Goal: Task Accomplishment & Management: Complete application form

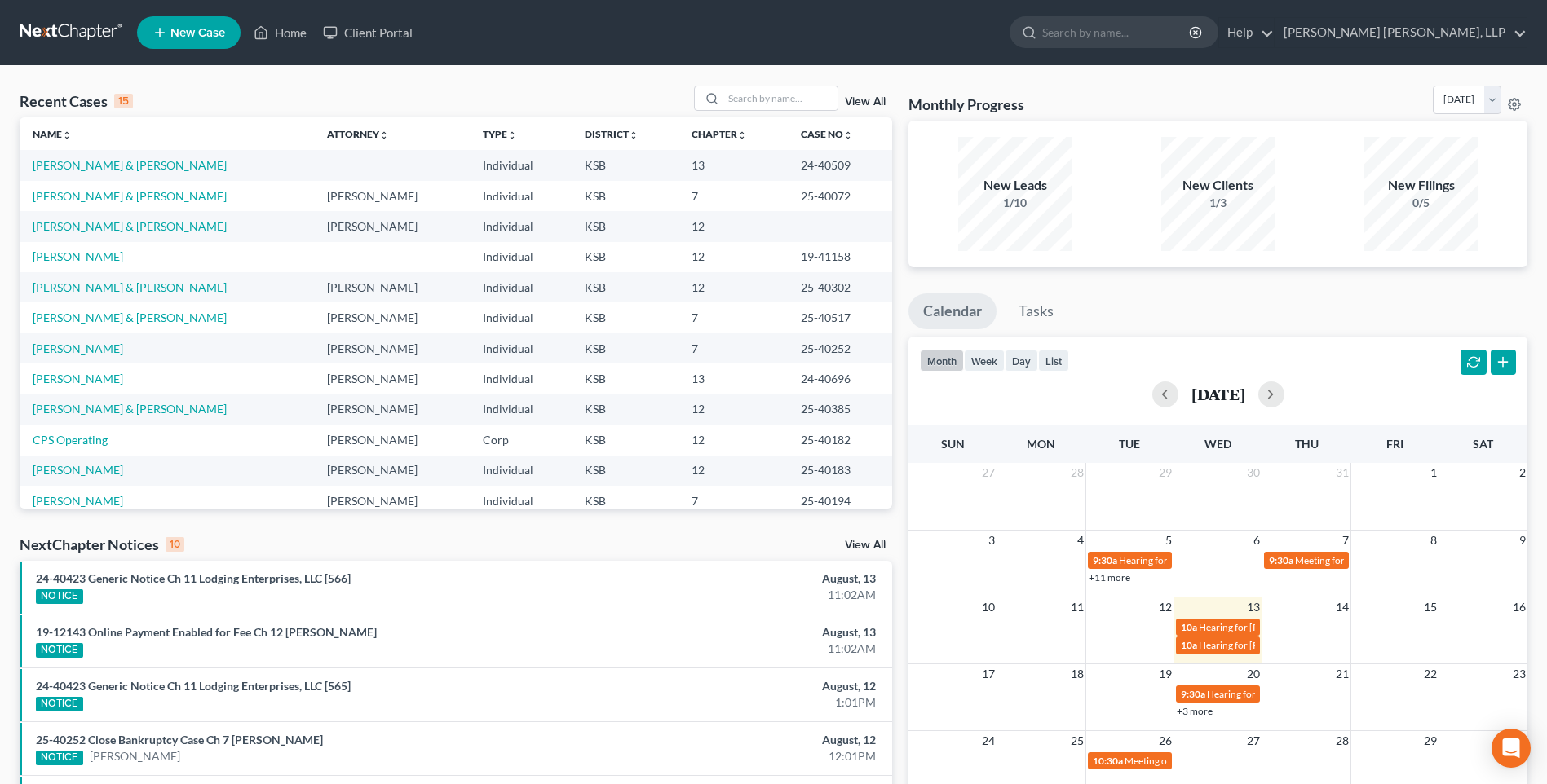
click at [185, 29] on span "New Case" at bounding box center [197, 33] width 55 height 12
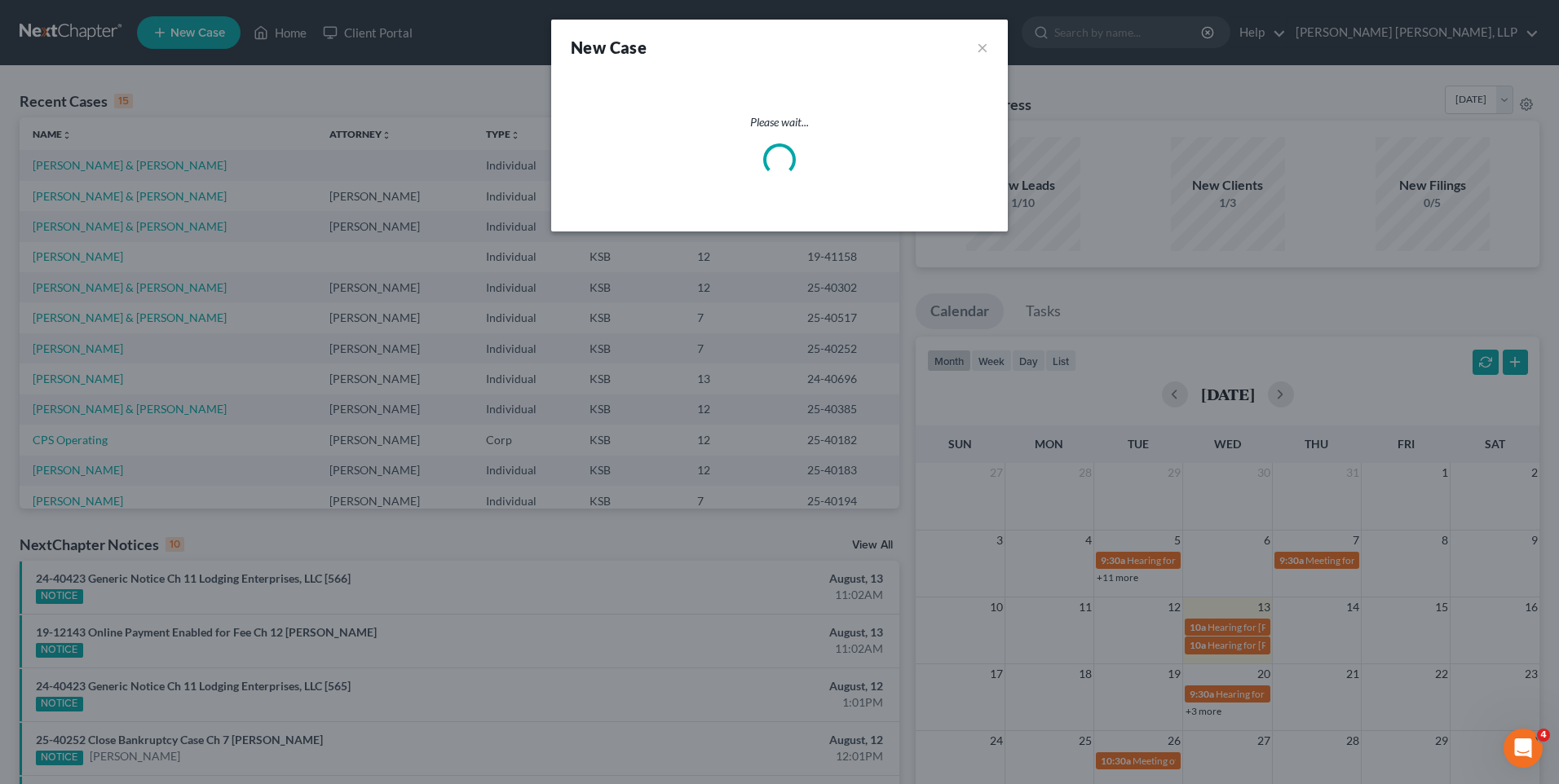
select select "31"
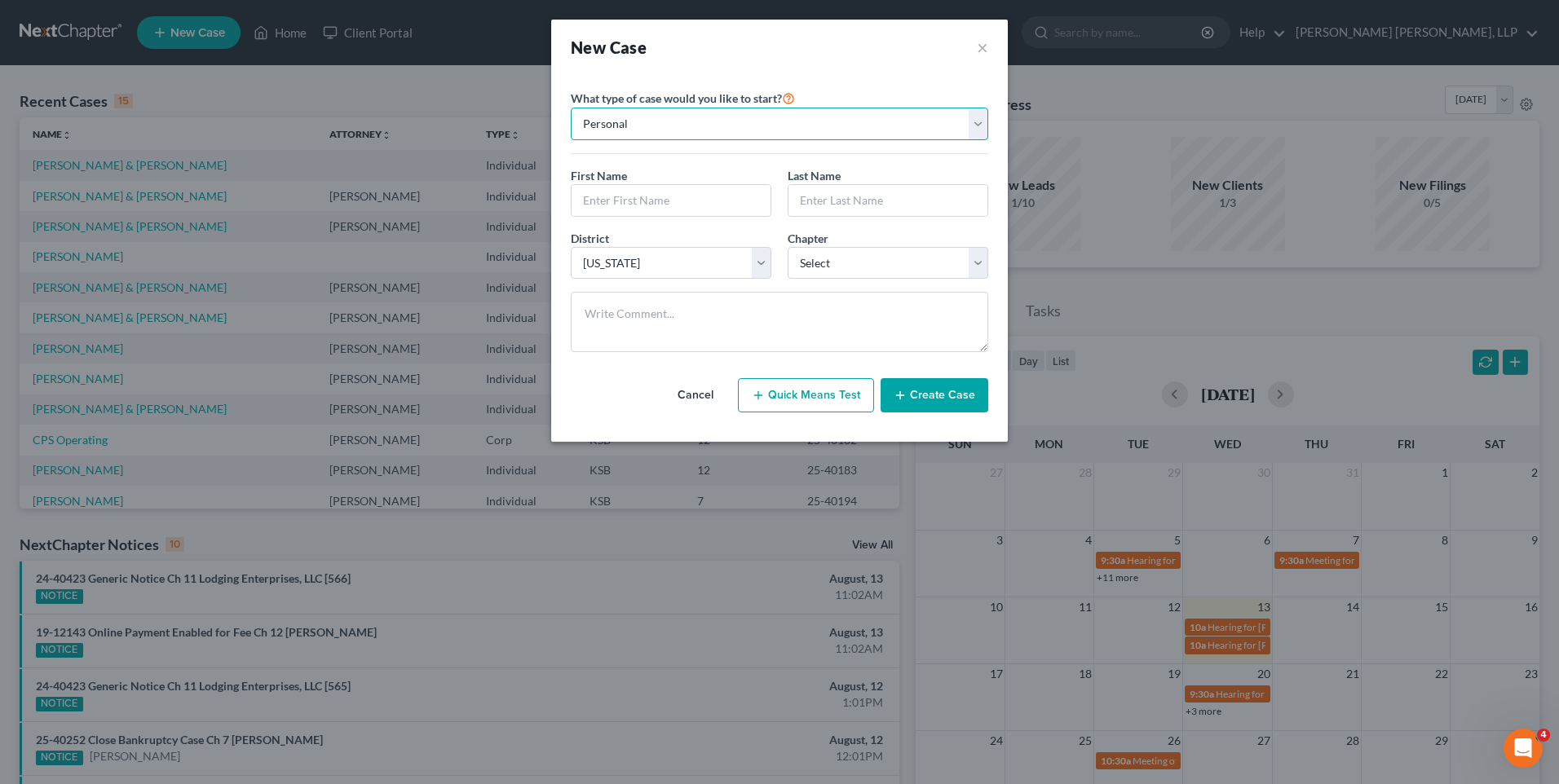
click at [973, 125] on select "Personal Business" at bounding box center [780, 124] width 418 height 33
click at [571, 108] on select "Personal Business" at bounding box center [780, 124] width 418 height 33
click at [637, 201] on input "text" at bounding box center [671, 200] width 199 height 31
click at [628, 199] on input "text" at bounding box center [671, 200] width 199 height 31
type input "[PERSON_NAME]"
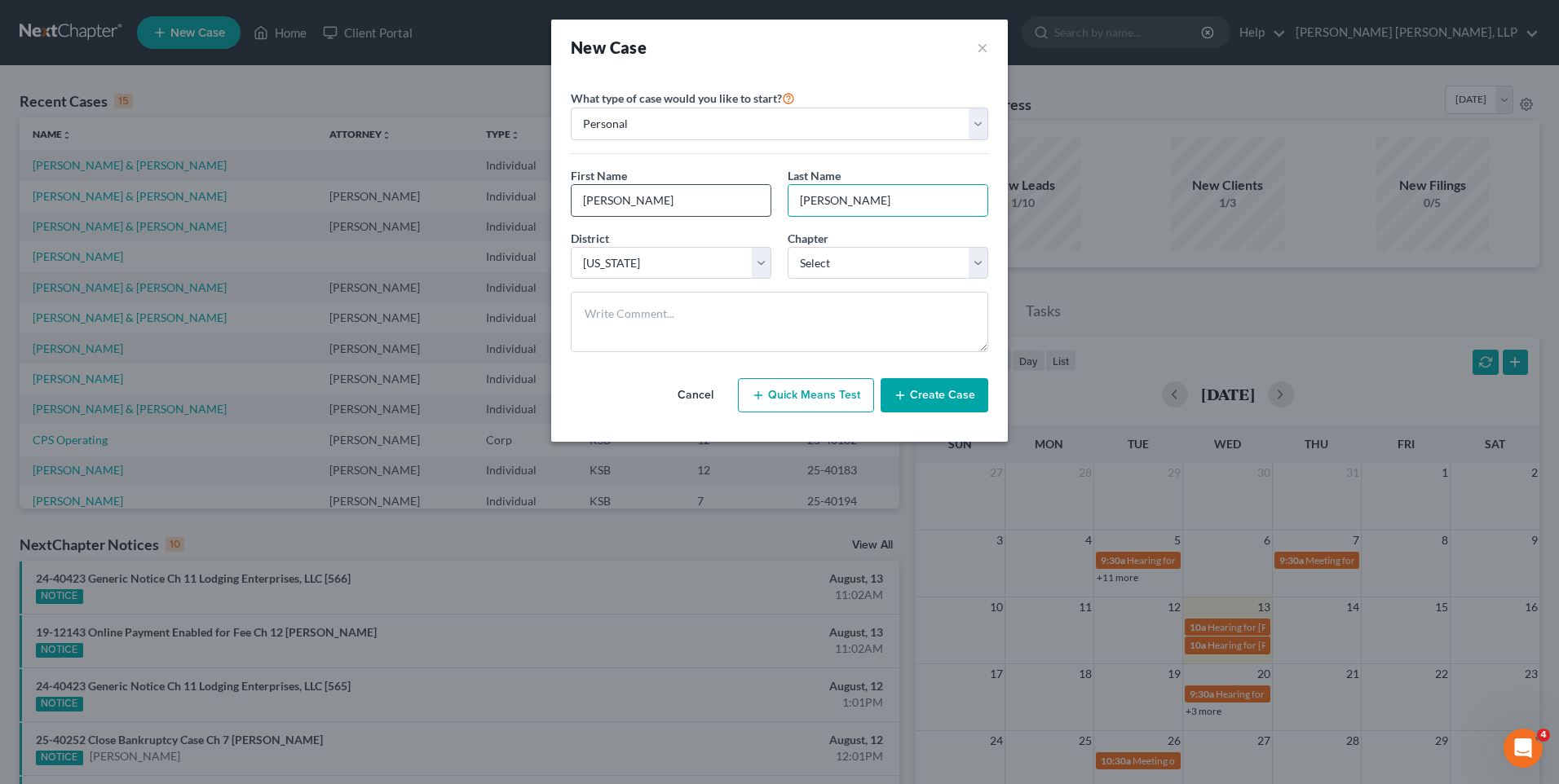
type input "[PERSON_NAME]"
select select "0"
click at [739, 117] on select "Personal Business" at bounding box center [780, 124] width 418 height 33
click at [571, 108] on select "Personal Business" at bounding box center [780, 124] width 418 height 33
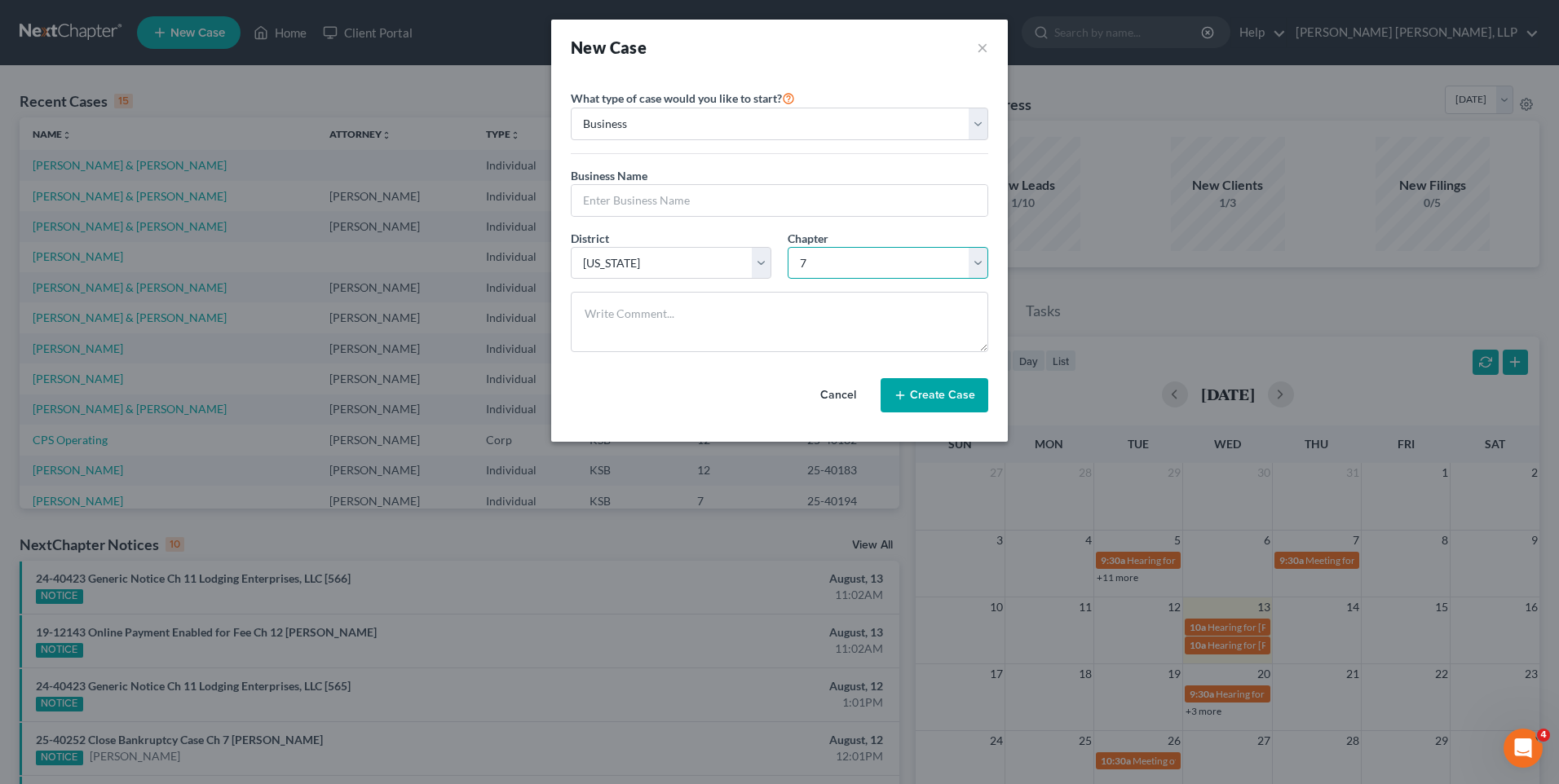
click at [832, 259] on select "Select 7 11 12" at bounding box center [888, 263] width 201 height 33
click at [811, 262] on select "Select 7 11 12" at bounding box center [888, 263] width 201 height 33
click at [807, 269] on select "Select 7 11 12" at bounding box center [888, 263] width 201 height 33
click at [804, 262] on select "Select 7 11 12" at bounding box center [888, 263] width 201 height 33
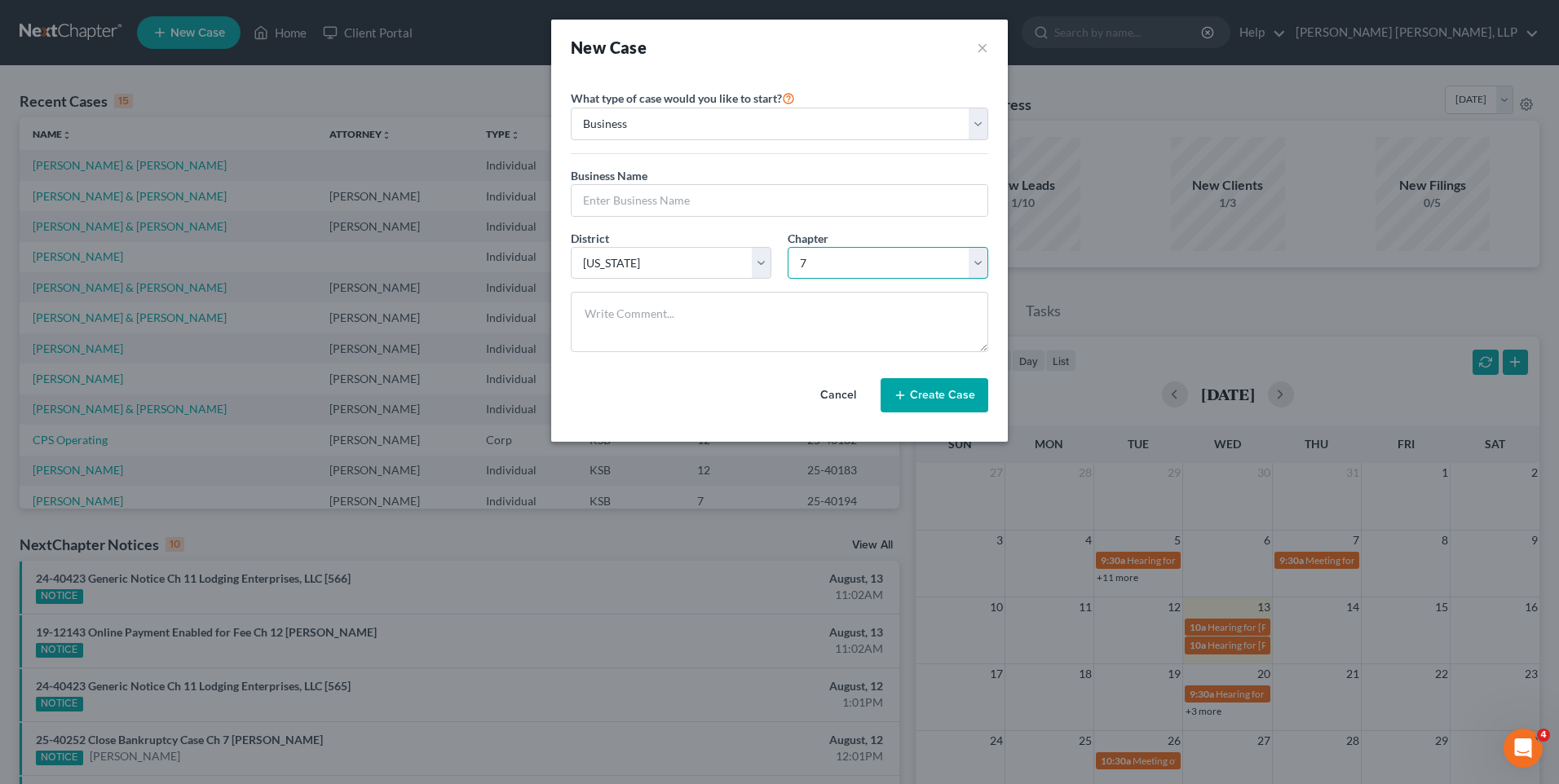
click at [804, 262] on select "Select 7 11 12" at bounding box center [888, 263] width 201 height 33
click at [907, 126] on select "Personal Business" at bounding box center [780, 124] width 418 height 33
select select "0"
click at [571, 108] on select "Personal Business" at bounding box center [780, 124] width 418 height 33
click at [843, 264] on select "Select 7 11 12 13" at bounding box center [888, 263] width 201 height 33
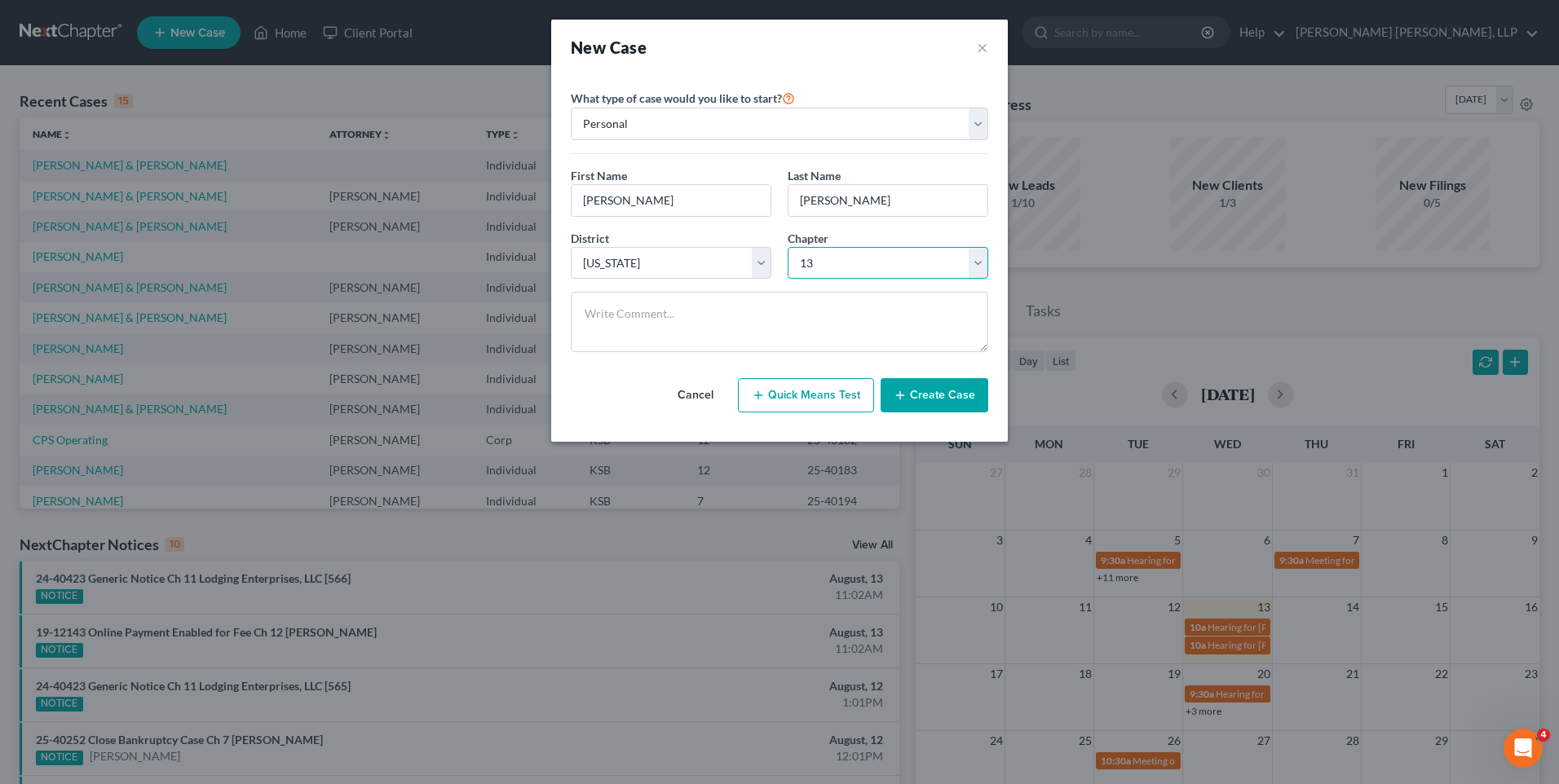
click at [788, 247] on select "Select 7 11 12 13" at bounding box center [888, 263] width 201 height 33
click at [821, 260] on select "Select 7 11 12 13" at bounding box center [888, 263] width 201 height 33
select select "2"
click at [788, 247] on select "Select 7 11 12 13" at bounding box center [888, 263] width 201 height 33
click at [926, 390] on button "Create Case" at bounding box center [935, 395] width 108 height 34
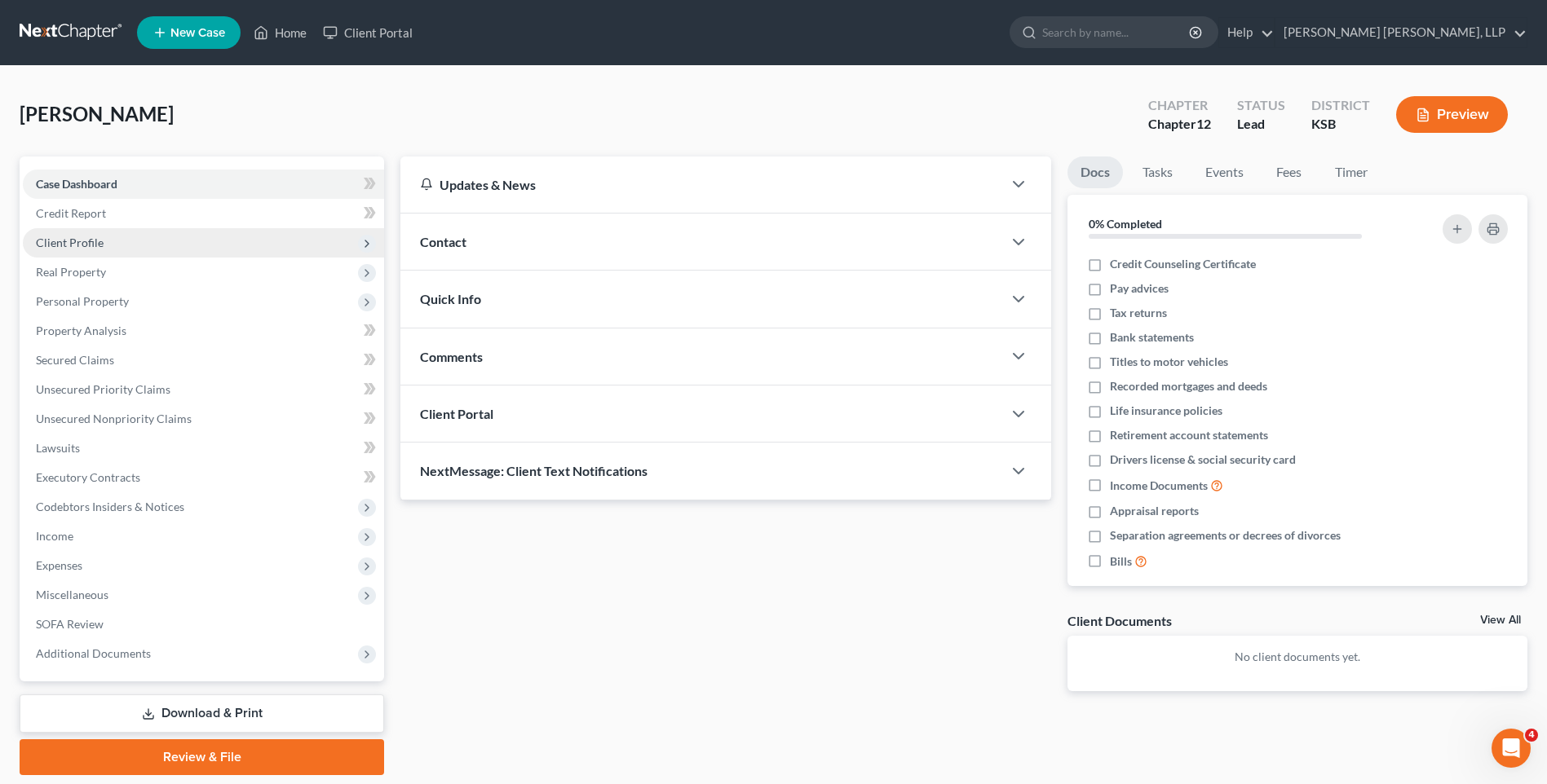
click at [89, 238] on span "Client Profile" at bounding box center [70, 242] width 68 height 14
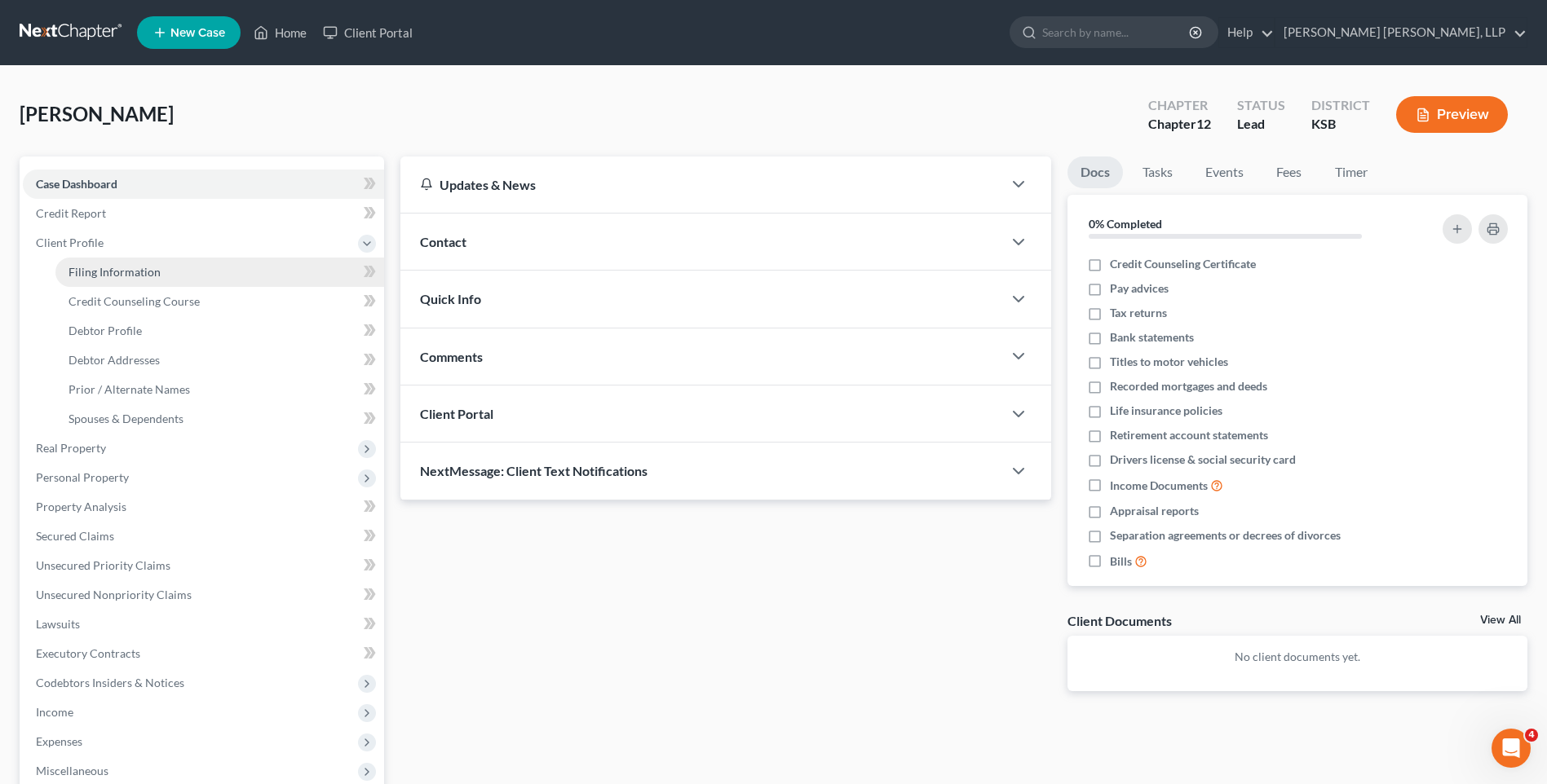
click at [120, 272] on span "Filing Information" at bounding box center [114, 272] width 92 height 14
select select "1"
select select "0"
select select "2"
select select "31"
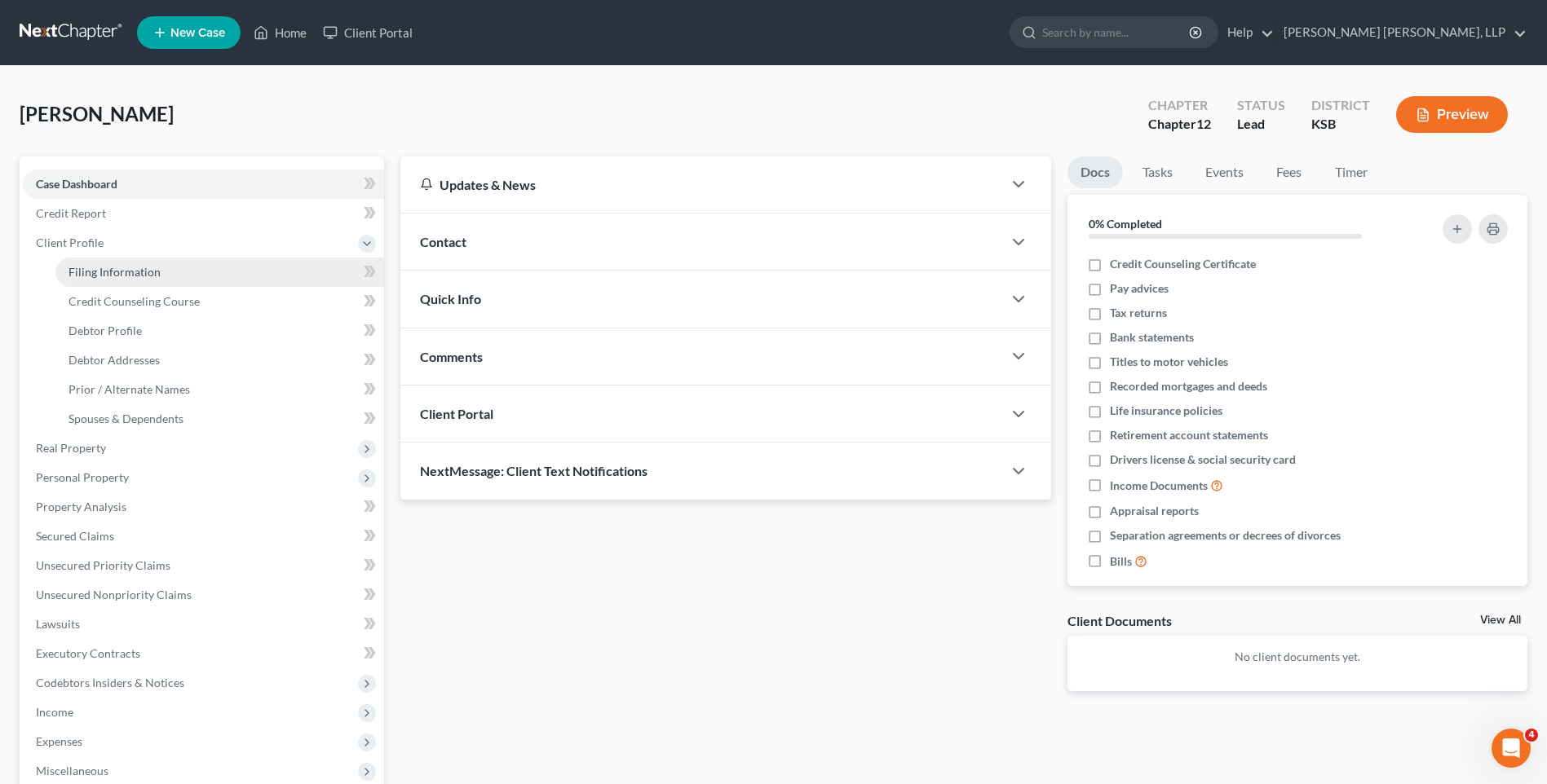
select select "17"
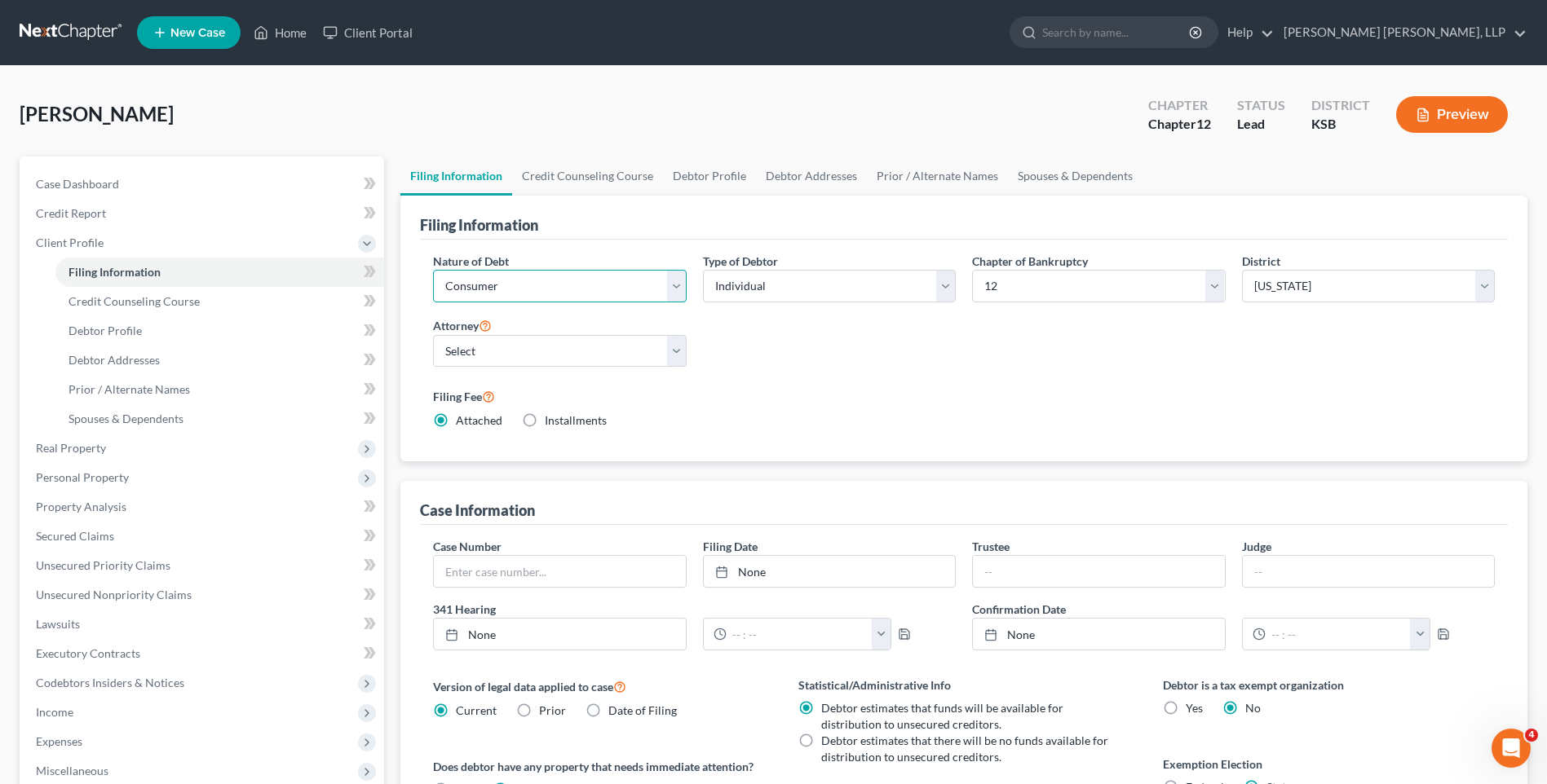
click at [500, 286] on select "Select Business Consumer Other" at bounding box center [559, 286] width 253 height 33
select select "0"
click at [433, 270] on select "Select Business Consumer Other" at bounding box center [559, 286] width 253 height 33
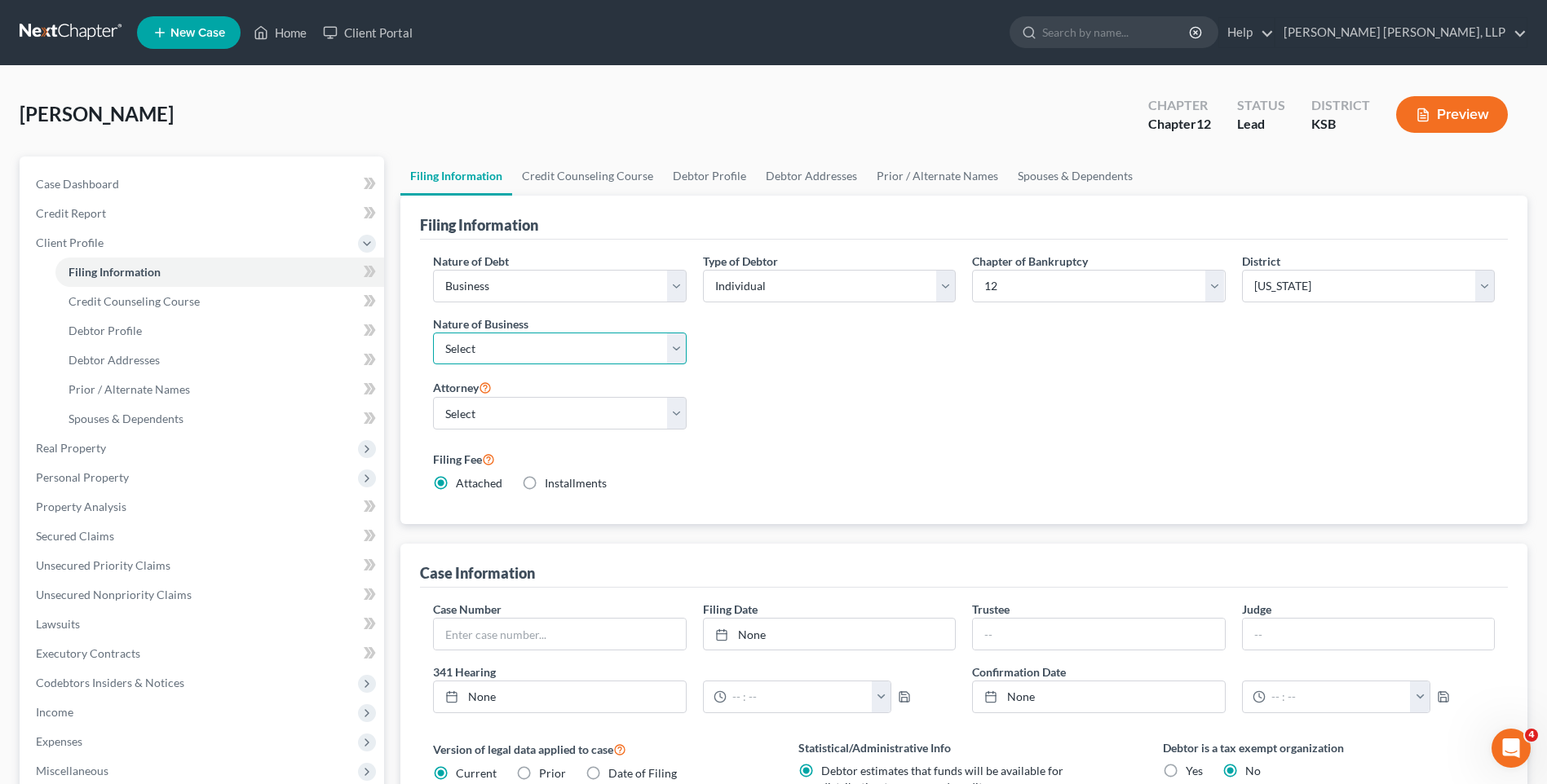
click at [487, 348] on select "Select Clearing Bank Commodity Broker Health Care Business Other Railroad Singl…" at bounding box center [559, 349] width 253 height 33
select select "3"
click at [433, 333] on select "Select Clearing Bank Commodity Broker Health Care Business Other Railroad Singl…" at bounding box center [559, 349] width 253 height 33
click at [543, 410] on select "Select [PERSON_NAME] - KSB [PERSON_NAME] - KSB [PERSON_NAME] - KSB" at bounding box center [559, 413] width 253 height 33
select select "2"
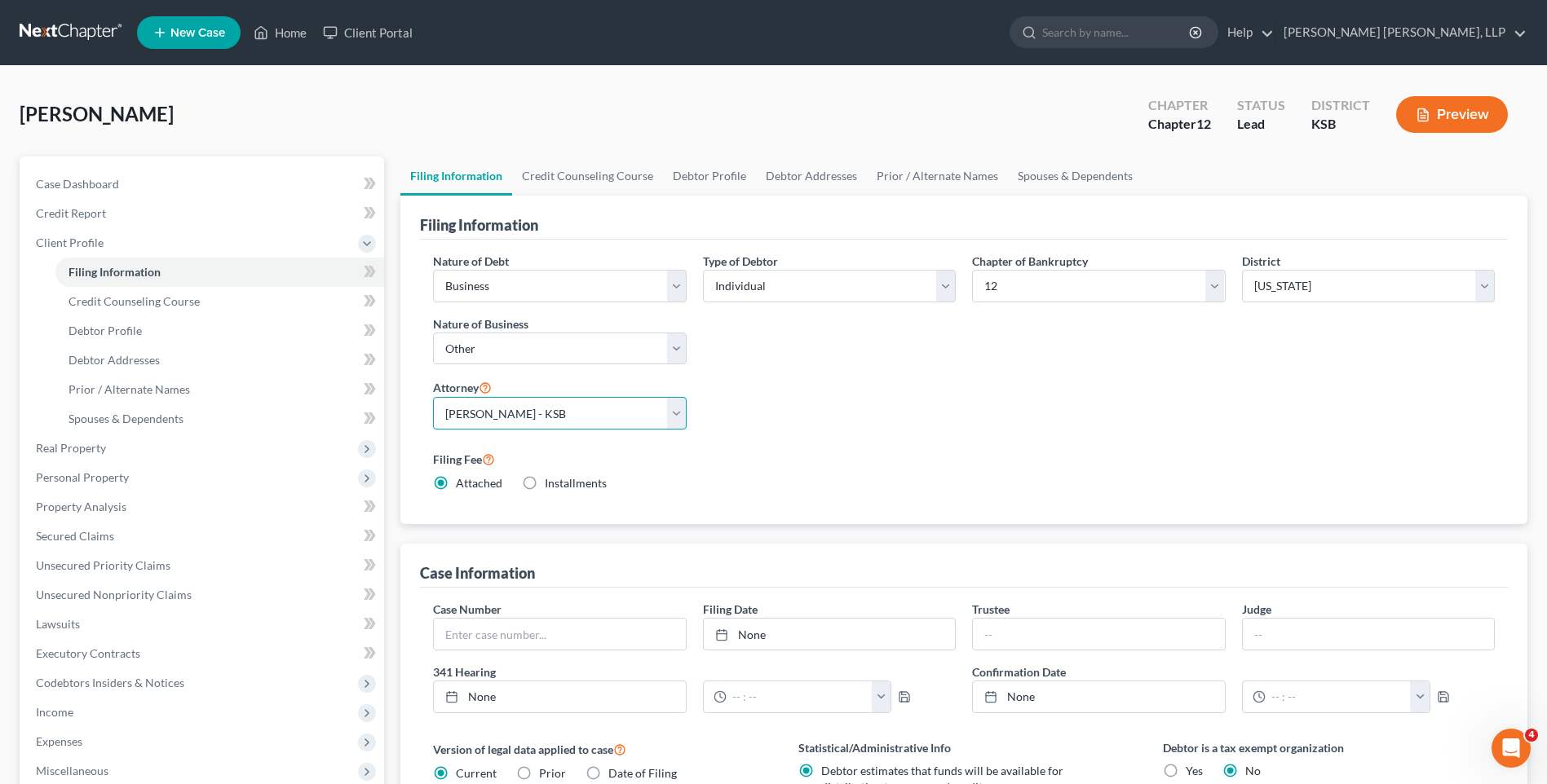
click at [433, 397] on select "Select [PERSON_NAME] - KSB [PERSON_NAME] - KSB [PERSON_NAME] - KSB" at bounding box center [559, 413] width 253 height 33
click at [594, 173] on link "Credit Counseling Course" at bounding box center [587, 176] width 151 height 39
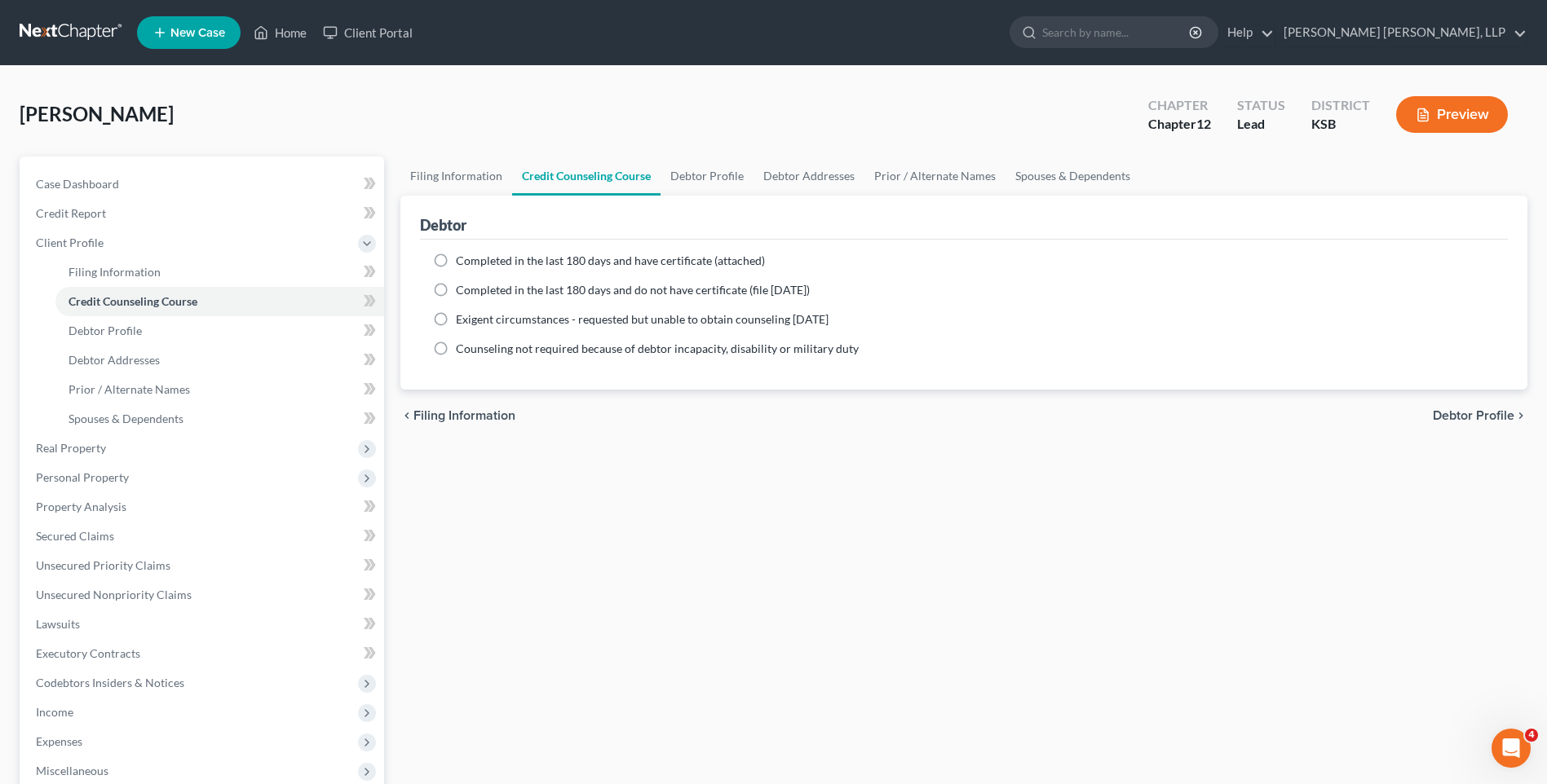
click at [456, 261] on label "Completed in the last 180 days and have certificate (attached)" at bounding box center [610, 261] width 309 height 17
click at [462, 261] on input "Completed in the last 180 days and have certificate (attached)" at bounding box center [467, 258] width 10 height 10
radio input "true"
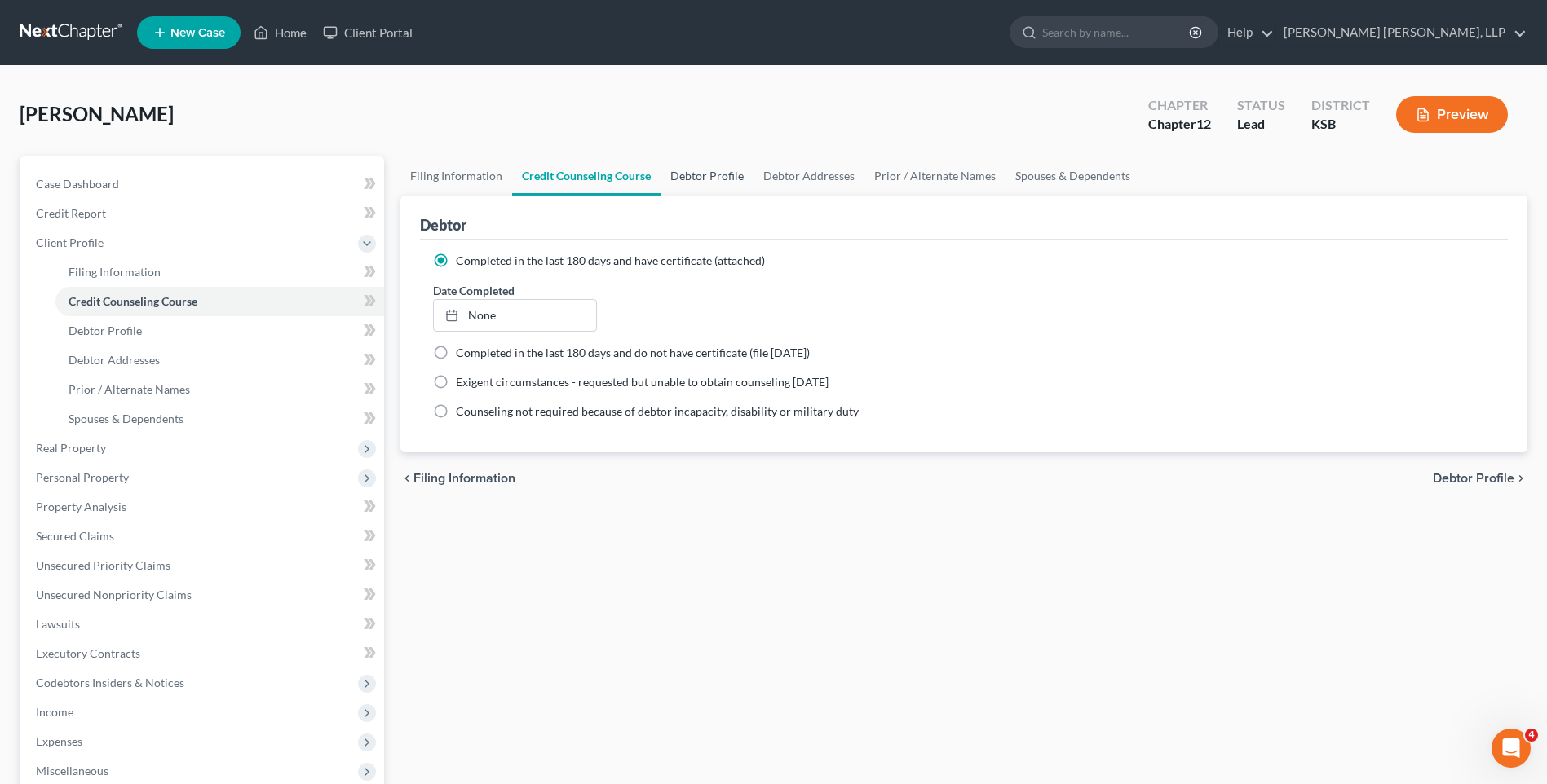
click at [704, 179] on link "Debtor Profile" at bounding box center [707, 176] width 93 height 39
select select "0"
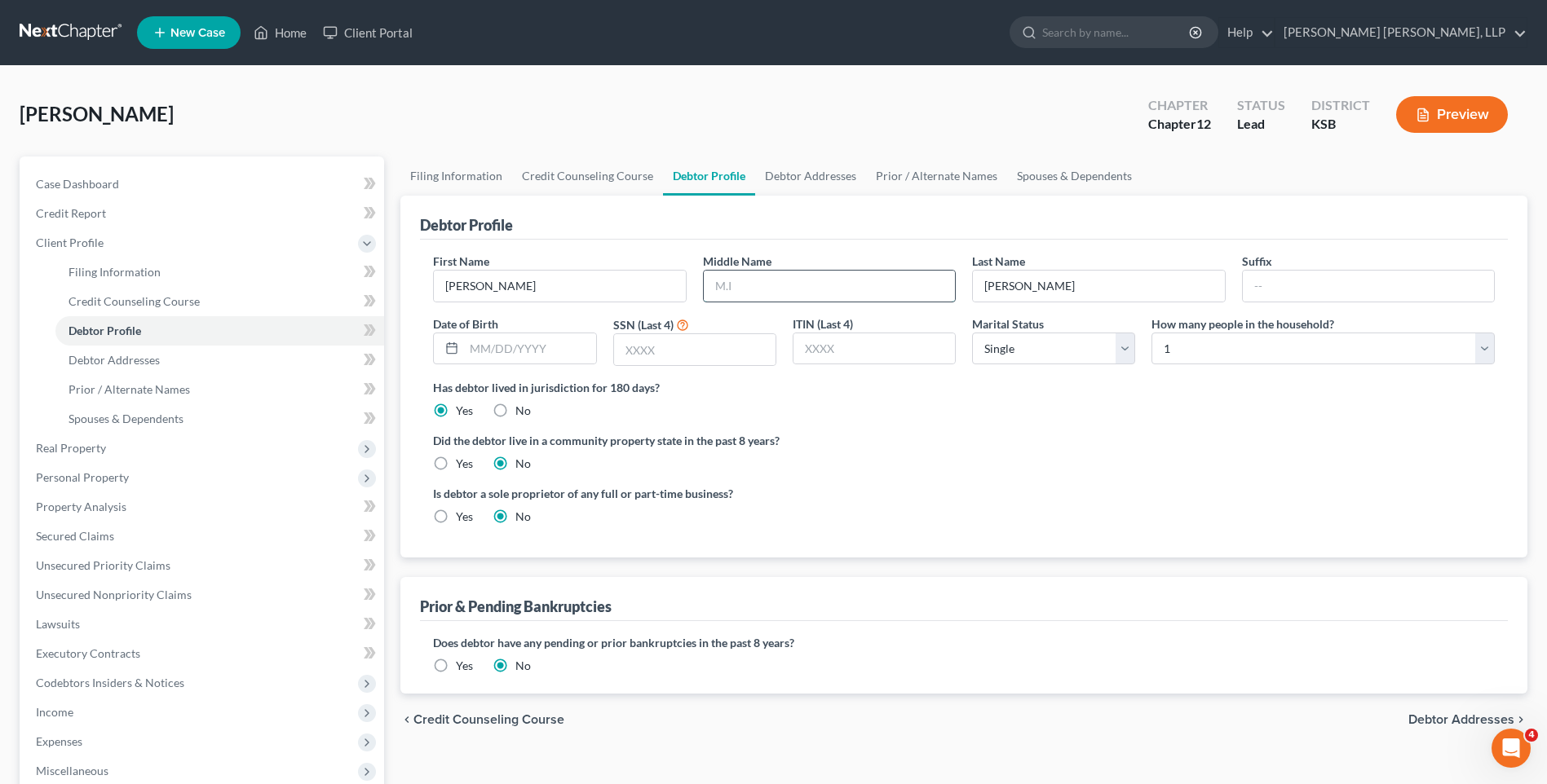
click at [742, 286] on input "text" at bounding box center [829, 286] width 251 height 31
type input "[PERSON_NAME]"
drag, startPoint x: 807, startPoint y: 349, endPoint x: 900, endPoint y: 346, distance: 93.0
click at [900, 346] on input "text" at bounding box center [874, 348] width 162 height 31
type input "7469"
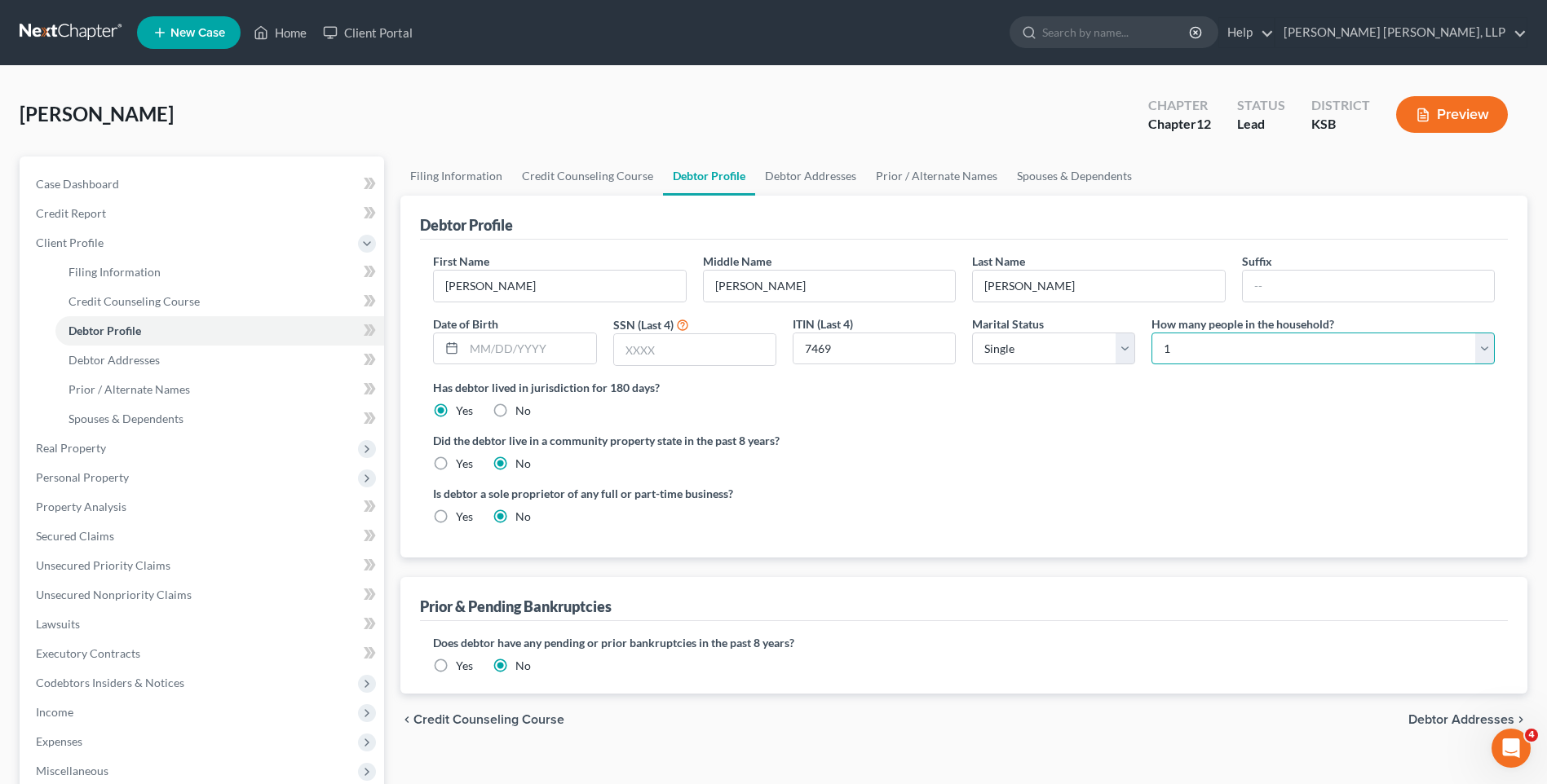
click at [1246, 347] on select "Select 1 2 3 4 5 6 7 8 9 10 11 12 13 14 15 16 17 18 19 20" at bounding box center [1323, 349] width 343 height 33
select select "1"
click at [1152, 333] on select "Select 1 2 3 4 5 6 7 8 9 10 11 12 13 14 15 16 17 18 19 20" at bounding box center [1323, 349] width 343 height 33
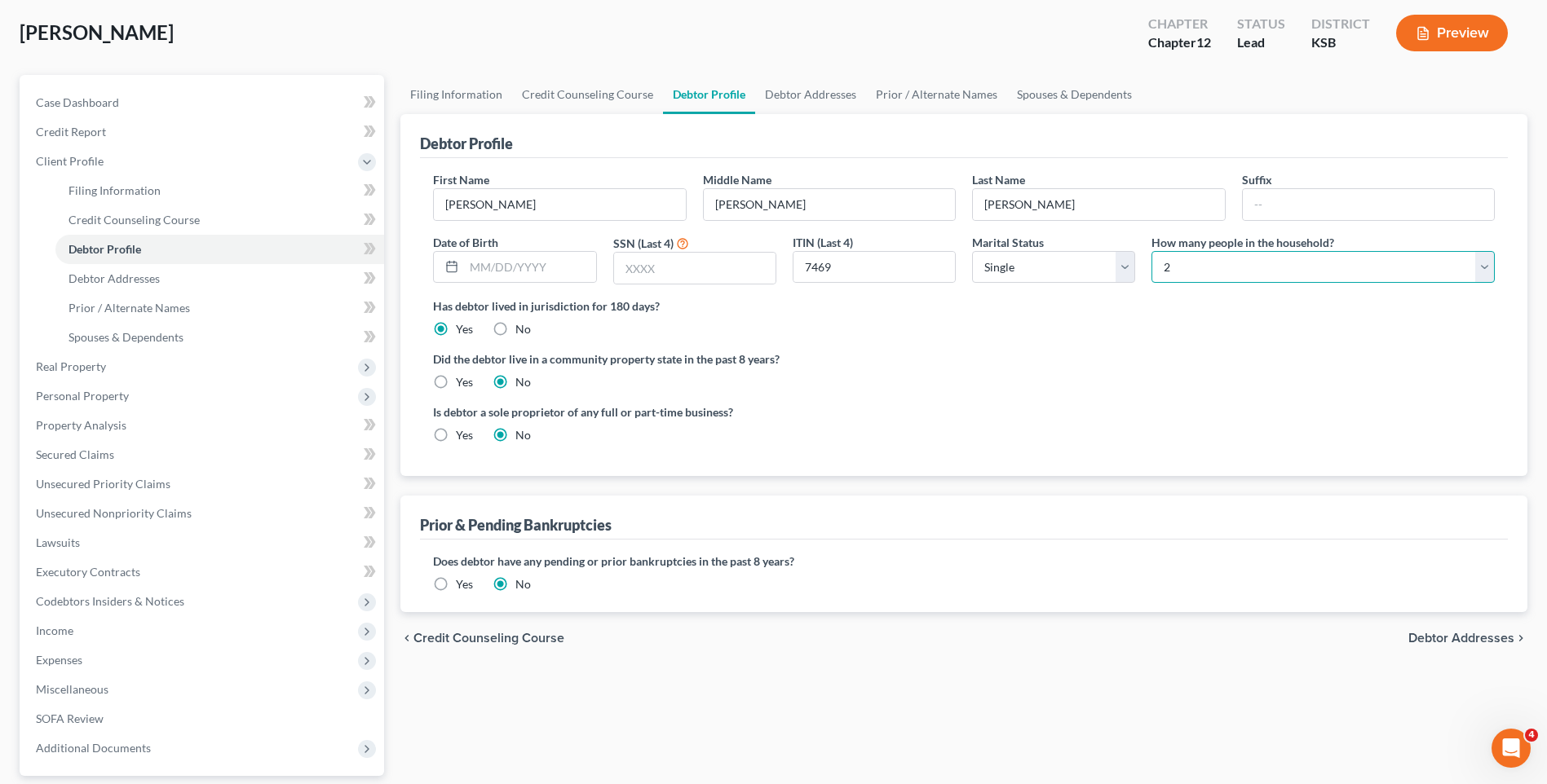
scroll to position [163, 0]
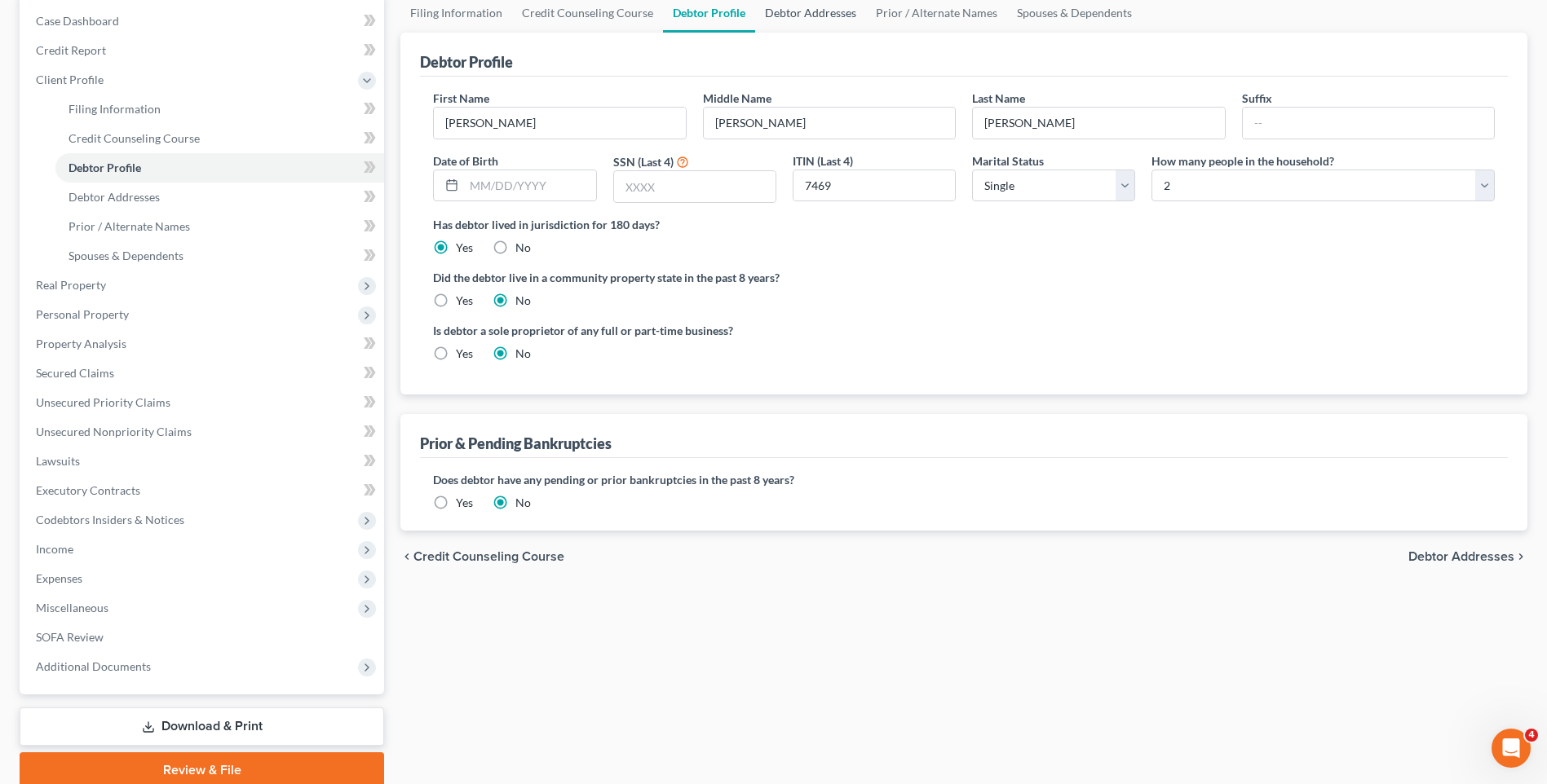
click at [809, 16] on link "Debtor Addresses" at bounding box center [810, 13] width 111 height 39
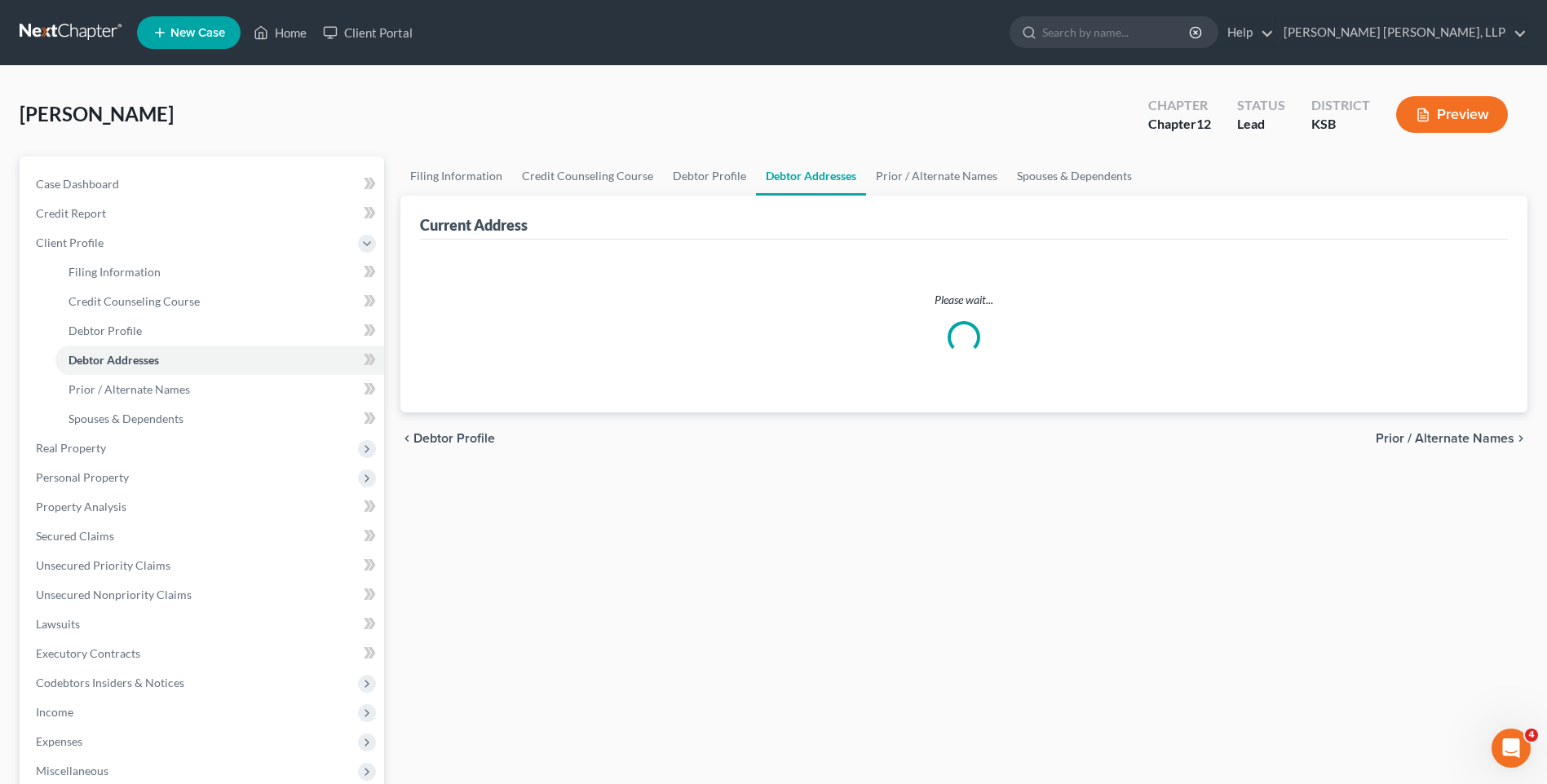
select select "0"
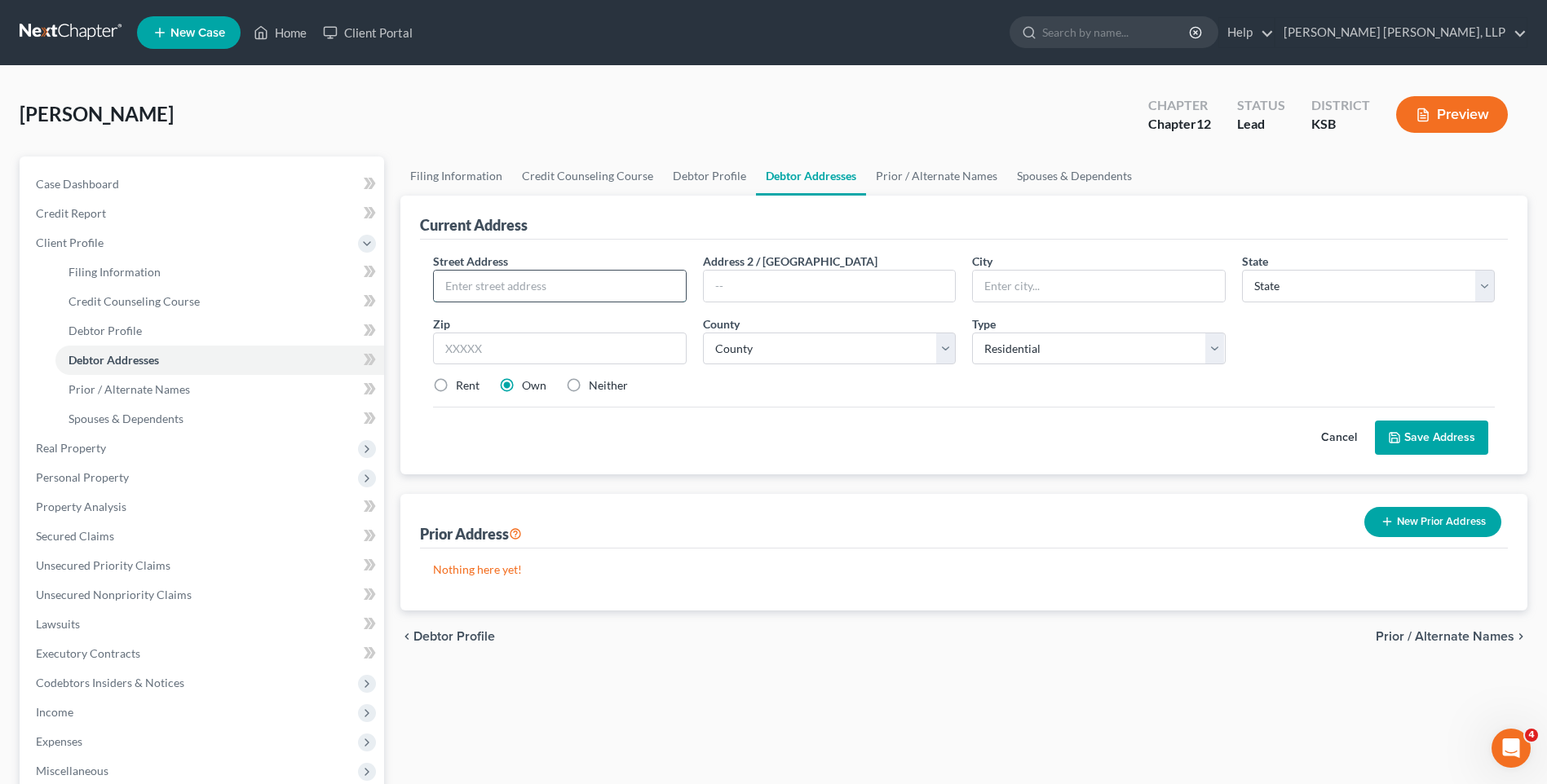
click at [486, 288] on input "text" at bounding box center [559, 286] width 251 height 31
type input "[STREET_ADDRESS][PERSON_NAME]"
type input "Weskan"
select select "17"
type input "67762"
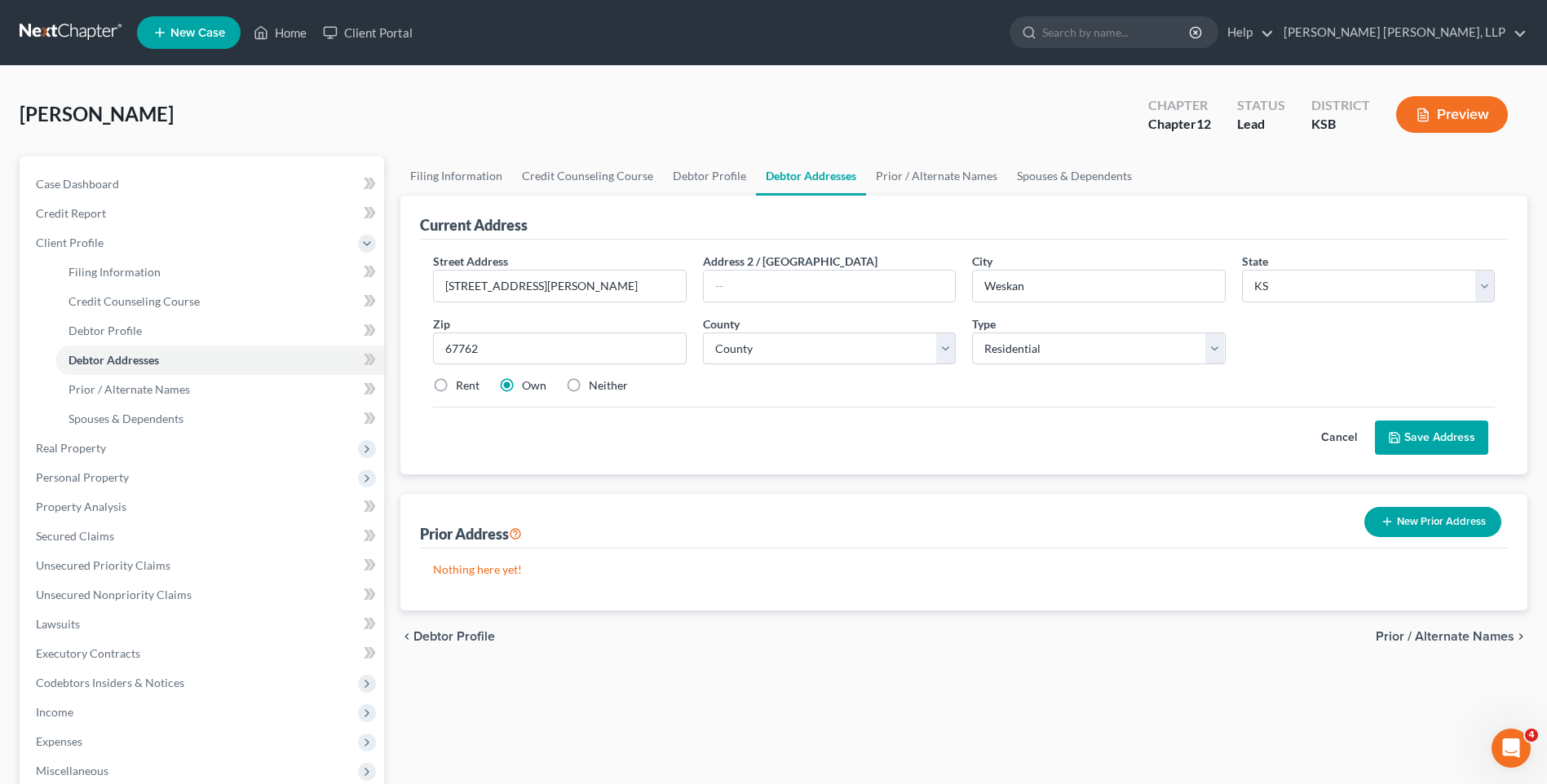
click at [1420, 427] on button "Save Address" at bounding box center [1432, 437] width 113 height 34
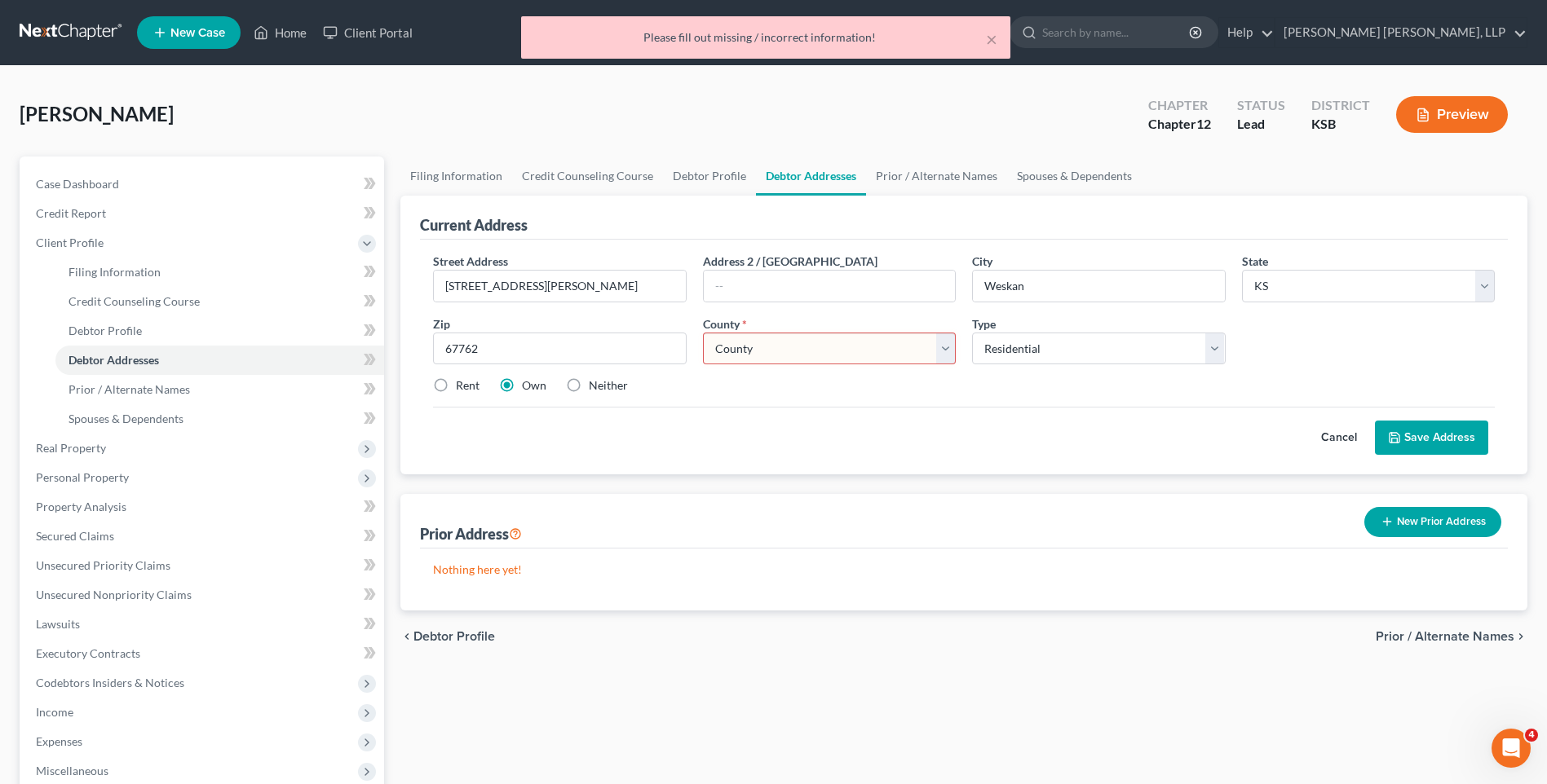
click at [942, 343] on select "County [GEOGRAPHIC_DATA] [GEOGRAPHIC_DATA] [GEOGRAPHIC_DATA] [GEOGRAPHIC_DATA] …" at bounding box center [830, 349] width 253 height 33
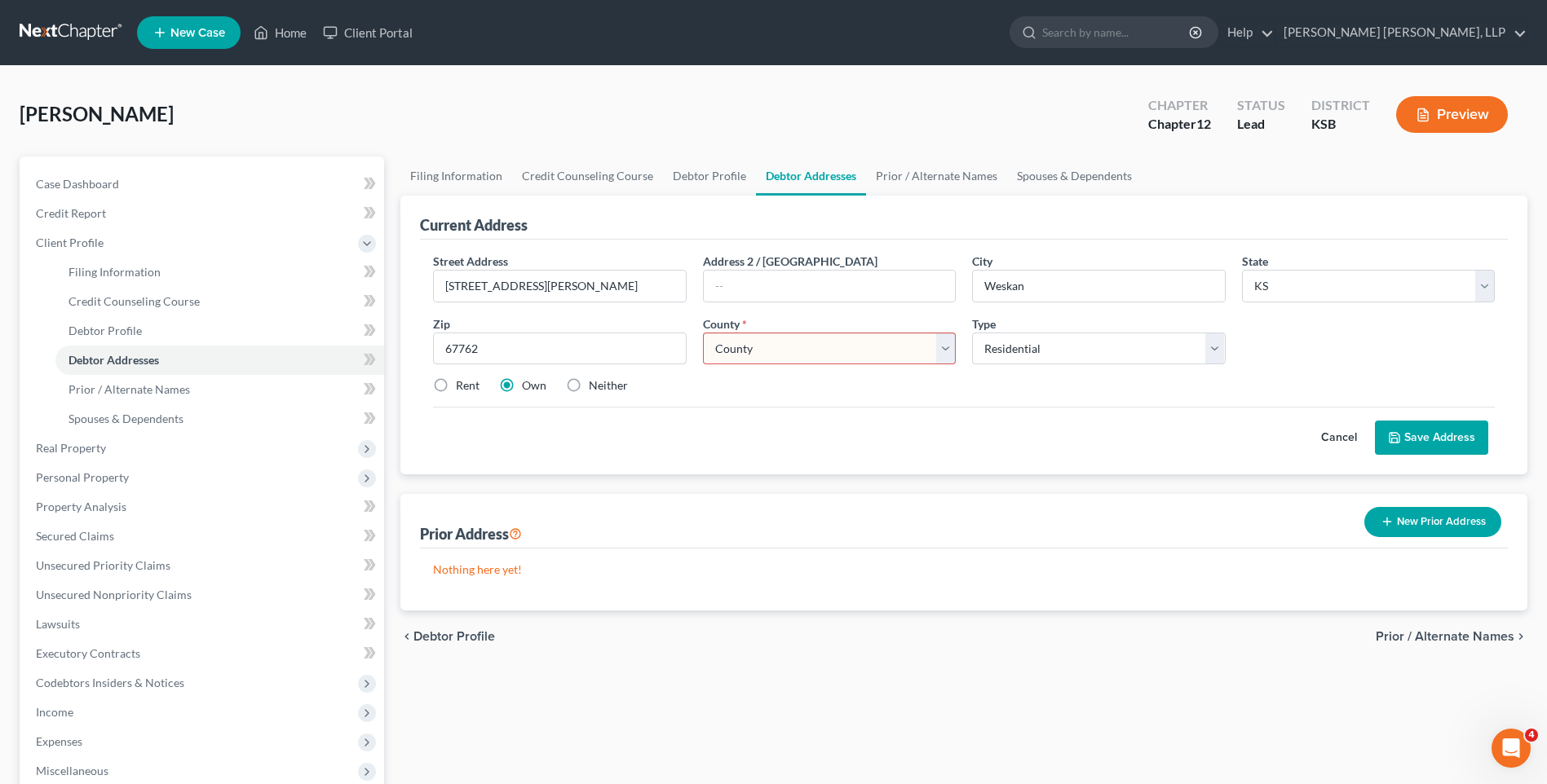
click at [761, 339] on select "County [GEOGRAPHIC_DATA] [GEOGRAPHIC_DATA] [GEOGRAPHIC_DATA] [GEOGRAPHIC_DATA] …" at bounding box center [830, 349] width 253 height 33
select select "99"
click at [703, 333] on select "County [GEOGRAPHIC_DATA] [GEOGRAPHIC_DATA] [GEOGRAPHIC_DATA] [GEOGRAPHIC_DATA] …" at bounding box center [830, 349] width 253 height 33
click at [1422, 440] on button "Save Address" at bounding box center [1432, 437] width 113 height 34
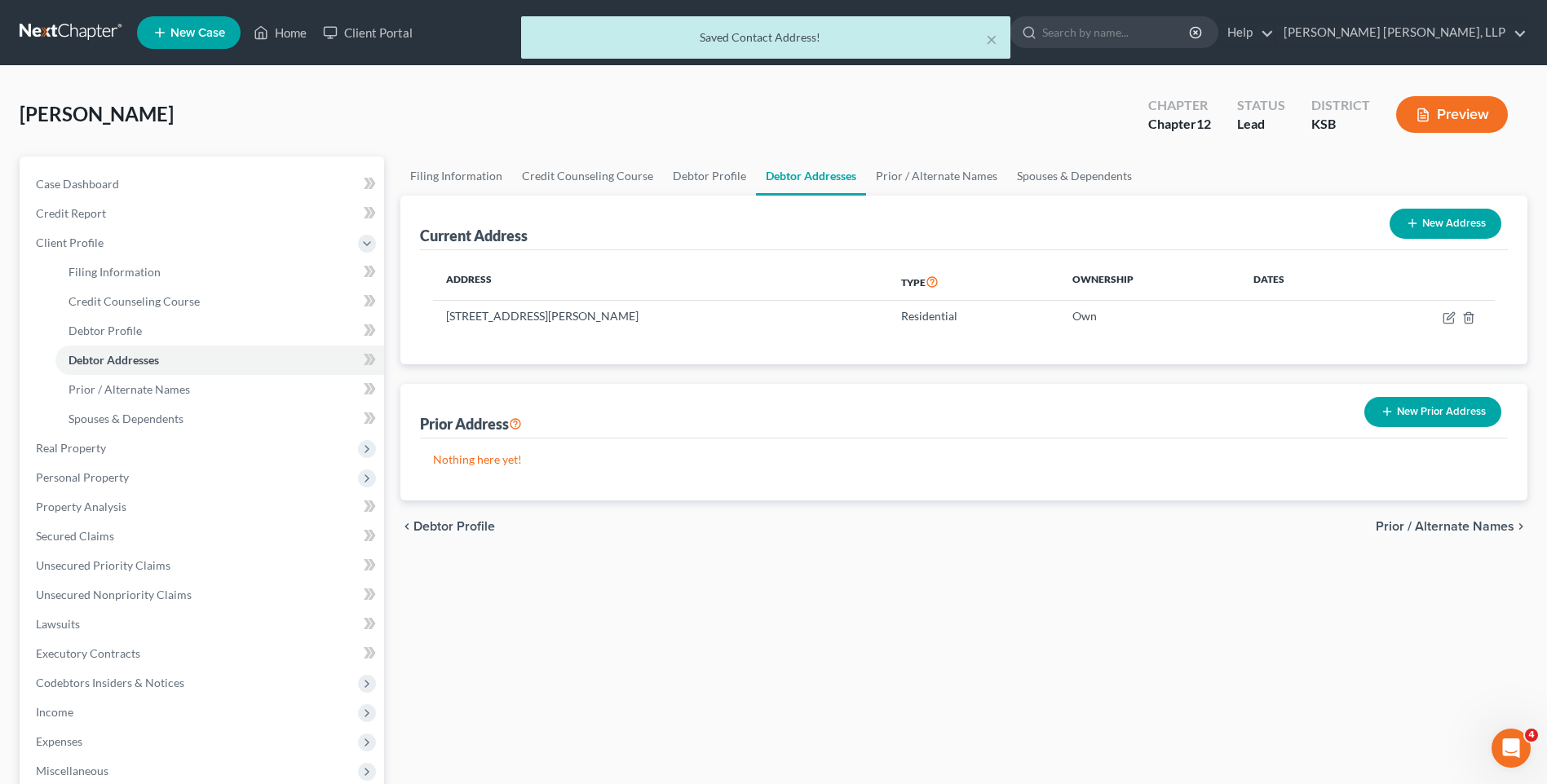
click at [1421, 223] on button "New Address" at bounding box center [1445, 223] width 112 height 30
select select "0"
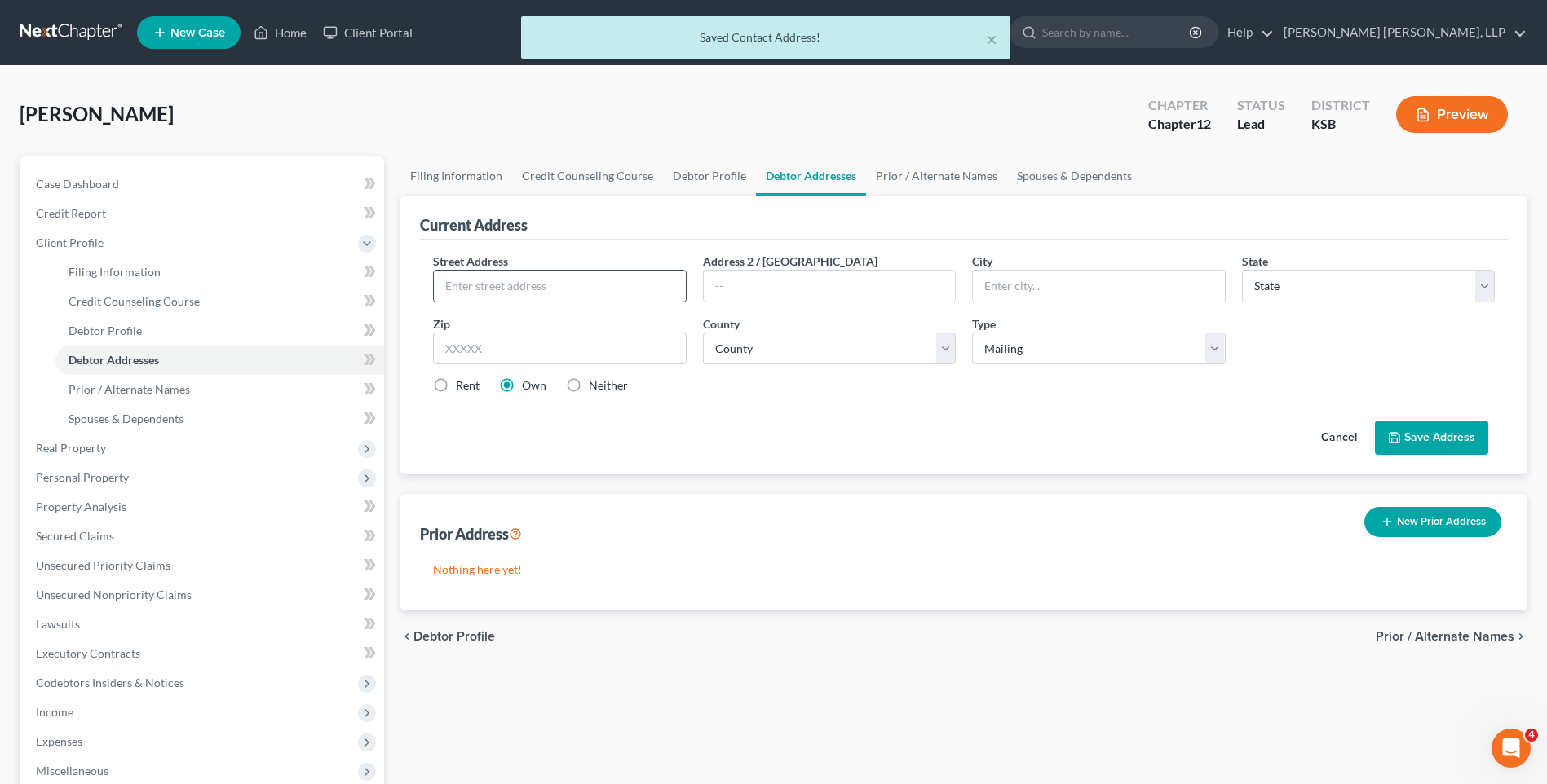
click at [488, 290] on input "text" at bounding box center [559, 286] width 251 height 31
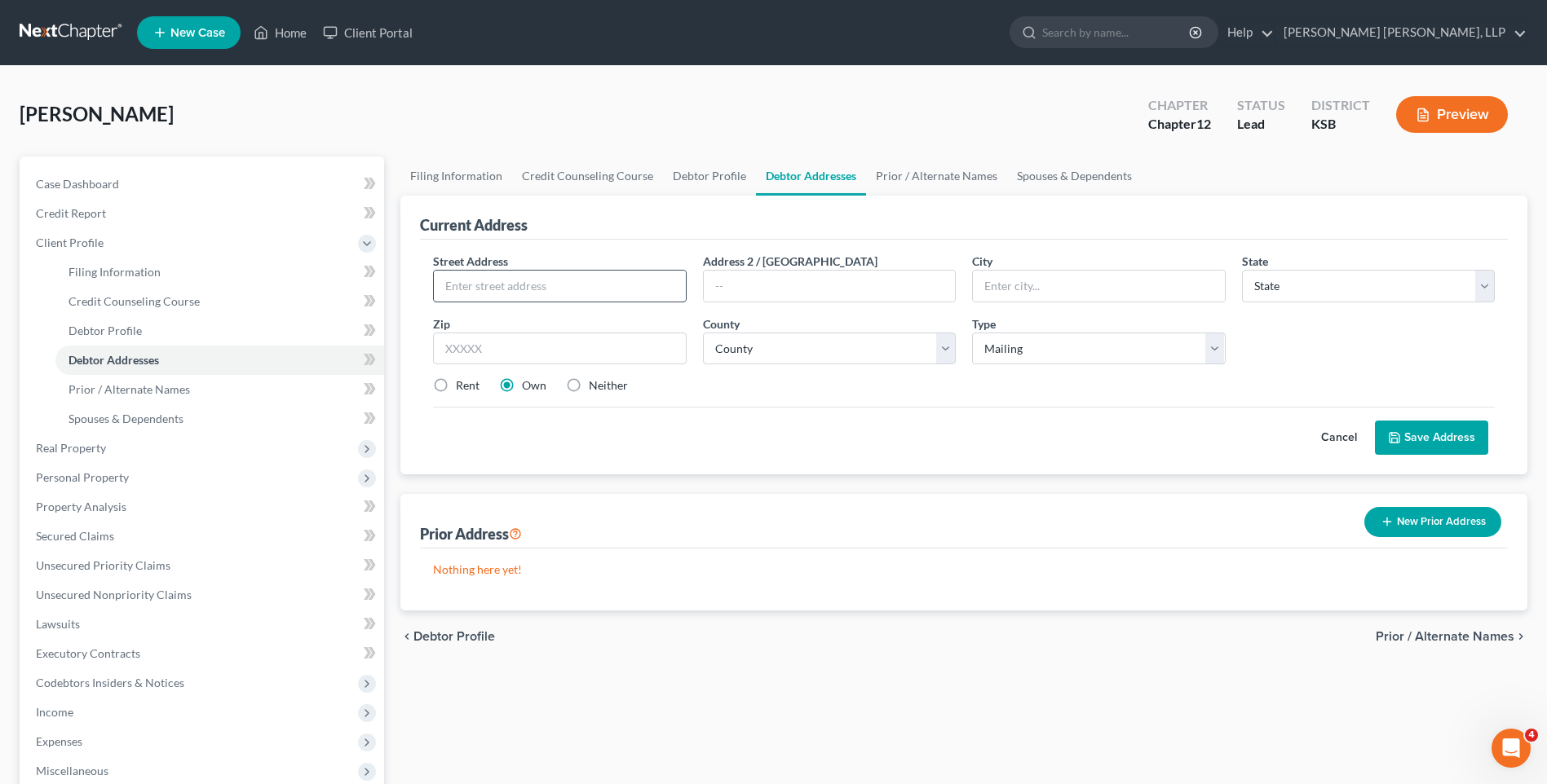
type input "5"
type input "[STREET_ADDRESS]"
type input "[PERSON_NAME]"
select select "5"
type input "80836-1313"
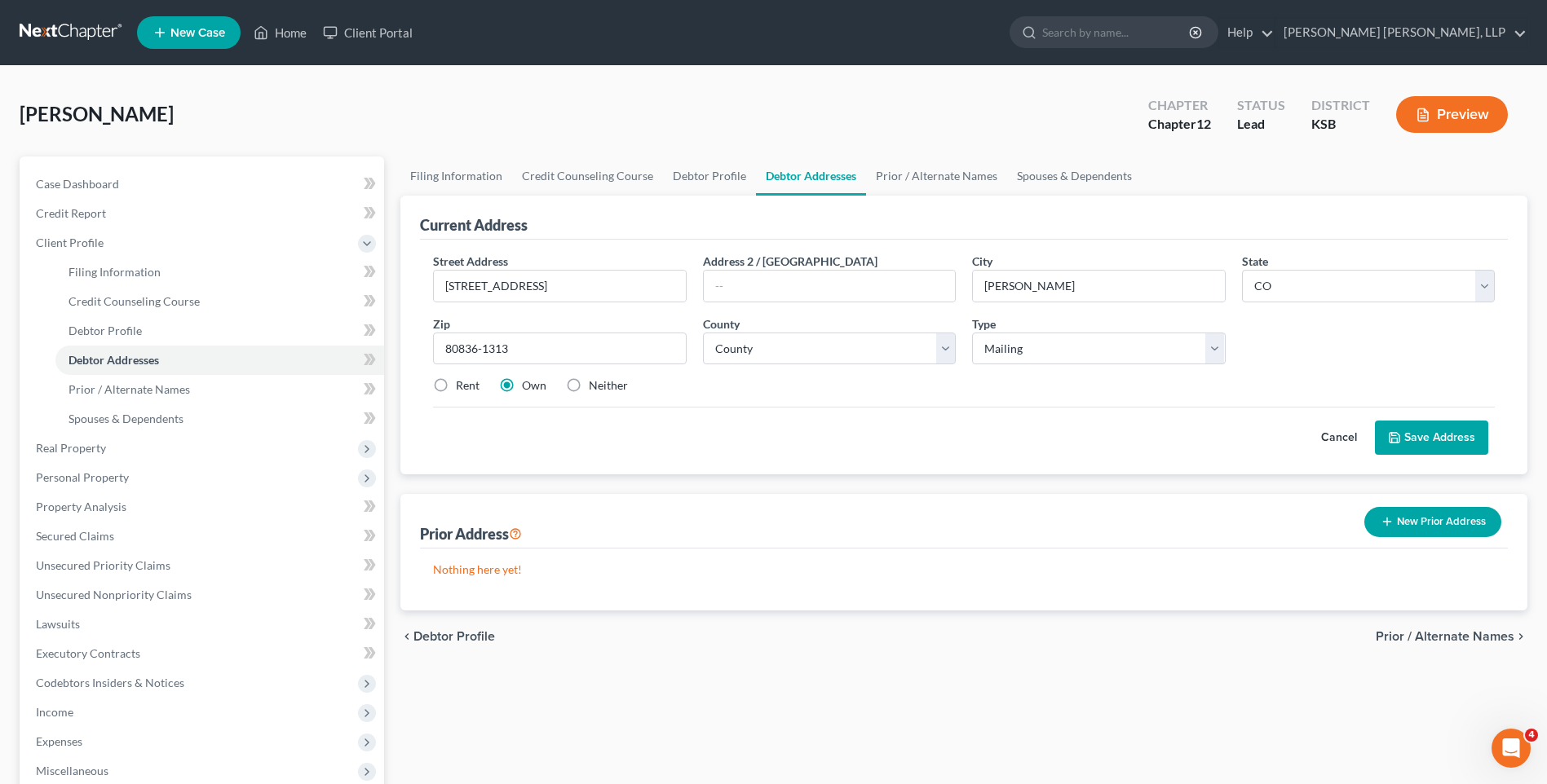
click at [589, 384] on label "Neither" at bounding box center [608, 386] width 39 height 17
click at [595, 384] on input "Neither" at bounding box center [600, 382] width 10 height 10
radio input "true"
click at [1107, 352] on select "Select Mailing Rental Business" at bounding box center [1099, 349] width 253 height 33
select select "1"
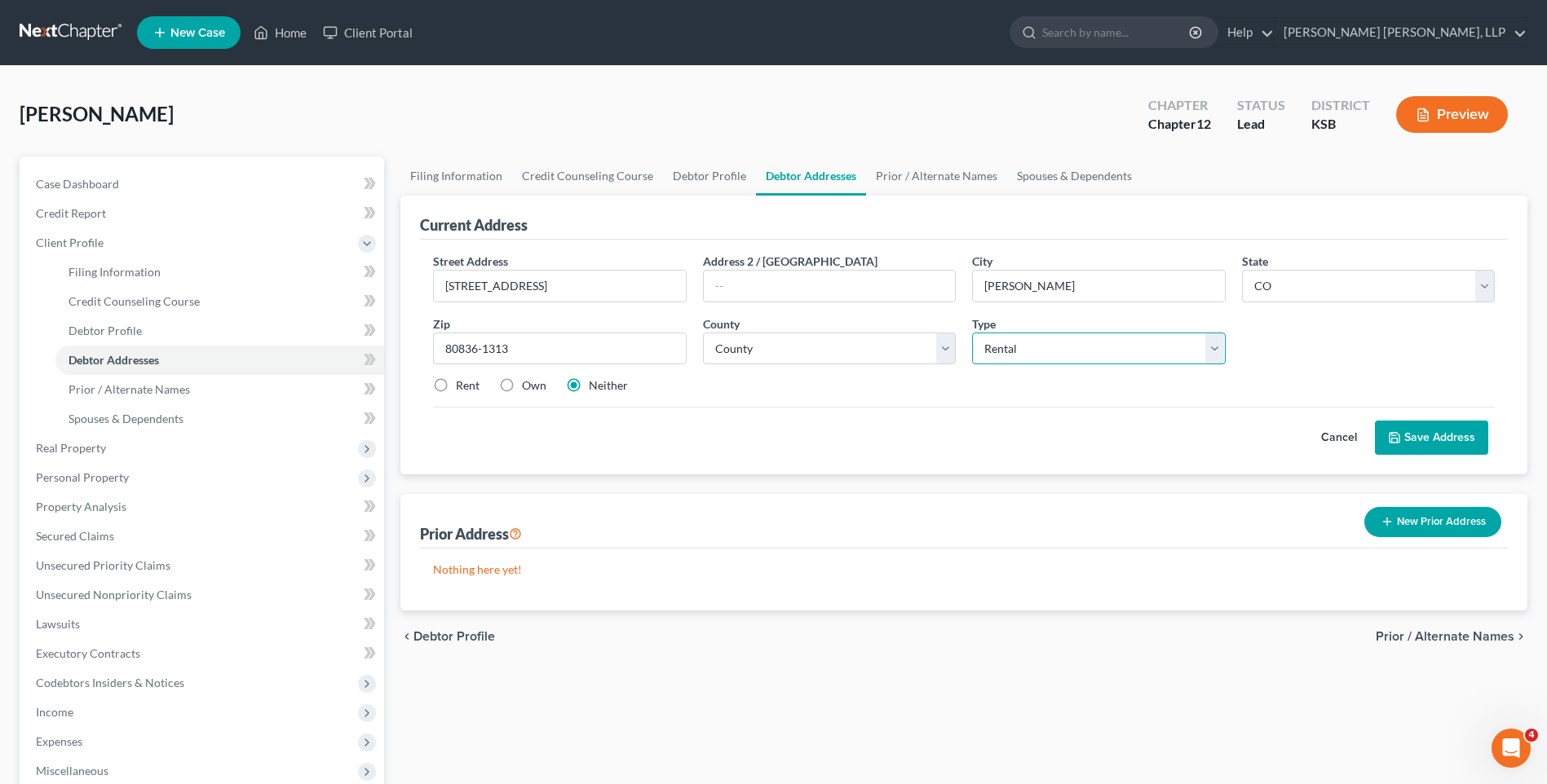
click at [972, 333] on select "Select Mailing Rental Business" at bounding box center [1099, 349] width 253 height 33
click at [1017, 342] on select "Select Mailing Rental Business" at bounding box center [1099, 349] width 253 height 33
click at [782, 348] on select "County [GEOGRAPHIC_DATA] [GEOGRAPHIC_DATA] [GEOGRAPHIC_DATA] [GEOGRAPHIC_DATA] …" at bounding box center [830, 349] width 253 height 33
select select "32"
click at [703, 333] on select "County [GEOGRAPHIC_DATA] [GEOGRAPHIC_DATA] [GEOGRAPHIC_DATA] [GEOGRAPHIC_DATA] …" at bounding box center [830, 349] width 253 height 33
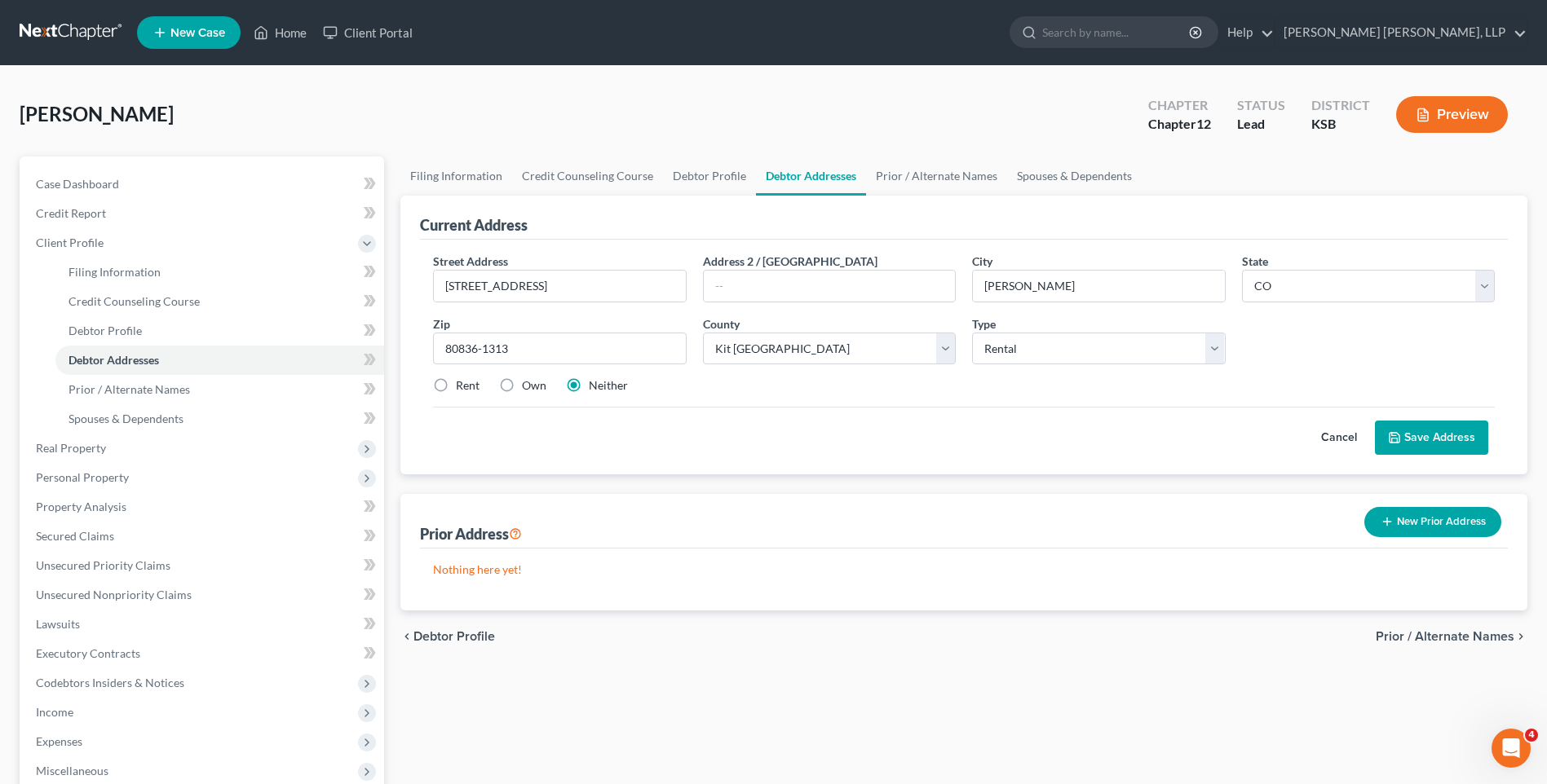
click at [1407, 516] on button "New Prior Address" at bounding box center [1432, 522] width 137 height 30
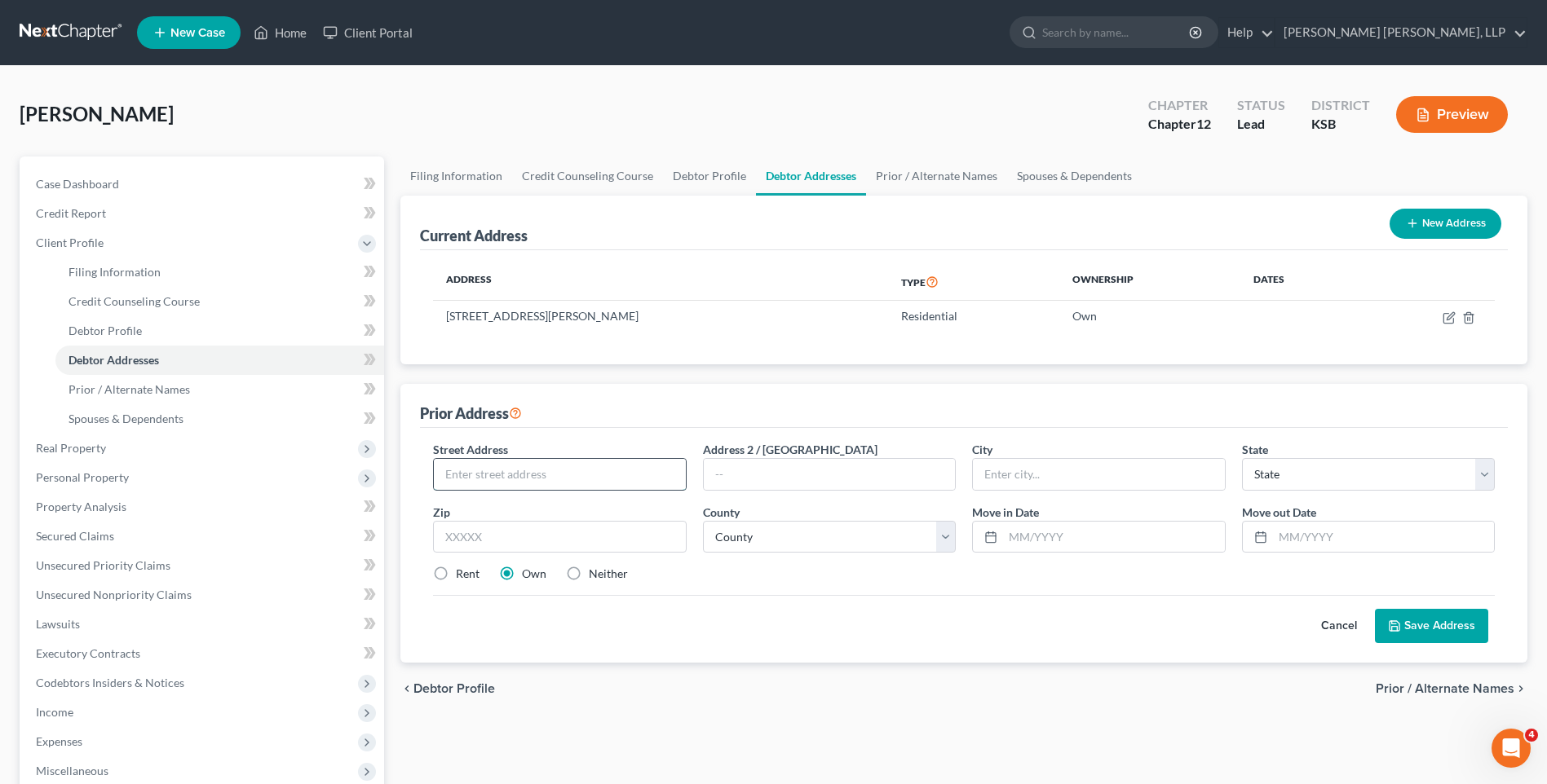
click at [530, 478] on input "text" at bounding box center [559, 473] width 251 height 31
type input "[STREET_ADDRESS]"
type input "[PERSON_NAME]"
select select "5"
type input "80836-1313"
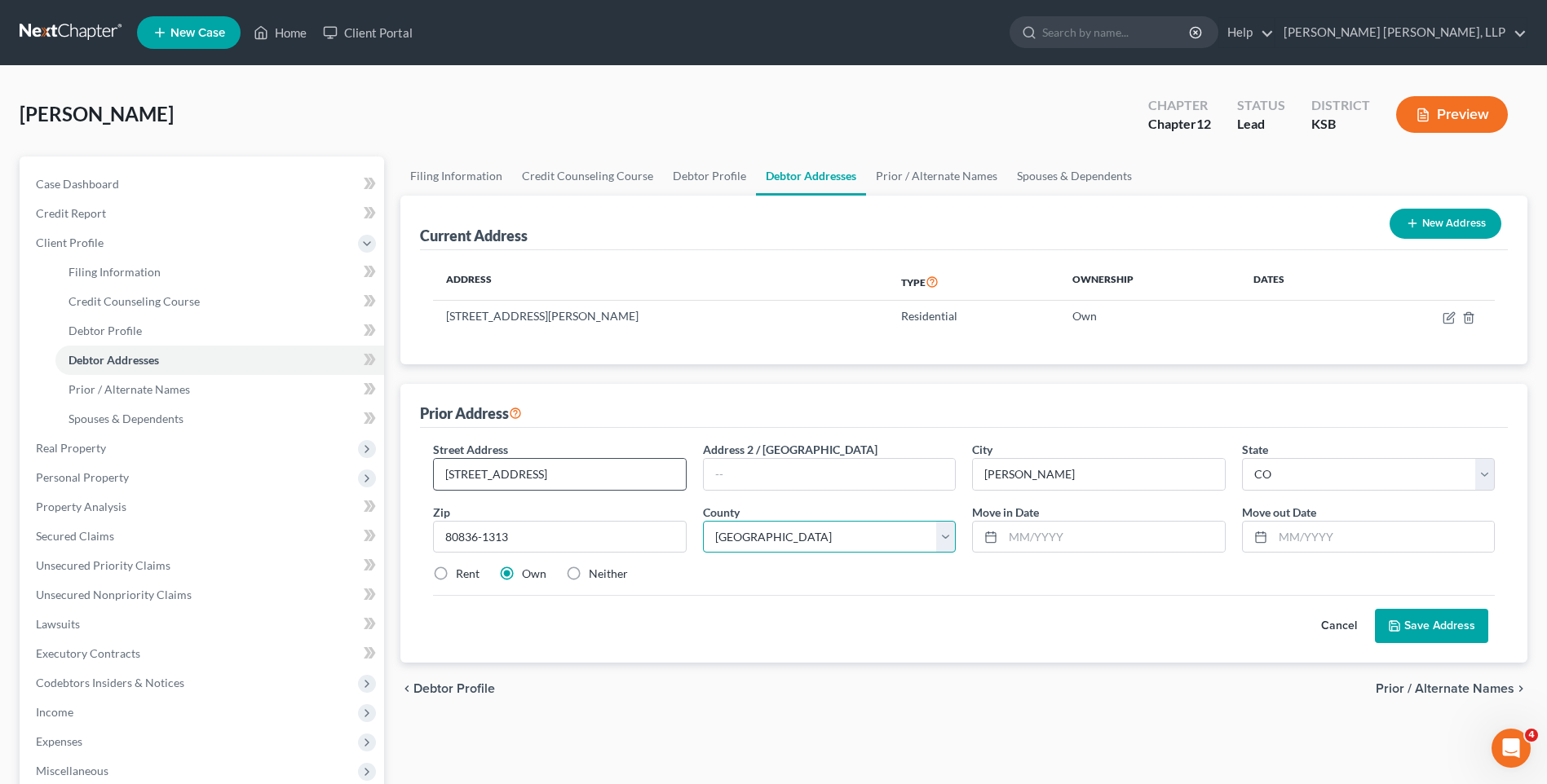
select select "32"
click at [1423, 626] on button "Save Address" at bounding box center [1432, 626] width 113 height 34
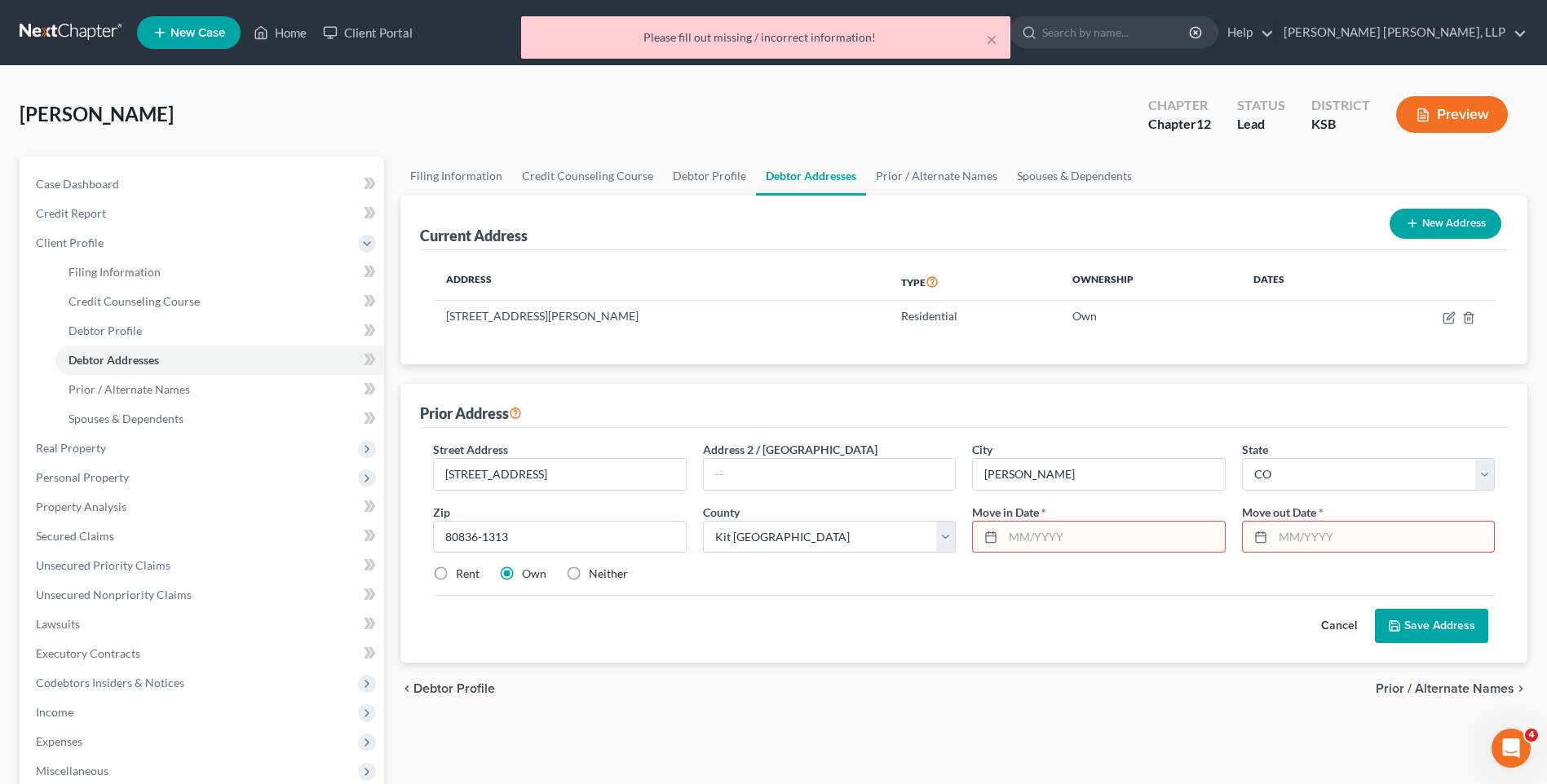
click at [1158, 536] on input "text" at bounding box center [1114, 537] width 221 height 31
type input "07/2019"
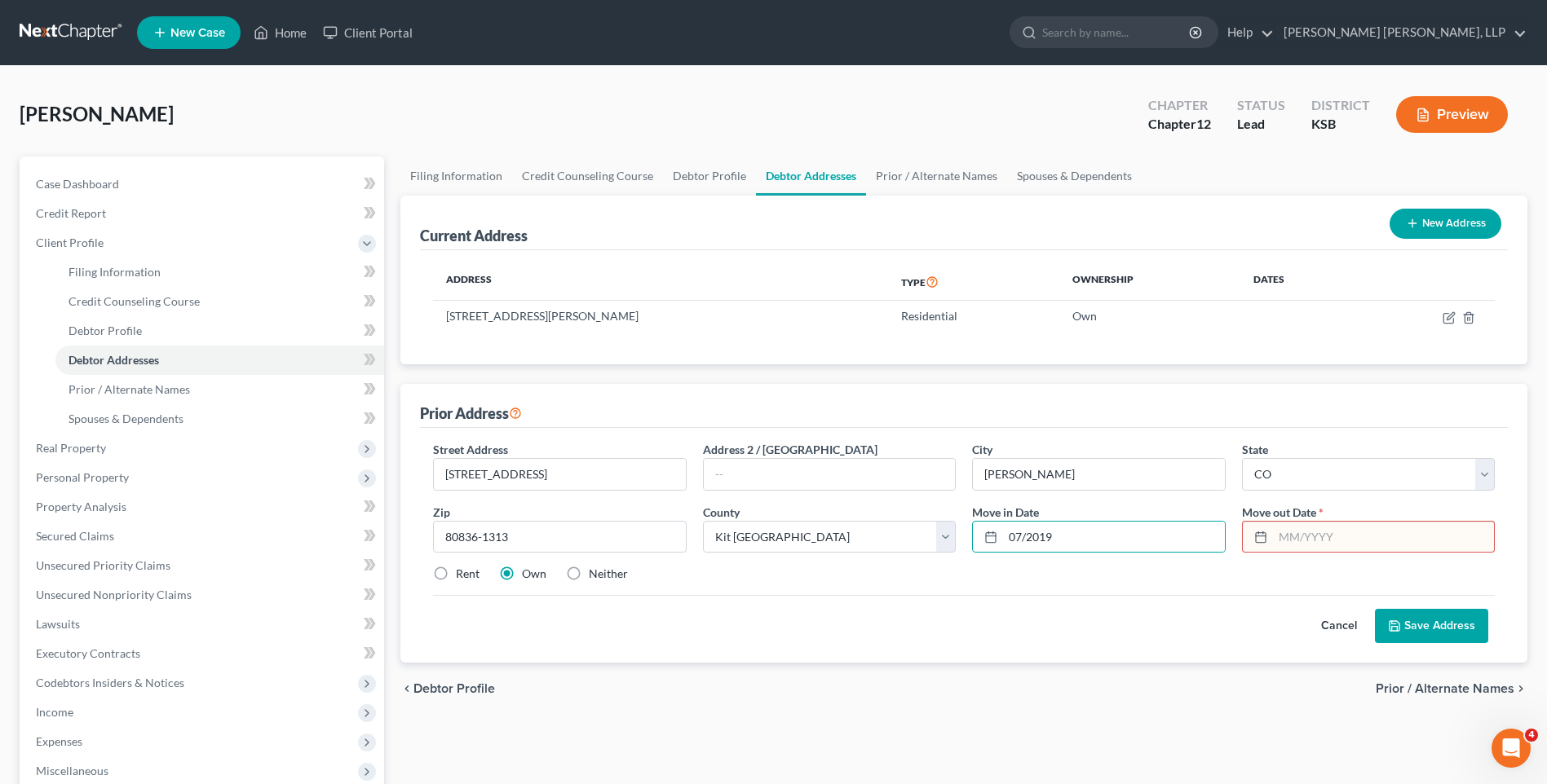
click at [1312, 534] on input "text" at bounding box center [1383, 537] width 221 height 31
drag, startPoint x: 1359, startPoint y: 533, endPoint x: 1308, endPoint y: 538, distance: 51.2
click at [1308, 538] on input "07/2023" at bounding box center [1383, 537] width 221 height 31
click at [1350, 540] on input "07/202" at bounding box center [1383, 537] width 221 height 31
type input "07/2025"
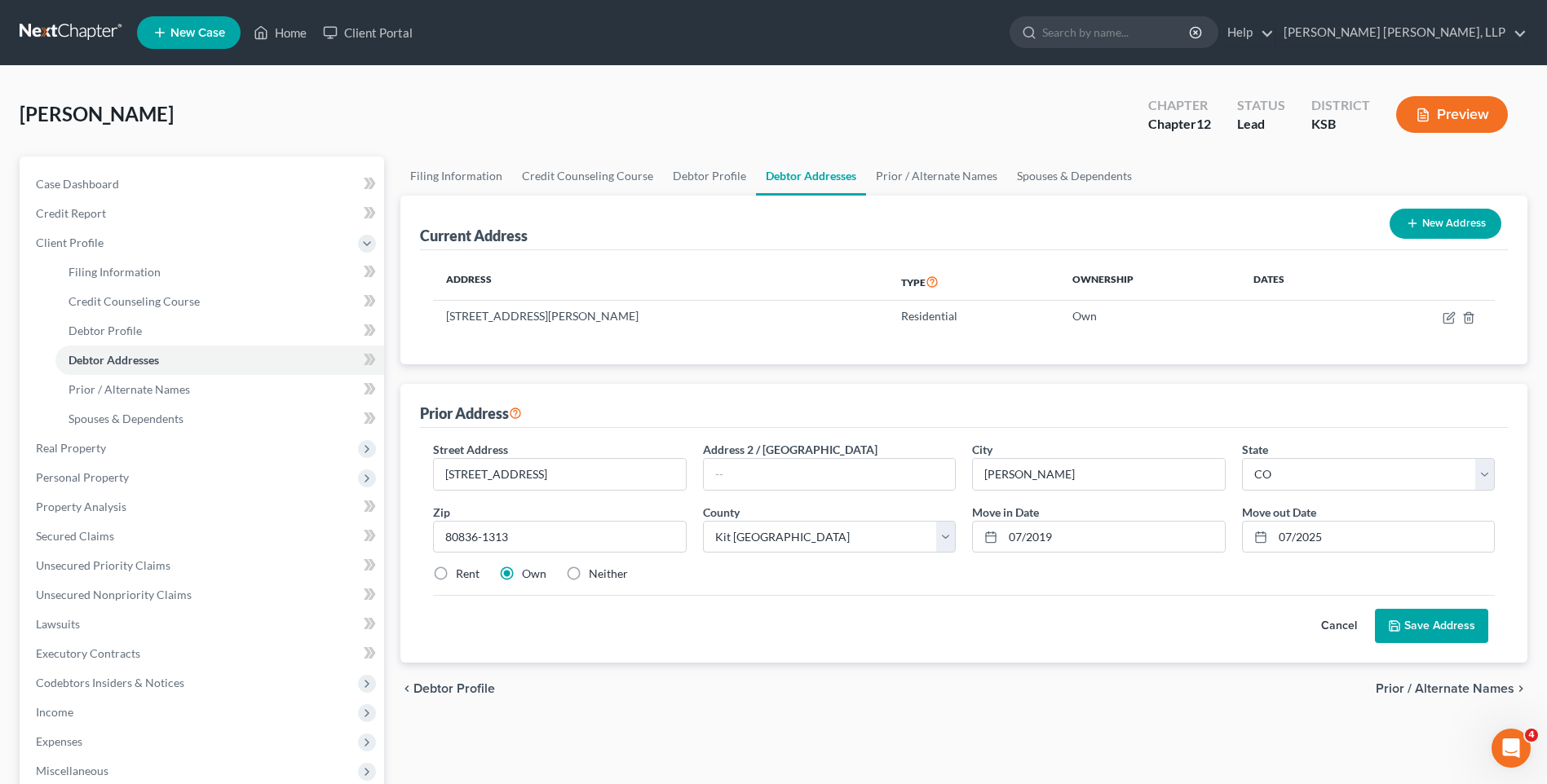
click at [1423, 617] on button "Save Address" at bounding box center [1432, 626] width 113 height 34
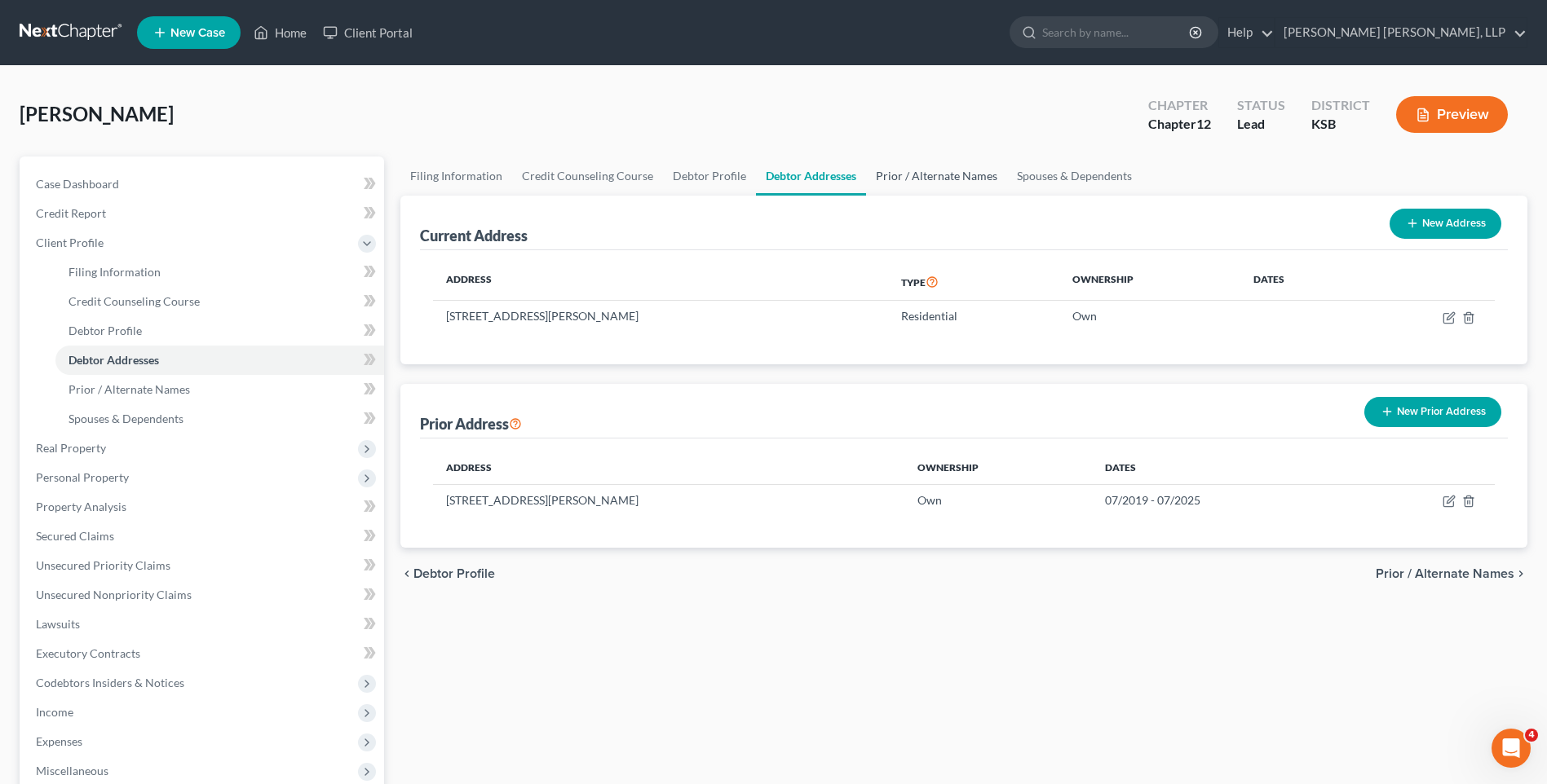
click at [905, 175] on link "Prior / Alternate Names" at bounding box center [937, 176] width 141 height 39
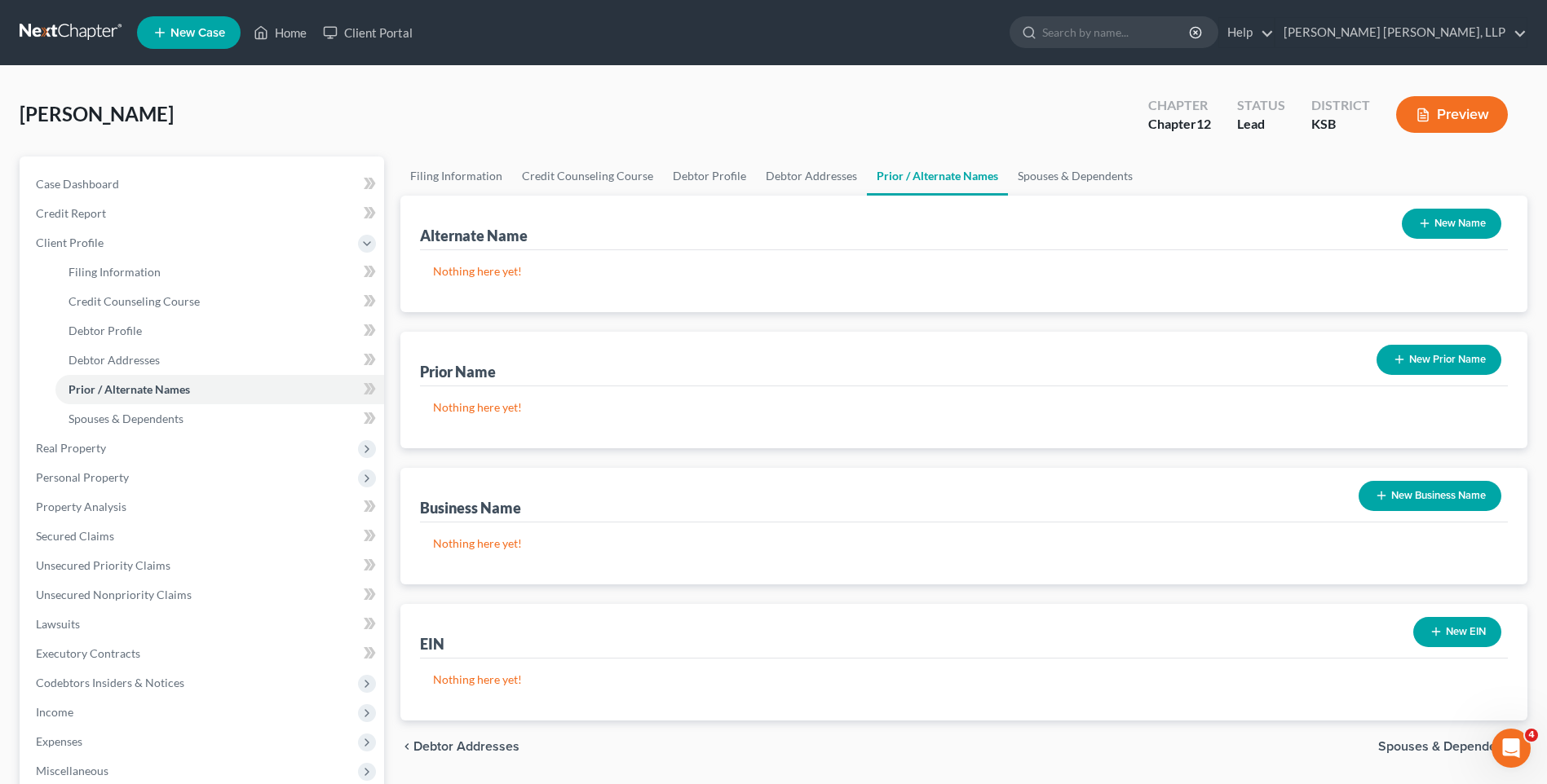
click at [1434, 220] on button "New Name" at bounding box center [1451, 223] width 100 height 30
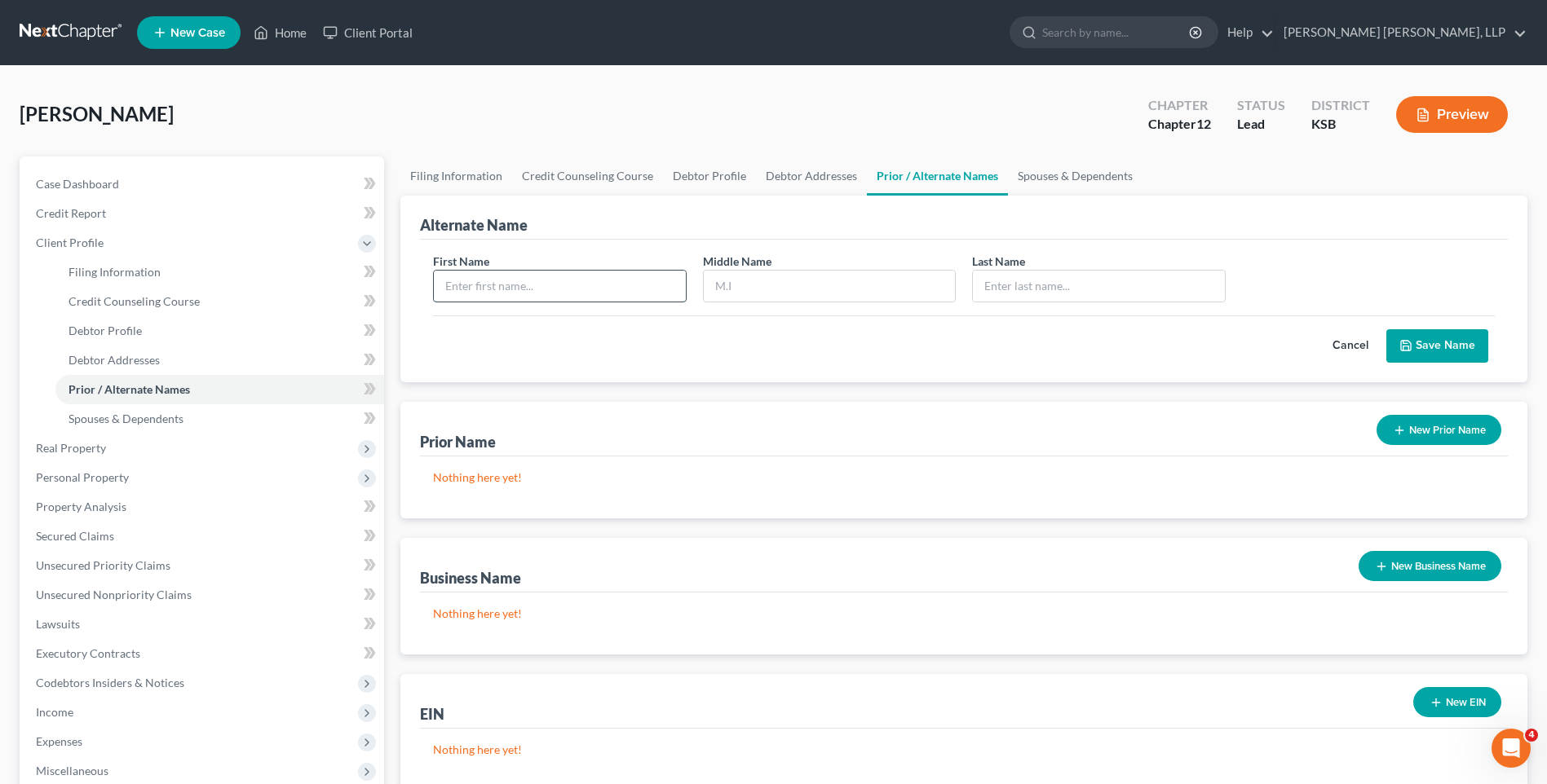
click at [534, 293] on input "text" at bounding box center [559, 286] width 251 height 31
type input "D."
type input "[PERSON_NAME]"
click at [1437, 334] on button "Save Name" at bounding box center [1437, 346] width 102 height 34
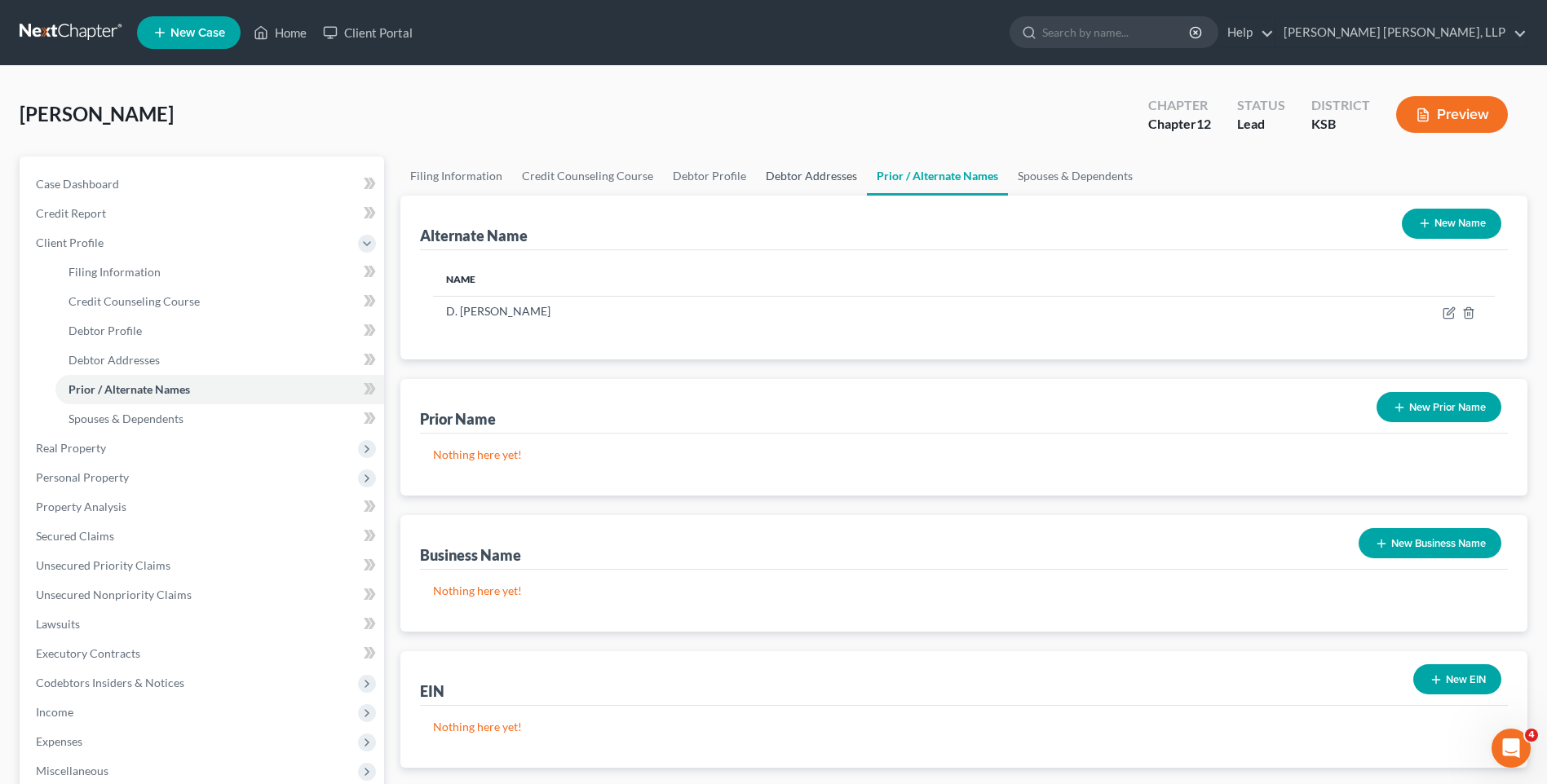
click at [799, 178] on link "Debtor Addresses" at bounding box center [810, 176] width 111 height 39
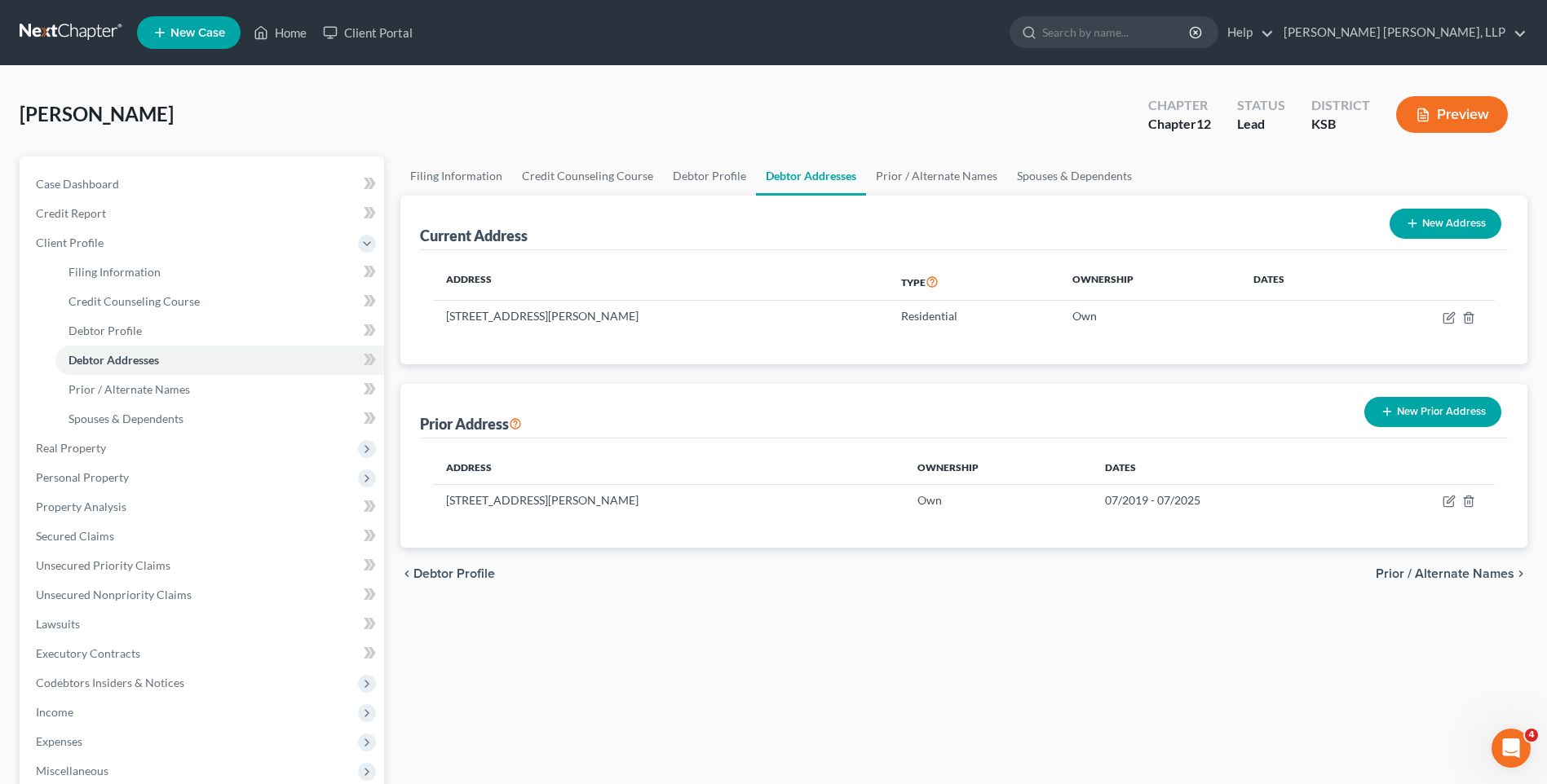
click at [1442, 224] on button "New Address" at bounding box center [1445, 223] width 112 height 30
select select "0"
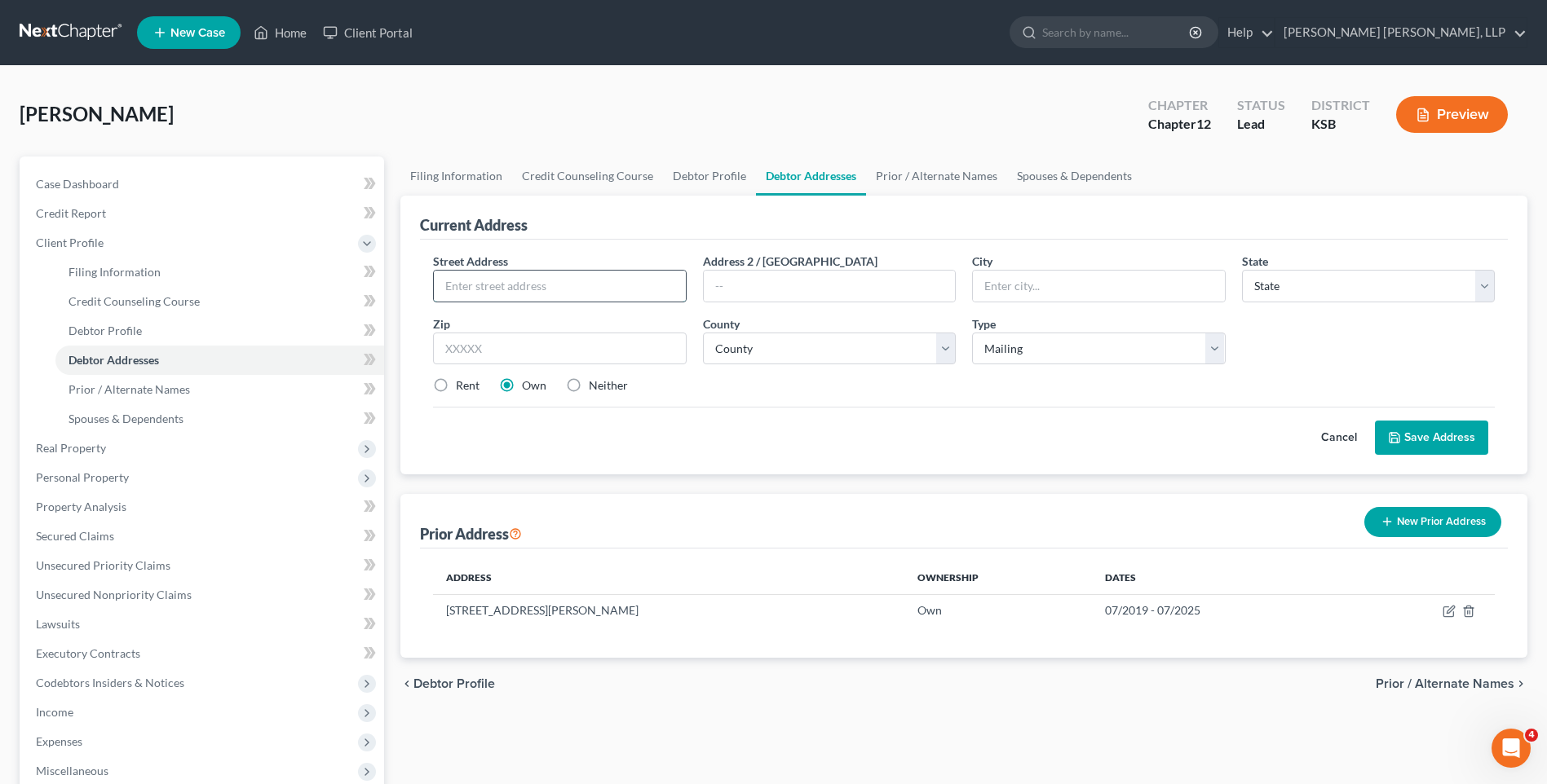
click at [523, 286] on input "text" at bounding box center [559, 286] width 251 height 31
type input "PO Box 82"
type input "Weskan"
select select "17"
type input "67762"
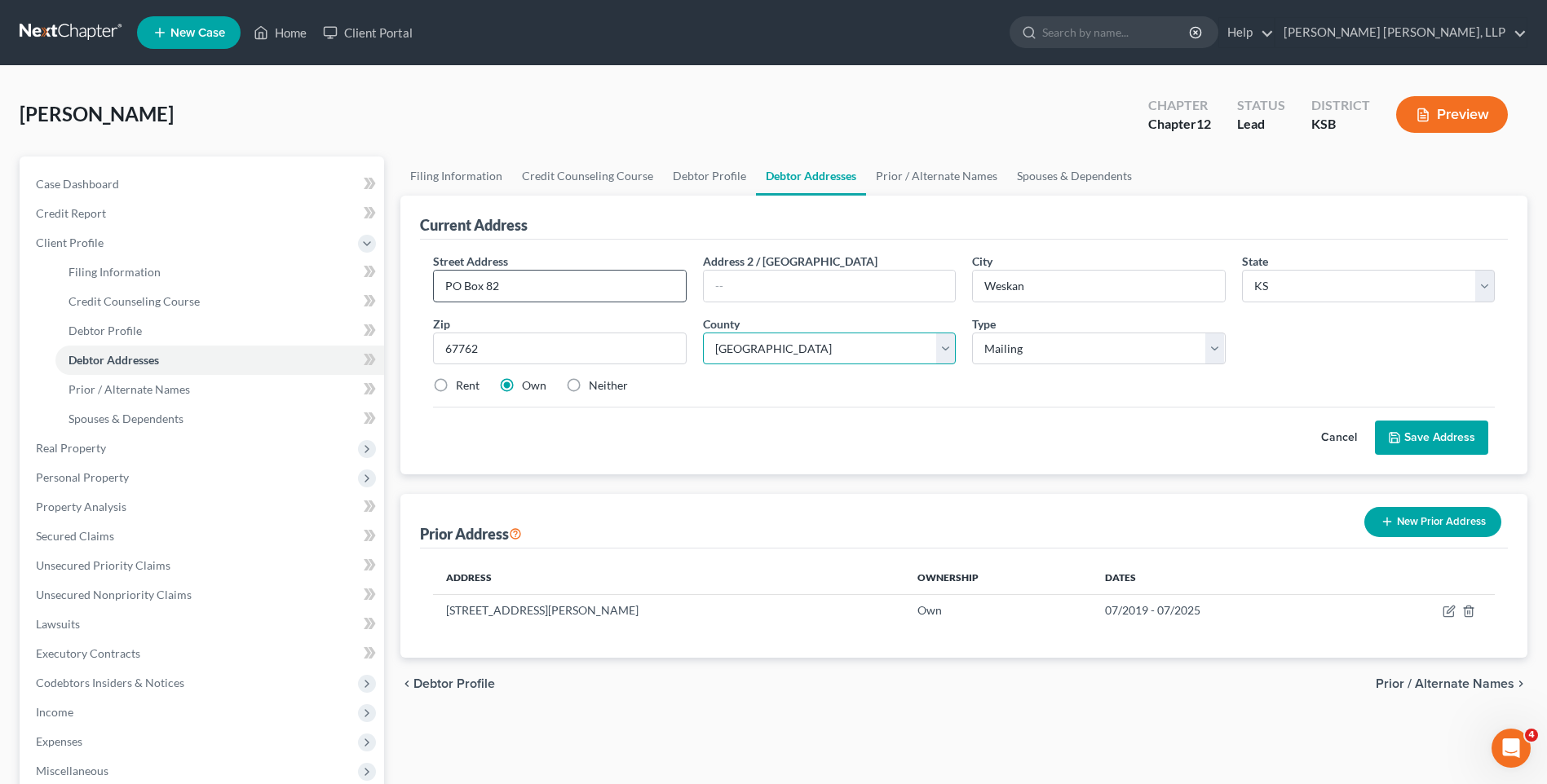
select select "99"
click at [1426, 435] on button "Save Address" at bounding box center [1432, 437] width 113 height 34
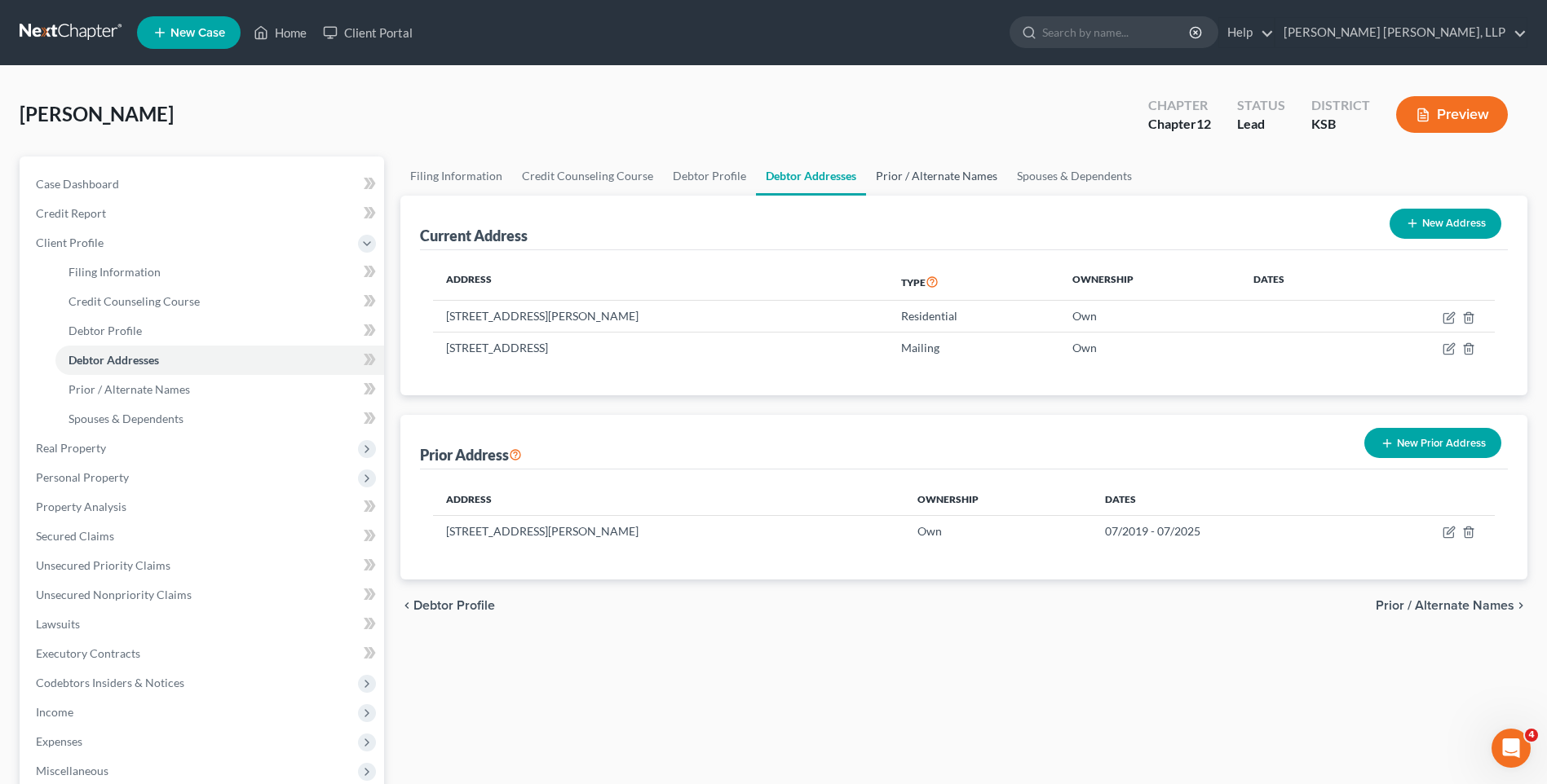
click at [939, 175] on link "Prior / Alternate Names" at bounding box center [937, 176] width 141 height 39
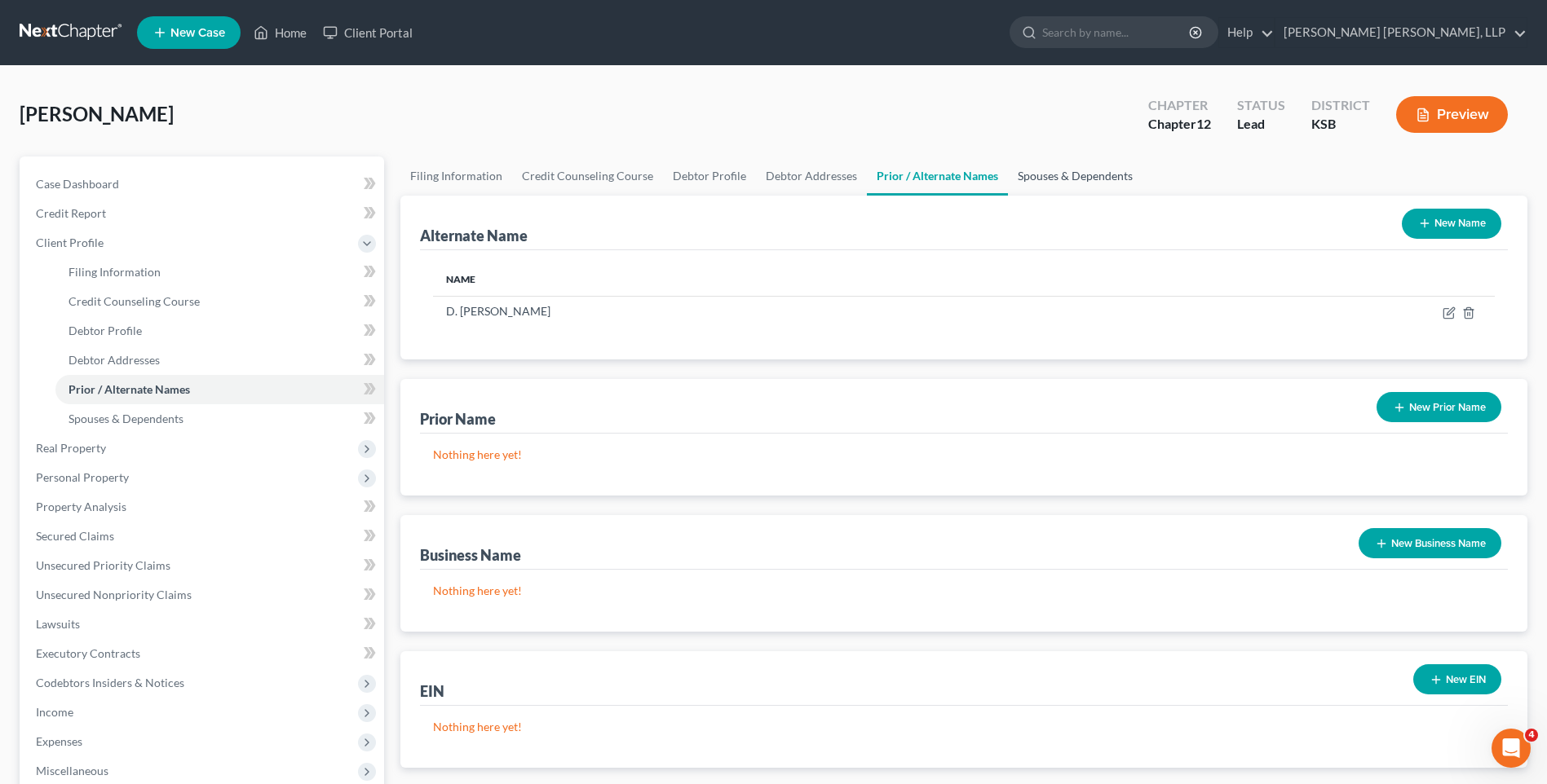
click at [1048, 174] on link "Spouses & Dependents" at bounding box center [1074, 176] width 135 height 39
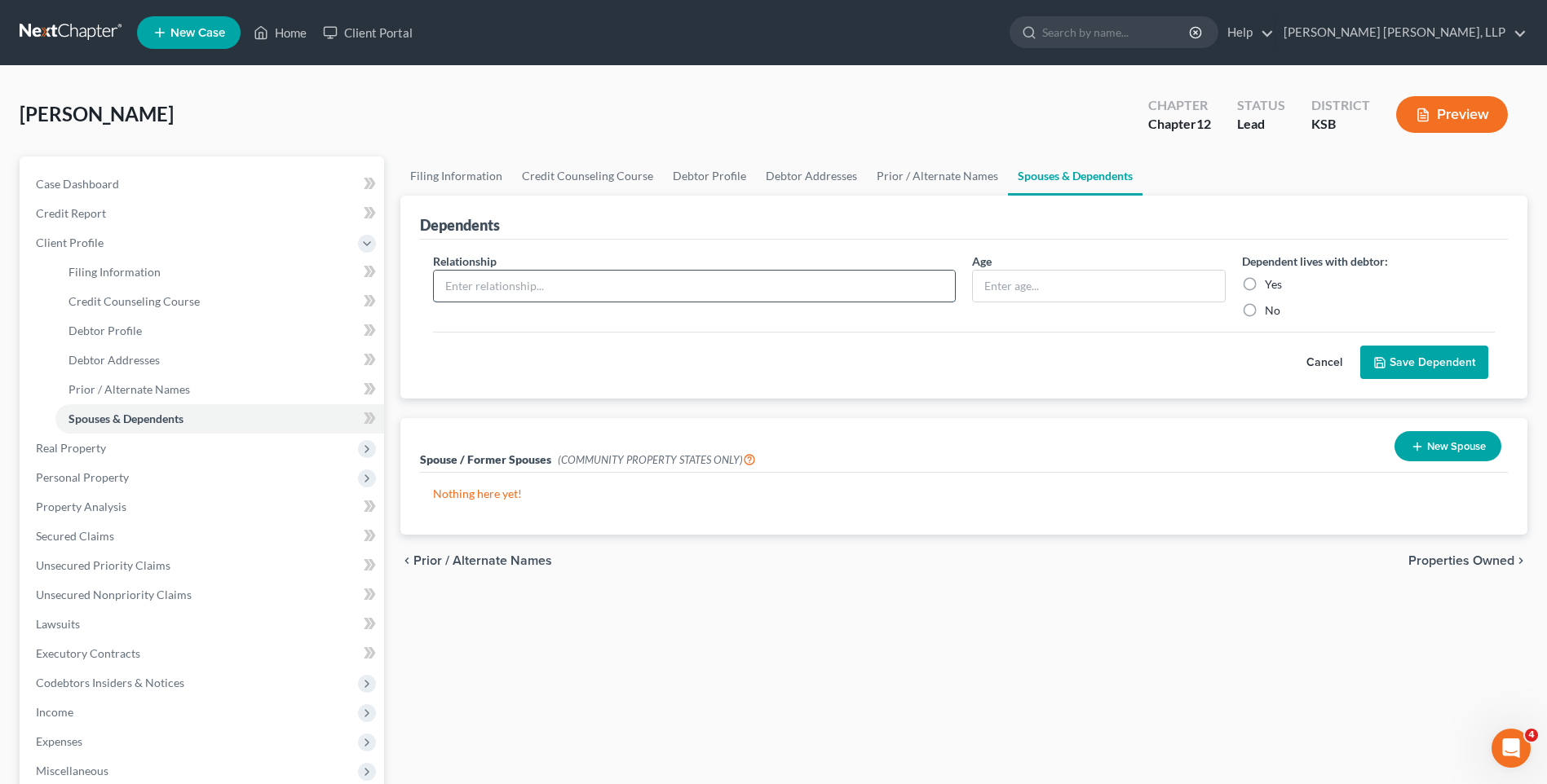
click at [713, 287] on input "text" at bounding box center [694, 286] width 521 height 31
type input "Child"
click at [1119, 272] on input "text" at bounding box center [1099, 286] width 251 height 31
type input "1111"
click at [1264, 309] on label "No" at bounding box center [1272, 311] width 16 height 17
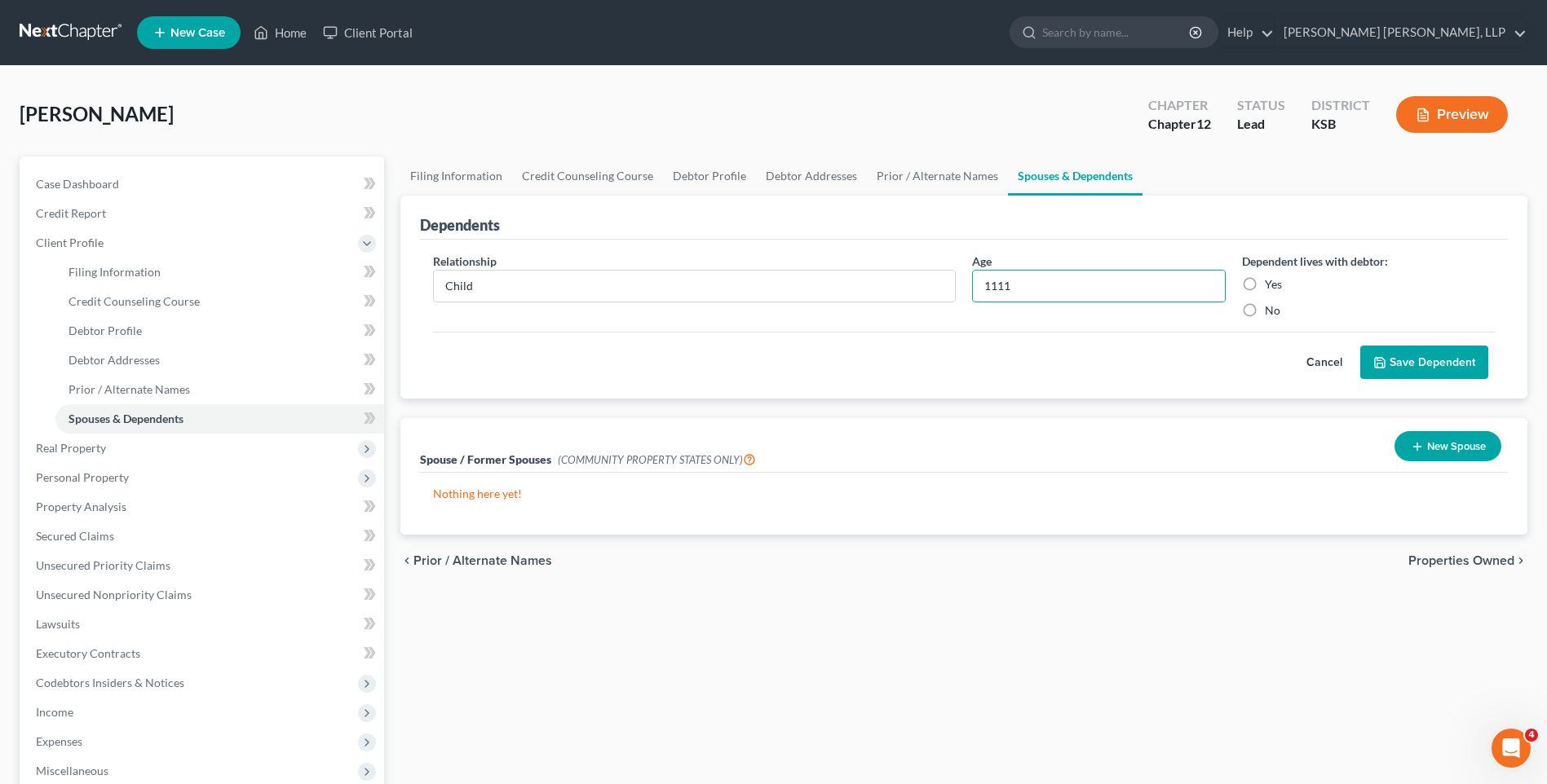
click at [1271, 309] on input "No" at bounding box center [1275, 307] width 10 height 10
radio input "true"
click at [1415, 361] on button "Save Dependent" at bounding box center [1424, 363] width 128 height 34
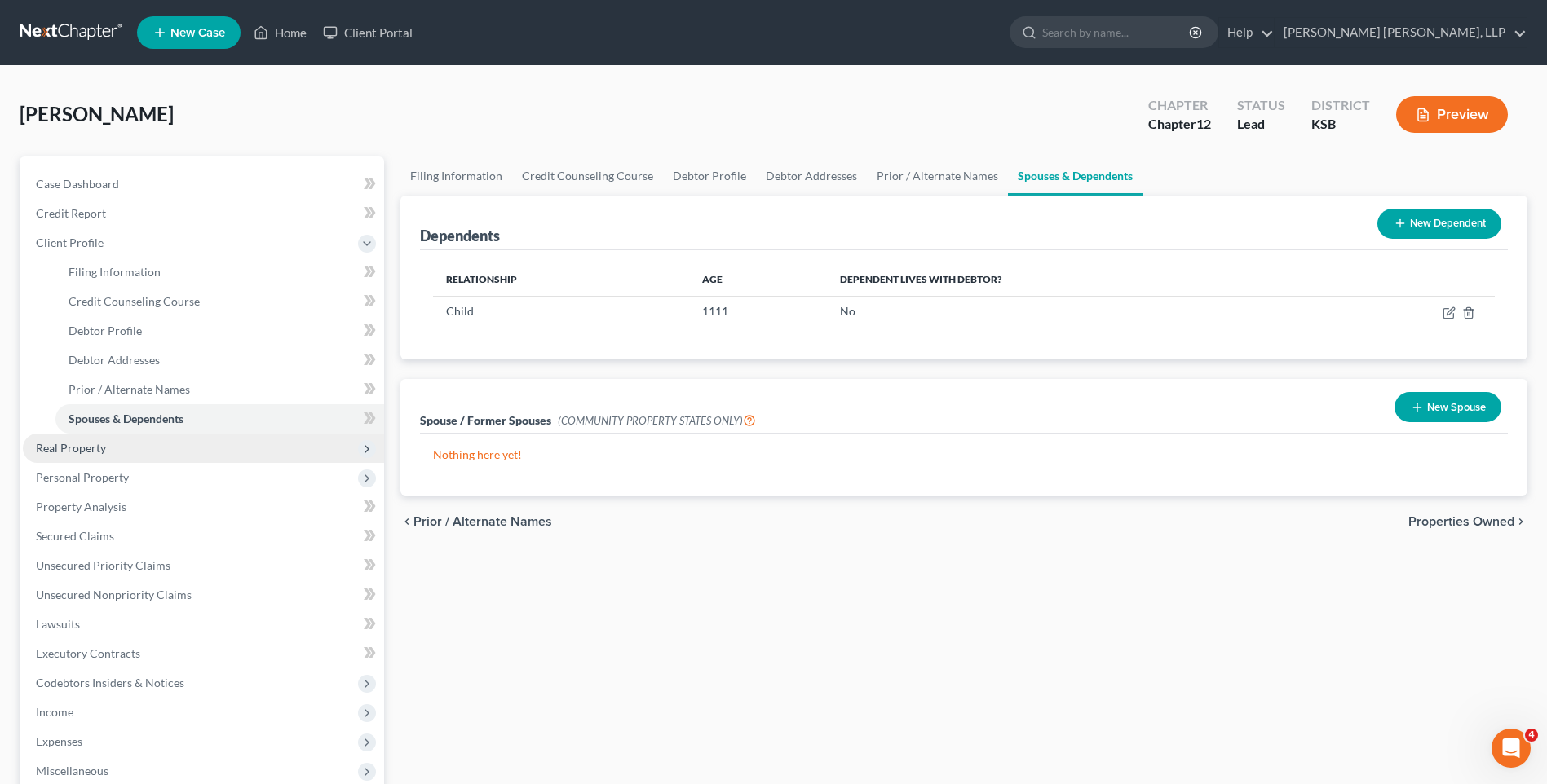
click at [73, 444] on span "Real Property" at bounding box center [71, 447] width 70 height 14
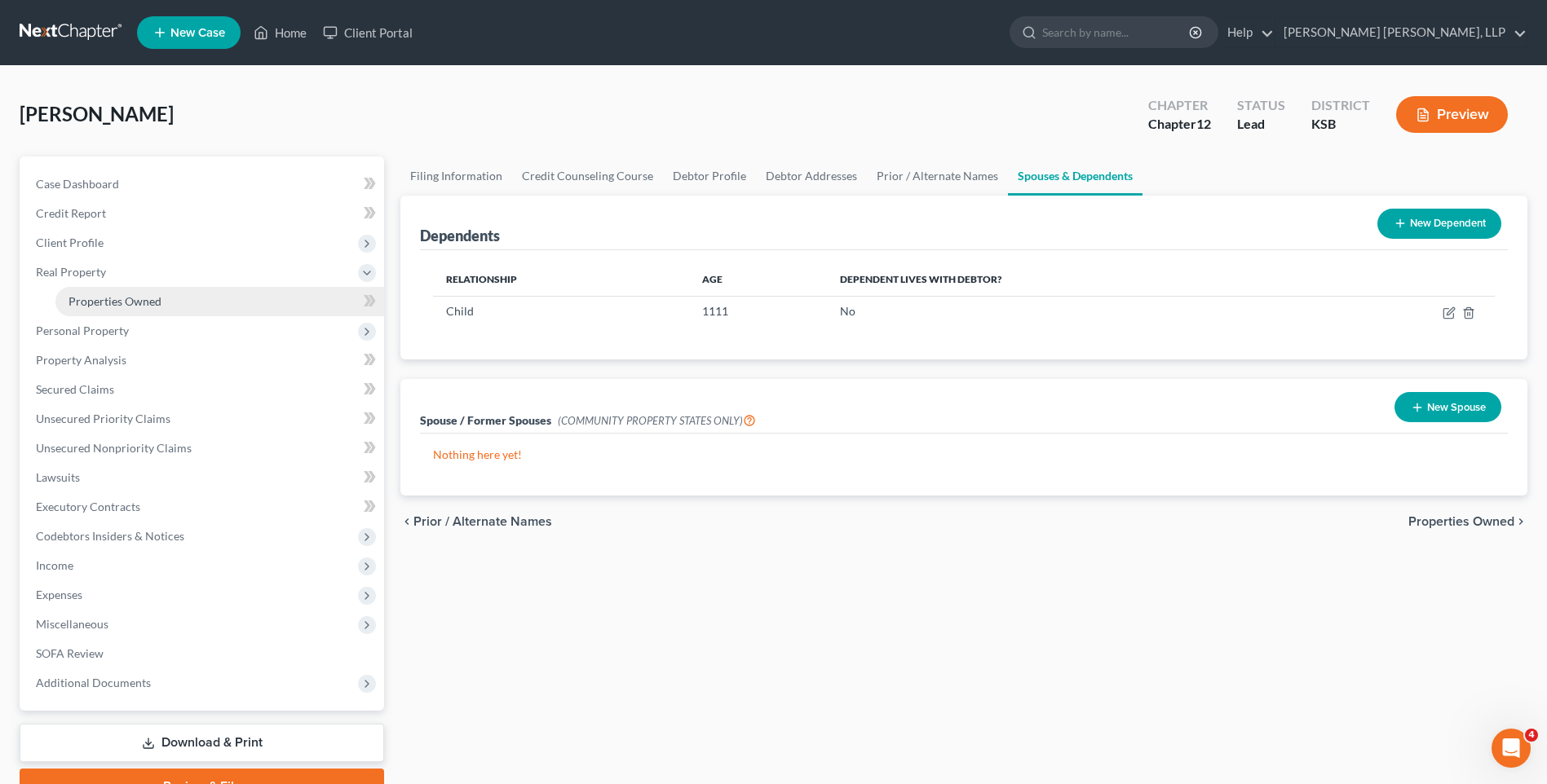
click at [113, 300] on span "Properties Owned" at bounding box center [115, 300] width 93 height 14
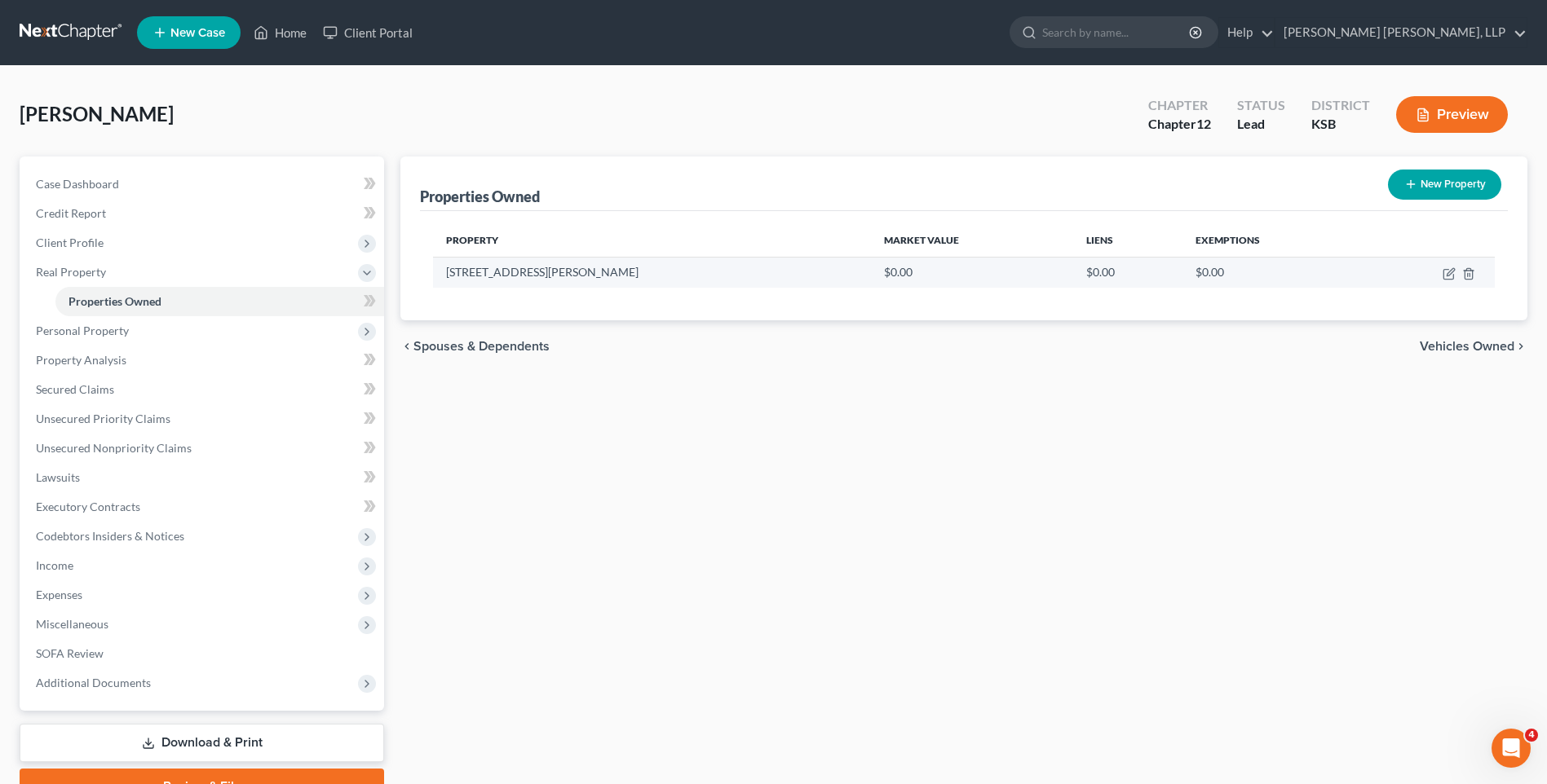
click at [871, 273] on td "$0.00" at bounding box center [971, 272] width 202 height 31
click at [1447, 273] on icon "button" at bounding box center [1448, 273] width 13 height 13
select select "17"
select select "99"
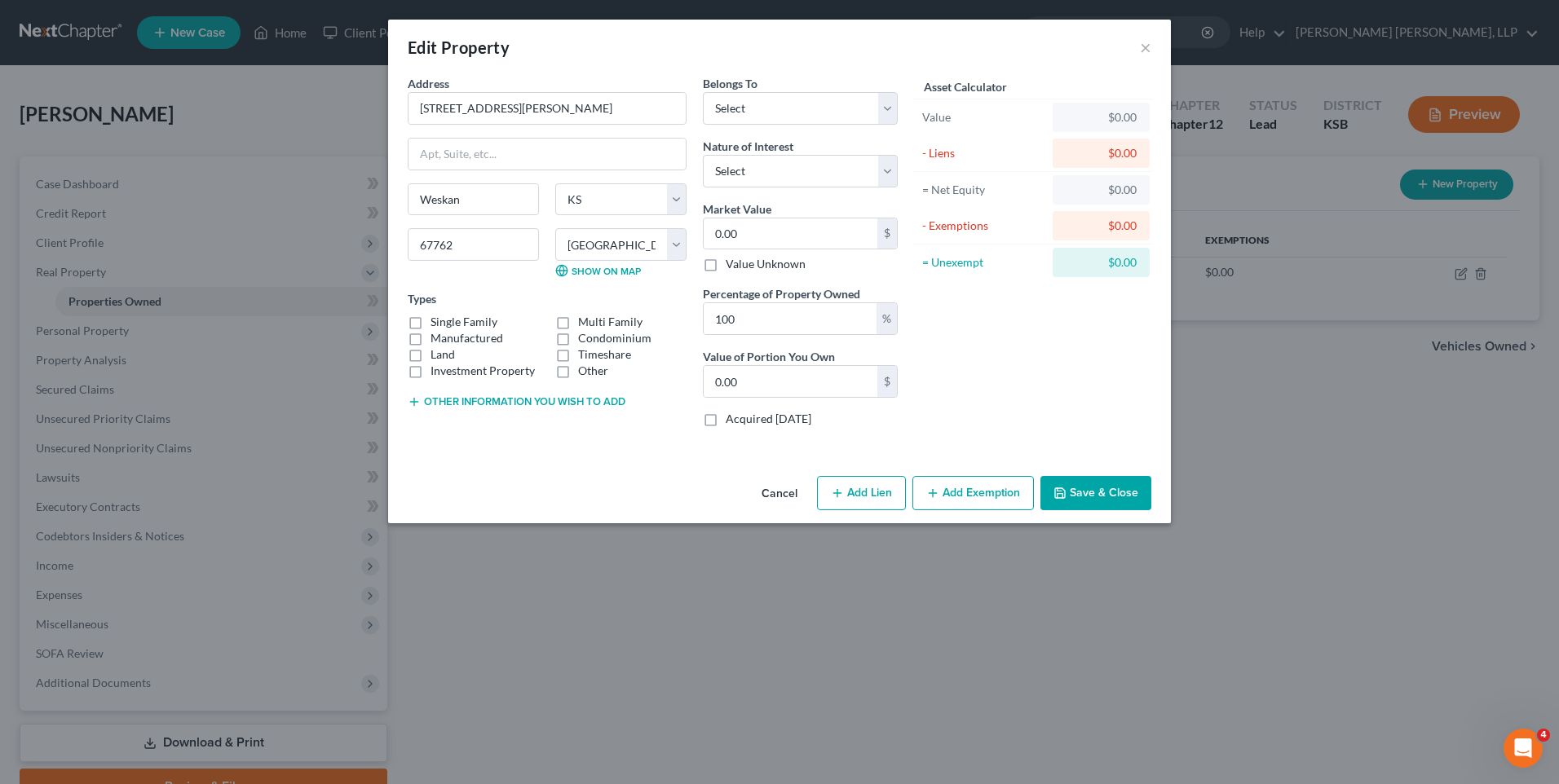
click at [431, 322] on label "Single Family" at bounding box center [464, 322] width 67 height 17
click at [437, 322] on input "Single Family" at bounding box center [442, 318] width 10 height 10
checkbox input "true"
click at [782, 113] on select "Select Debtor 1 Only Debtor 2 Only Debtor 1 And Debtor 2 Only At Least One Of T…" at bounding box center [800, 108] width 194 height 33
select select "0"
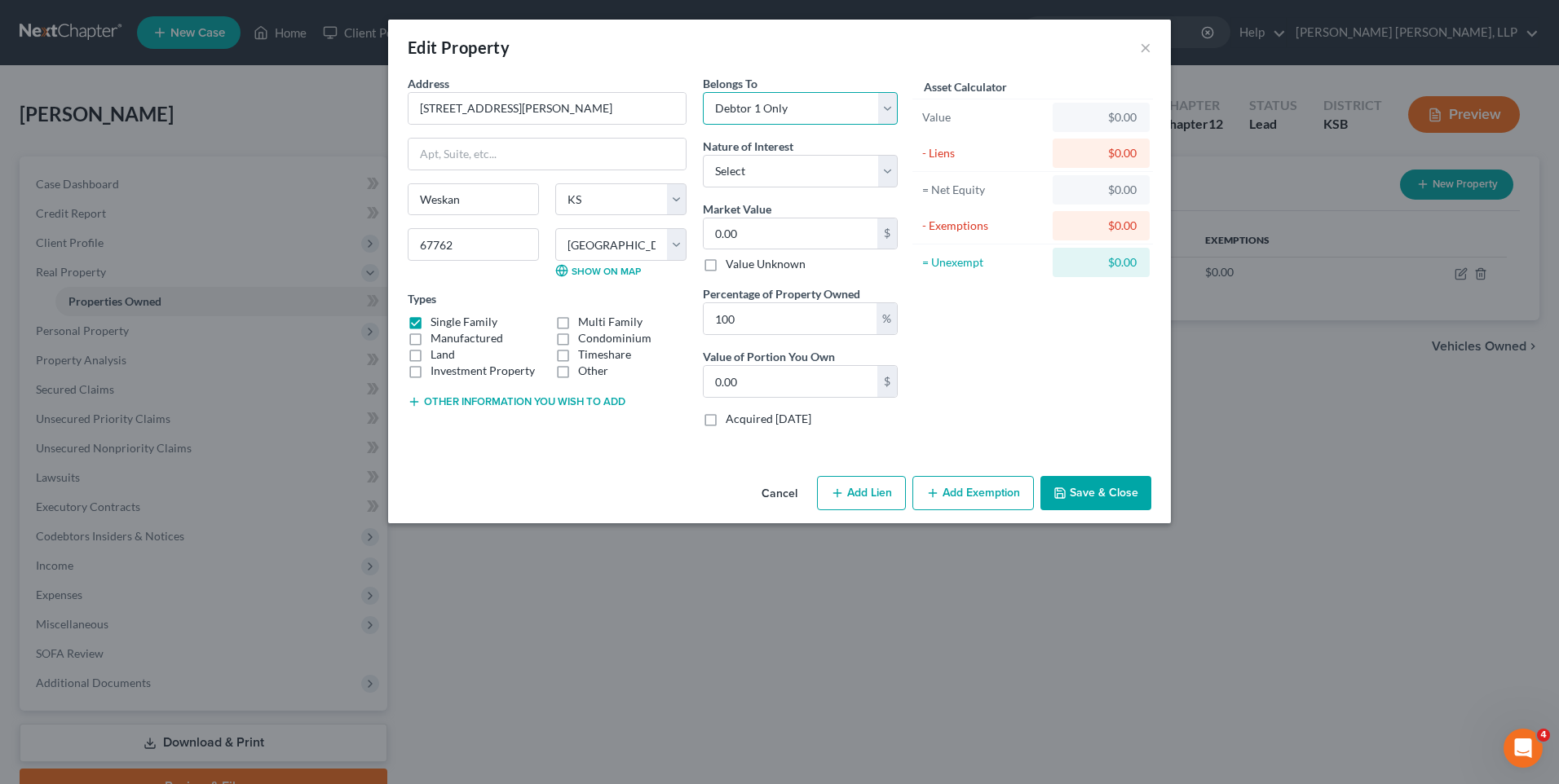
click at [703, 92] on select "Select Debtor 1 Only Debtor 2 Only Debtor 1 And Debtor 2 Only At Least One Of T…" at bounding box center [800, 108] width 194 height 33
click at [765, 171] on select "Select Fee Simple Joint Tenant Life Estate Equitable Interest Future Interest T…" at bounding box center [800, 171] width 194 height 33
select select "0"
click at [703, 155] on select "Select Fee Simple Joint Tenant Life Estate Equitable Interest Future Interest T…" at bounding box center [800, 171] width 194 height 33
click at [764, 232] on input "0.00" at bounding box center [790, 233] width 174 height 31
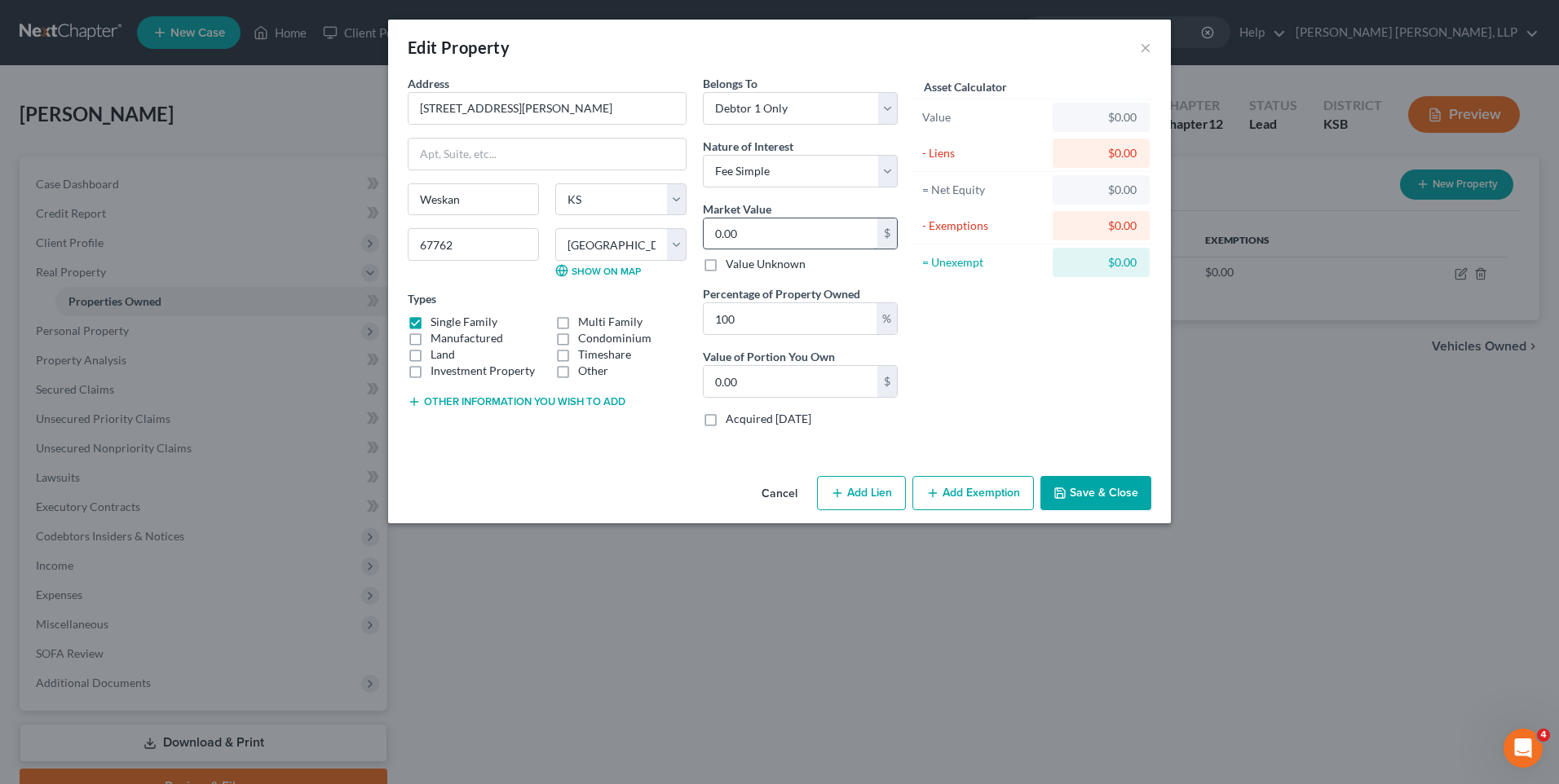
type input "2"
type input "2.00"
type input "25"
type input "25.00"
type input "250"
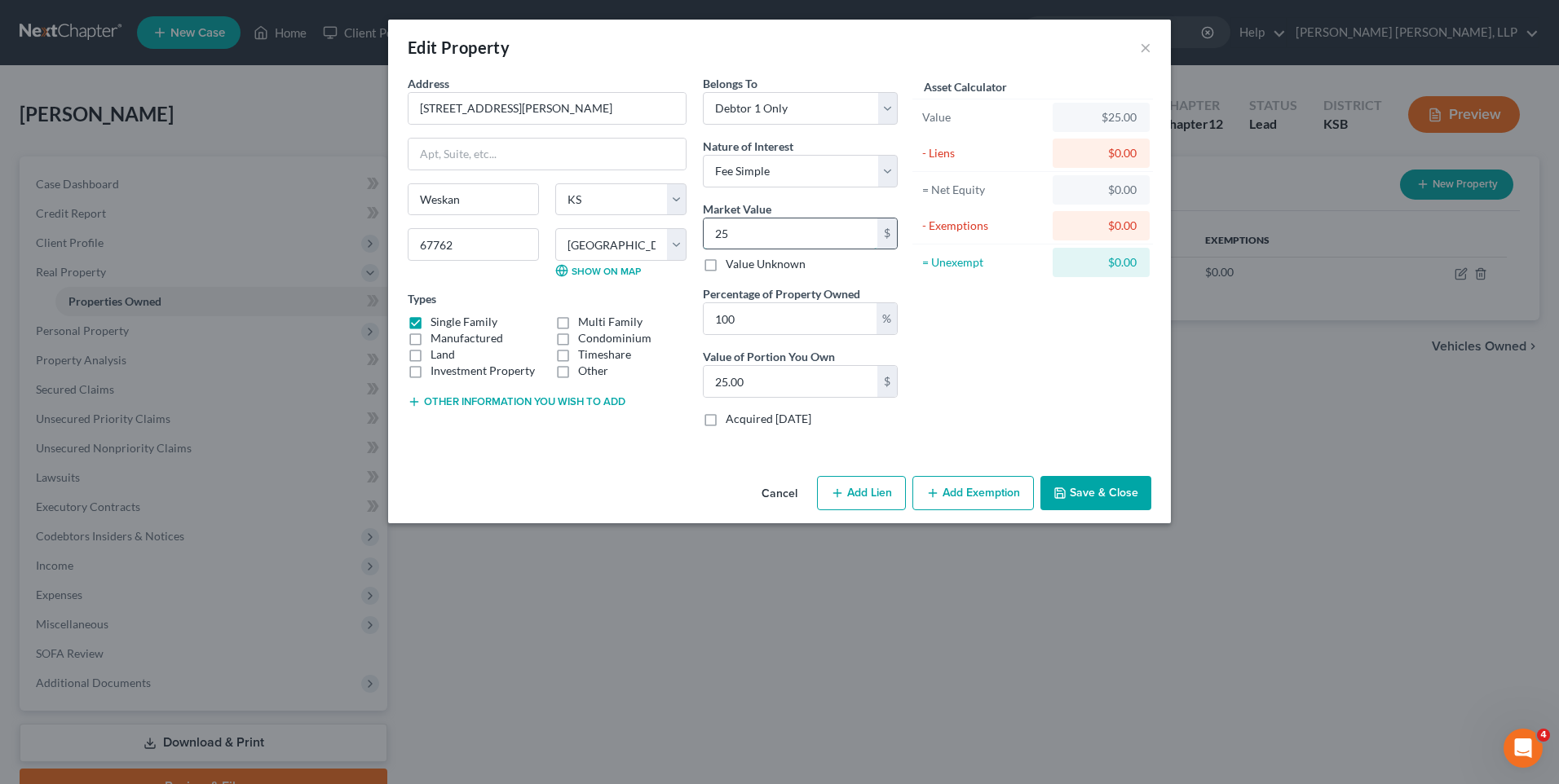
type input "250.00"
type input "2500"
type input "2,500.00"
type input "2,5000"
type input "25,000.00"
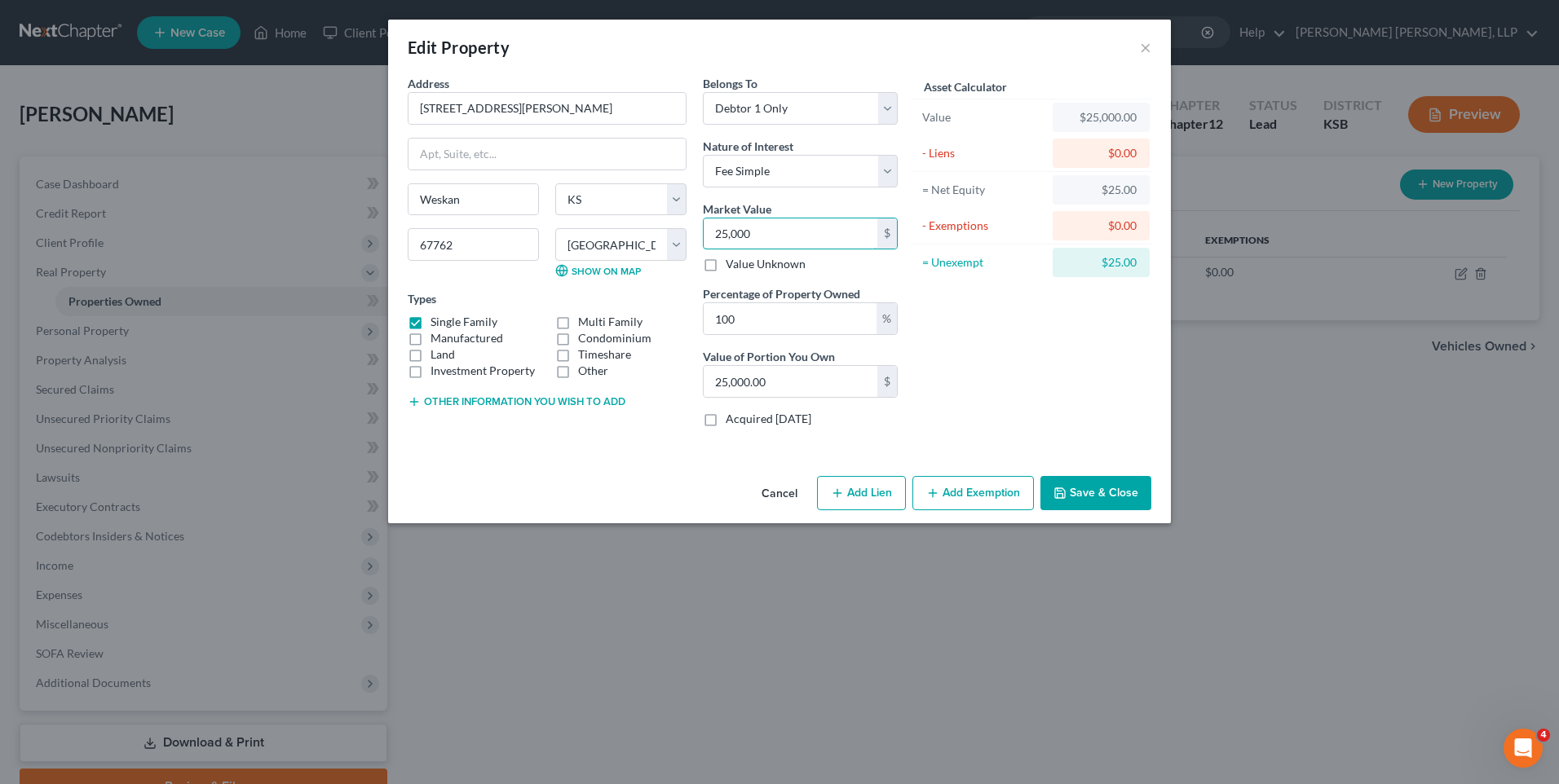
type input "25,000"
click at [1121, 496] on button "Save & Close" at bounding box center [1095, 493] width 111 height 34
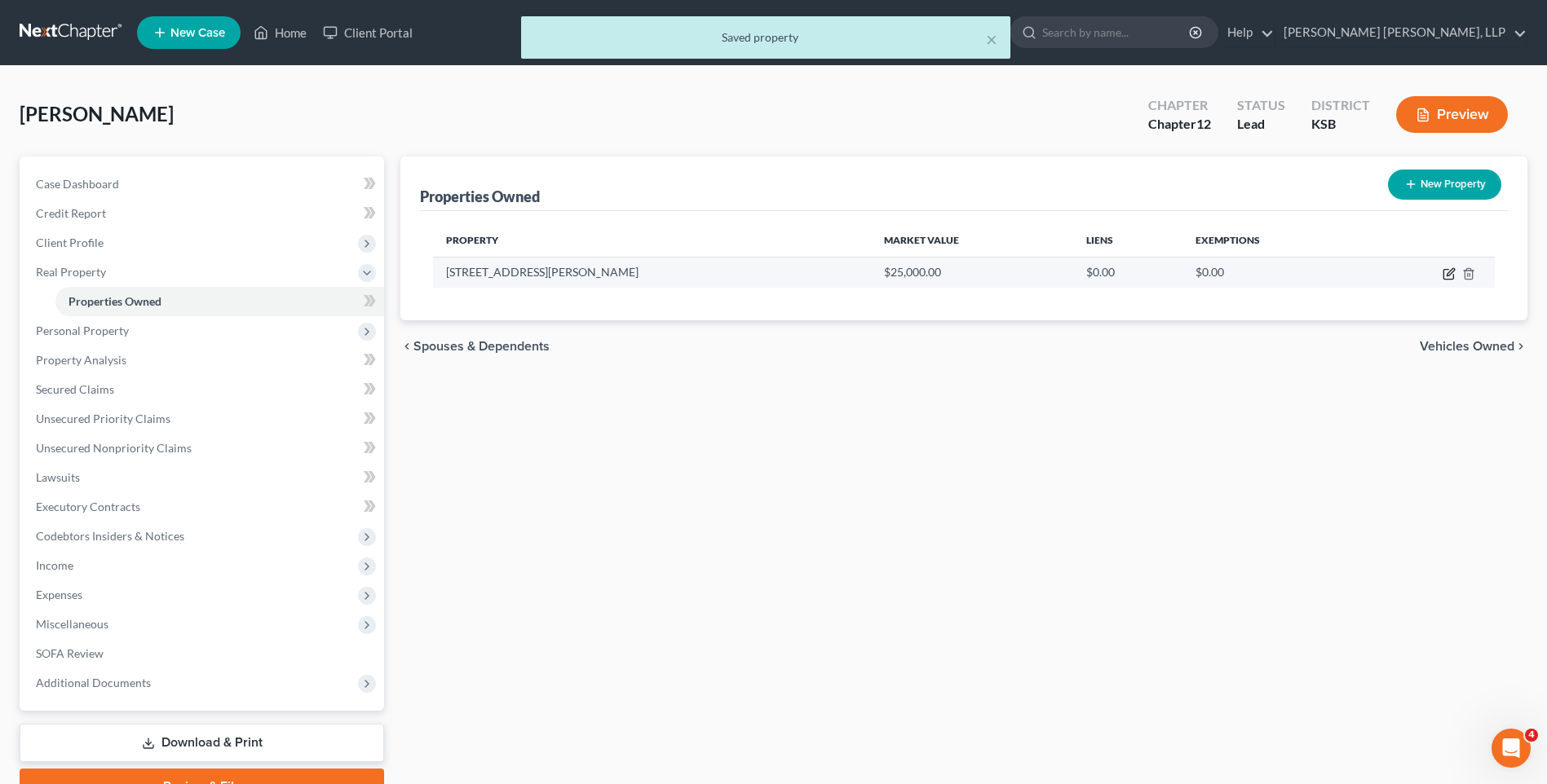
click at [1448, 272] on icon "button" at bounding box center [1450, 272] width 7 height 7
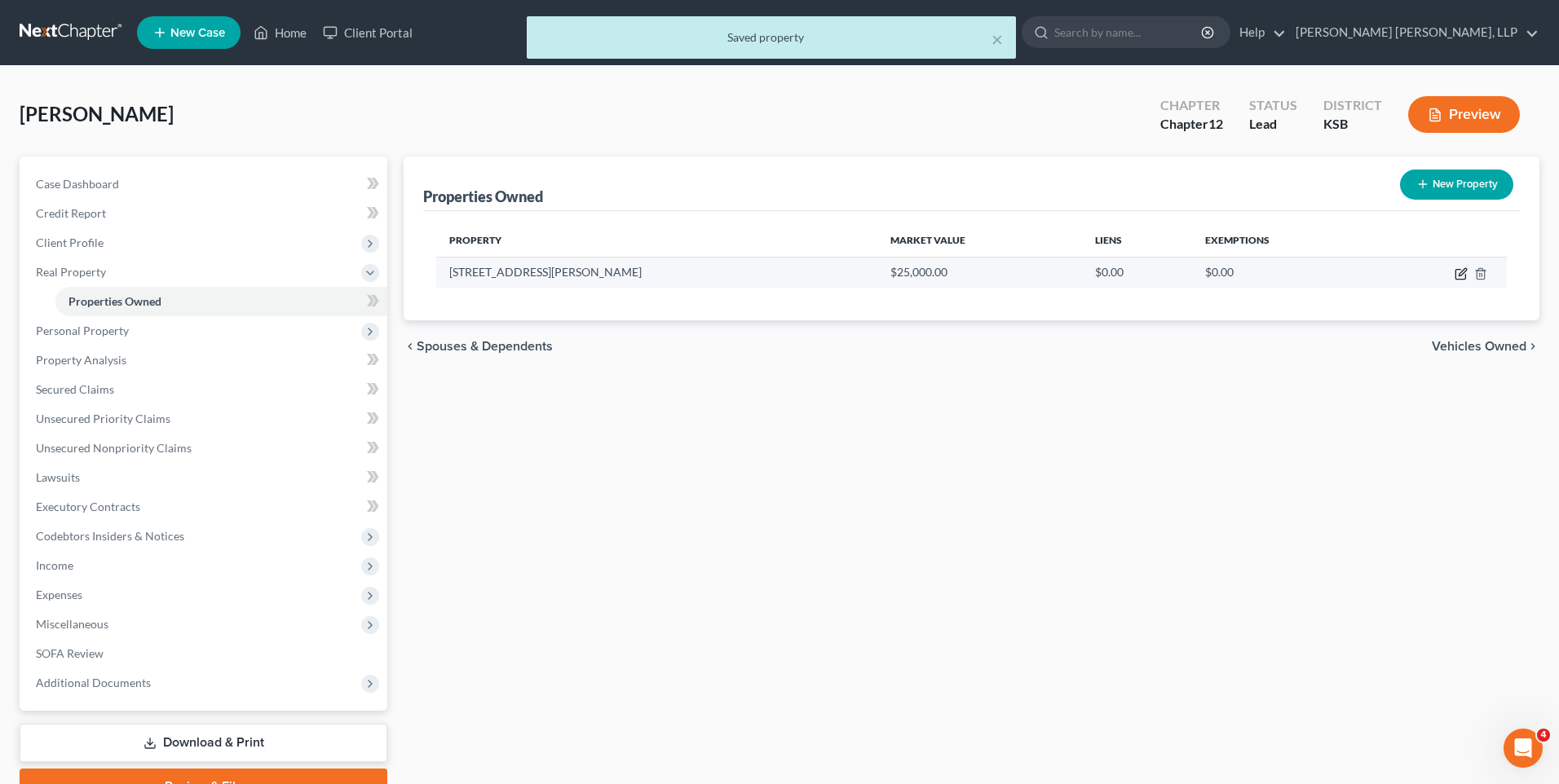
select select "17"
select select "99"
select select "0"
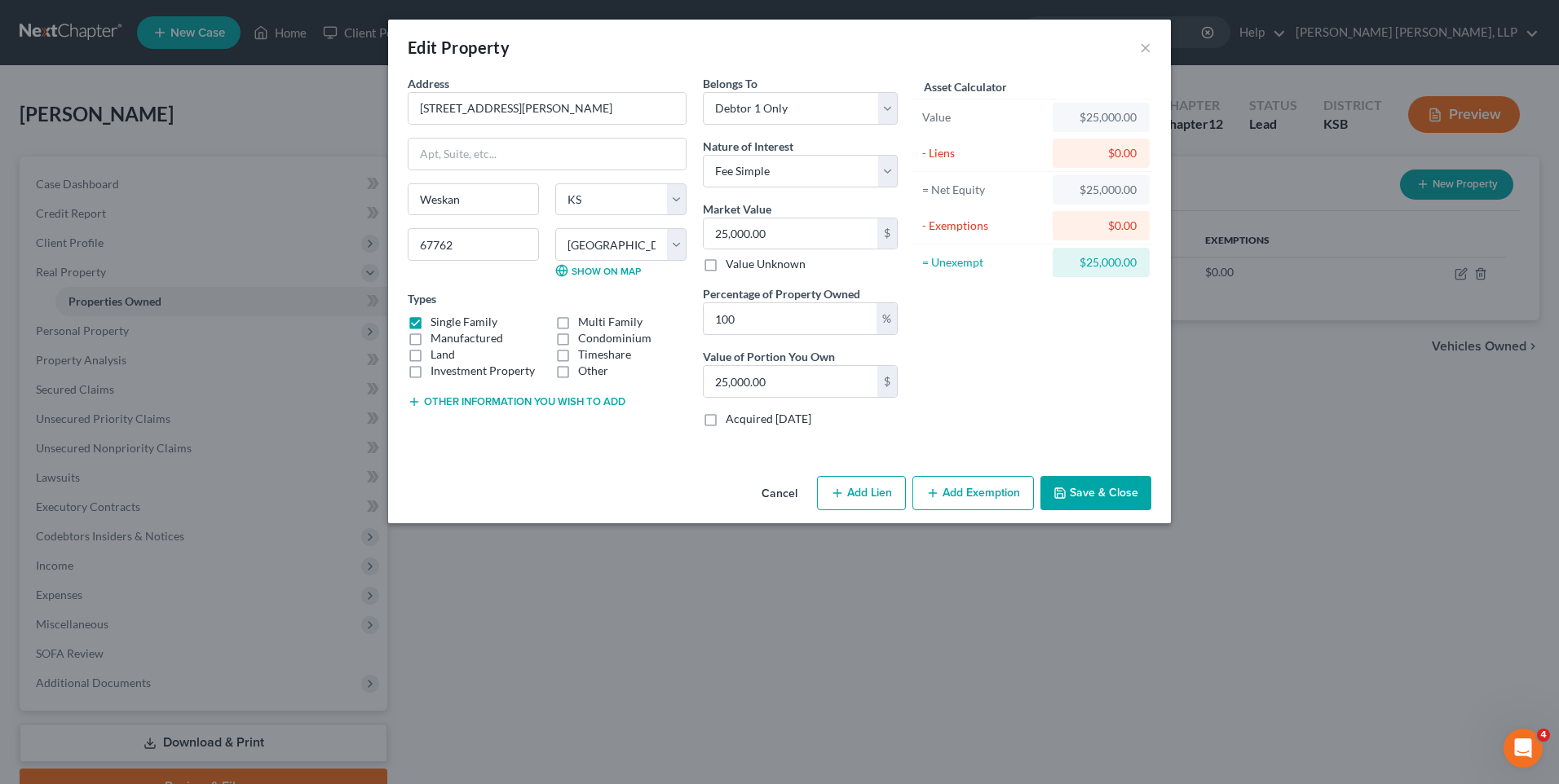
click at [980, 488] on button "Add Exemption" at bounding box center [973, 493] width 122 height 34
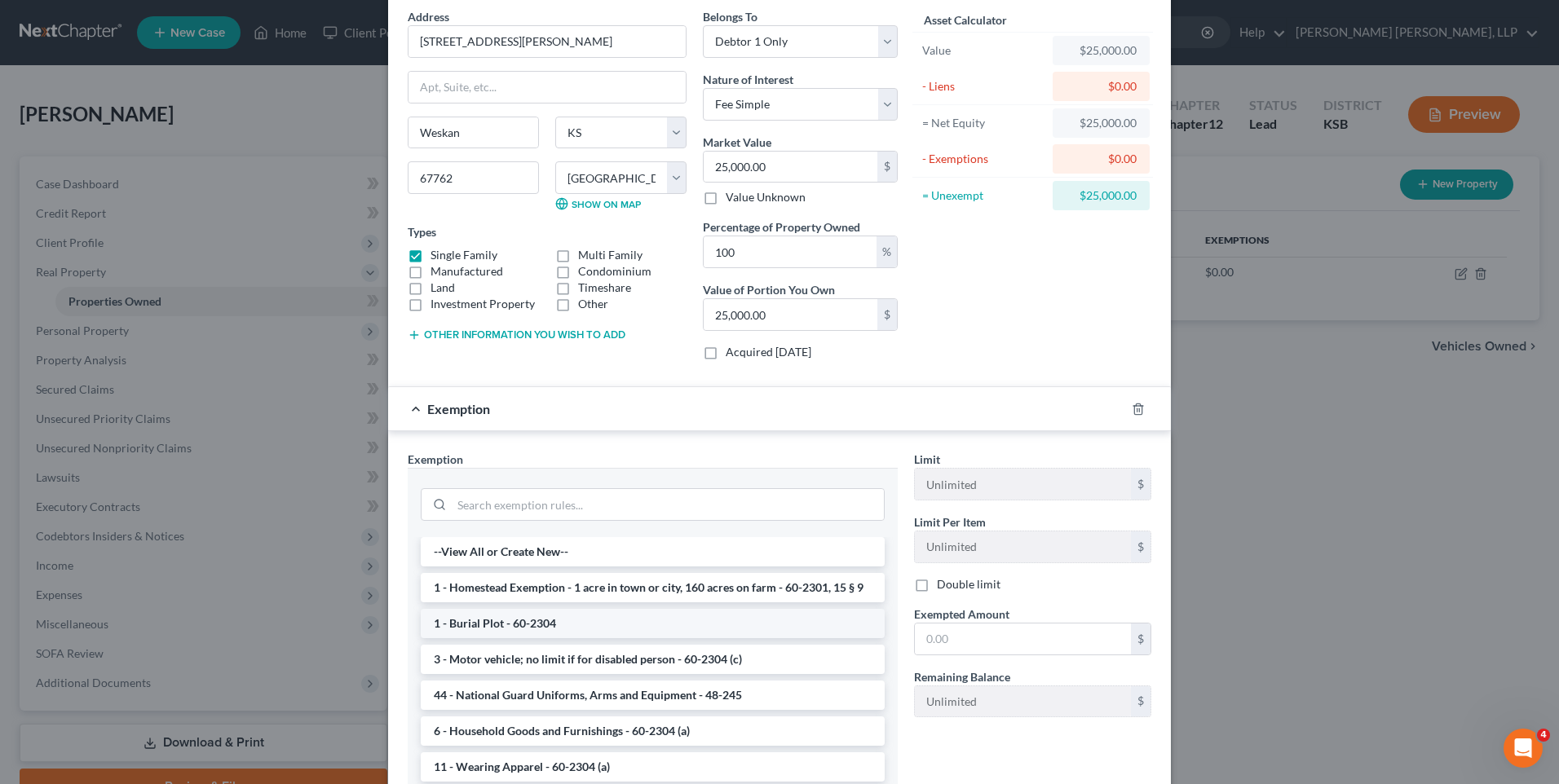
scroll to position [163, 0]
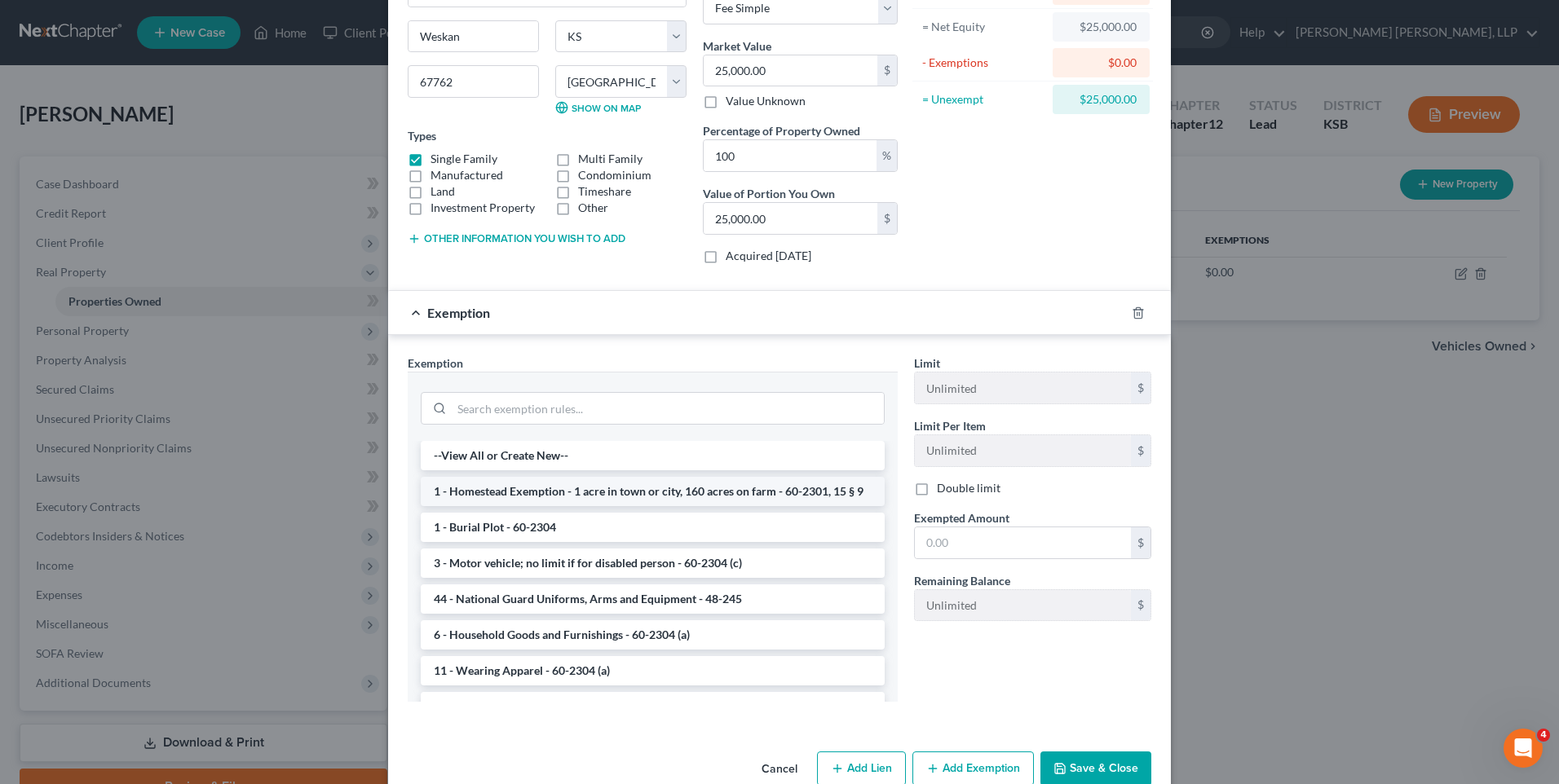
click at [665, 498] on li "1 - Homestead Exemption - 1 acre in town or city, 160 acres on farm - 60-2301, …" at bounding box center [652, 492] width 464 height 30
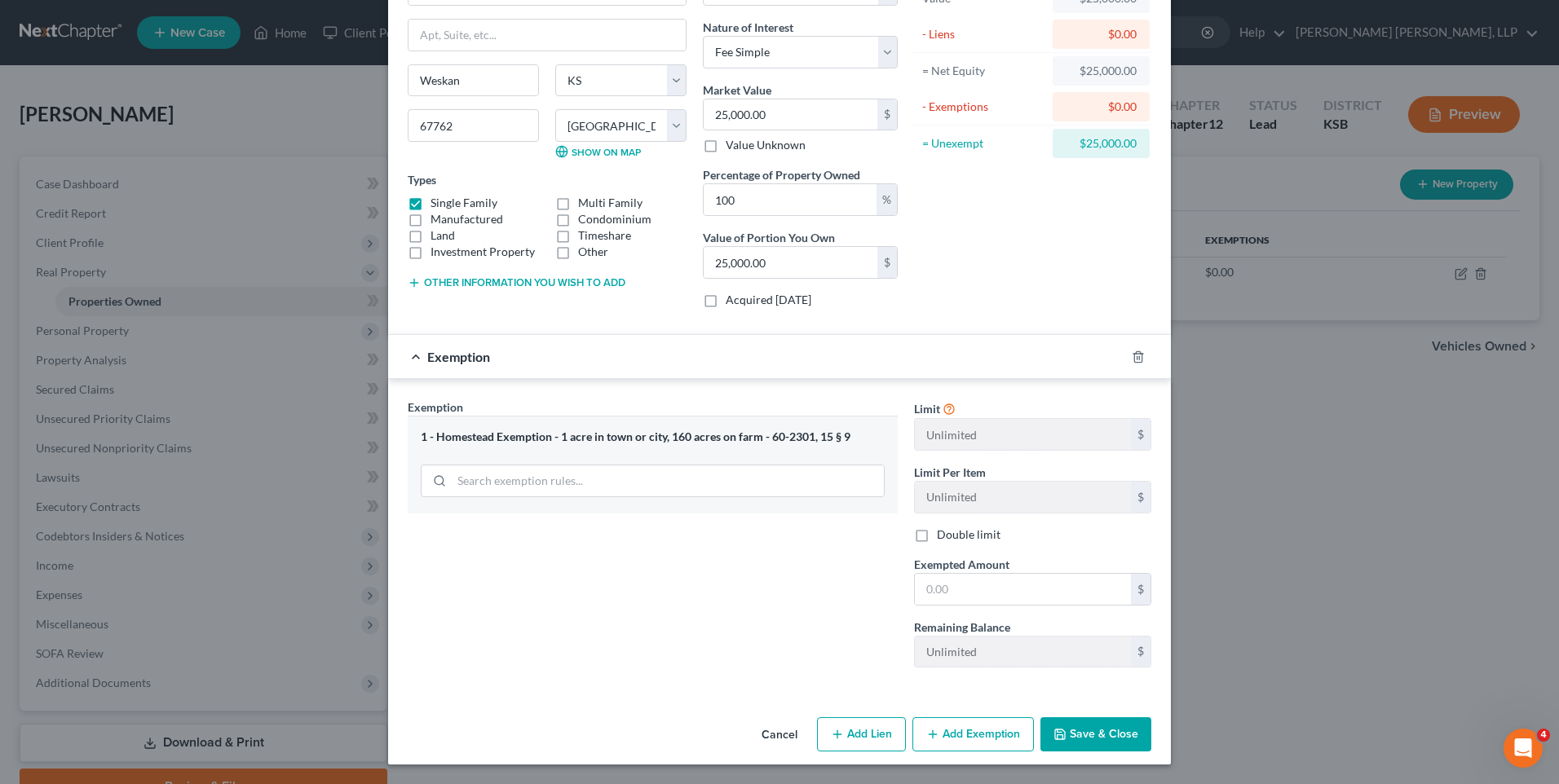
click at [1086, 738] on button "Save & Close" at bounding box center [1095, 734] width 111 height 34
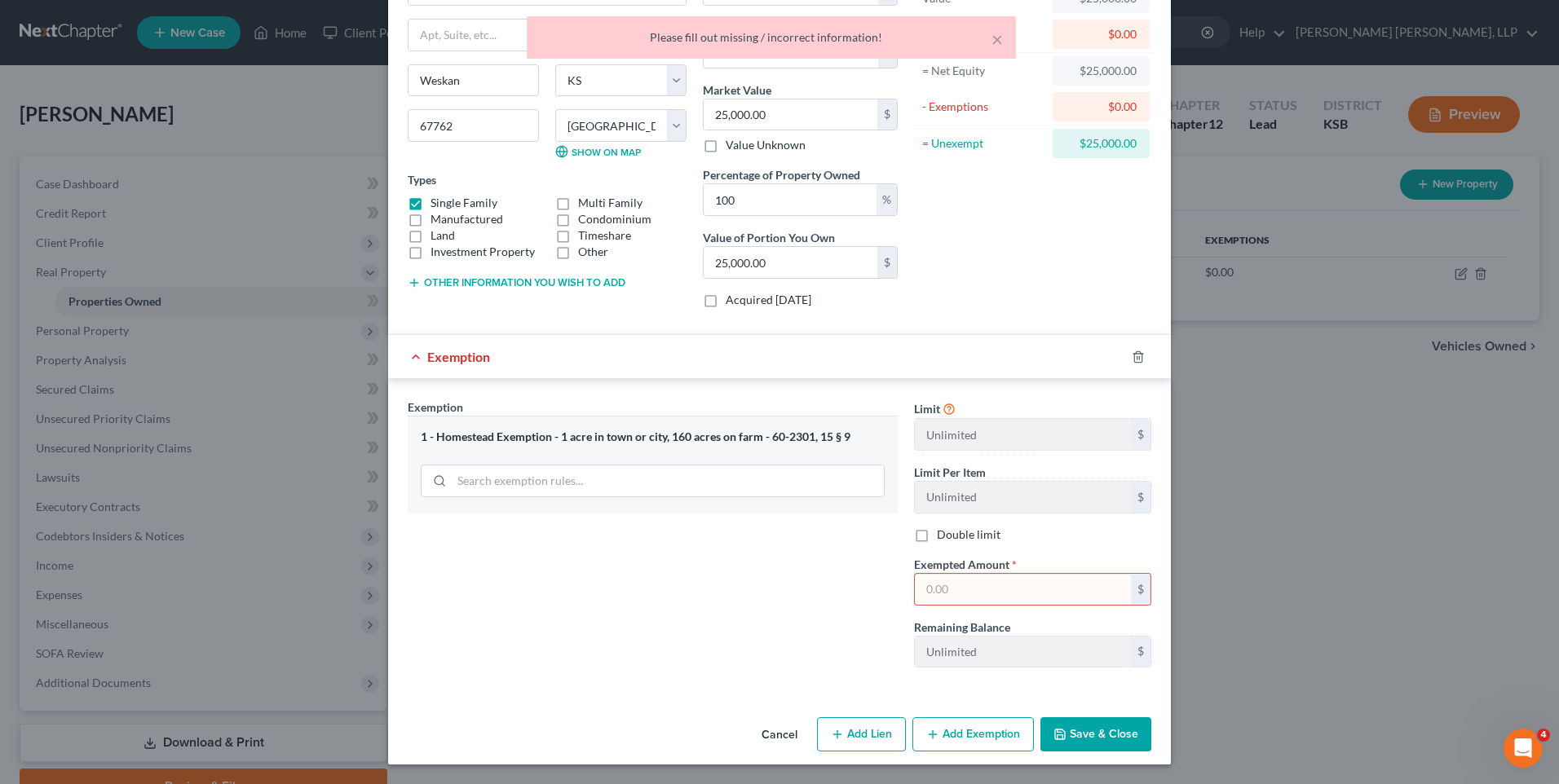
click at [1086, 738] on button "Save & Close" at bounding box center [1095, 734] width 111 height 34
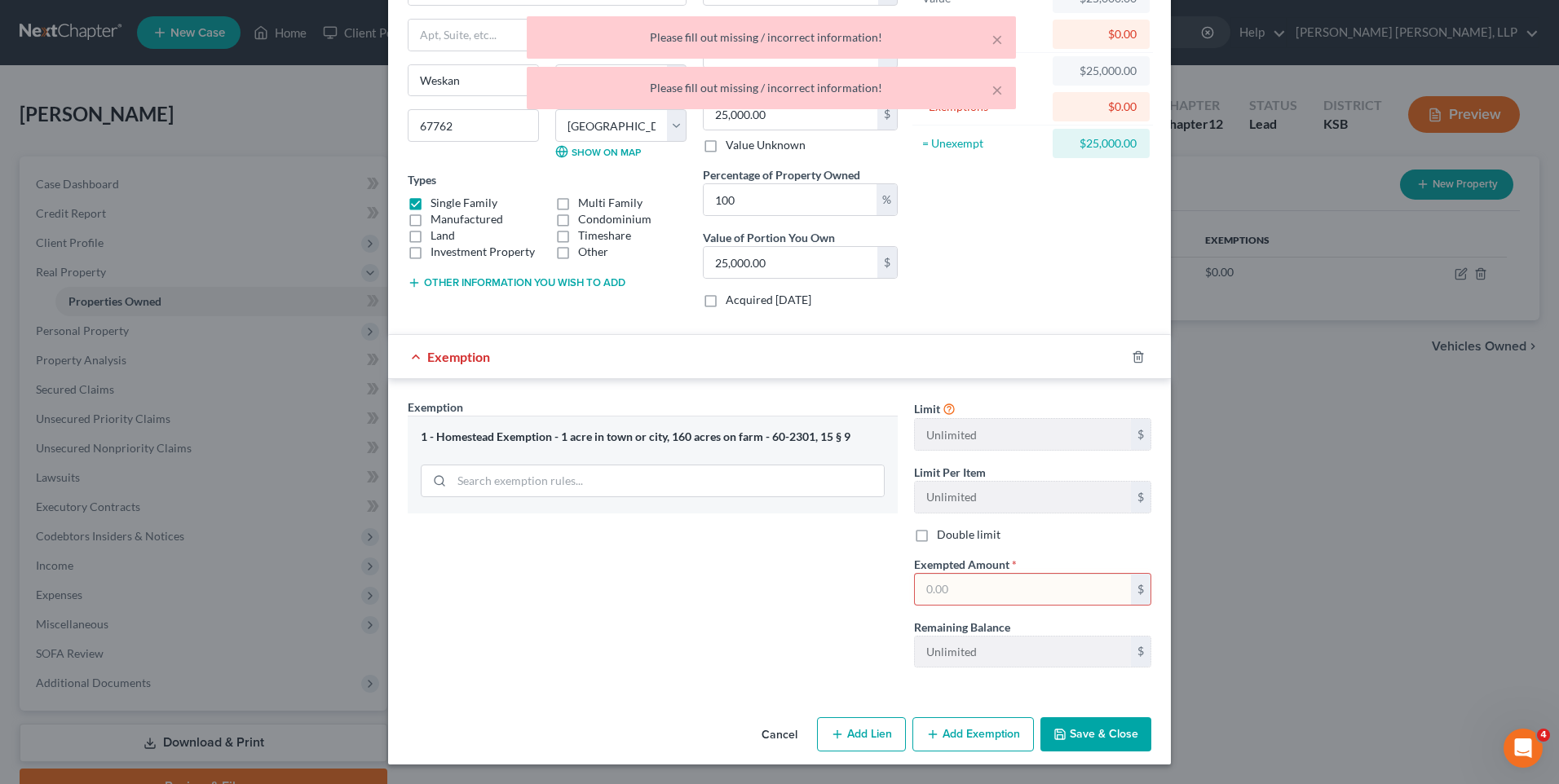
click at [966, 590] on input "text" at bounding box center [1022, 589] width 216 height 31
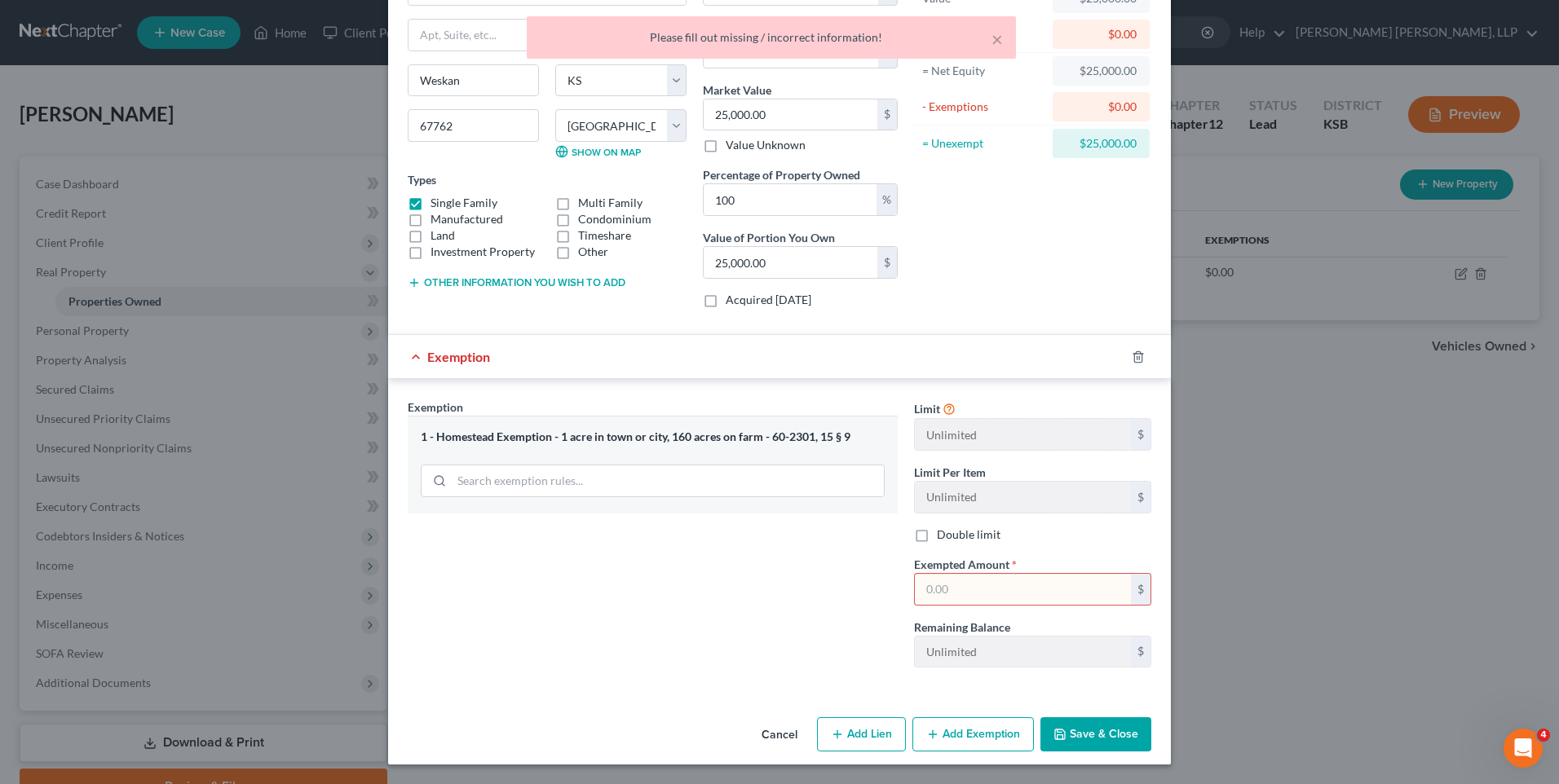
click at [966, 590] on input "text" at bounding box center [1022, 589] width 216 height 31
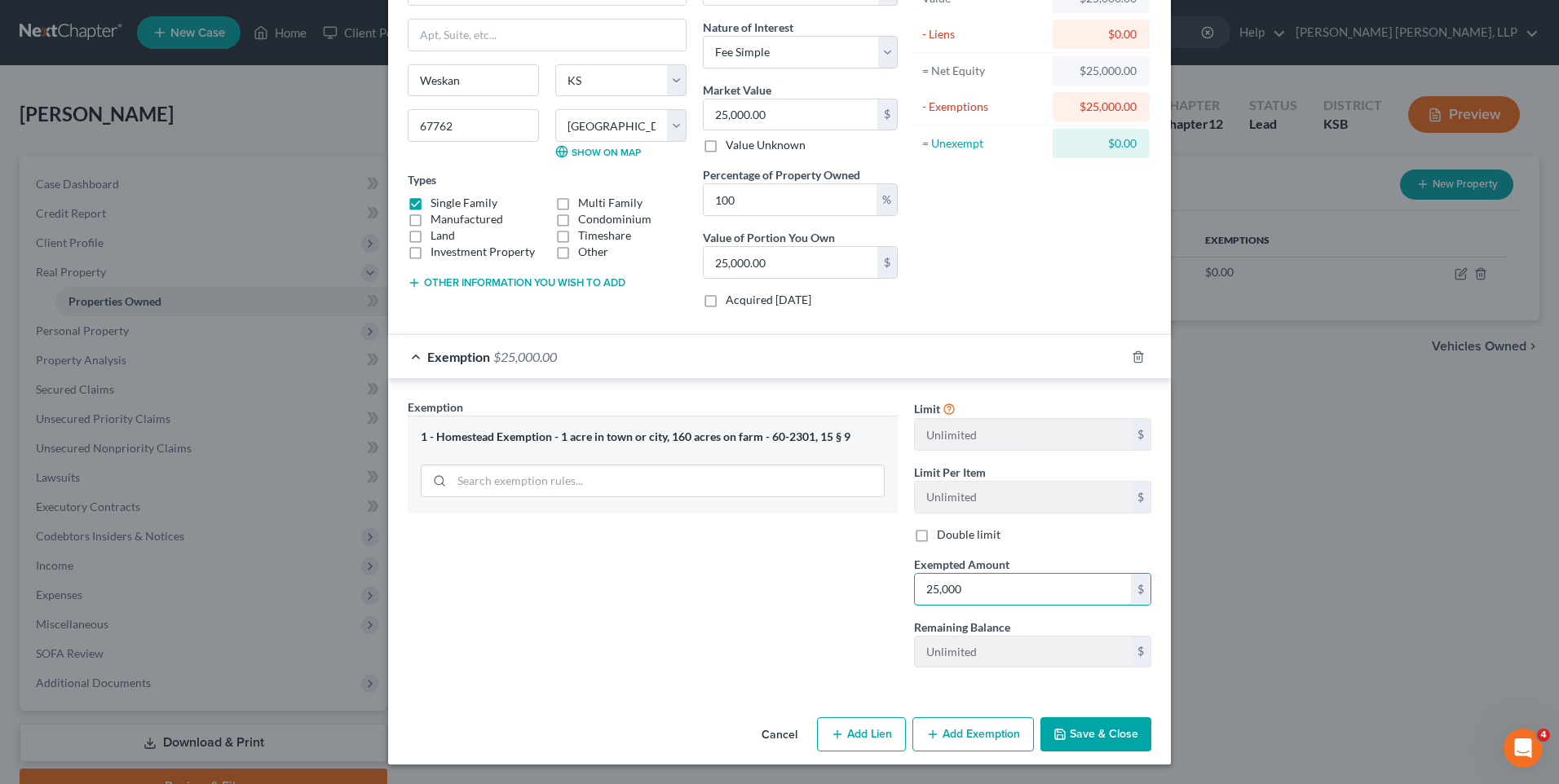
type input "25,000"
click at [1102, 740] on button "Save & Close" at bounding box center [1095, 734] width 111 height 34
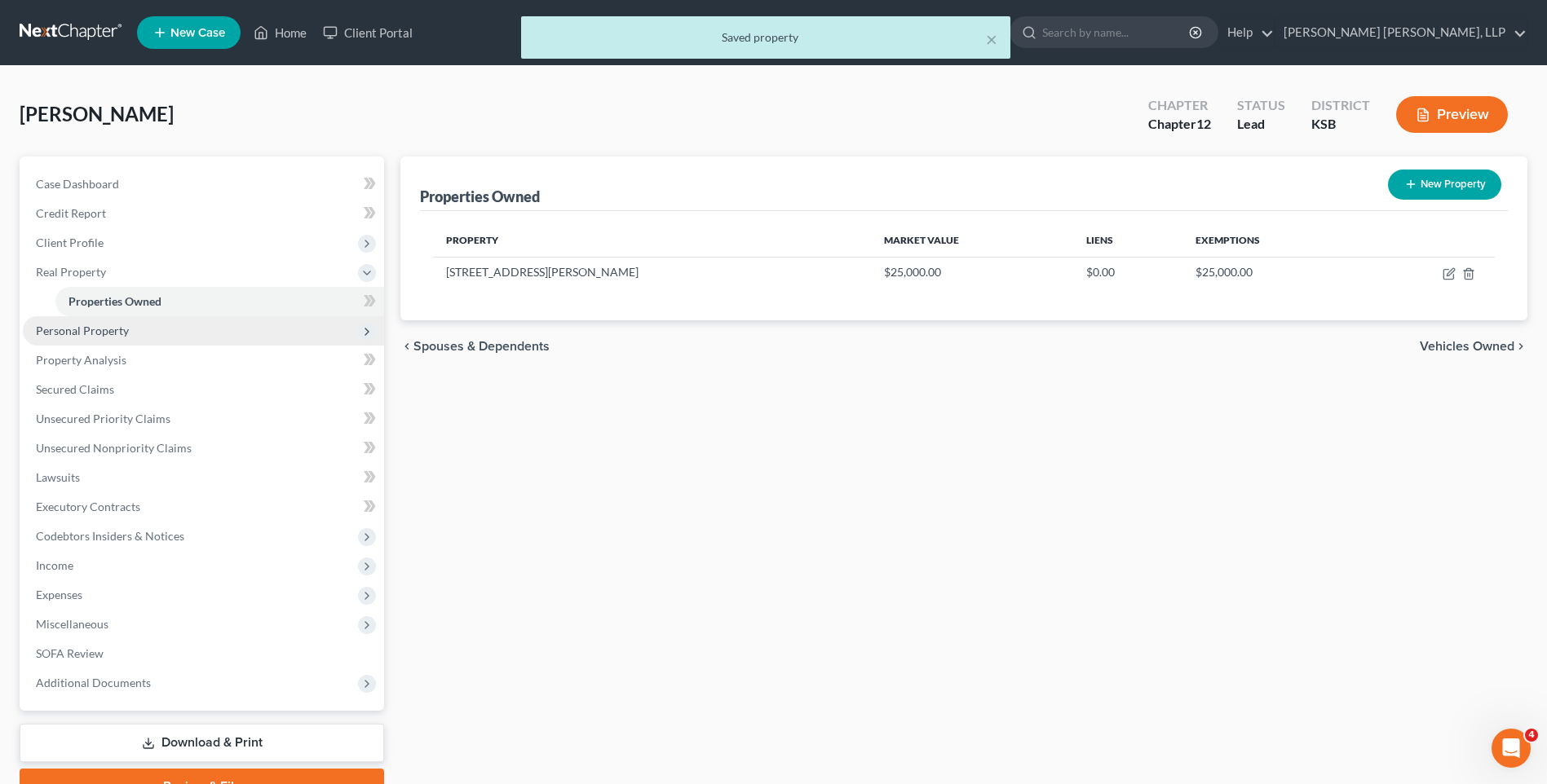
click at [96, 332] on span "Personal Property" at bounding box center [83, 330] width 93 height 14
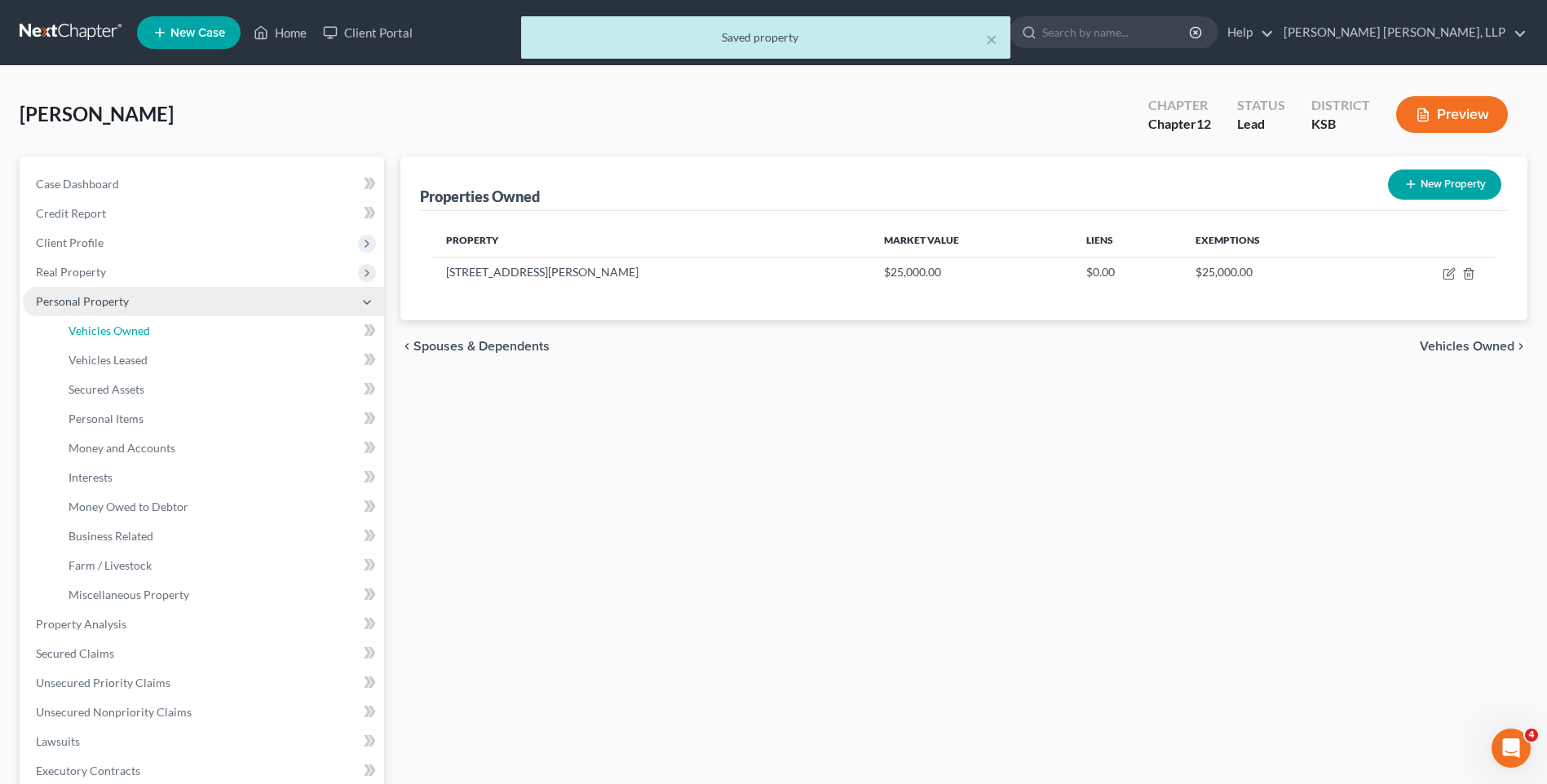
click at [96, 332] on span "Vehicles Owned" at bounding box center [110, 330] width 82 height 14
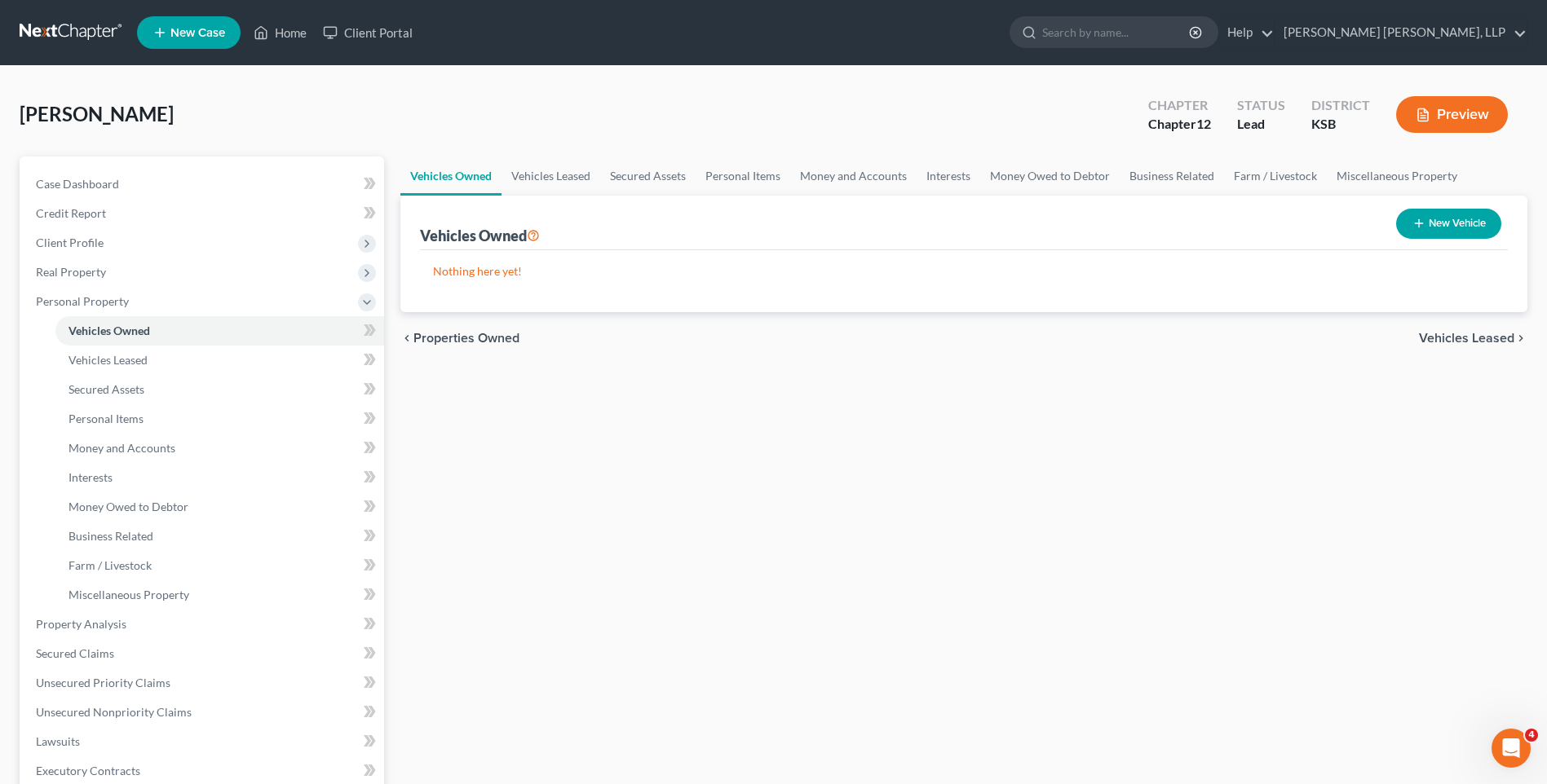
click at [1456, 221] on button "New Vehicle" at bounding box center [1447, 223] width 105 height 30
select select "0"
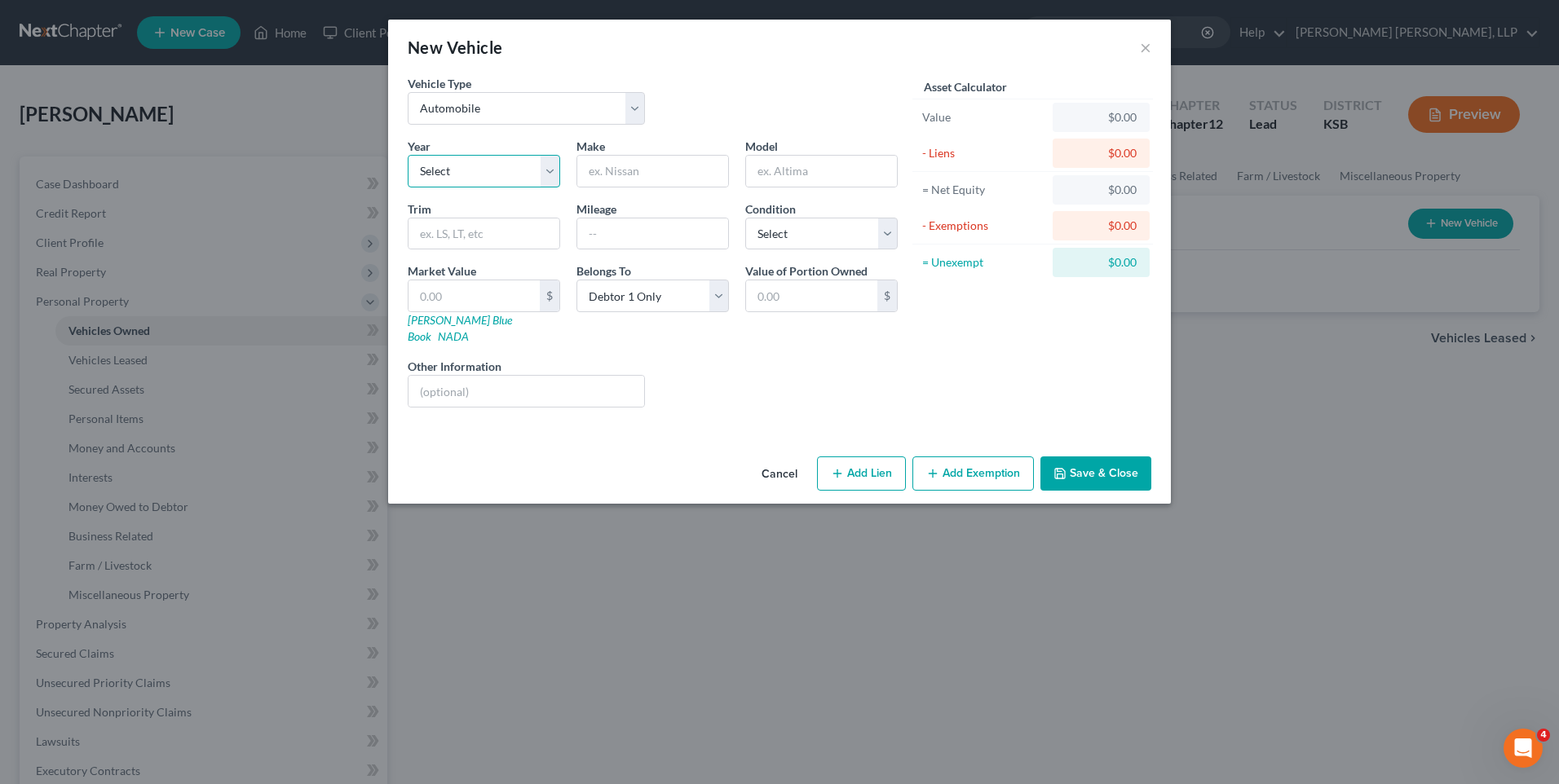
click at [460, 169] on select "Select 2026 2025 2024 2023 2022 2021 2020 2019 2018 2017 2016 2015 2014 2013 20…" at bounding box center [484, 171] width 153 height 33
select select "4"
click at [407, 155] on select "Select 2026 2025 2024 2023 2022 2021 2020 2019 2018 2017 2016 2015 2014 2013 20…" at bounding box center [484, 171] width 153 height 33
type input "c"
drag, startPoint x: 647, startPoint y: 174, endPoint x: 729, endPoint y: 169, distance: 82.2
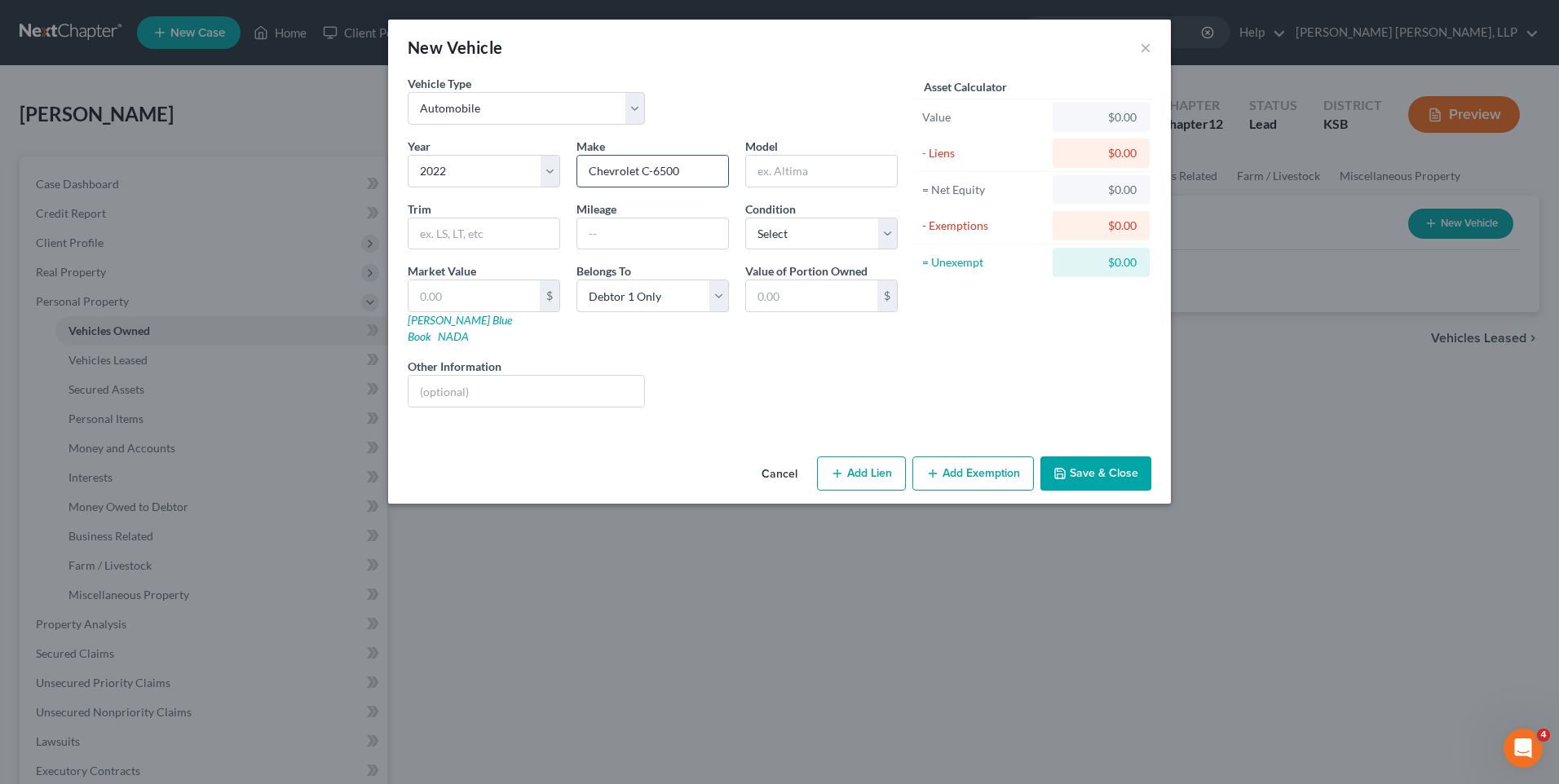
click at [648, 173] on input "Chevrolet C-6500" at bounding box center [653, 170] width 151 height 31
type input "Chevrolet"
type input "Siverado"
select select "2"
type input "6"
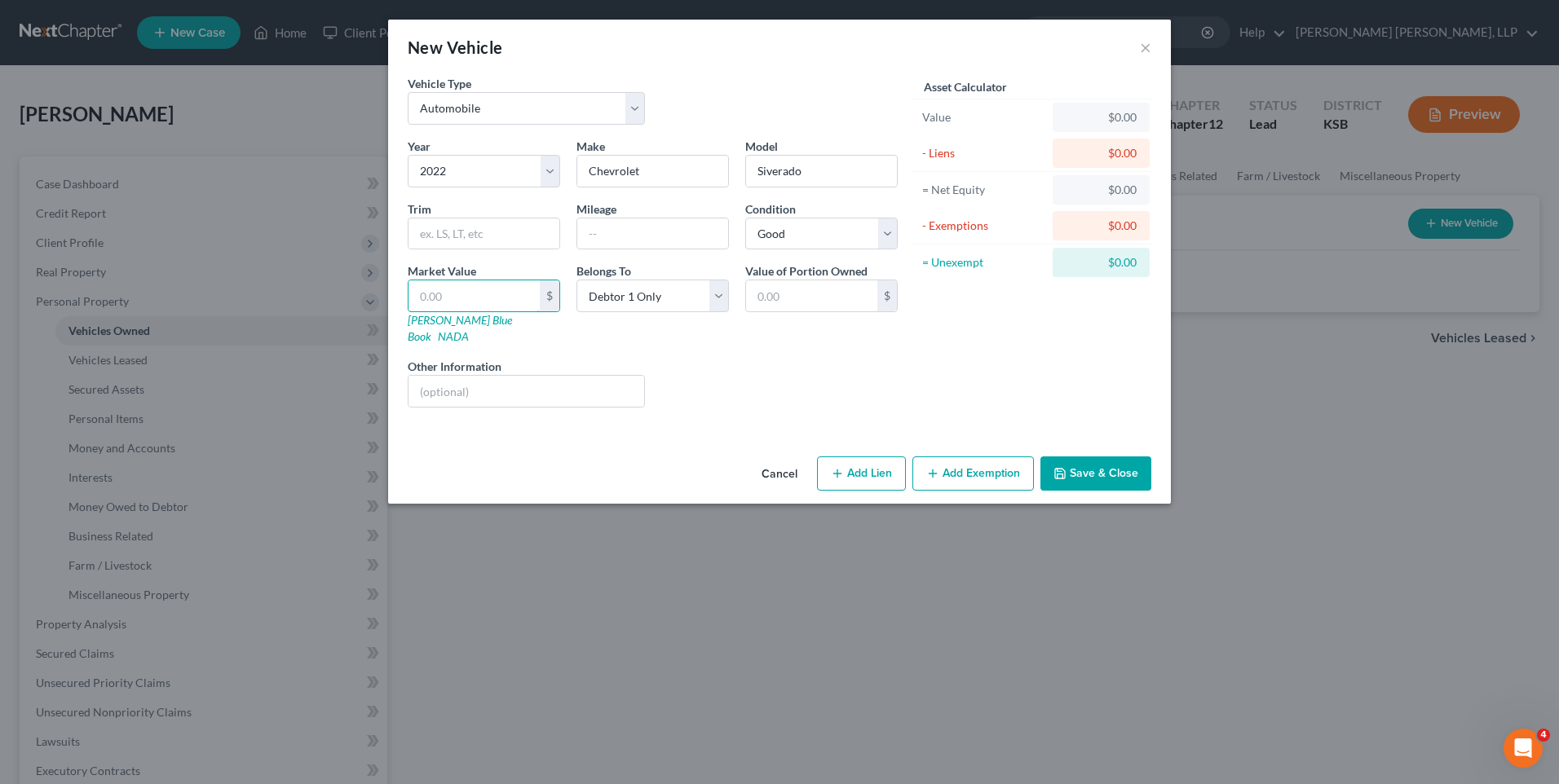
type input "6.00"
type input "62"
type input "62.00"
type input "6"
type input "6.00"
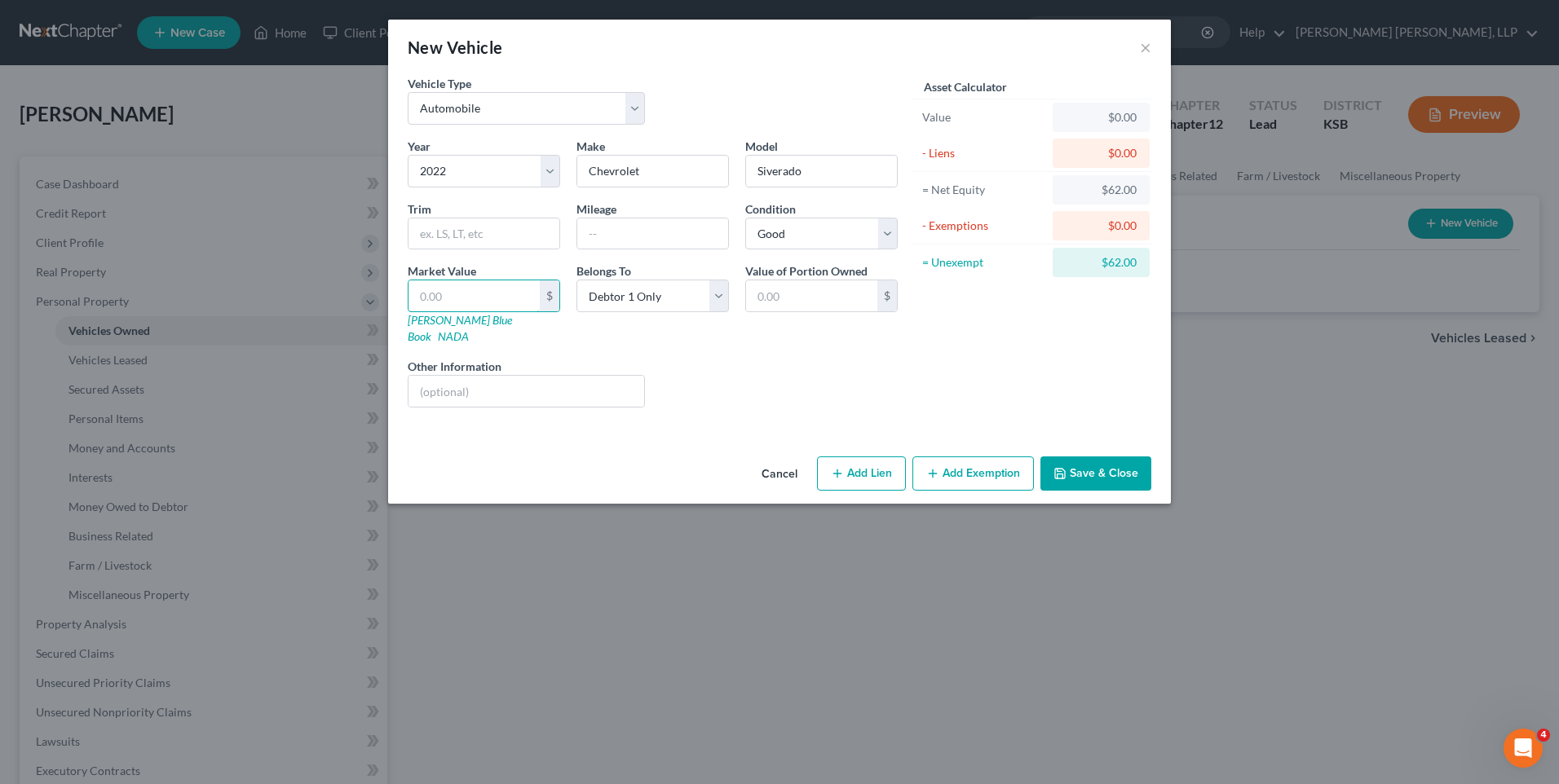
type input "4"
type input "4.00"
type input "40"
type input "40.00"
type input "400"
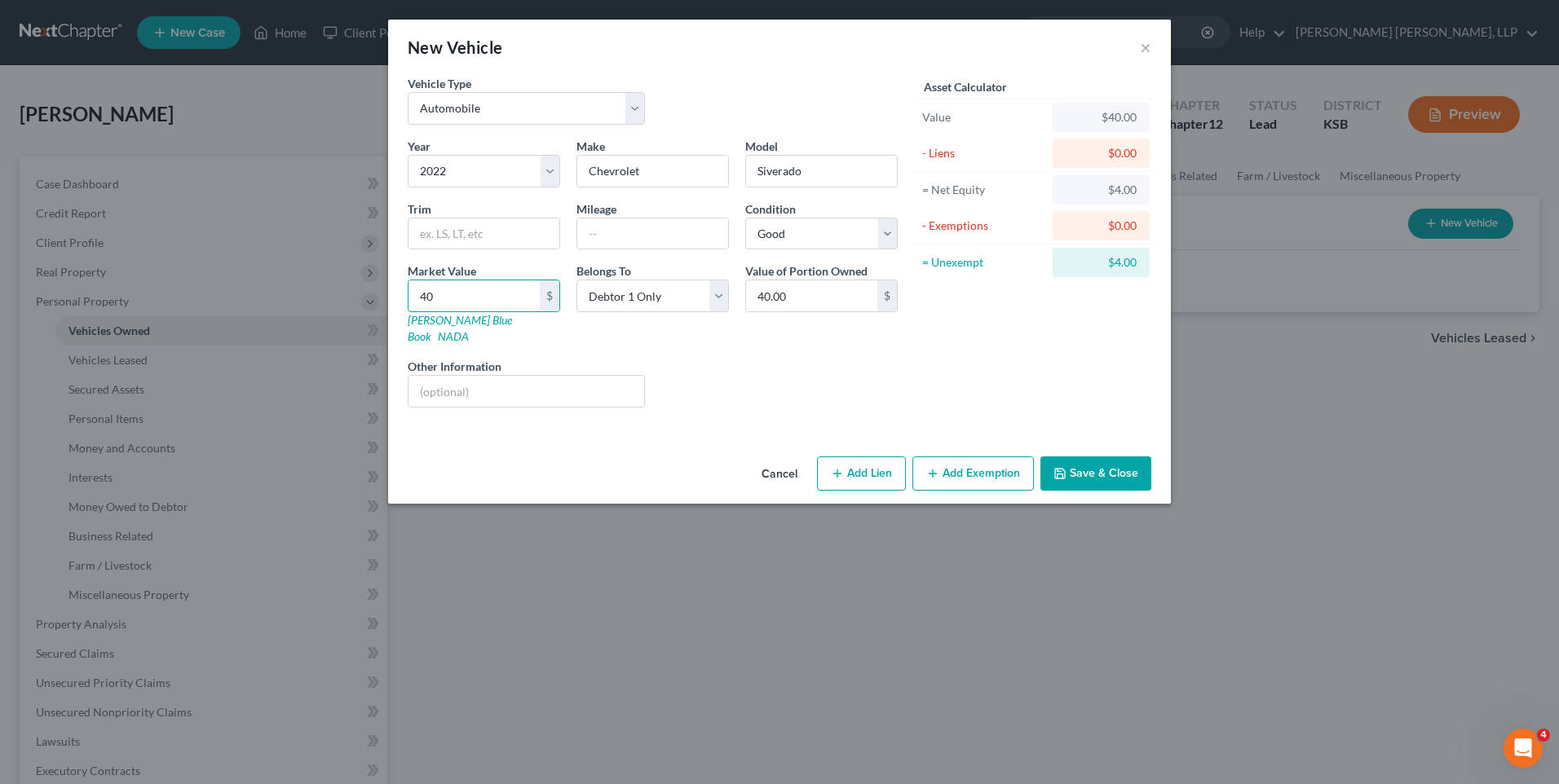
type input "400.00"
type input "4000"
type input "4,000.00"
type input "4,0000"
type input "40,000.00"
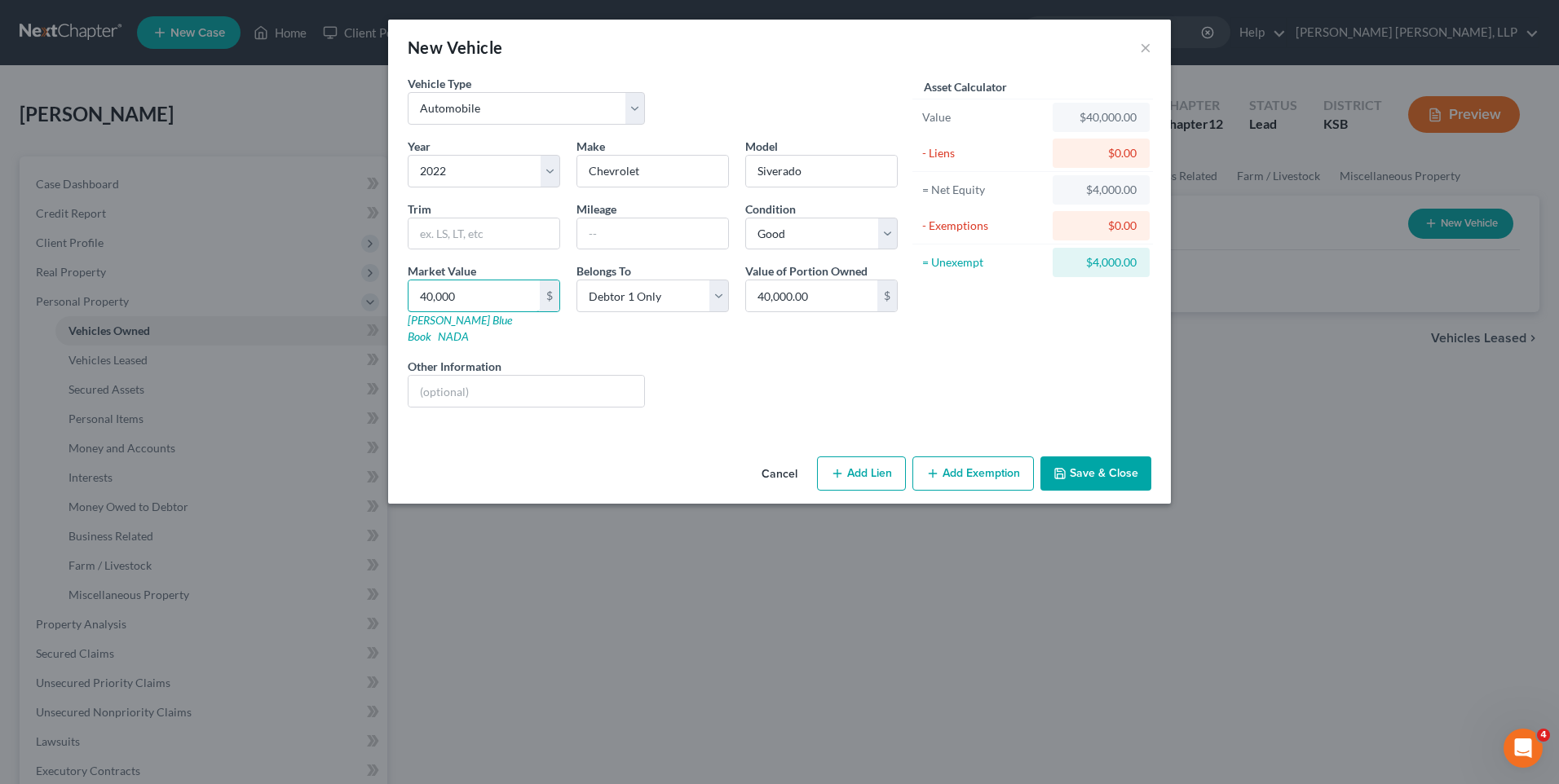
type input "40,000"
click at [833, 467] on icon "button" at bounding box center [837, 473] width 13 height 13
select select "0"
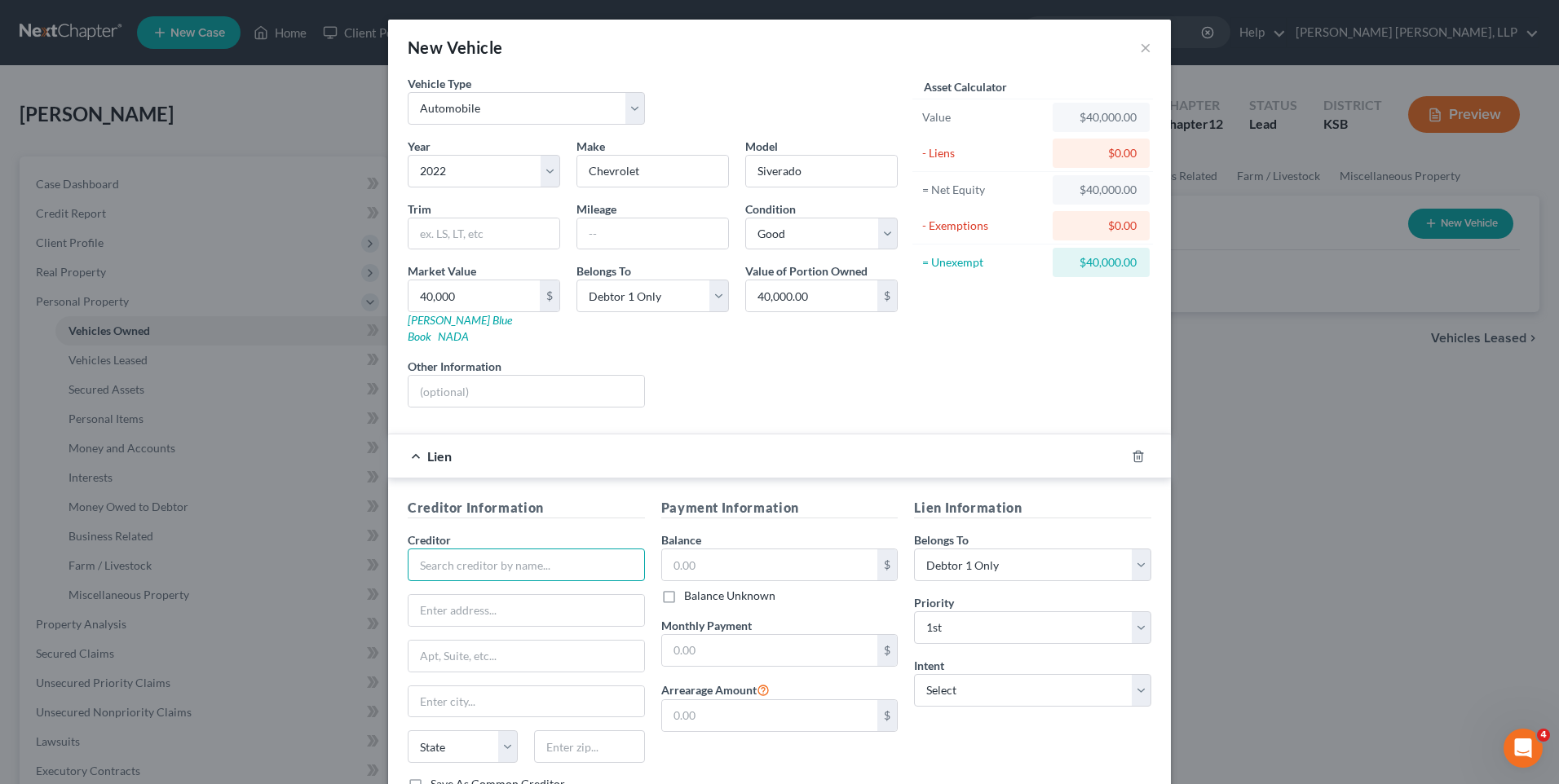
click at [491, 549] on input "text" at bounding box center [526, 565] width 237 height 33
type input "Golden Plains Credit Union"
click at [439, 595] on input "text" at bounding box center [526, 610] width 235 height 31
type input "PO Box 459"
type input "[GEOGRAPHIC_DATA]"
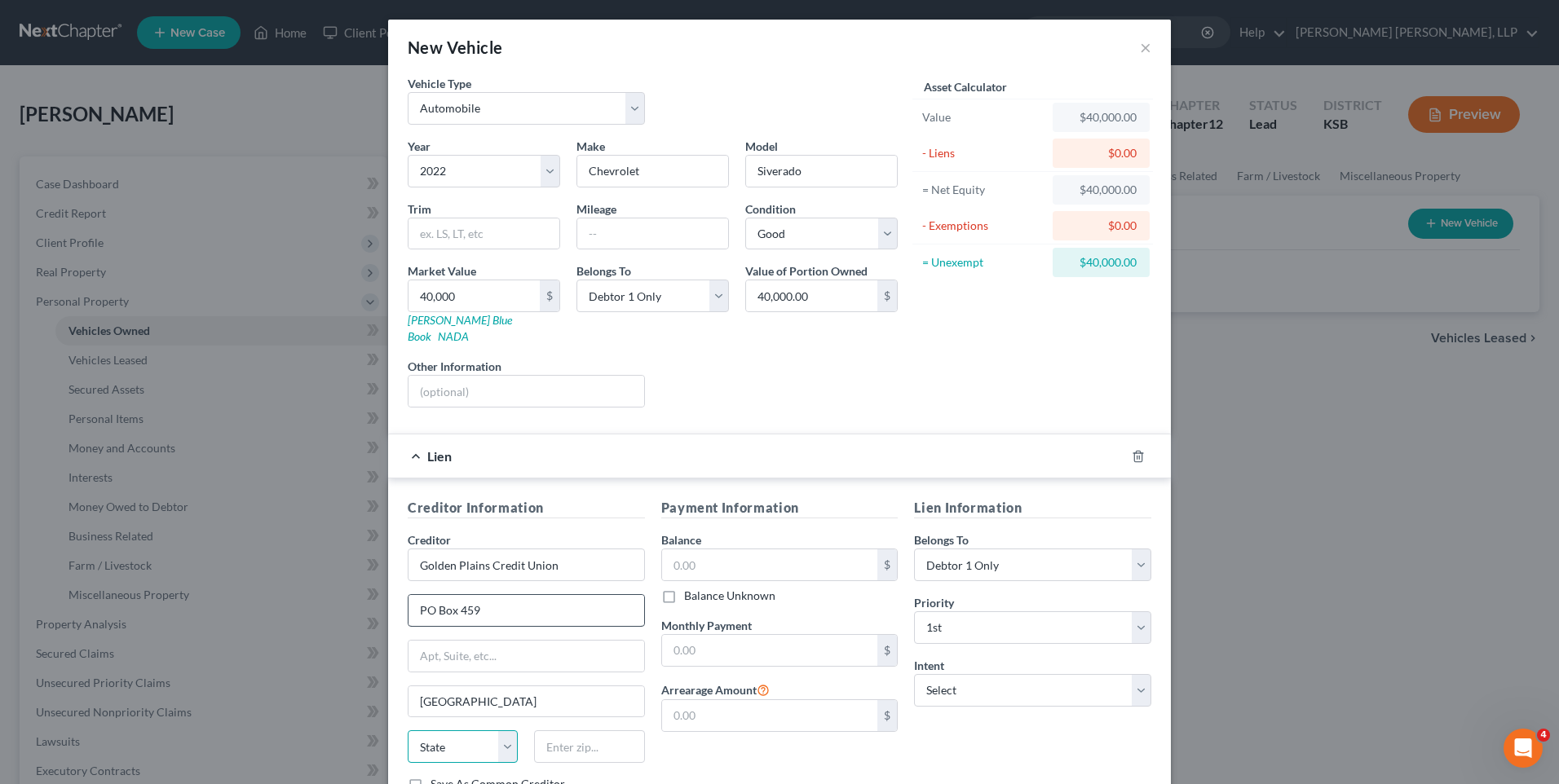
select select "17"
type input "67846"
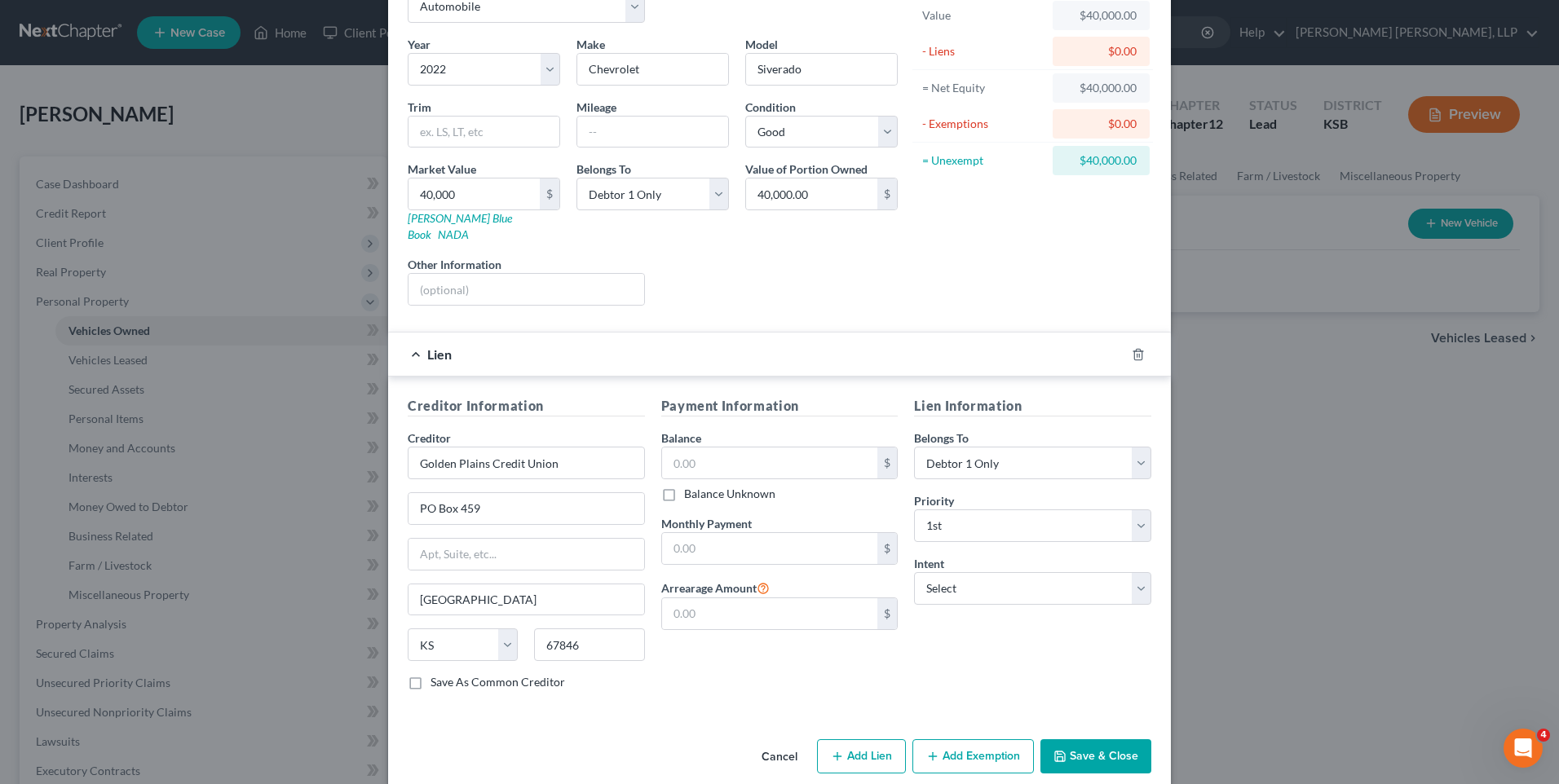
scroll to position [108, 0]
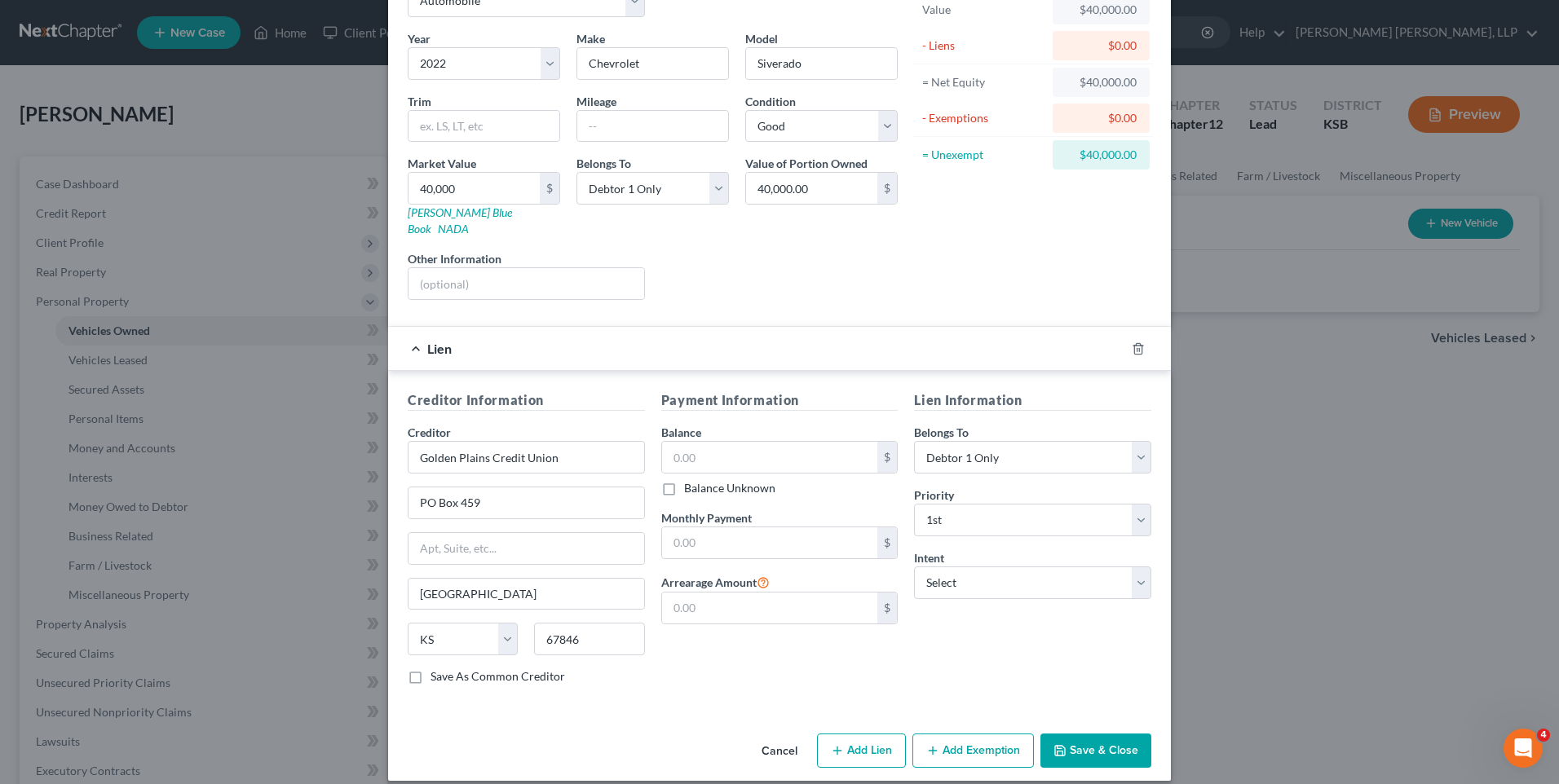
click at [1095, 734] on button "Save & Close" at bounding box center [1095, 751] width 111 height 34
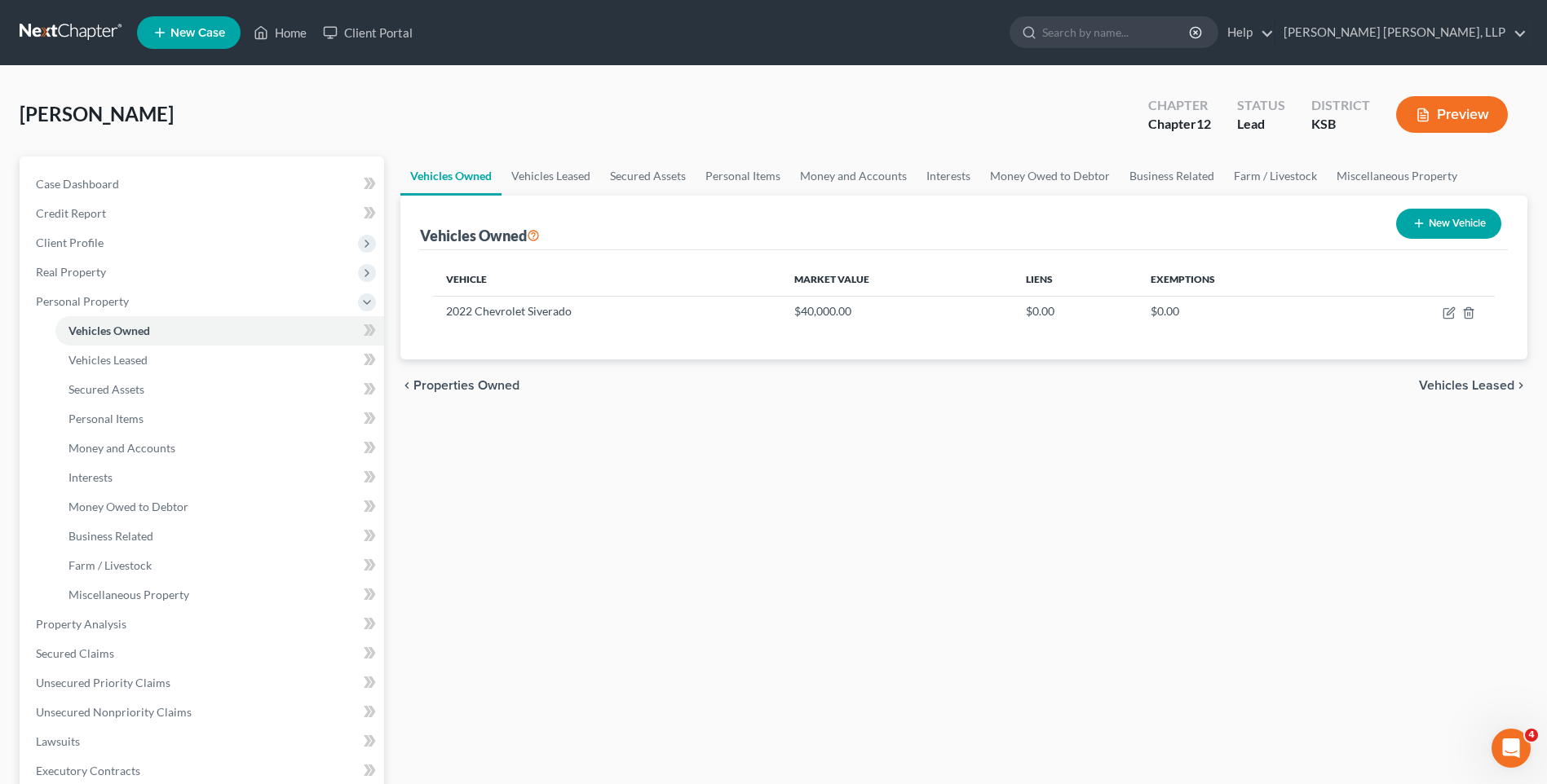
click at [1439, 227] on button "New Vehicle" at bounding box center [1447, 223] width 105 height 30
select select "0"
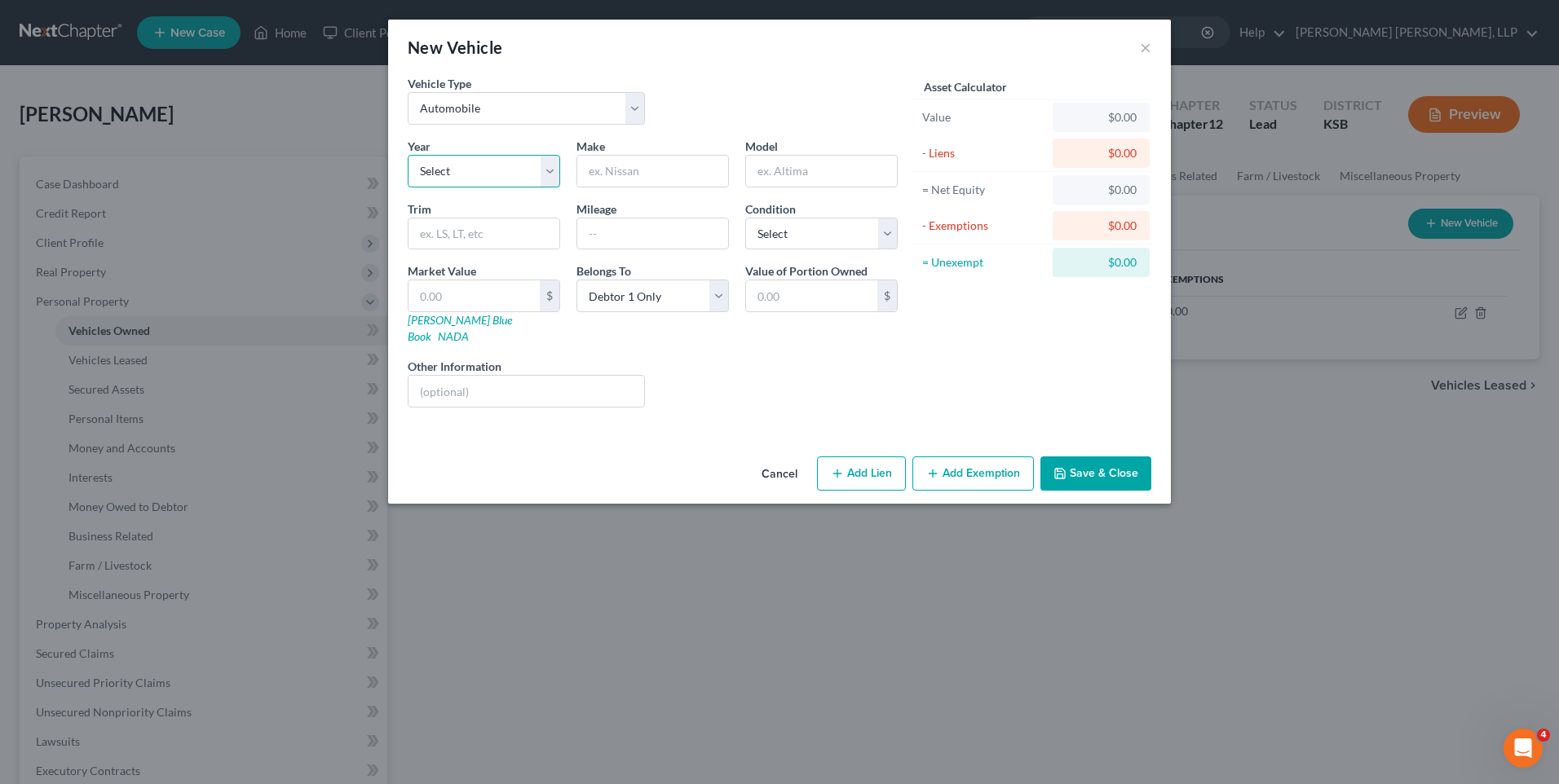
click at [466, 169] on select "Select 2026 2025 2024 2023 2022 2021 2020 2019 2018 2017 2016 2015 2014 2013 20…" at bounding box center [484, 171] width 153 height 33
select select "6"
click at [407, 155] on select "Select 2026 2025 2024 2023 2022 2021 2020 2019 2018 2017 2016 2015 2014 2013 20…" at bounding box center [484, 171] width 153 height 33
type input "Cadillac"
type input "1"
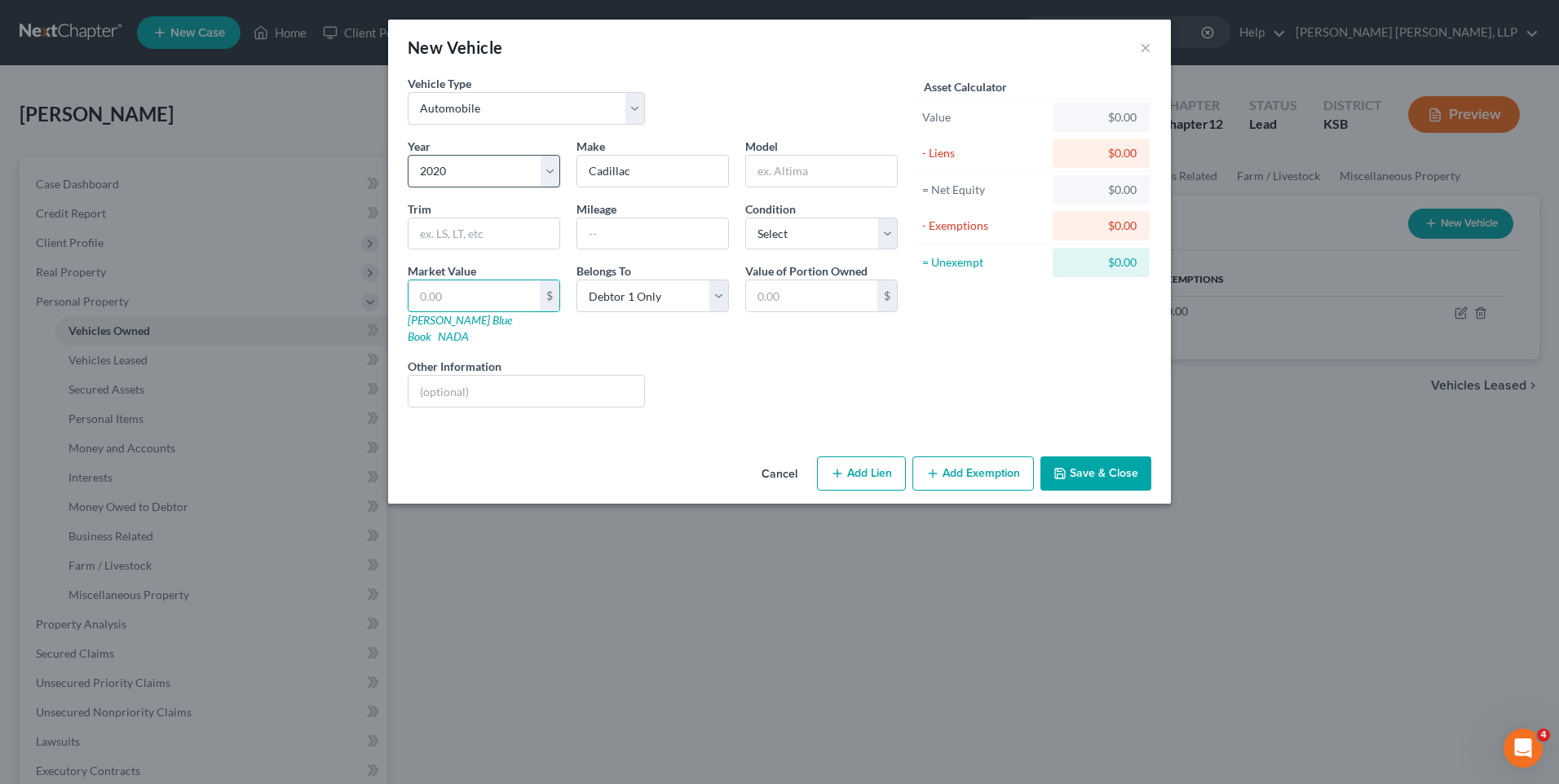
type input "1.00"
type input "10"
type input "10.00"
type input "100"
type input "100.00"
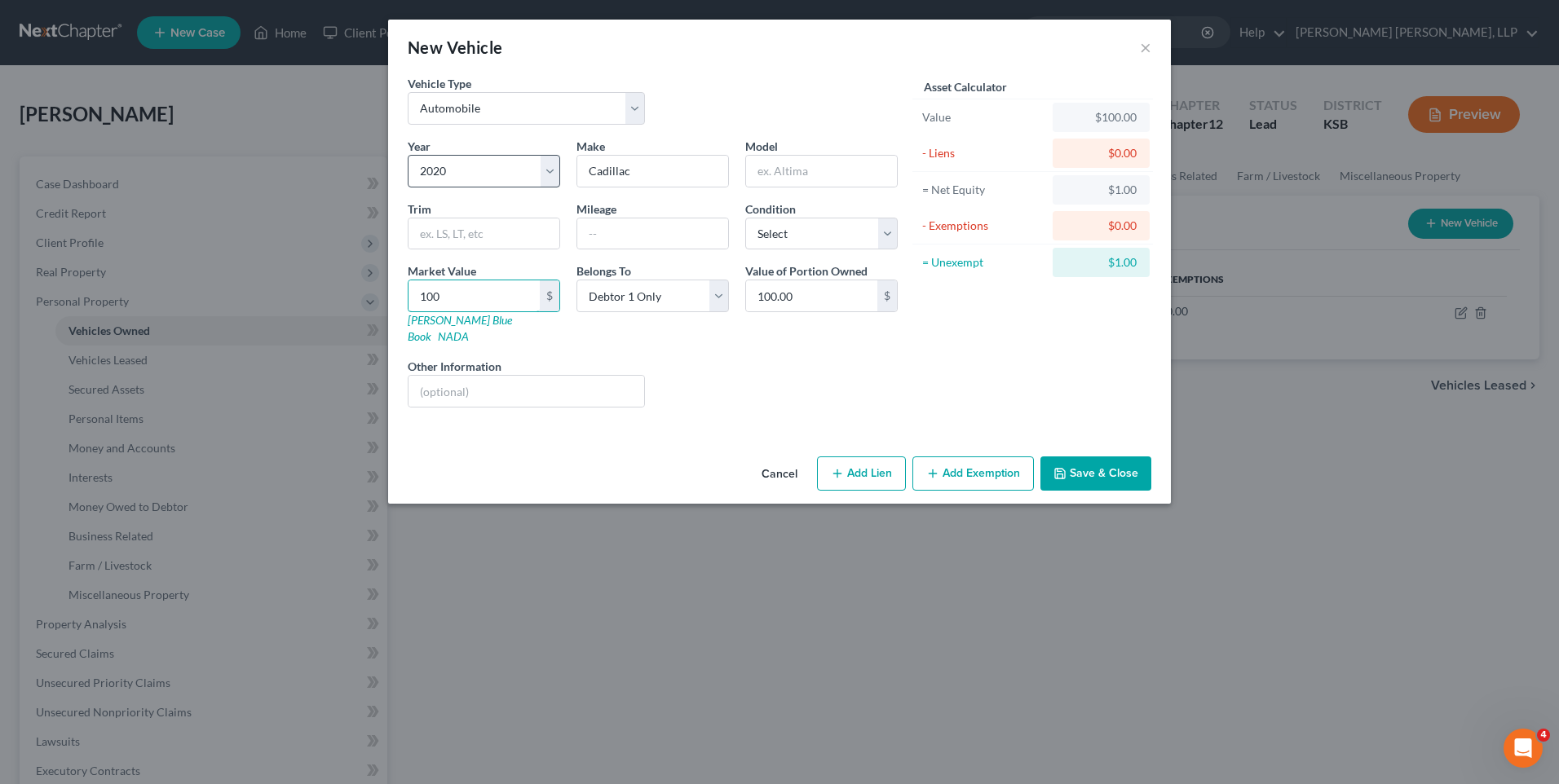
type input "1000"
type input "1,000.00"
type input "1,0000"
type input "10,000.00"
type input "10,0000"
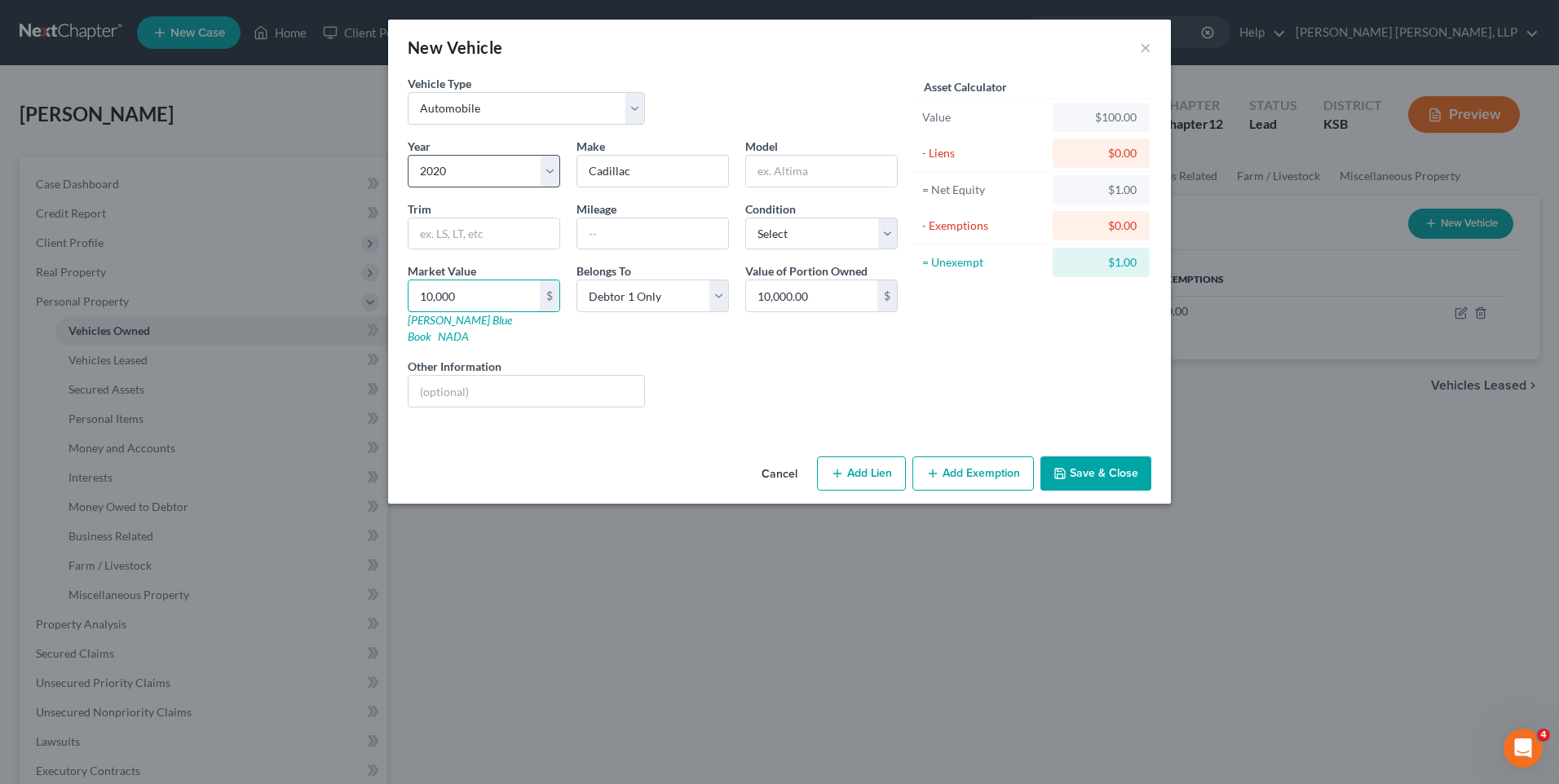
type input "100,000.00"
type input "100,000"
click at [846, 457] on button "Add Lien" at bounding box center [861, 473] width 89 height 34
select select "0"
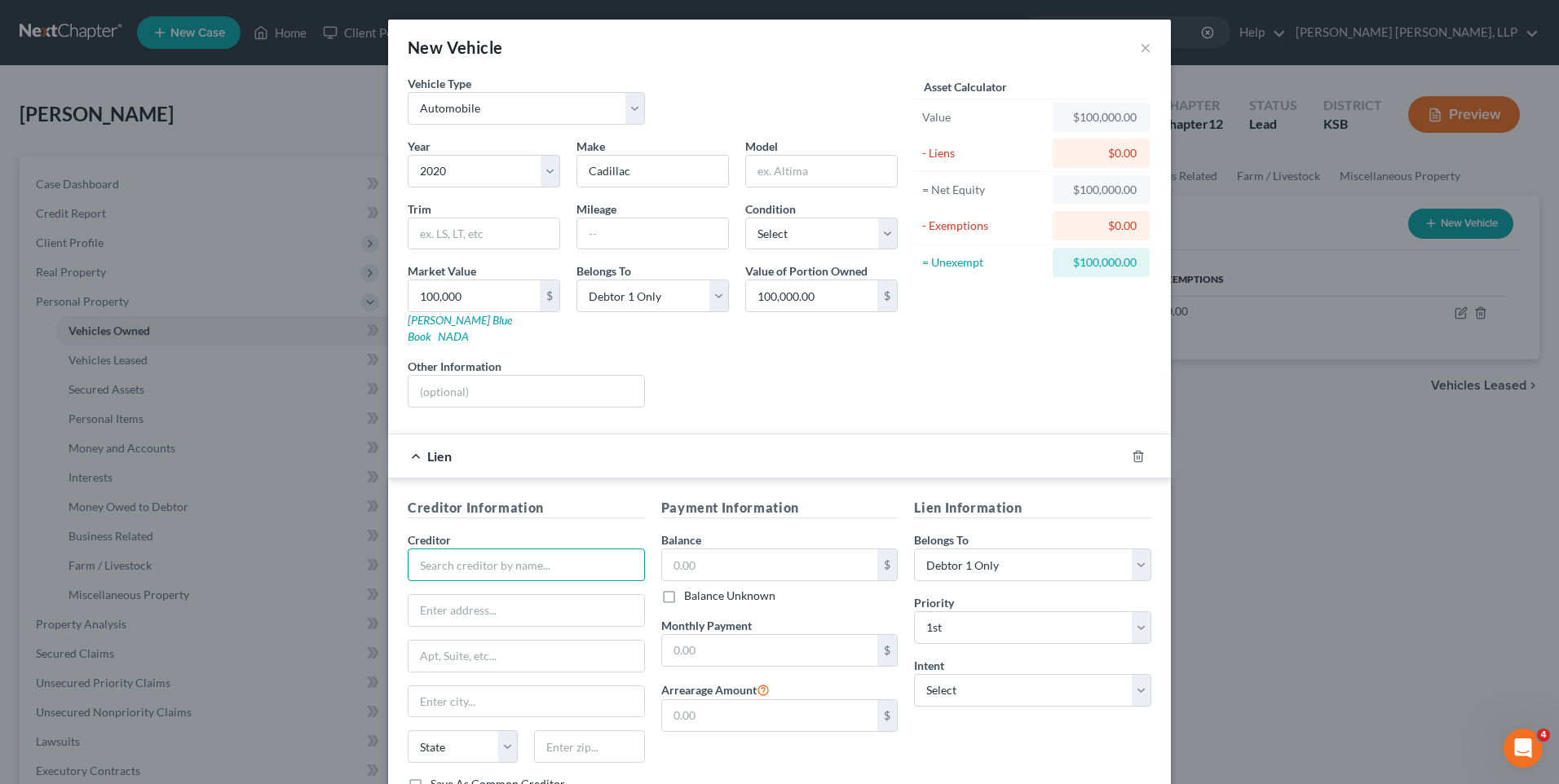
click at [486, 556] on input "text" at bounding box center [526, 565] width 237 height 33
type input "Golden Plains Credit Union"
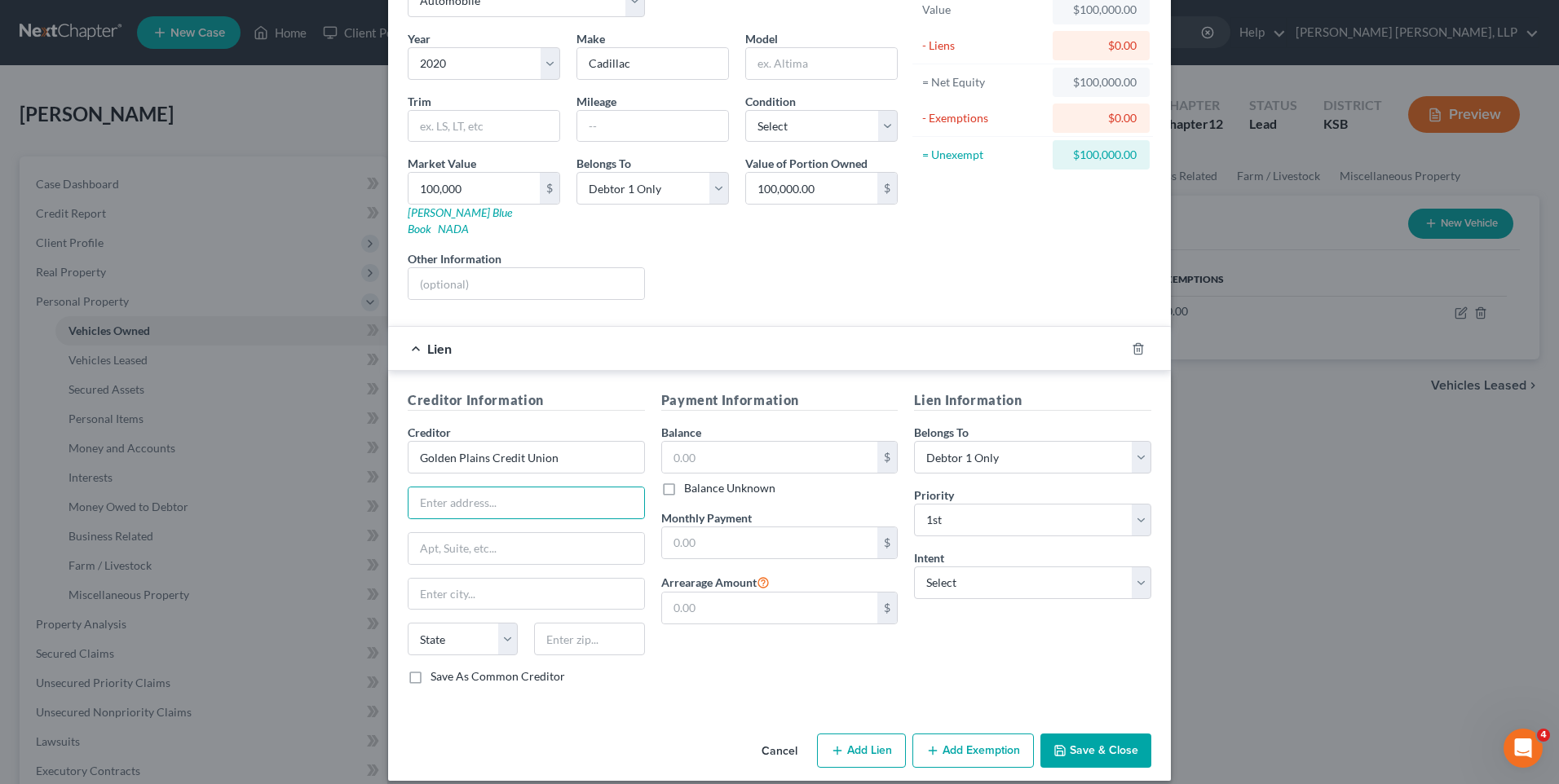
click at [1076, 734] on button "Save & Close" at bounding box center [1095, 751] width 111 height 34
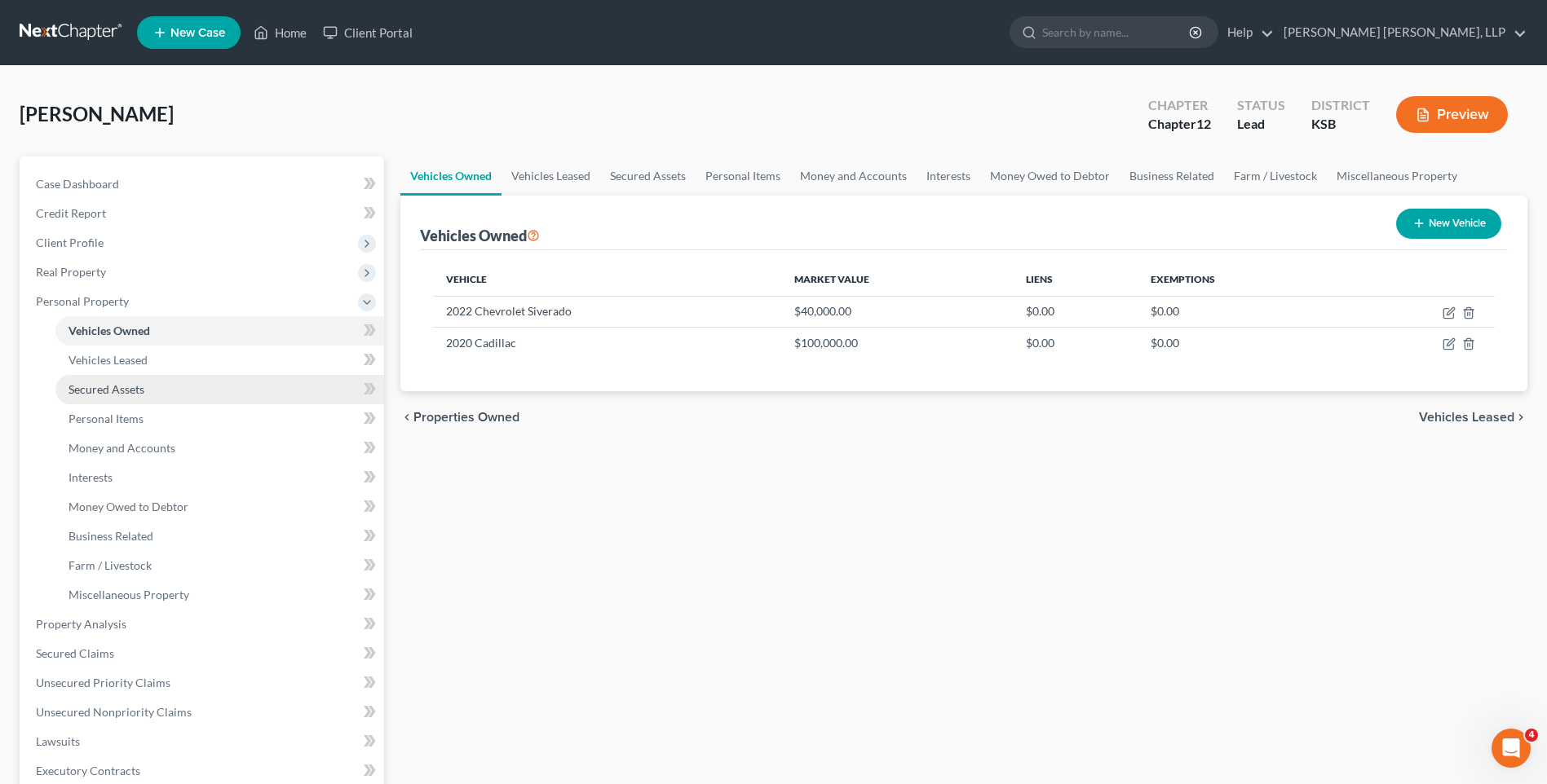
click at [96, 388] on span "Secured Assets" at bounding box center [107, 389] width 76 height 14
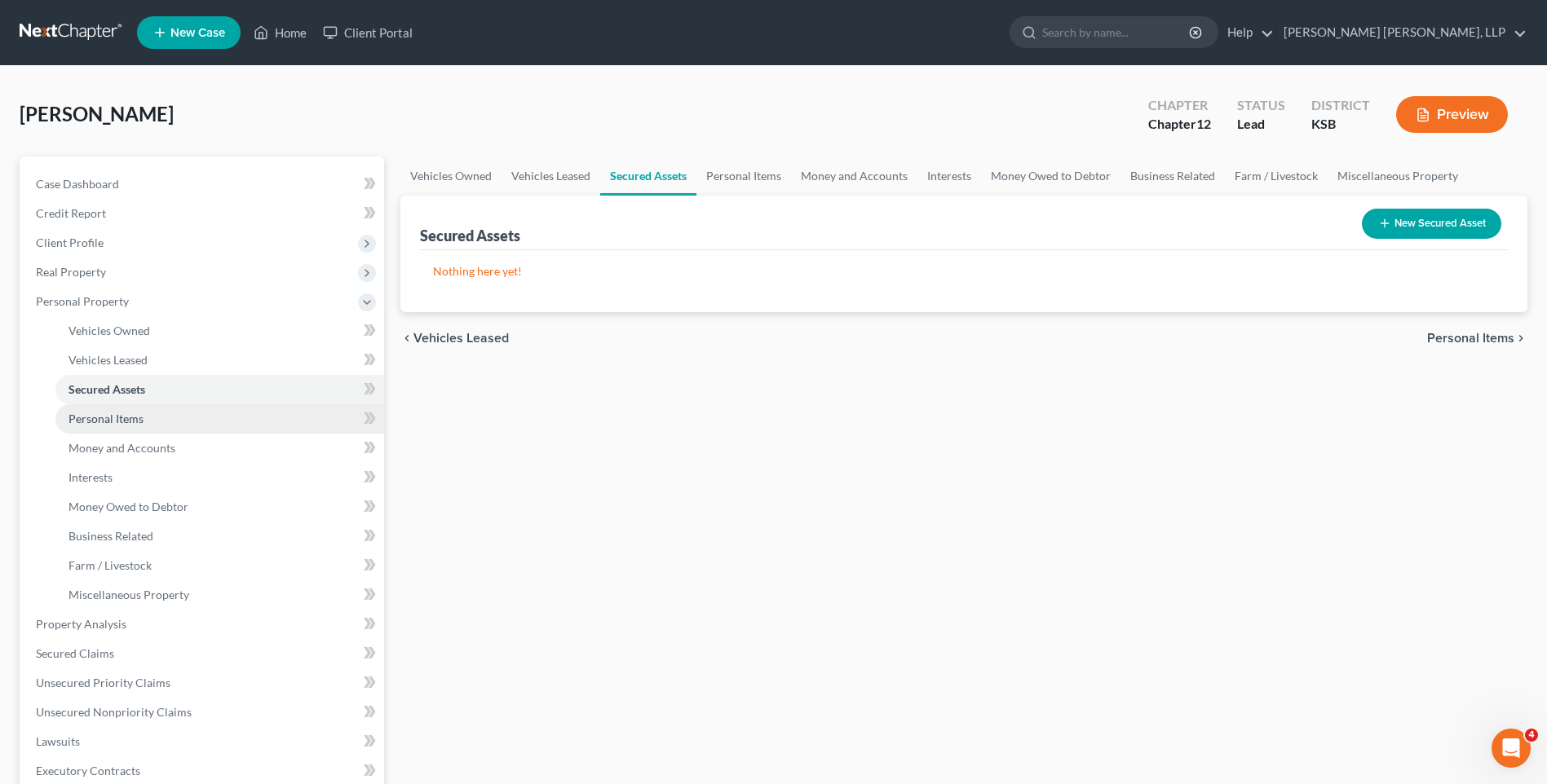
click at [92, 419] on span "Personal Items" at bounding box center [106, 419] width 75 height 14
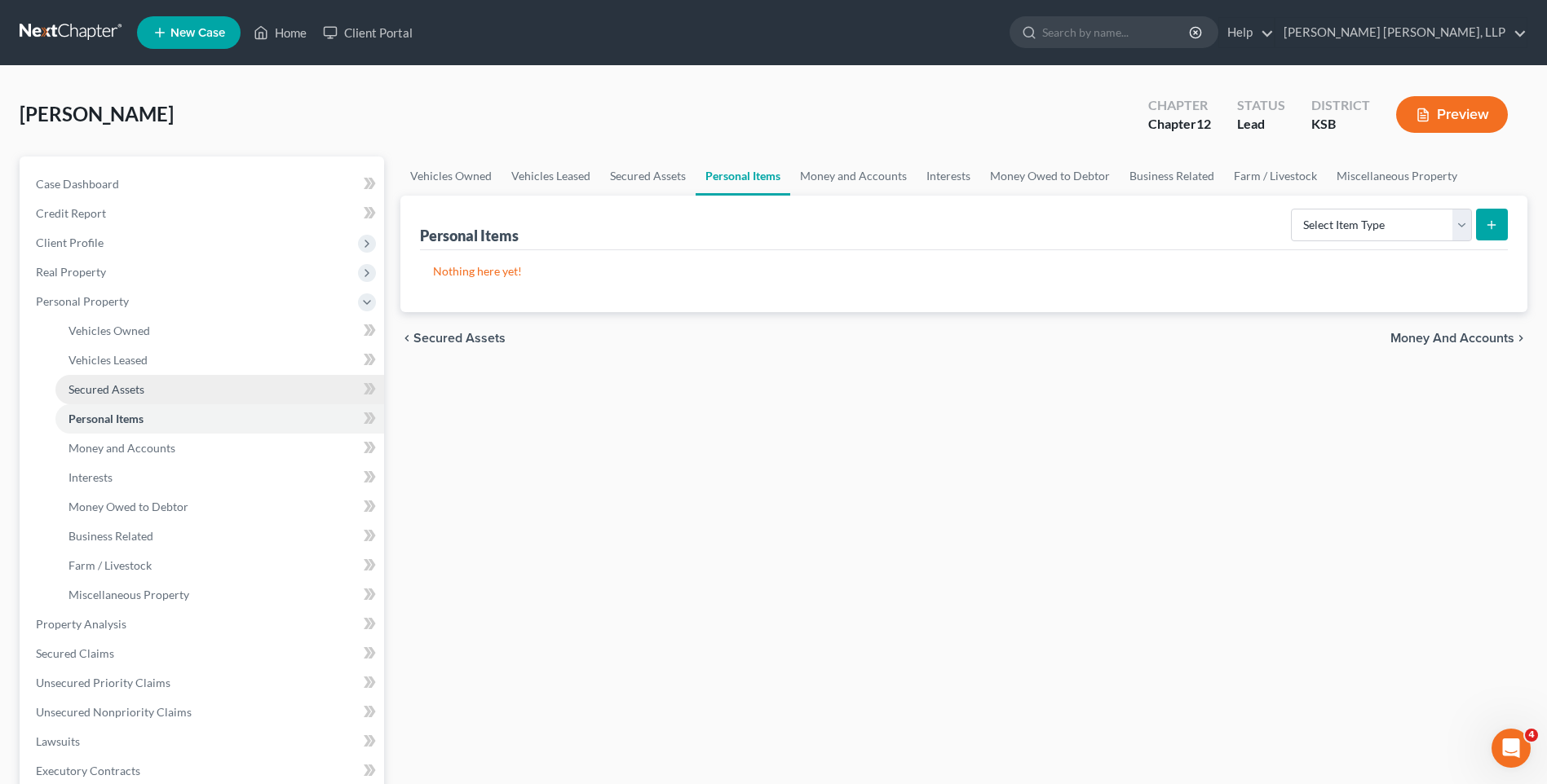
click at [110, 382] on span "Secured Assets" at bounding box center [107, 389] width 76 height 14
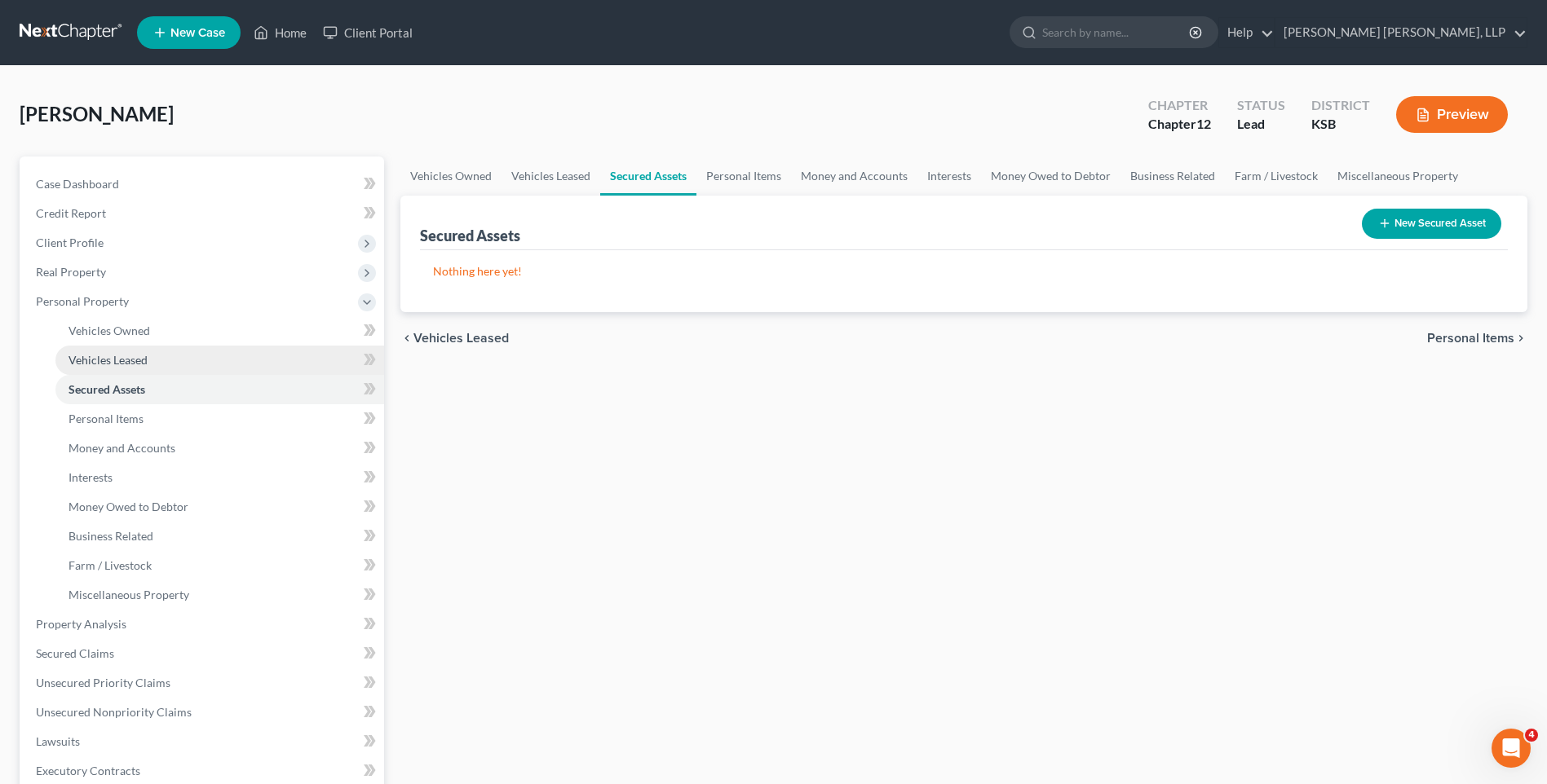
click at [122, 356] on span "Vehicles Leased" at bounding box center [108, 360] width 79 height 14
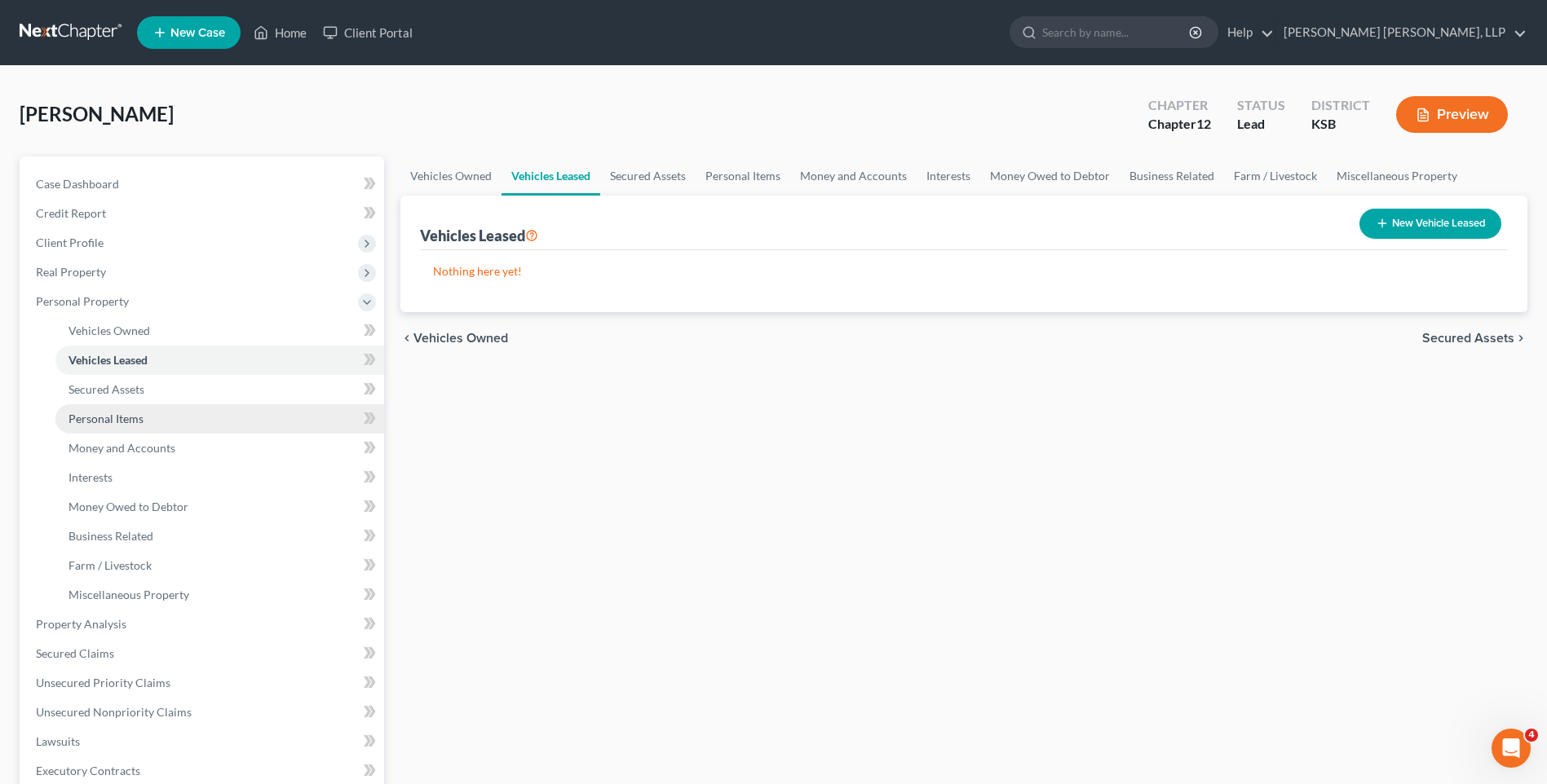
click at [111, 422] on span "Personal Items" at bounding box center [106, 419] width 75 height 14
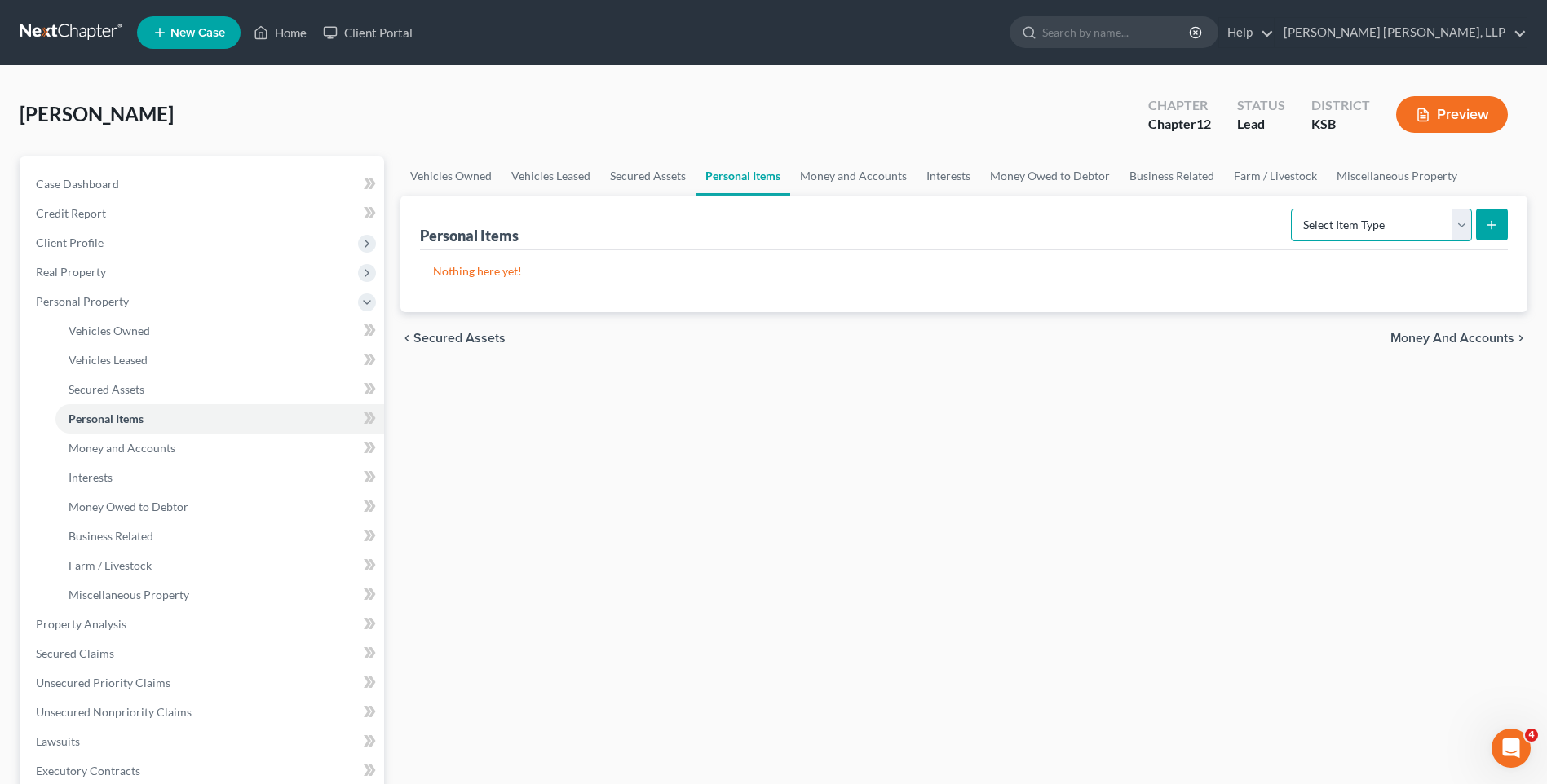
click at [1460, 226] on select "Select Item Type Clothing Collectibles Of Value Electronics Firearms Household …" at bounding box center [1380, 224] width 181 height 33
select select "clothing"
click at [1292, 208] on select "Select Item Type Clothing Collectibles Of Value Electronics Firearms Household …" at bounding box center [1380, 224] width 181 height 33
click at [1496, 227] on icon "submit" at bounding box center [1491, 225] width 13 height 13
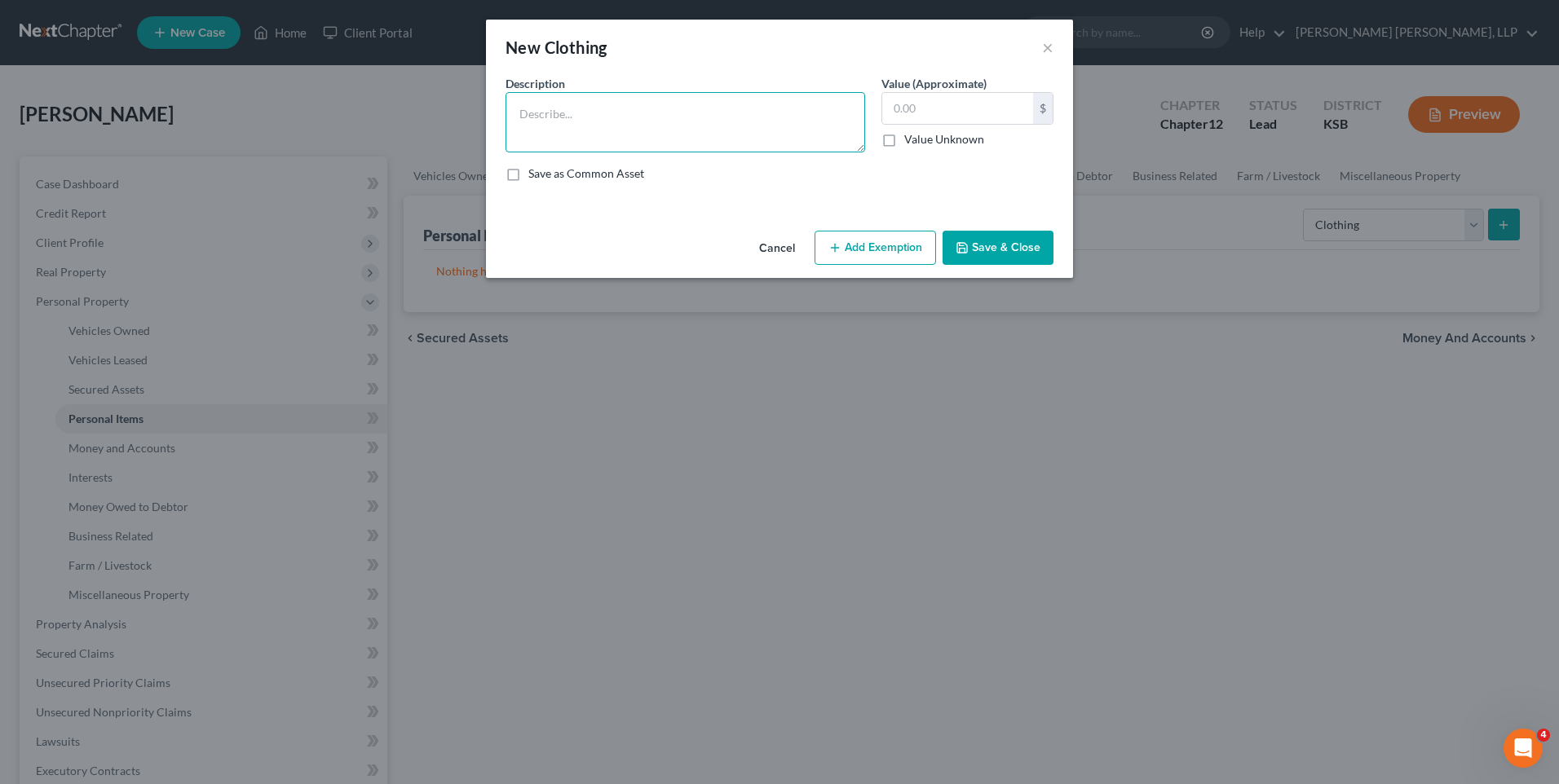
click at [570, 108] on textarea at bounding box center [685, 122] width 360 height 60
type textarea "D"
type textarea "Clothing"
type input "300"
click at [528, 176] on label "Save as Common Asset" at bounding box center [586, 174] width 115 height 17
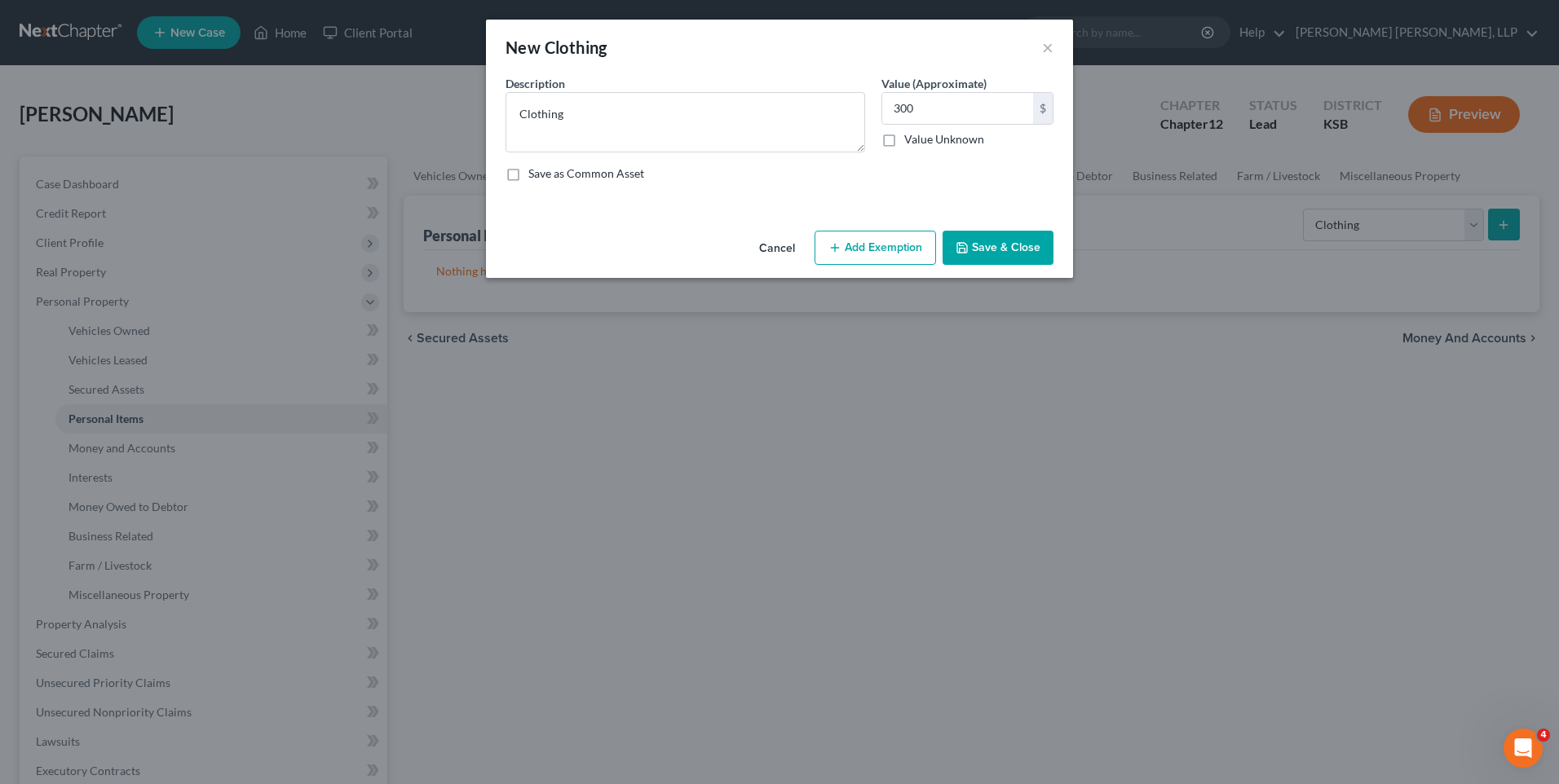
click at [535, 176] on input "Save as Common Asset" at bounding box center [540, 170] width 10 height 10
checkbox input "true"
click at [890, 248] on button "Add Exemption" at bounding box center [875, 247] width 122 height 34
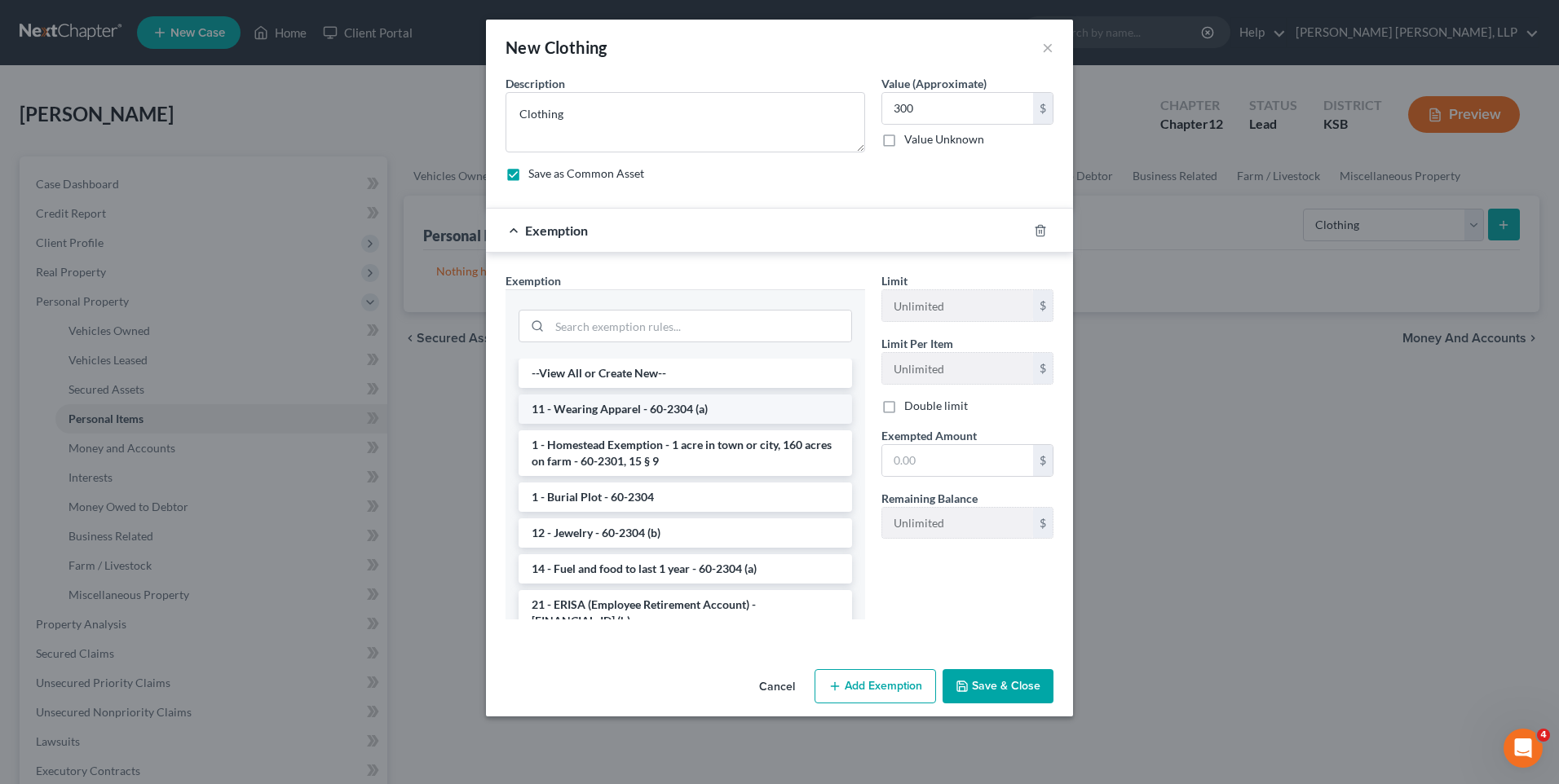
click at [684, 411] on li "11 - Wearing Apparel - 60-2304 (a)" at bounding box center [685, 409] width 333 height 30
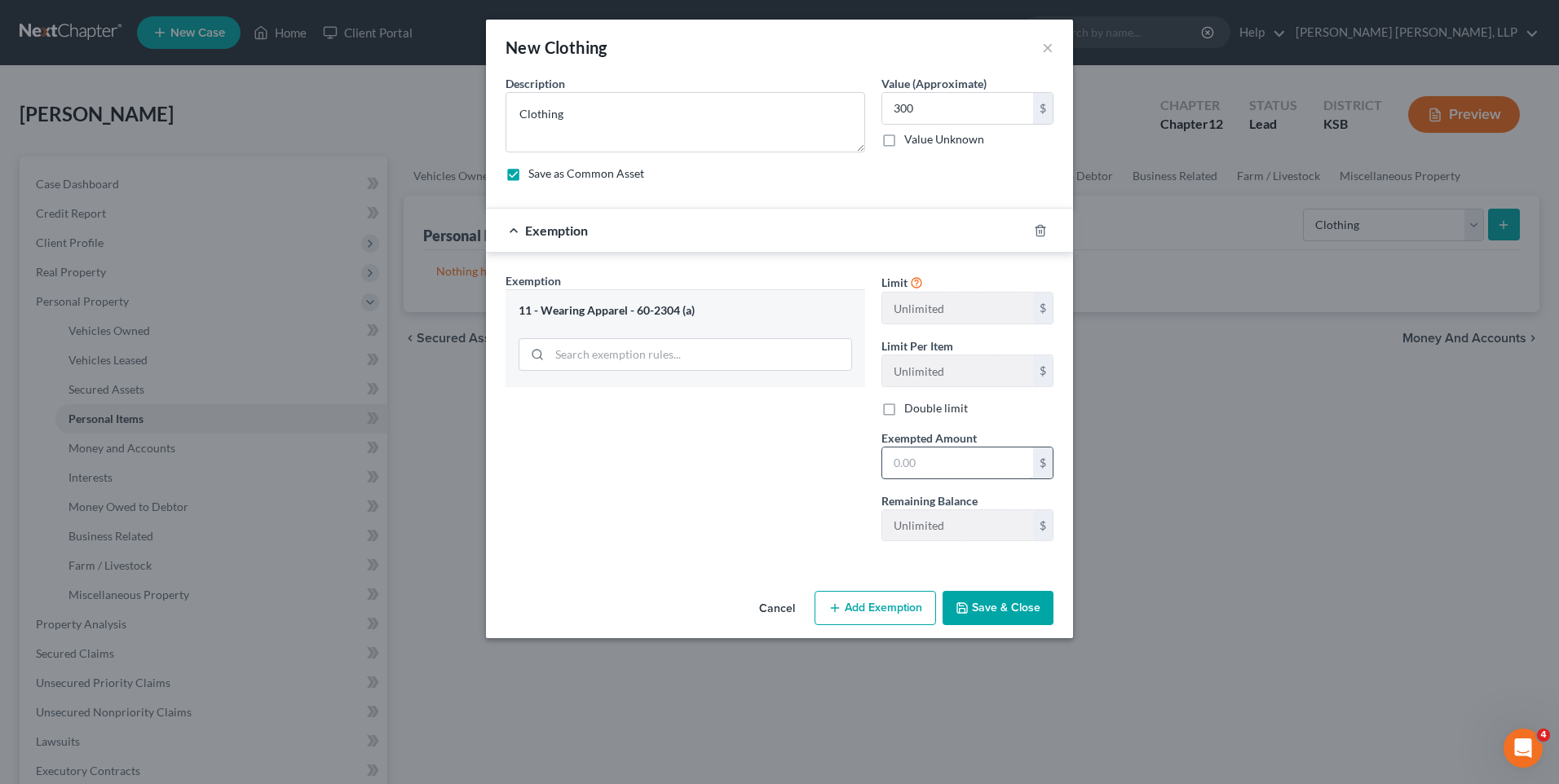
click at [927, 459] on input "text" at bounding box center [957, 462] width 151 height 31
type input "2"
type input "300"
click at [1011, 609] on button "Save & Close" at bounding box center [997, 607] width 111 height 34
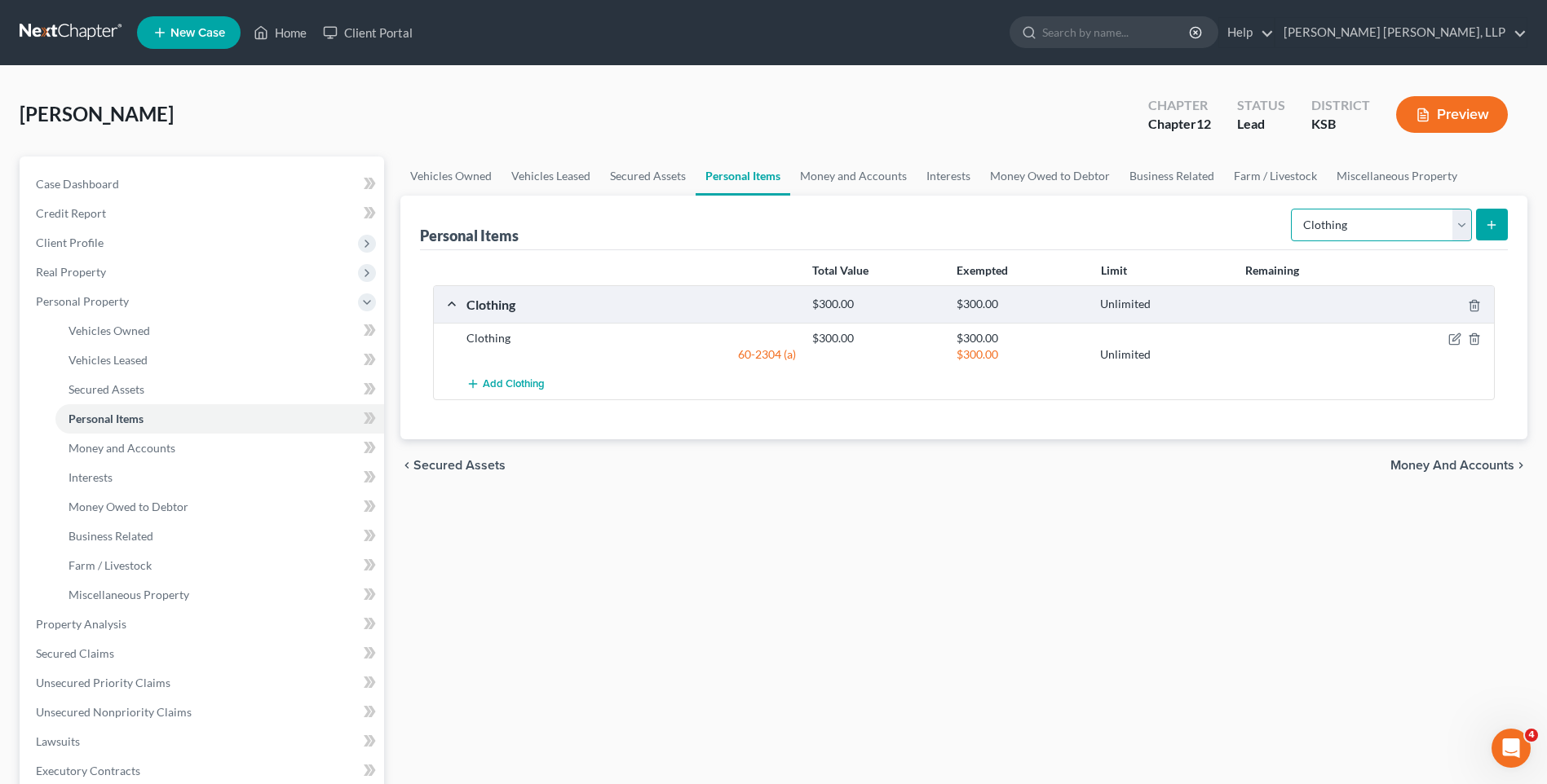
click at [1461, 228] on select "Select Item Type Clothing Collectibles Of Value Electronics Firearms Household …" at bounding box center [1380, 224] width 181 height 33
select select "electronics"
click at [1292, 208] on select "Select Item Type Clothing Collectibles Of Value Electronics Firearms Household …" at bounding box center [1380, 224] width 181 height 33
click at [1497, 225] on icon "submit" at bounding box center [1491, 225] width 13 height 13
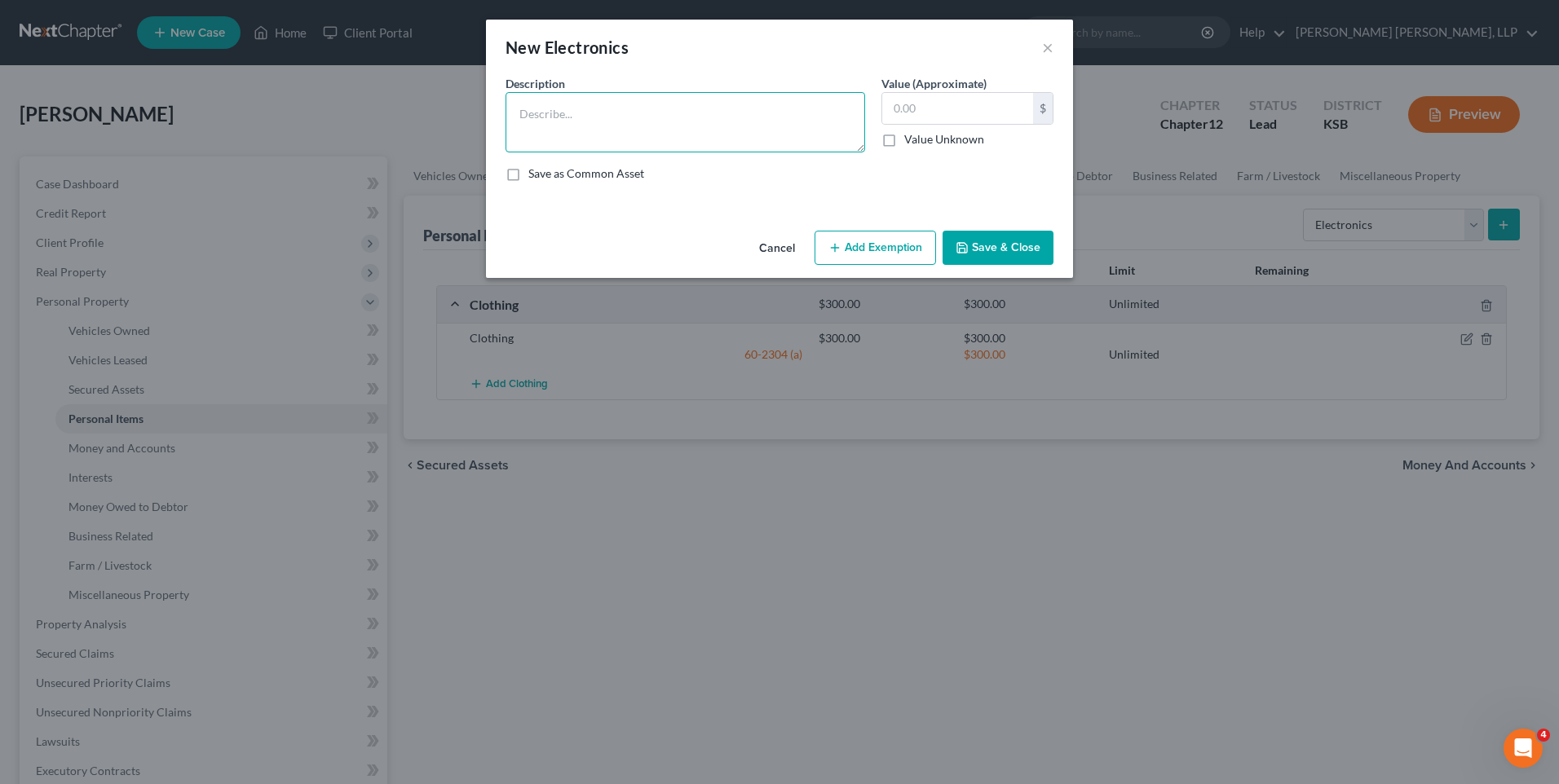
click at [568, 113] on textarea at bounding box center [685, 122] width 360 height 60
type textarea "Household electronics consisting of T.V., home computer, personal cell phone,"
click at [972, 109] on input "text" at bounding box center [957, 108] width 151 height 31
type input "2,000"
click at [891, 251] on button "Add Exemption" at bounding box center [875, 247] width 122 height 34
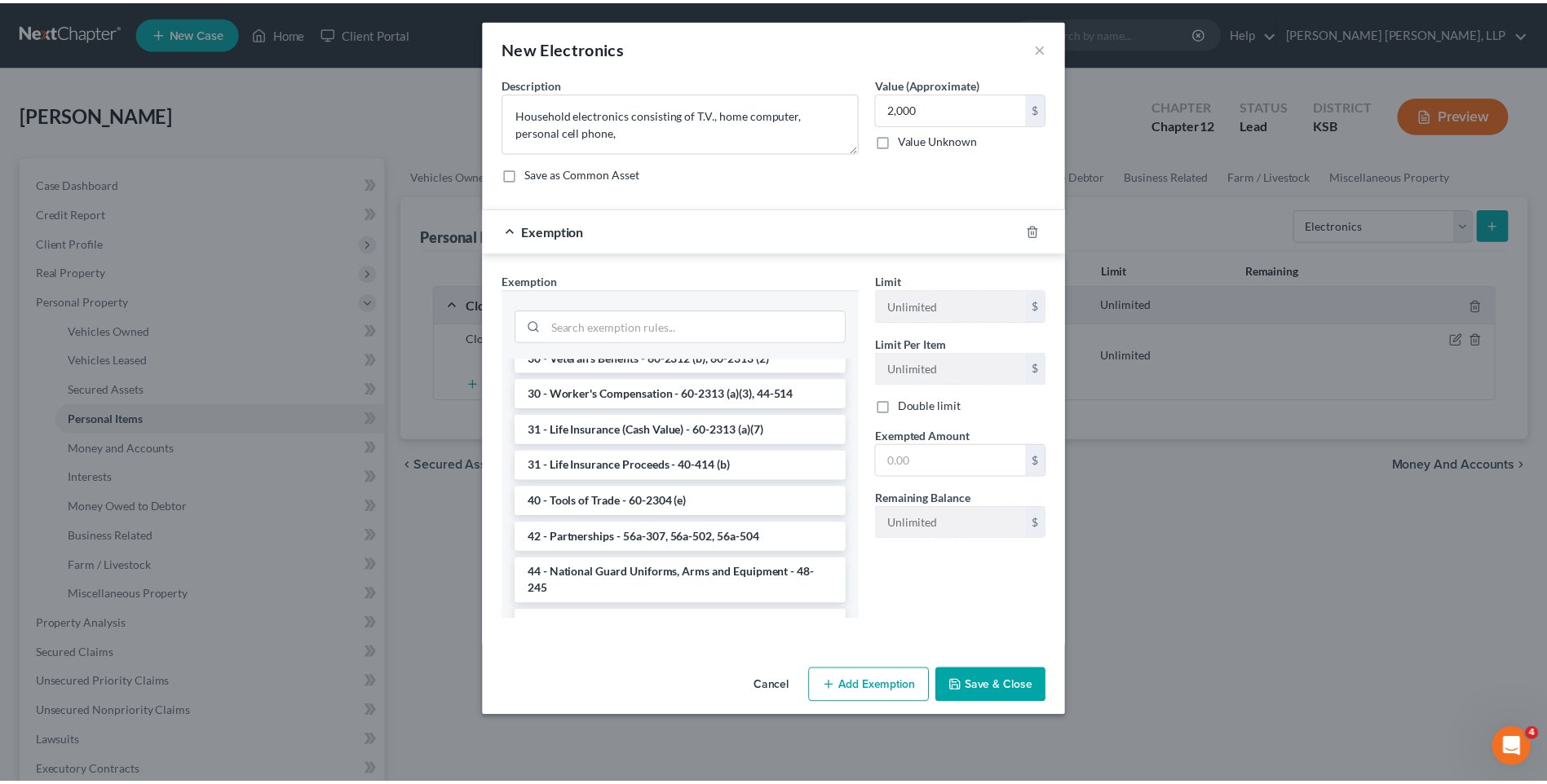
scroll to position [1223, 0]
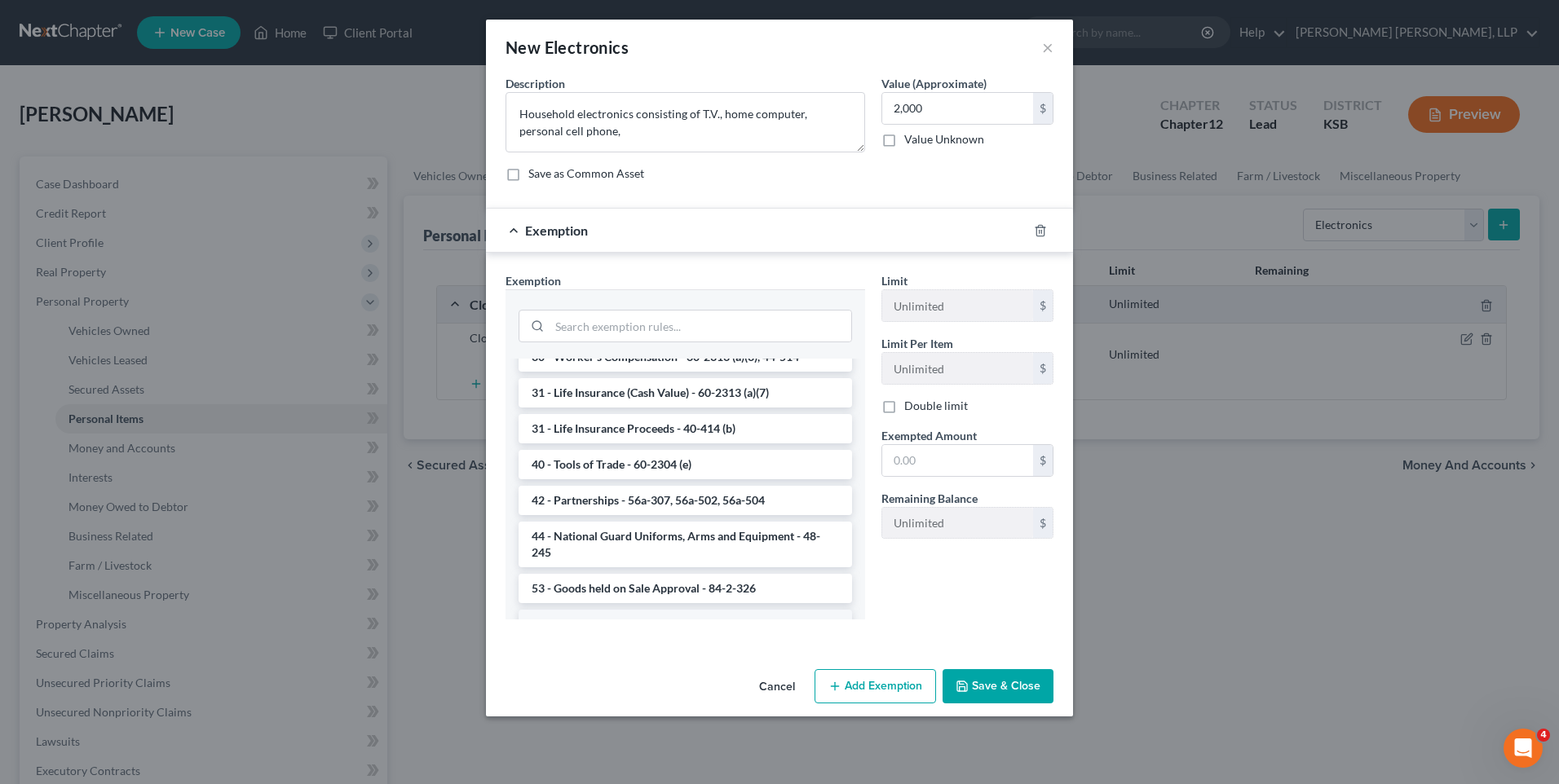
click at [641, 610] on li "6 - Household Goods and Furnishings - 60-2304 (a)" at bounding box center [685, 625] width 333 height 30
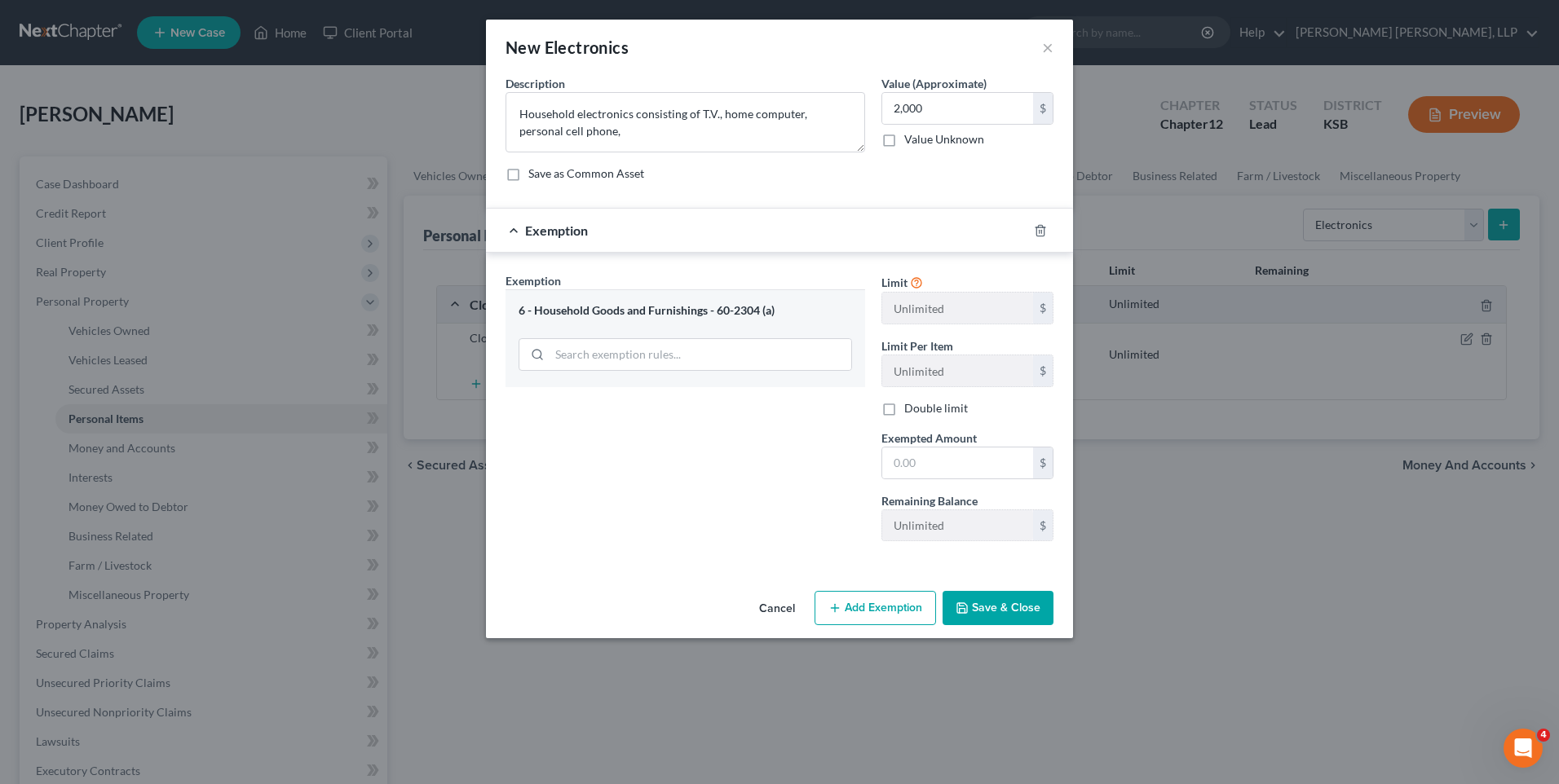
click at [985, 604] on button "Save & Close" at bounding box center [997, 607] width 111 height 34
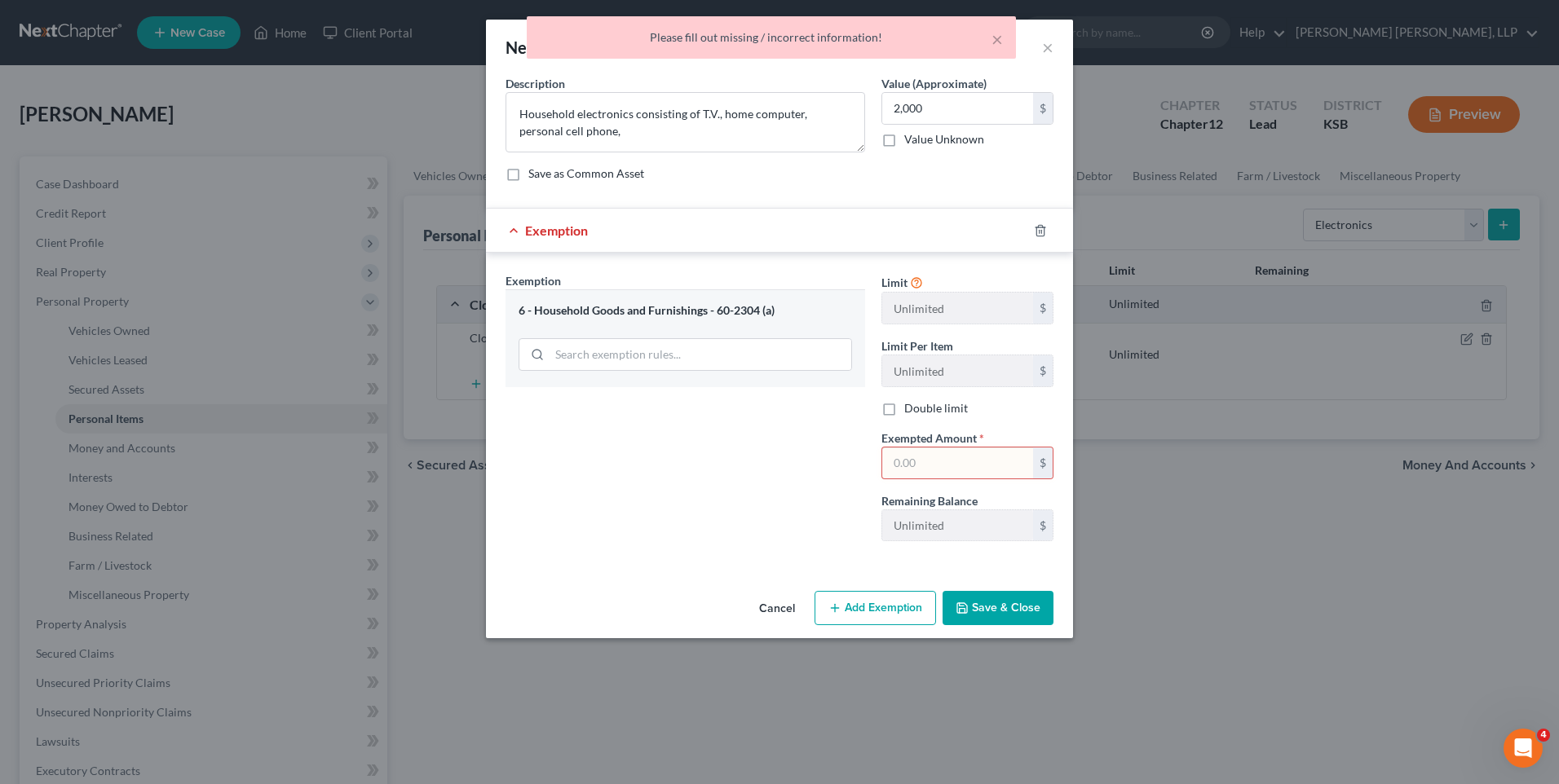
click at [985, 605] on button "Save & Close" at bounding box center [997, 607] width 111 height 34
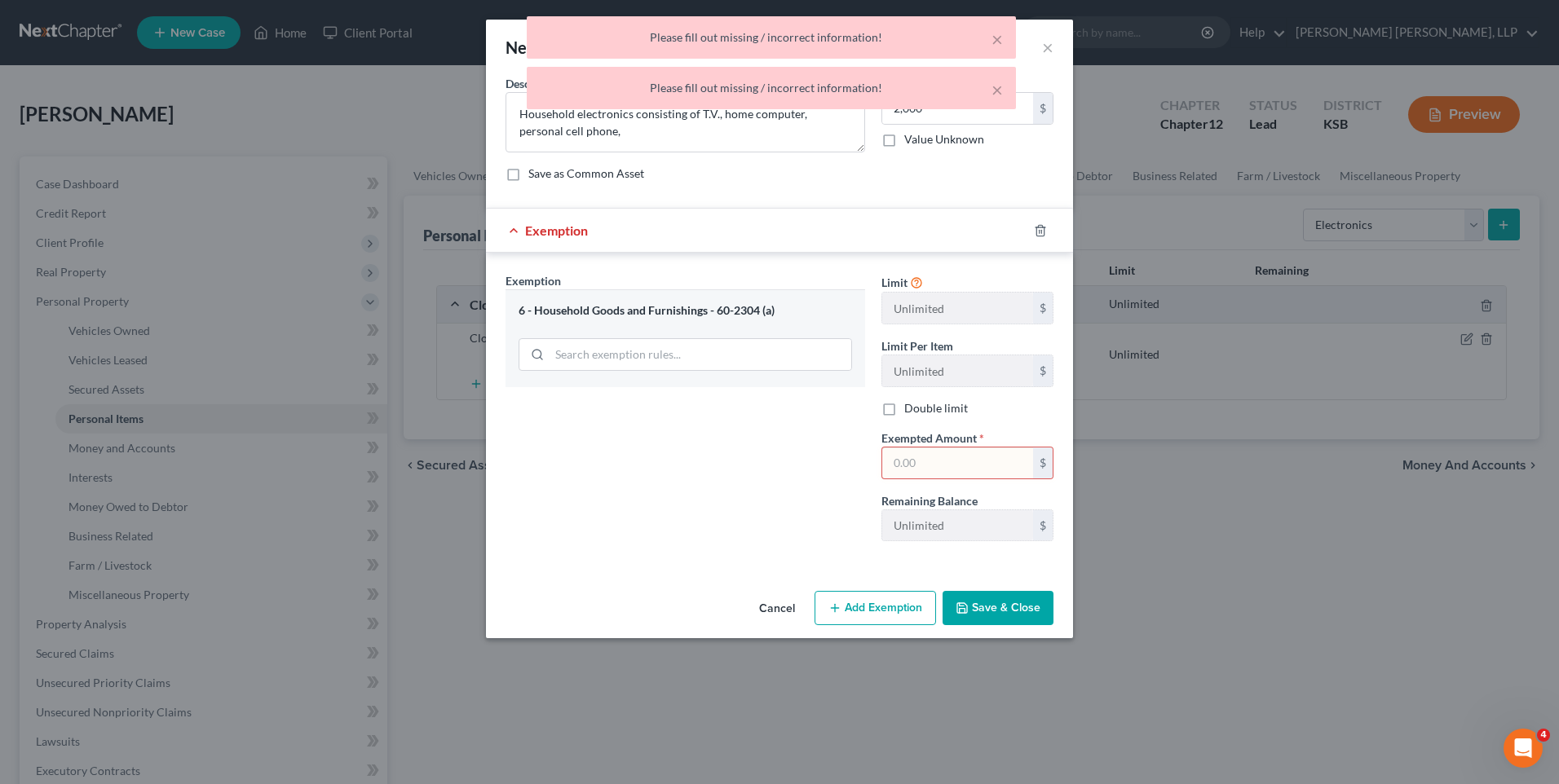
click at [918, 457] on input "text" at bounding box center [957, 462] width 151 height 31
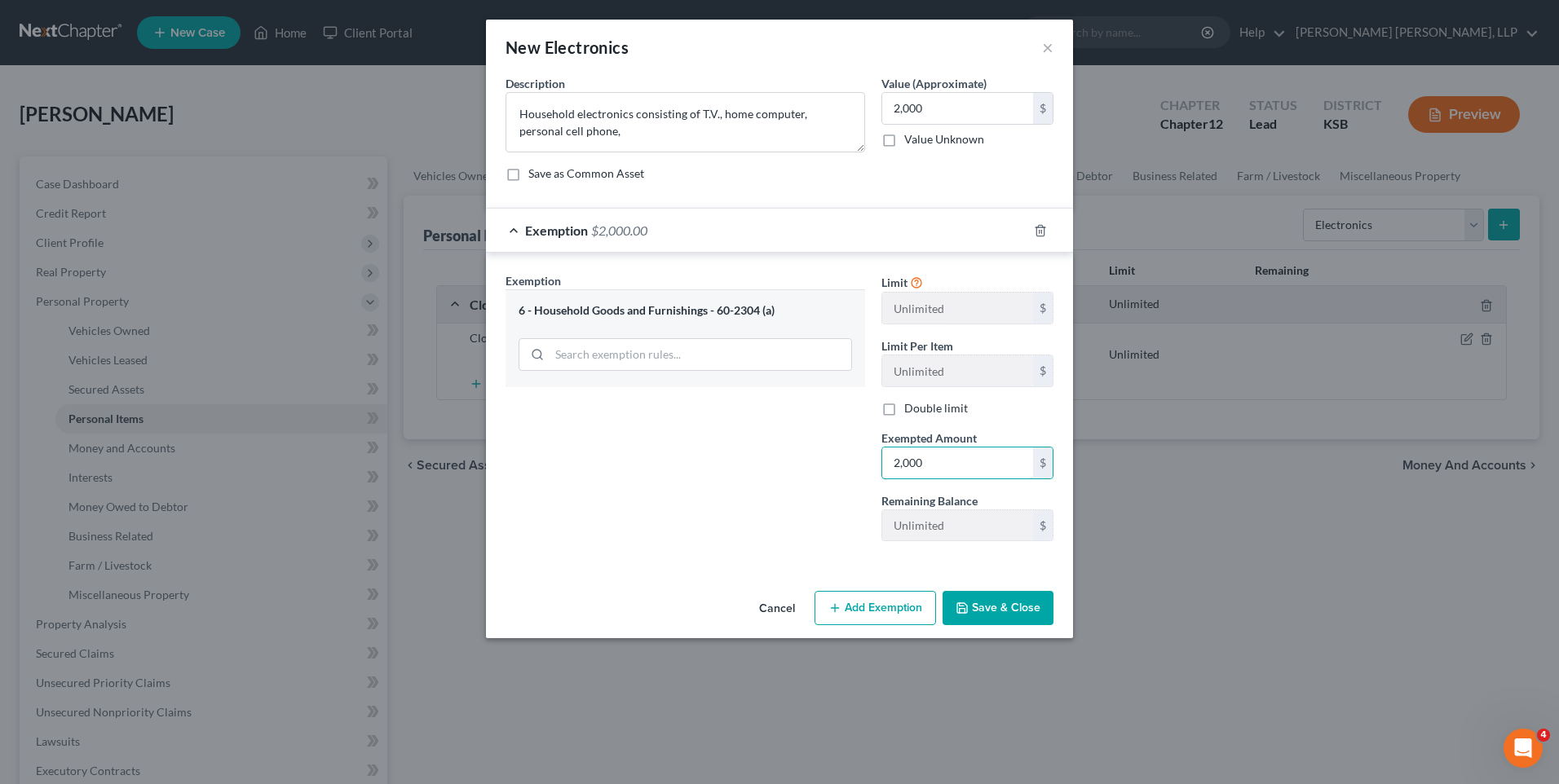
type input "2,000"
click at [989, 619] on button "Save & Close" at bounding box center [997, 607] width 111 height 34
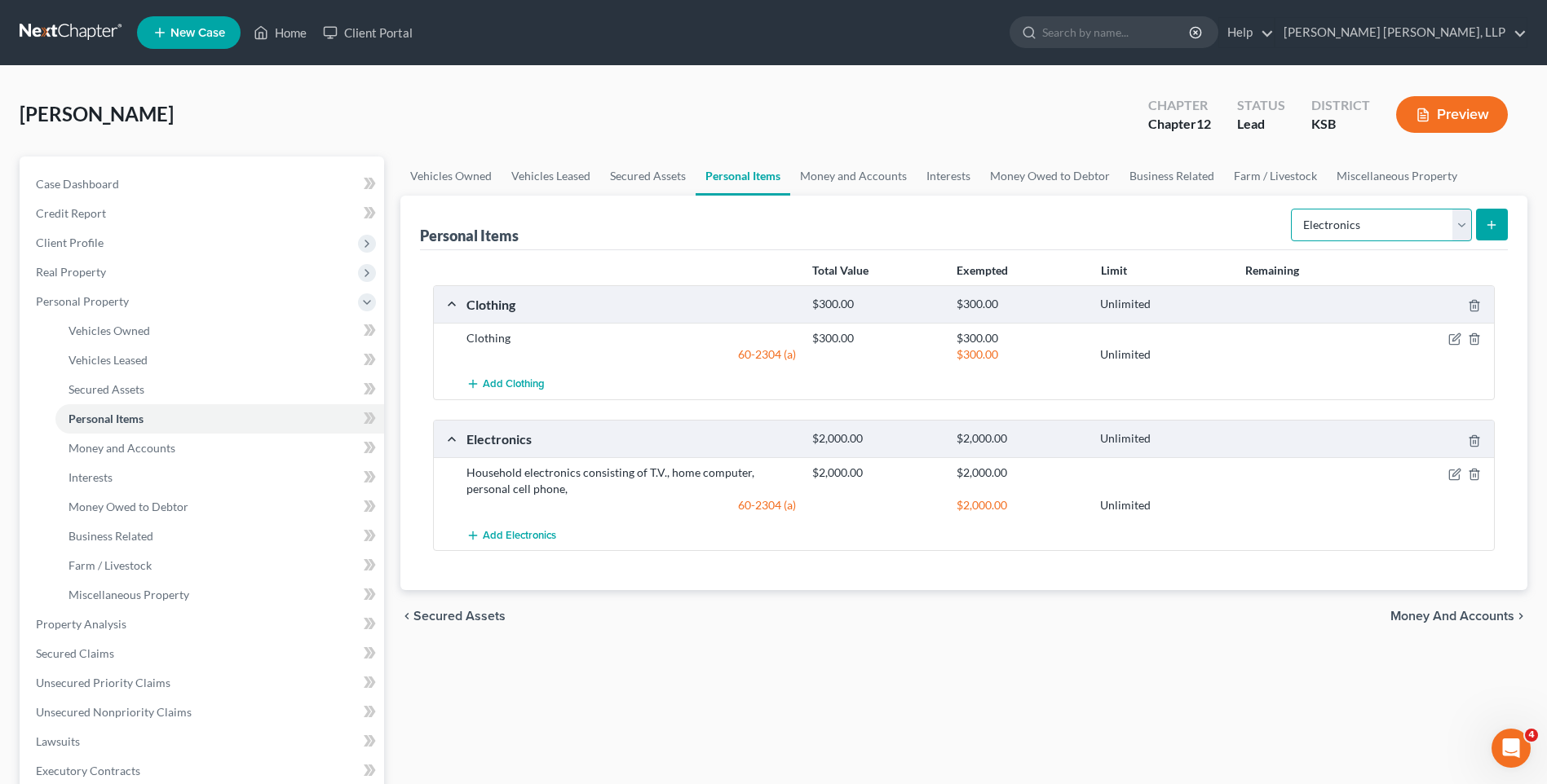
click at [1462, 230] on select "Select Item Type Clothing Collectibles Of Value Electronics Firearms Household …" at bounding box center [1380, 224] width 181 height 33
select select "household_goods"
click at [1292, 208] on select "Select Item Type Clothing Collectibles Of Value Electronics Firearms Household …" at bounding box center [1380, 224] width 181 height 33
click at [1491, 221] on line "submit" at bounding box center [1491, 225] width 0 height 7
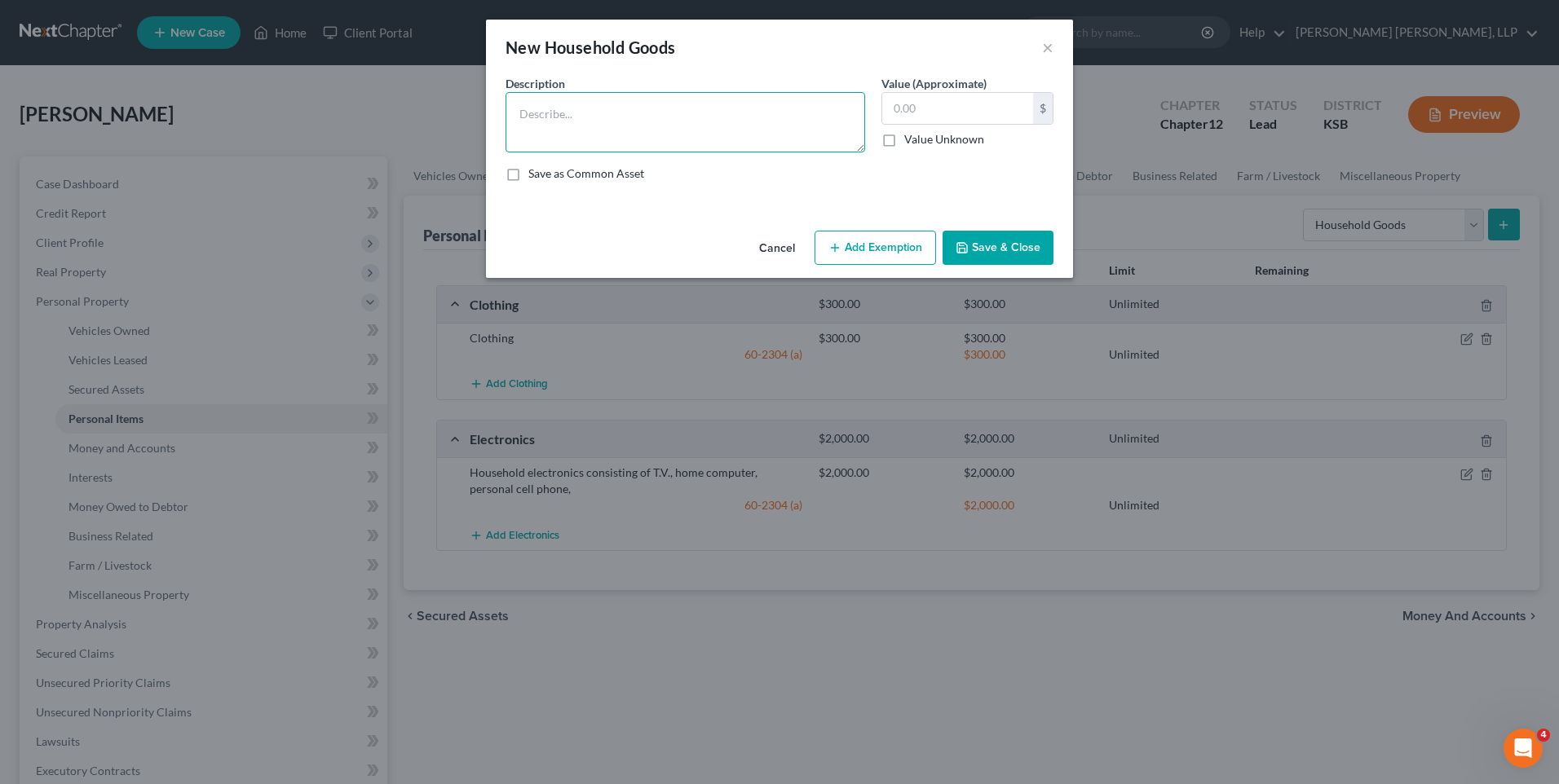
click at [629, 121] on textarea at bounding box center [685, 122] width 360 height 60
type textarea "Household goods and furnishings"
type input "20,000"
click at [879, 247] on button "Add Exemption" at bounding box center [875, 247] width 122 height 34
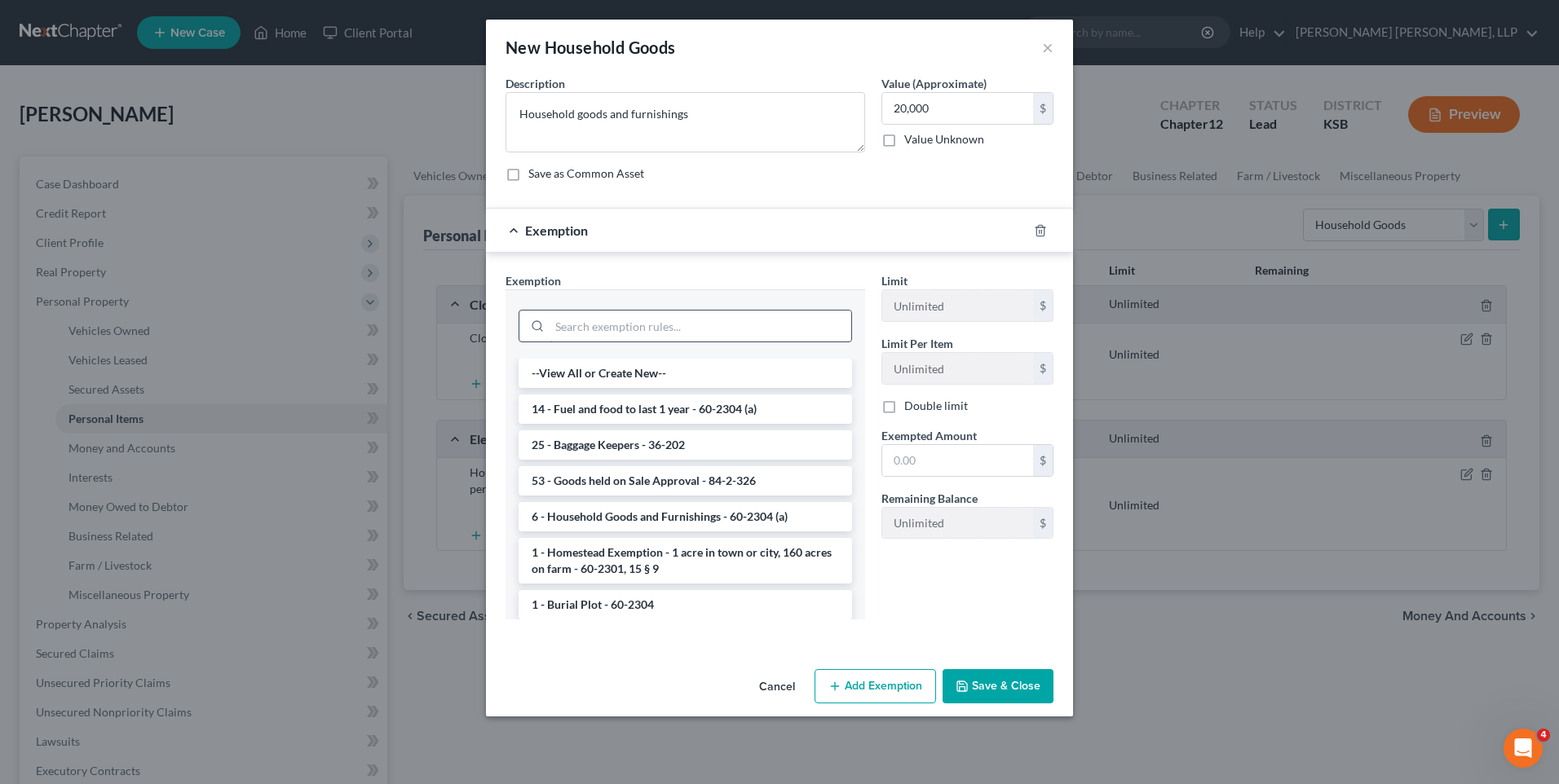
click at [647, 330] on input "search" at bounding box center [700, 326] width 301 height 31
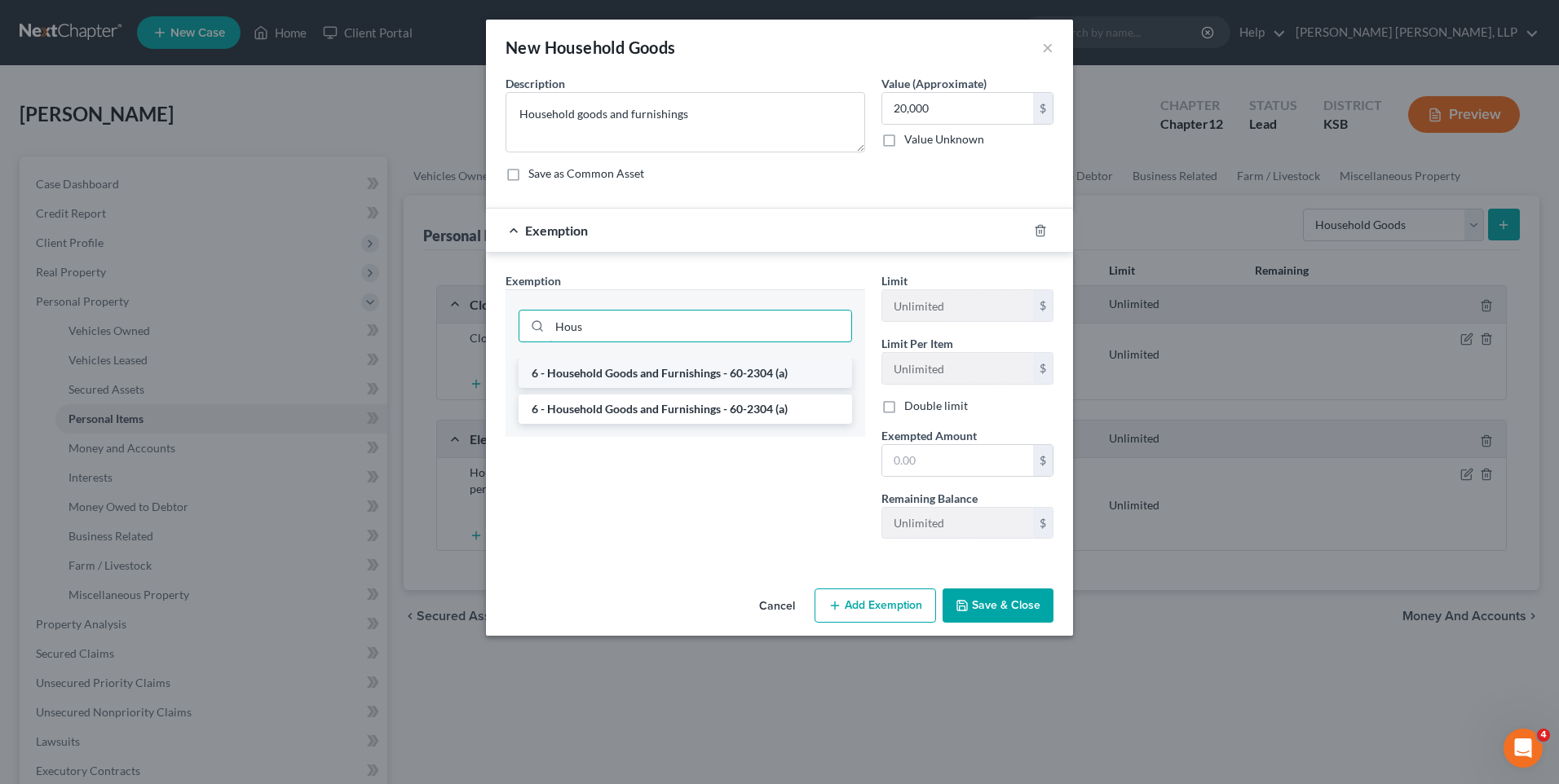
type input "Hous"
drag, startPoint x: 584, startPoint y: 374, endPoint x: 628, endPoint y: 370, distance: 44.2
click at [586, 374] on li "6 - Household Goods and Furnishings - 60-2304 (a)" at bounding box center [685, 374] width 333 height 30
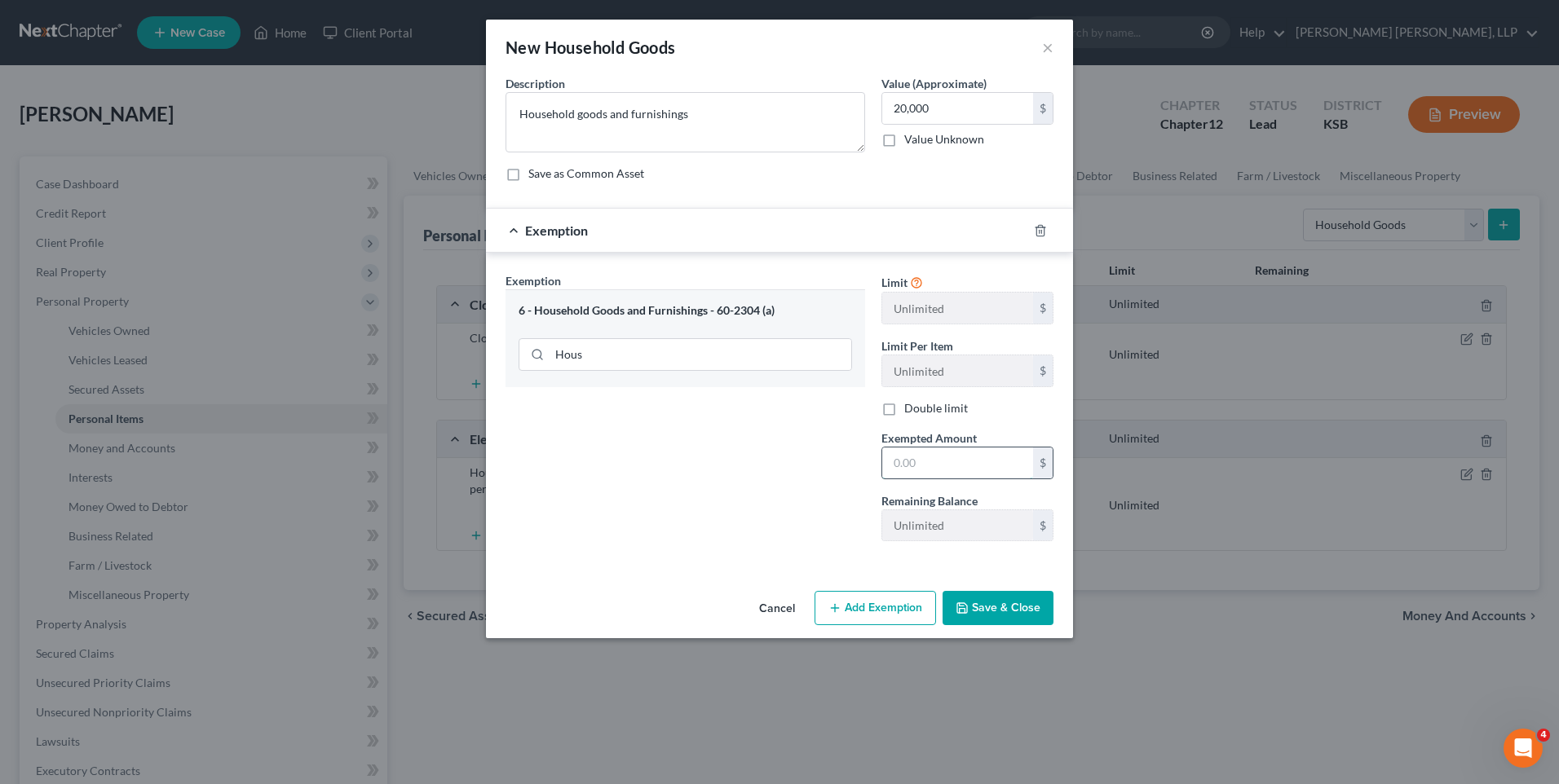
click at [947, 467] on input "text" at bounding box center [957, 462] width 151 height 31
type input "20,000"
click at [973, 605] on button "Save & Close" at bounding box center [997, 607] width 111 height 34
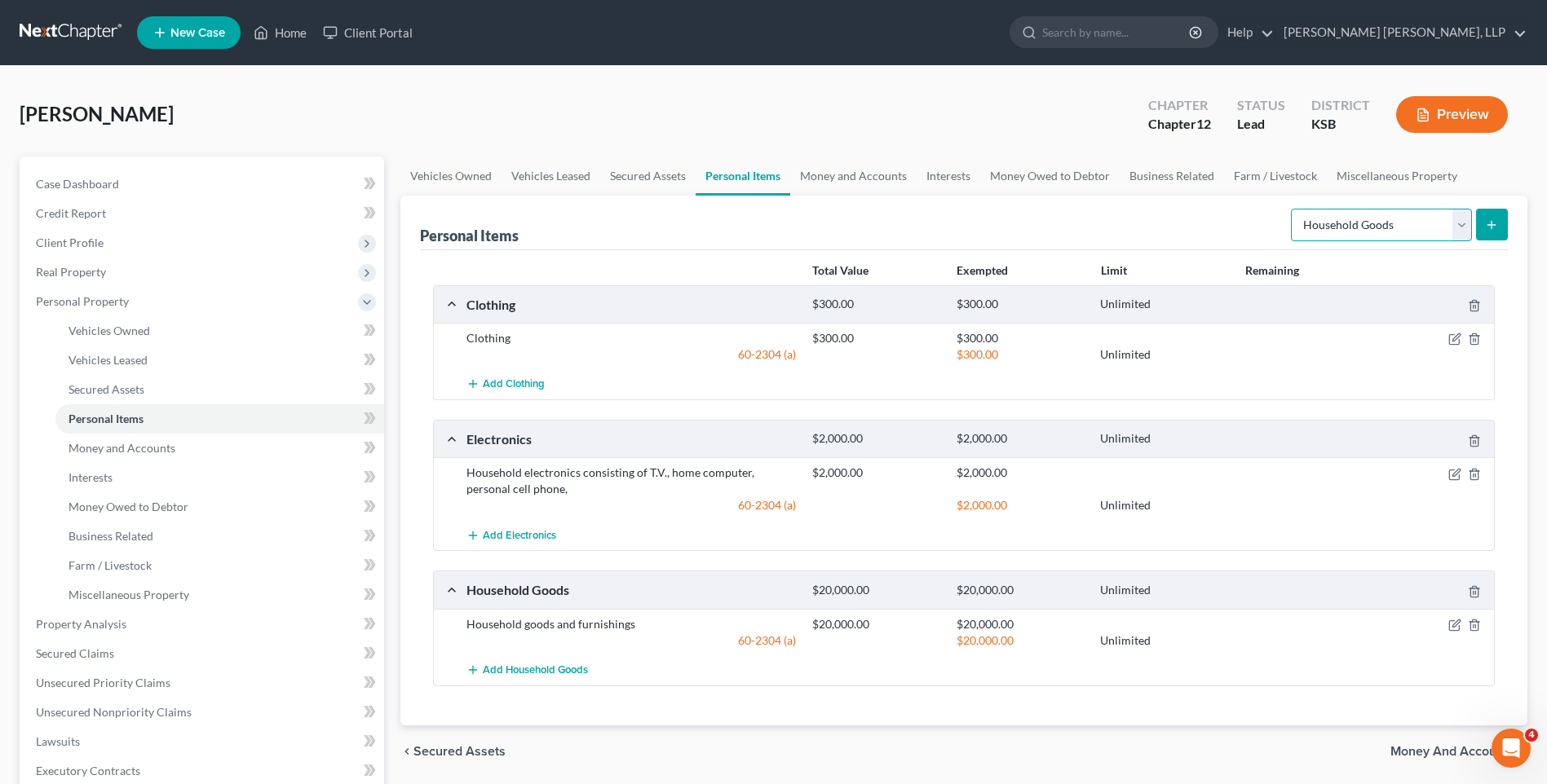
click at [1420, 222] on select "Select Item Type Clothing Collectibles Of Value Electronics Firearms Household …" at bounding box center [1380, 224] width 181 height 33
click at [853, 172] on link "Money and Accounts" at bounding box center [853, 176] width 127 height 39
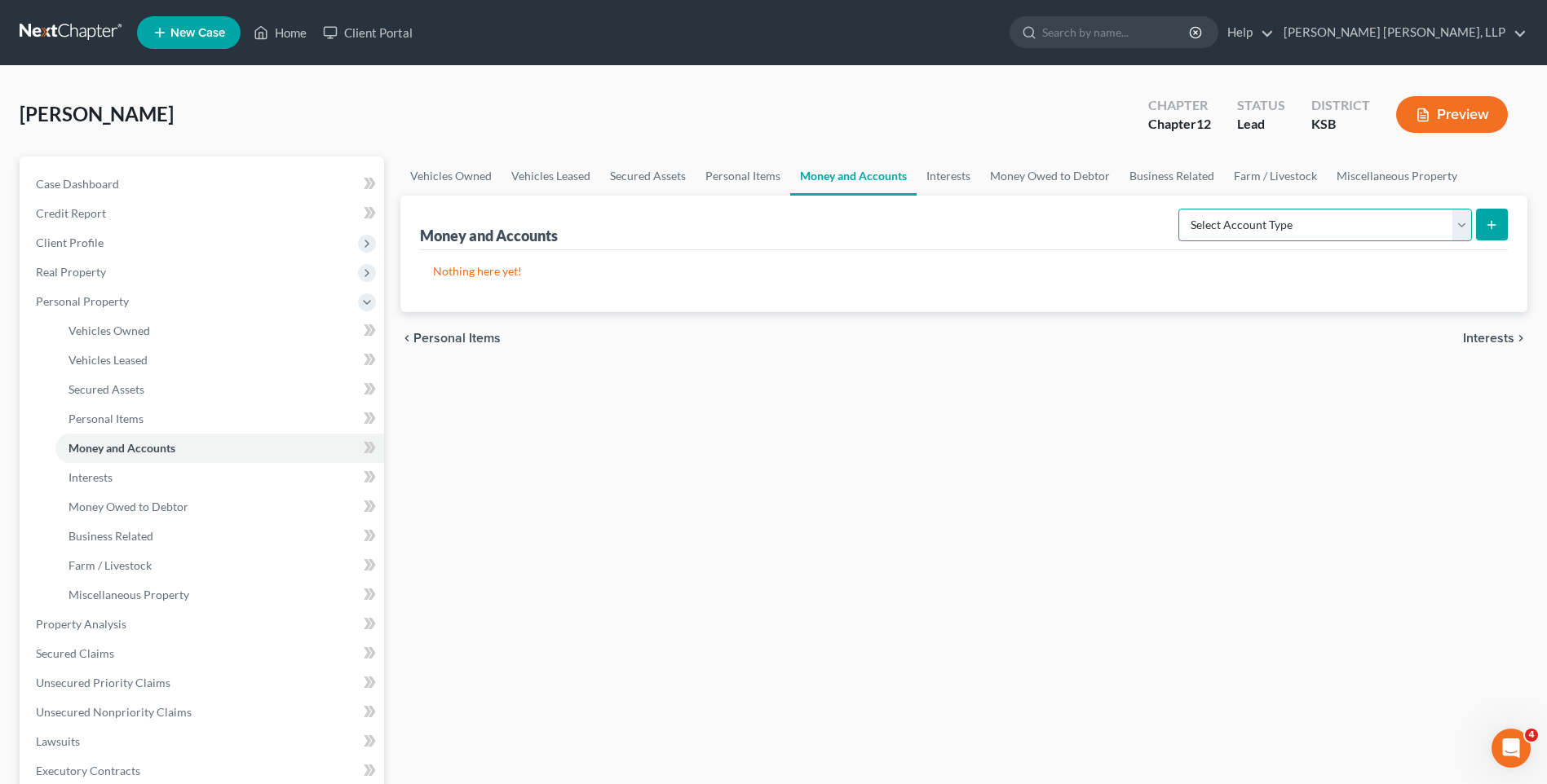
click at [1277, 226] on select "Select Account Type Brokerage Cash on Hand Certificates of Deposit Checking Acc…" at bounding box center [1325, 224] width 294 height 33
select select "cash_on_hand"
click at [1181, 208] on select "Select Account Type Brokerage Cash on Hand Certificates of Deposit Checking Acc…" at bounding box center [1325, 224] width 294 height 33
click at [1499, 228] on button "submit" at bounding box center [1491, 224] width 32 height 32
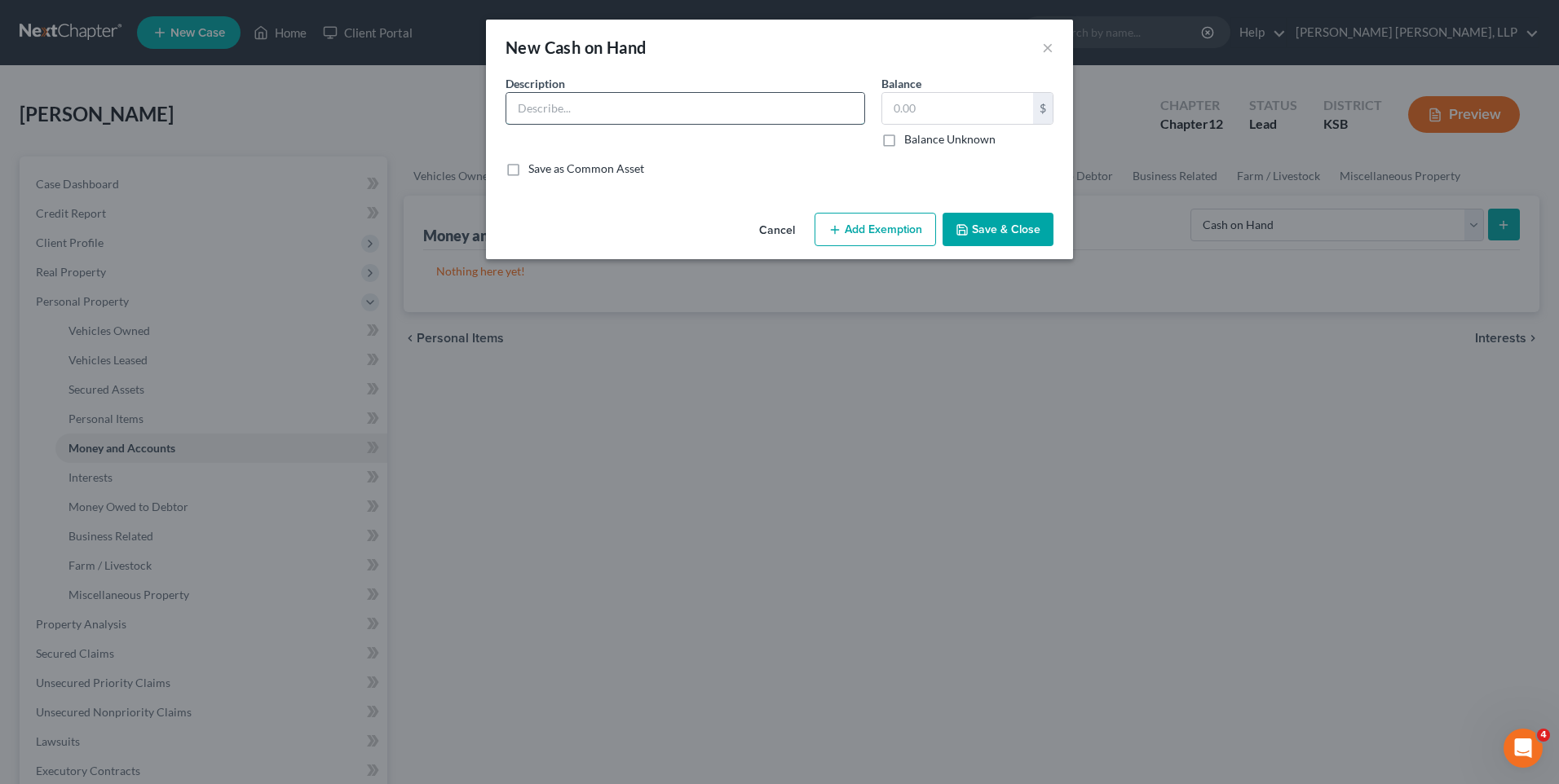
click at [579, 115] on input "text" at bounding box center [685, 108] width 358 height 31
type input "Cash on Hand"
type input "200"
click at [980, 230] on button "Save & Close" at bounding box center [997, 230] width 111 height 34
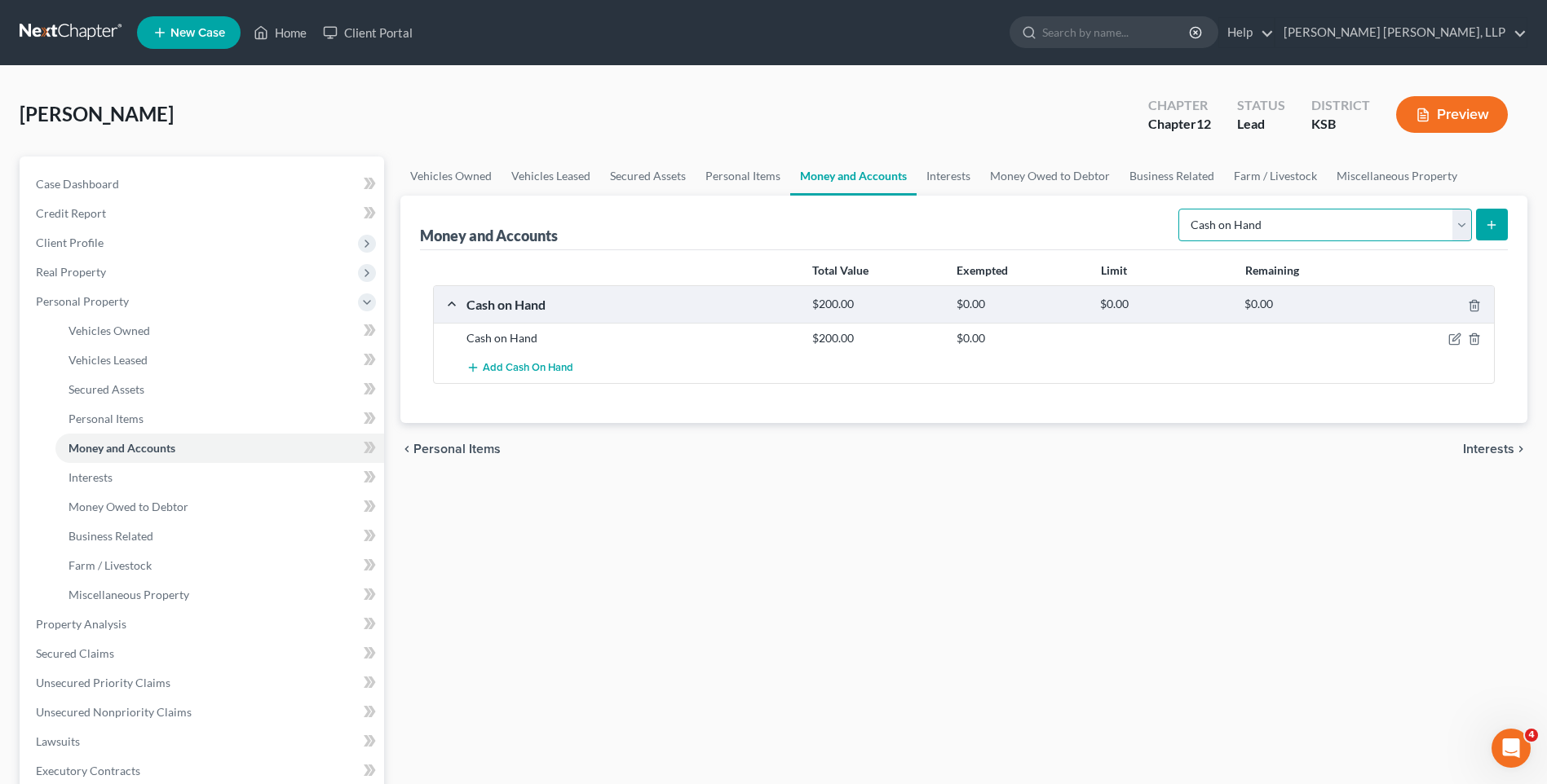
click at [1461, 232] on select "Select Account Type Brokerage Cash on Hand Certificates of Deposit Checking Acc…" at bounding box center [1325, 224] width 294 height 33
select select "checking"
click at [1181, 208] on select "Select Account Type Brokerage Cash on Hand Certificates of Deposit Checking Acc…" at bounding box center [1325, 224] width 294 height 33
click at [1502, 221] on button "submit" at bounding box center [1491, 224] width 32 height 32
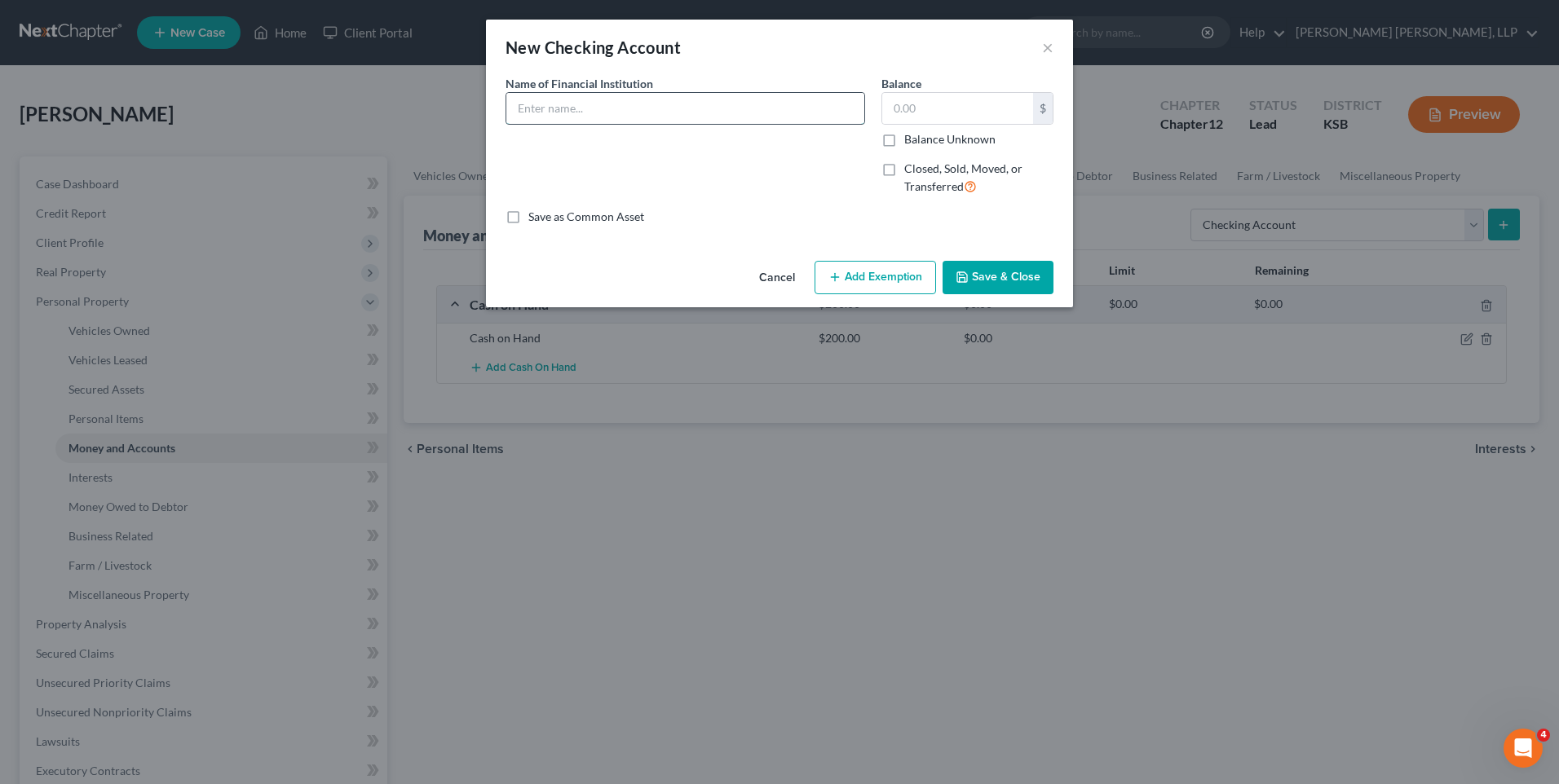
click at [565, 108] on input "text" at bounding box center [685, 108] width 358 height 31
type input "c"
type input "Checking Account"
click at [992, 277] on button "Save & Close" at bounding box center [997, 277] width 111 height 34
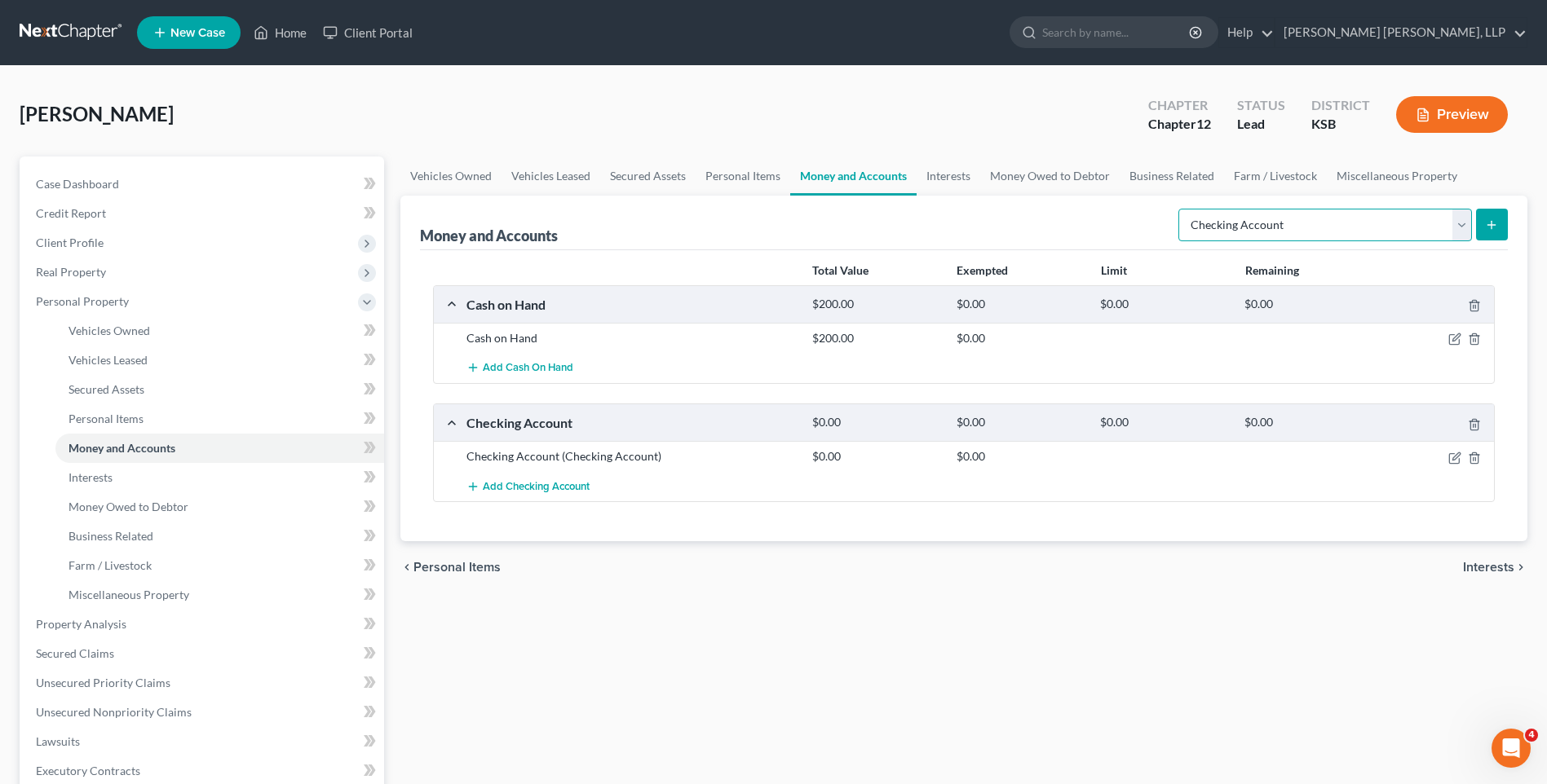
click at [1460, 232] on select "Select Account Type Brokerage Cash on Hand Certificates of Deposit Checking Acc…" at bounding box center [1325, 224] width 294 height 33
select select "other"
click at [1181, 208] on select "Select Account Type Brokerage Cash on Hand Certificates of Deposit Checking Acc…" at bounding box center [1325, 224] width 294 height 33
click at [1496, 233] on button "submit" at bounding box center [1491, 224] width 32 height 32
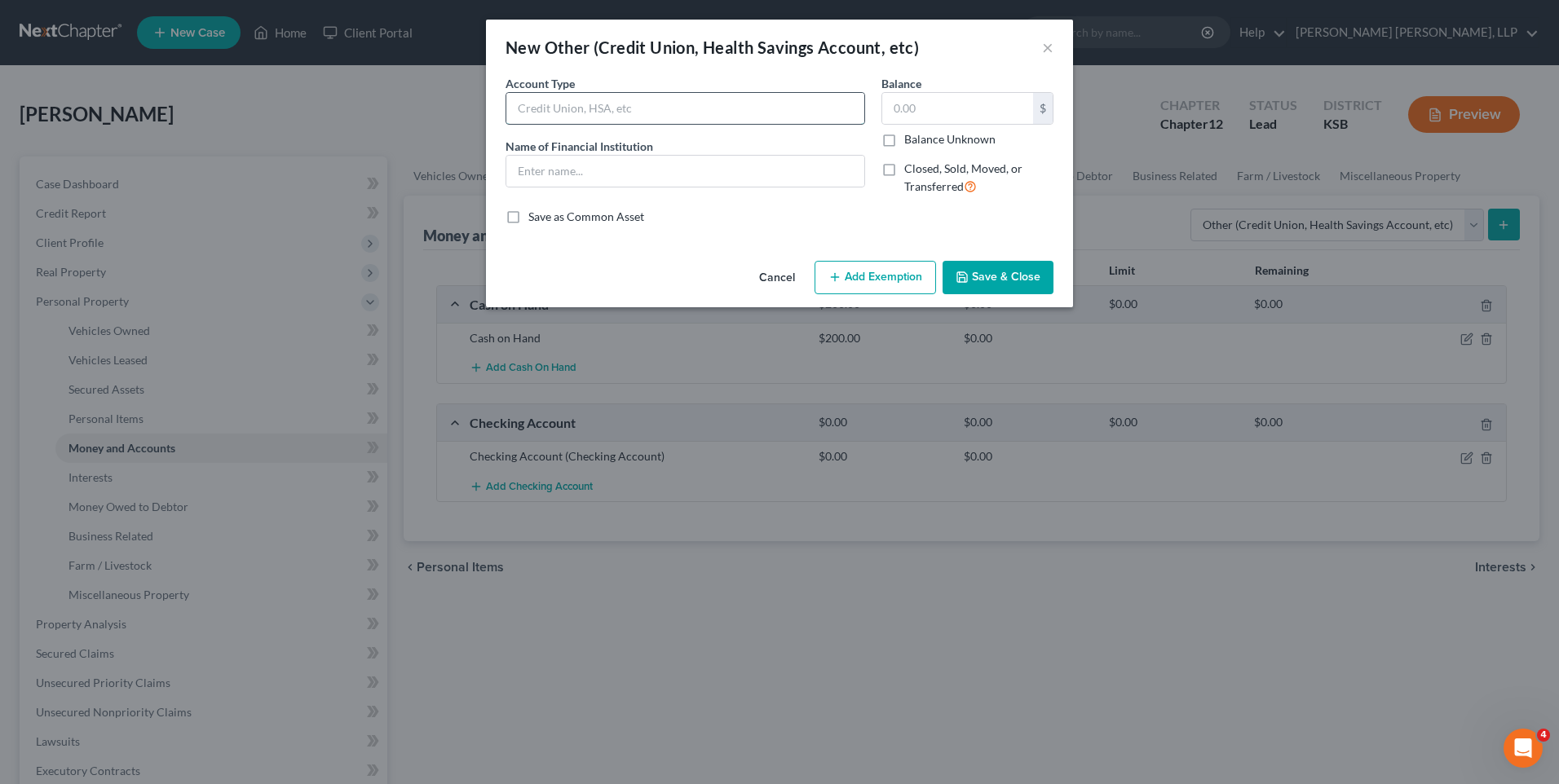
click at [611, 109] on input "text" at bounding box center [685, 108] width 358 height 31
type input "C"
type input "Share Account at [GEOGRAPHIC_DATA] Credit Union"
click at [992, 281] on button "Save & Close" at bounding box center [997, 277] width 111 height 34
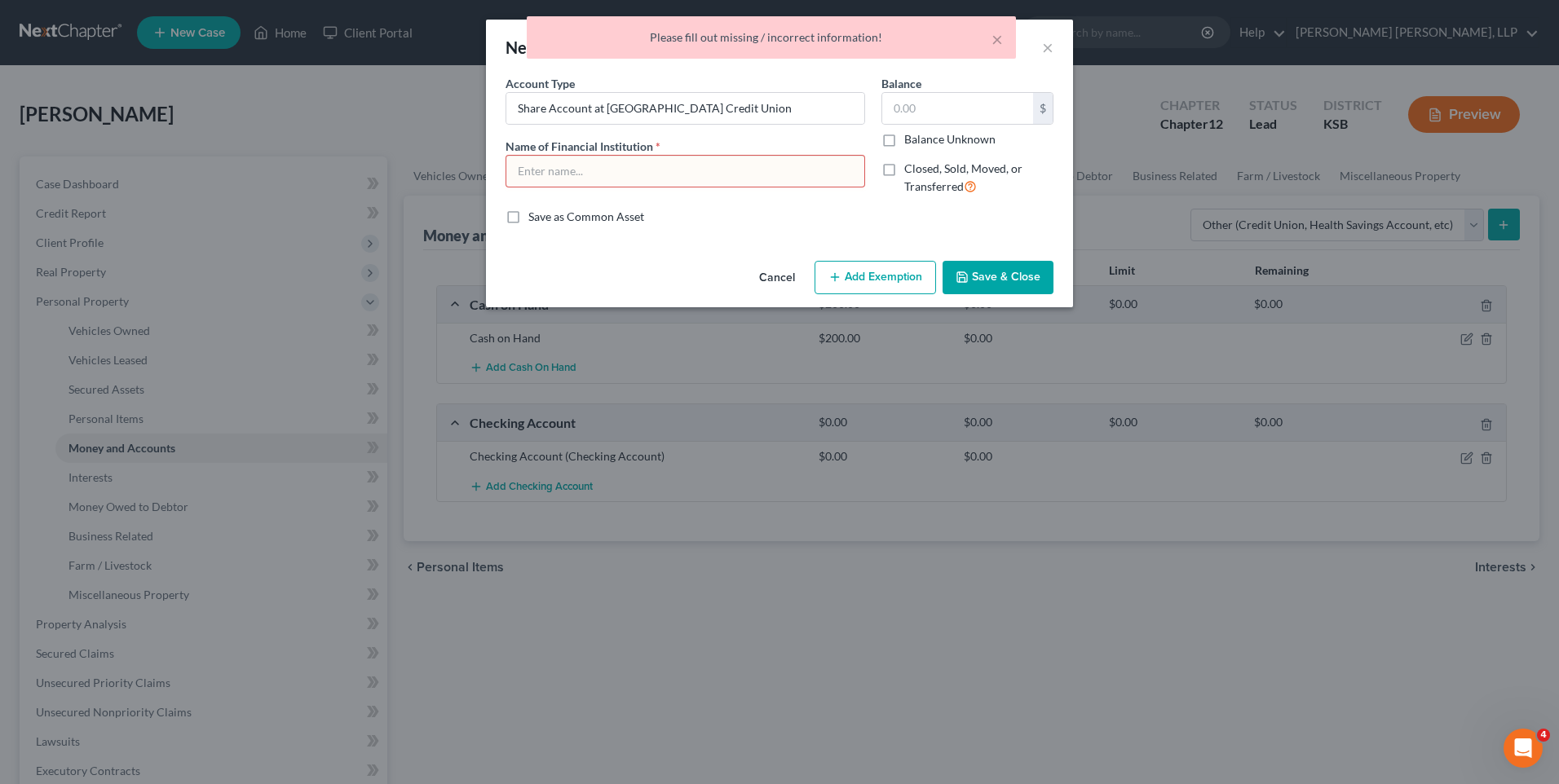
click at [992, 281] on button "Save & Close" at bounding box center [997, 277] width 111 height 34
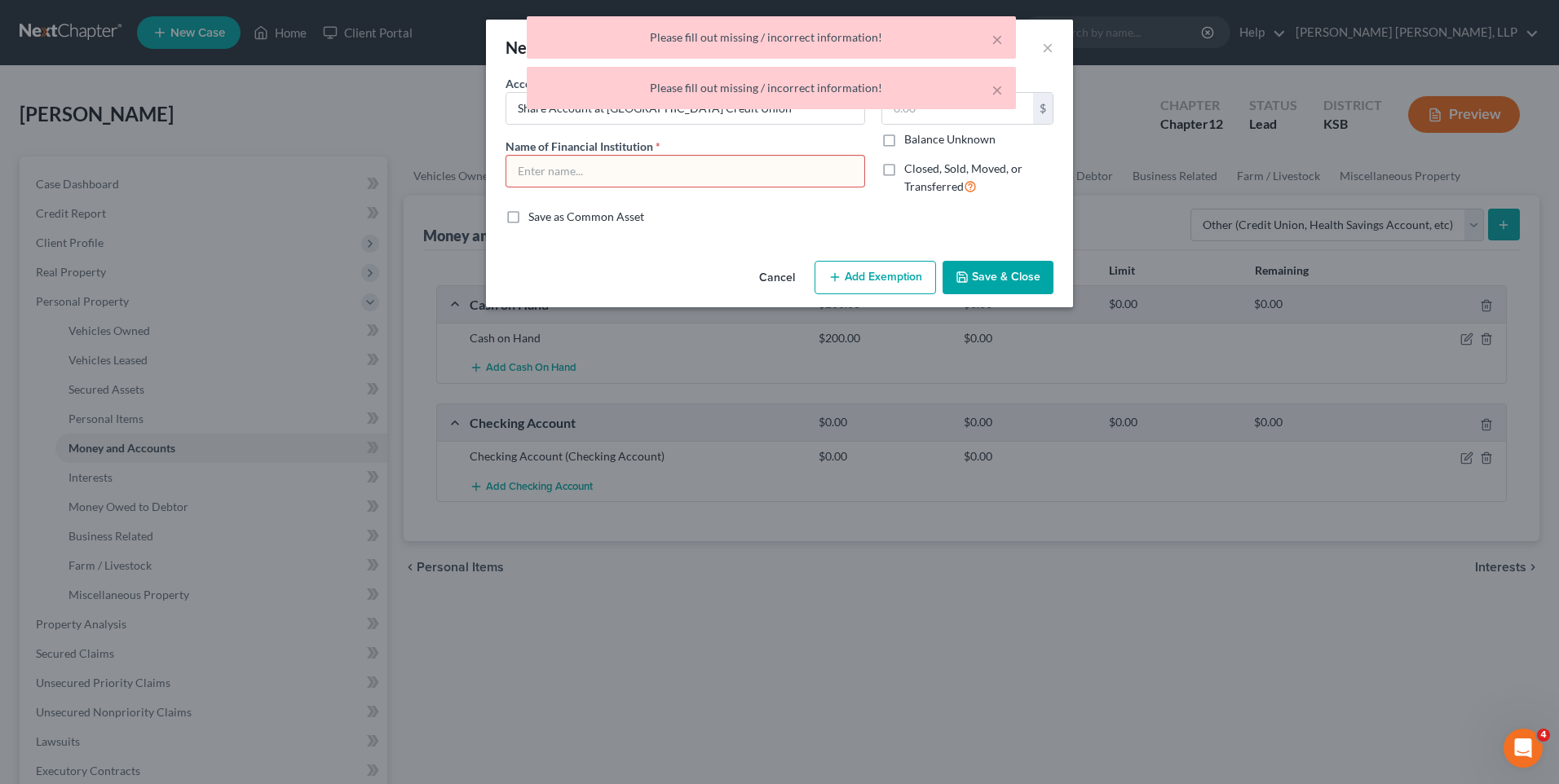
click at [730, 174] on input "text" at bounding box center [685, 170] width 358 height 31
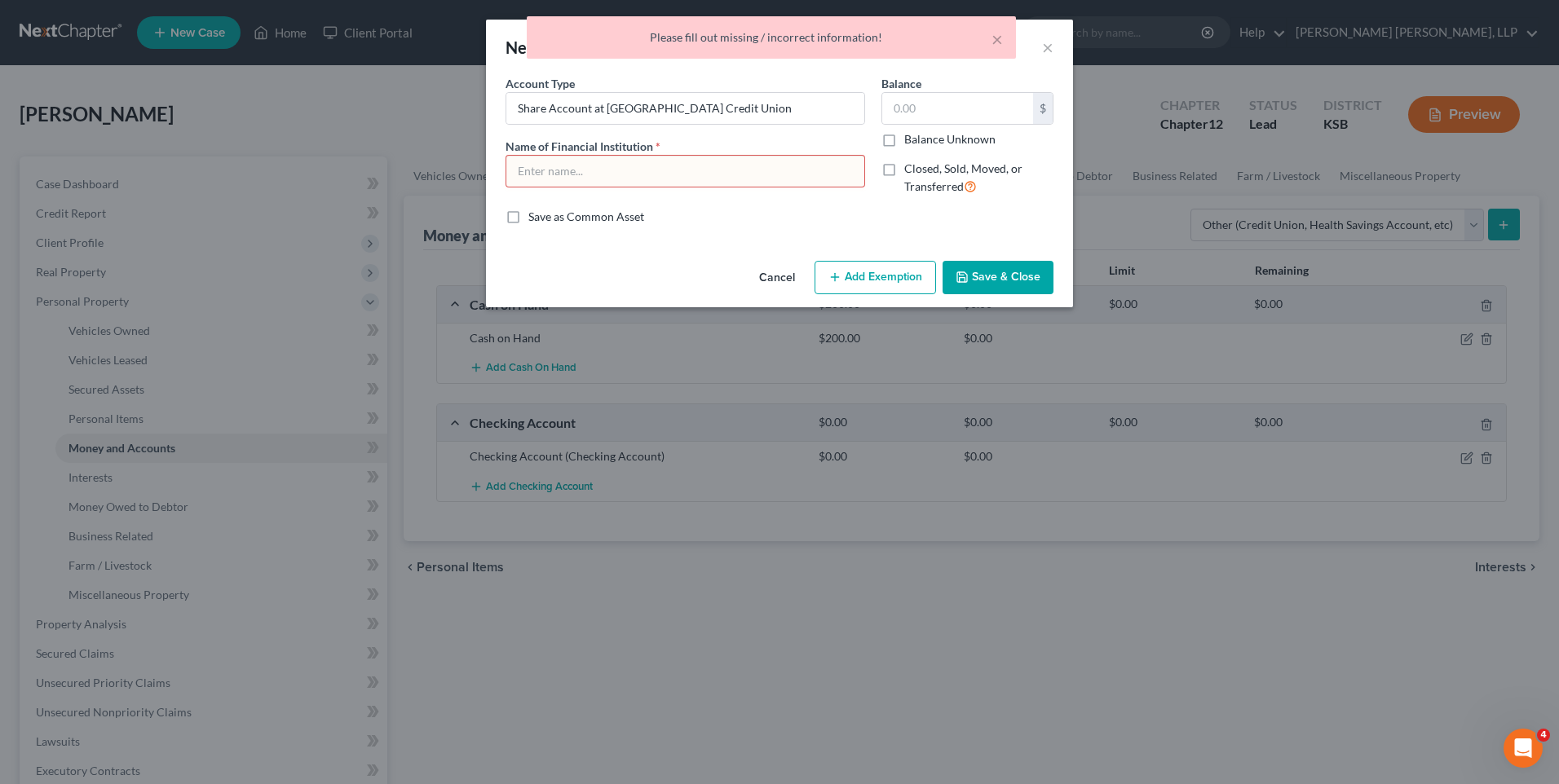
click at [685, 177] on input "text" at bounding box center [685, 170] width 358 height 31
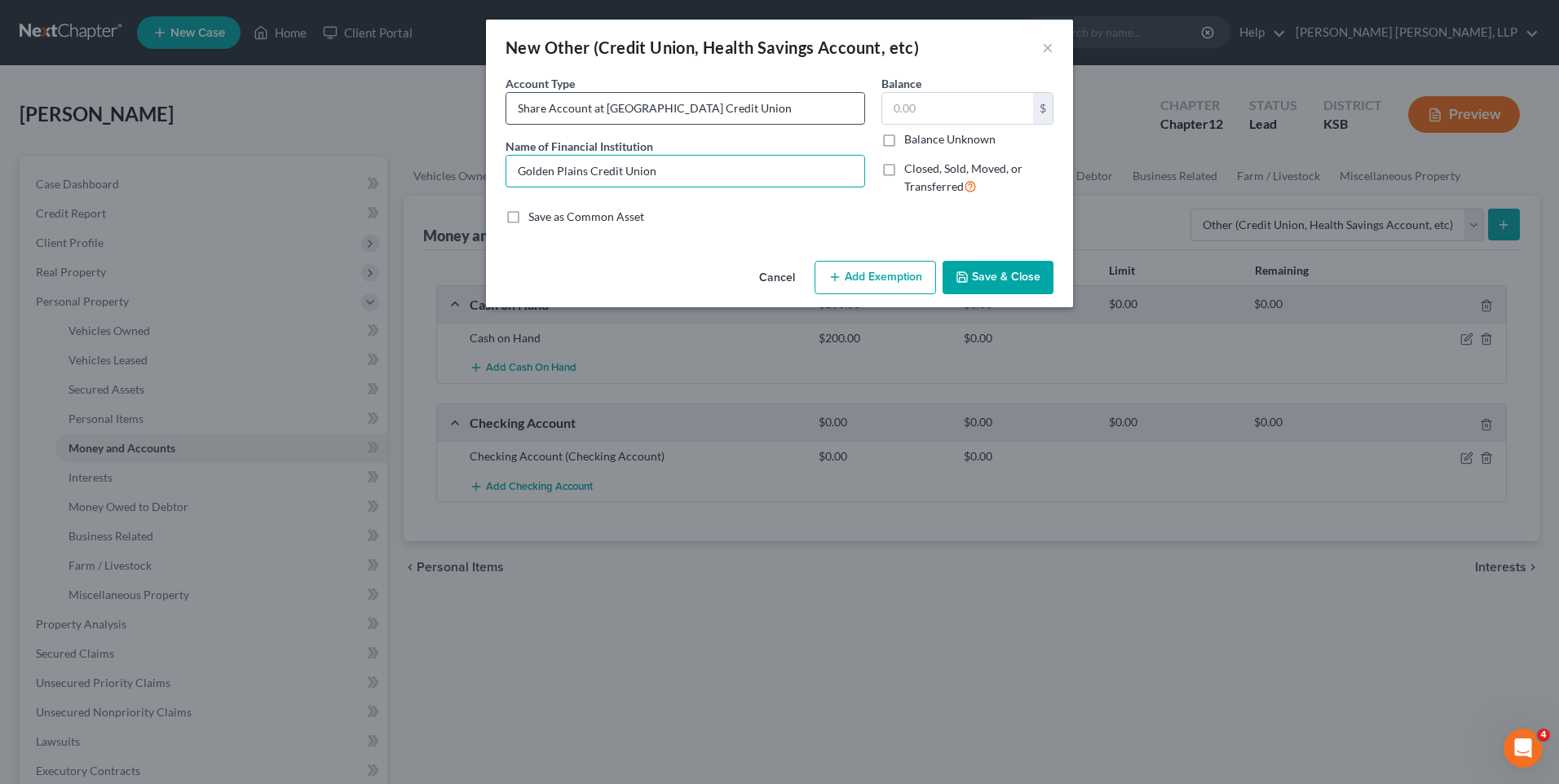
type input "Golden Plains Credit Union"
click at [743, 102] on input "Share Account at [GEOGRAPHIC_DATA] Credit Union" at bounding box center [685, 108] width 358 height 31
type input "Share Account"
click at [998, 267] on button "Save & Close" at bounding box center [997, 277] width 111 height 34
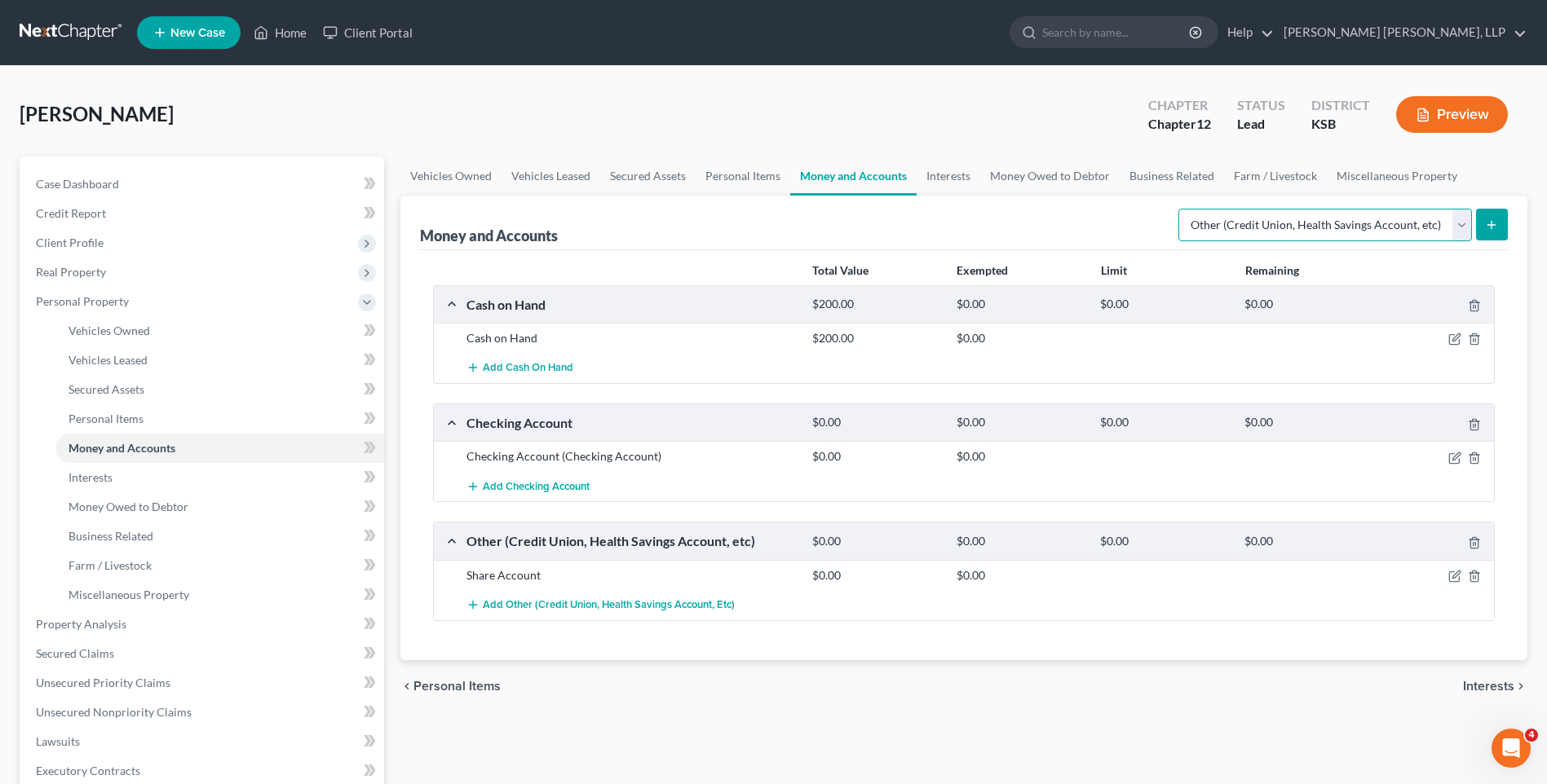
click at [1464, 227] on select "Select Account Type Brokerage Cash on Hand Certificates of Deposit Checking Acc…" at bounding box center [1325, 224] width 294 height 33
click at [957, 178] on link "Interests" at bounding box center [948, 176] width 63 height 39
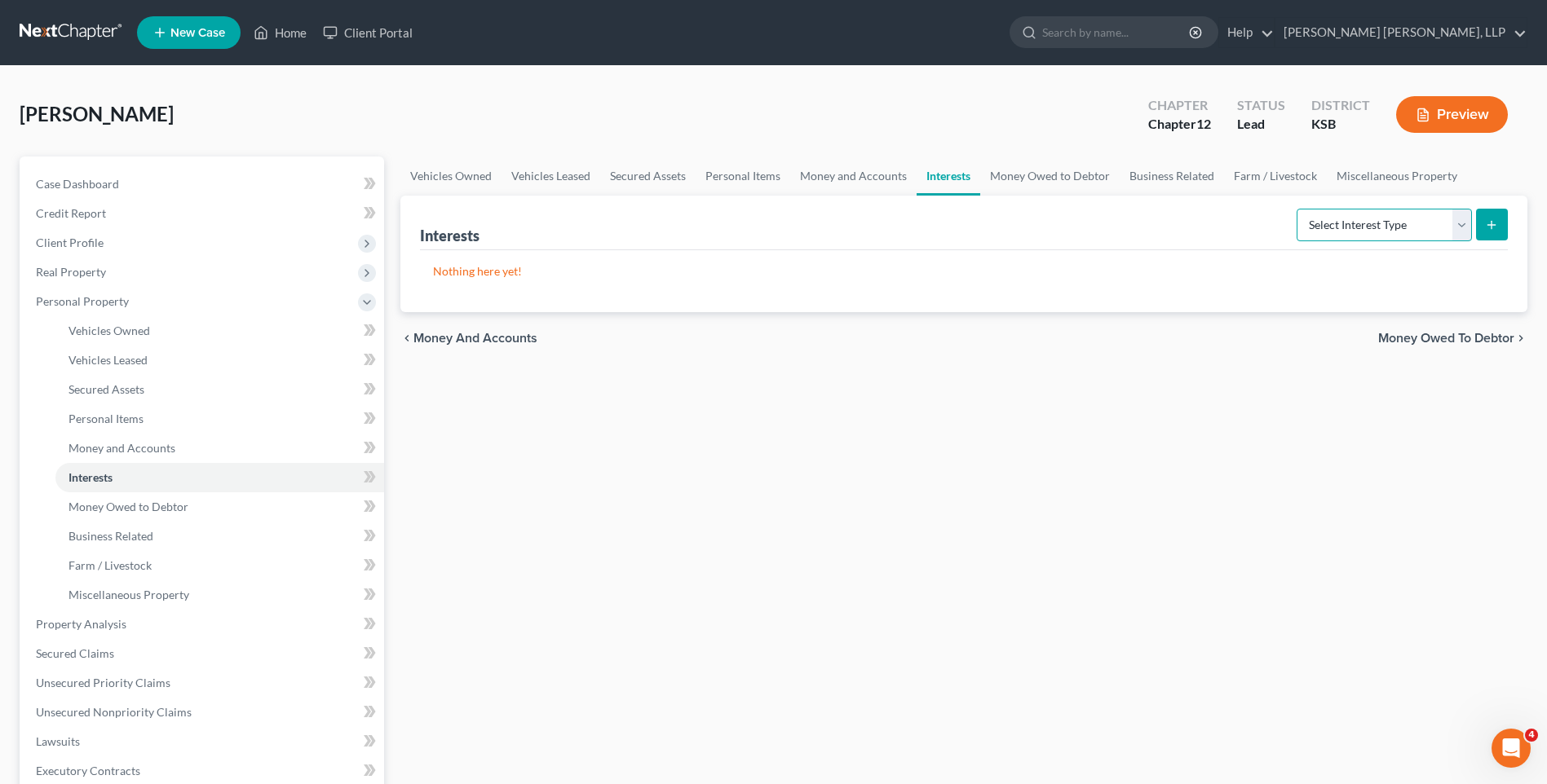
click at [1343, 221] on select "Select Interest Type 401K Annuity Bond Education IRA Government Bond Government…" at bounding box center [1384, 224] width 175 height 33
select select "whole_life_insurance"
click at [1298, 208] on select "Select Interest Type 401K Annuity Bond Education IRA Government Bond Government…" at bounding box center [1384, 224] width 175 height 33
click at [1496, 228] on icon "submit" at bounding box center [1491, 225] width 13 height 13
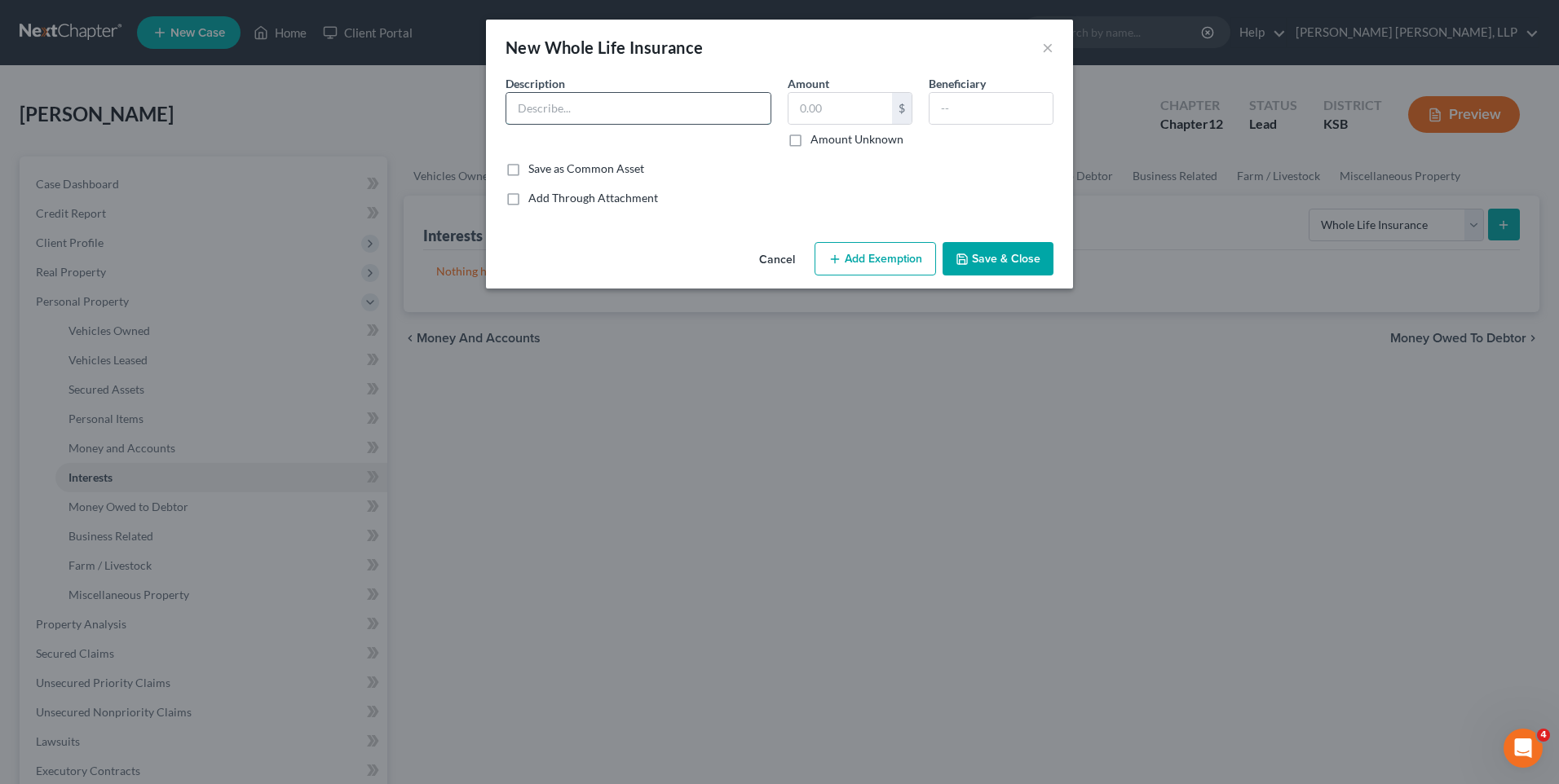
click at [570, 113] on input "text" at bounding box center [638, 108] width 264 height 31
type input "Life Investors"
type input "20,190"
type input "daughter"
click at [900, 257] on button "Add Exemption" at bounding box center [875, 259] width 122 height 34
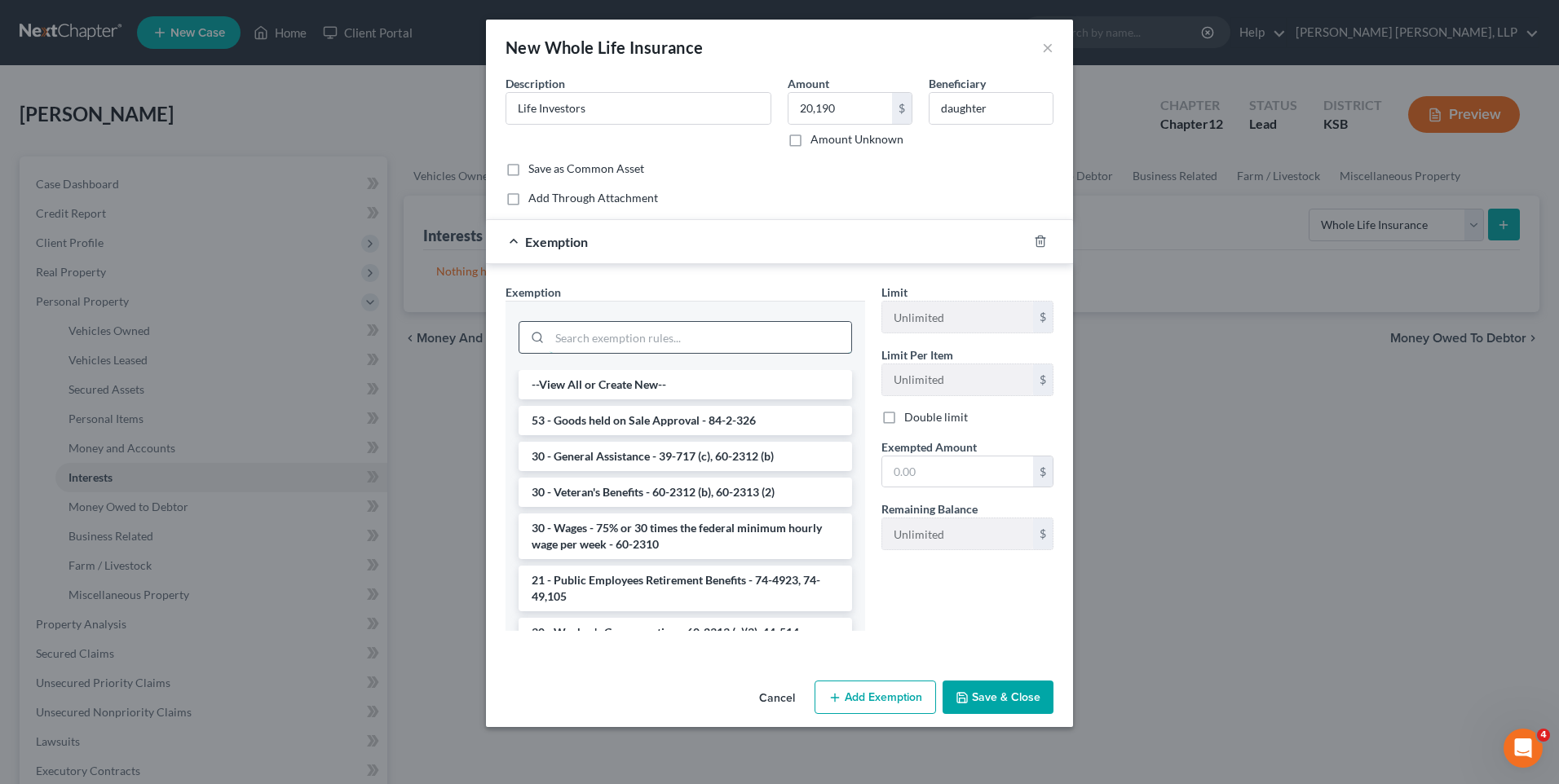
click at [621, 336] on input "search" at bounding box center [700, 337] width 301 height 31
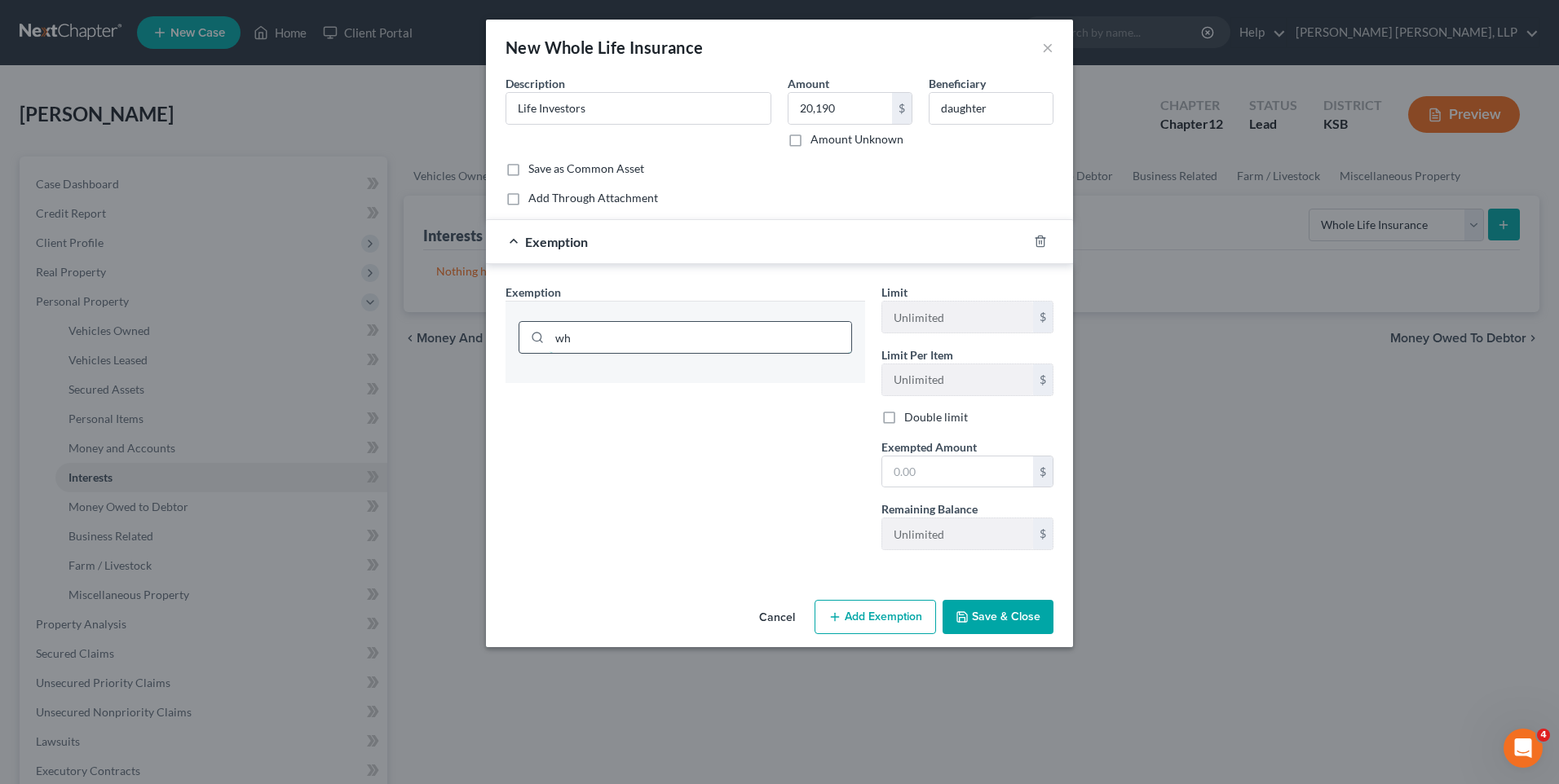
type input "w"
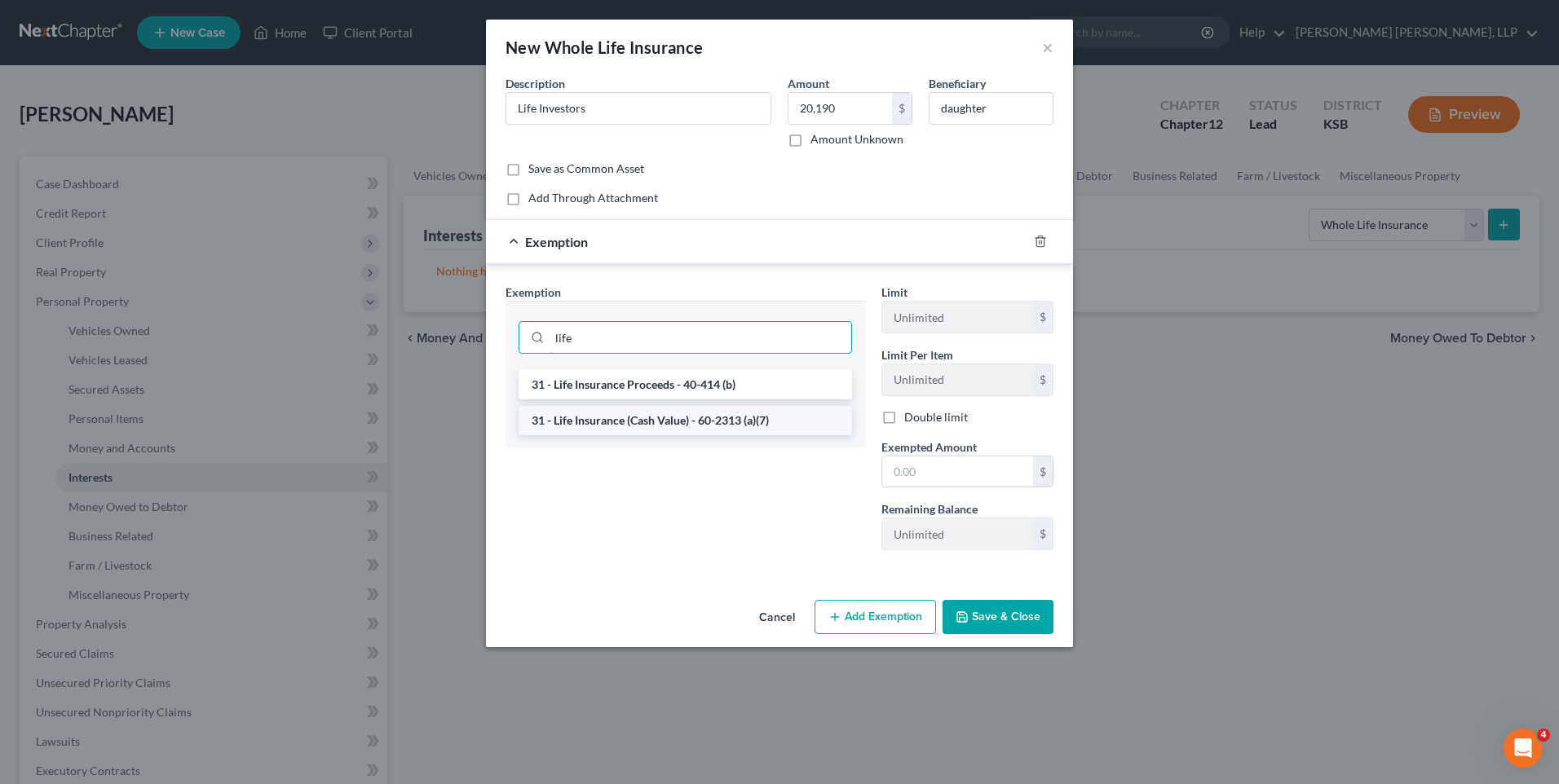
type input "life"
click at [610, 424] on li "31 - Life Insurance (Cash Value) - 60-2313 (a)(7)" at bounding box center [685, 420] width 333 height 30
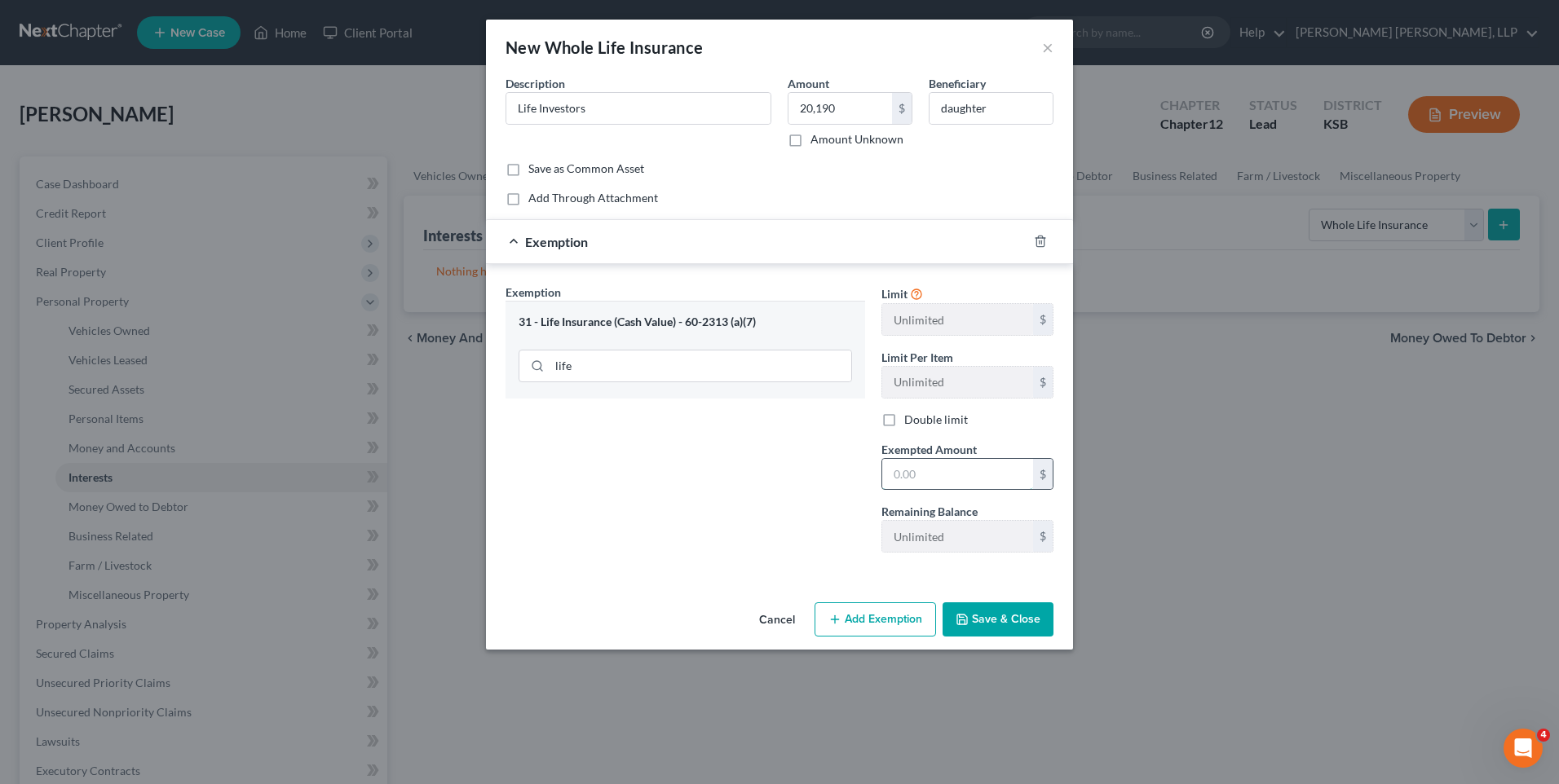
click at [917, 476] on input "text" at bounding box center [957, 473] width 151 height 31
type input "20,190"
click at [992, 616] on button "Save & Close" at bounding box center [997, 619] width 111 height 34
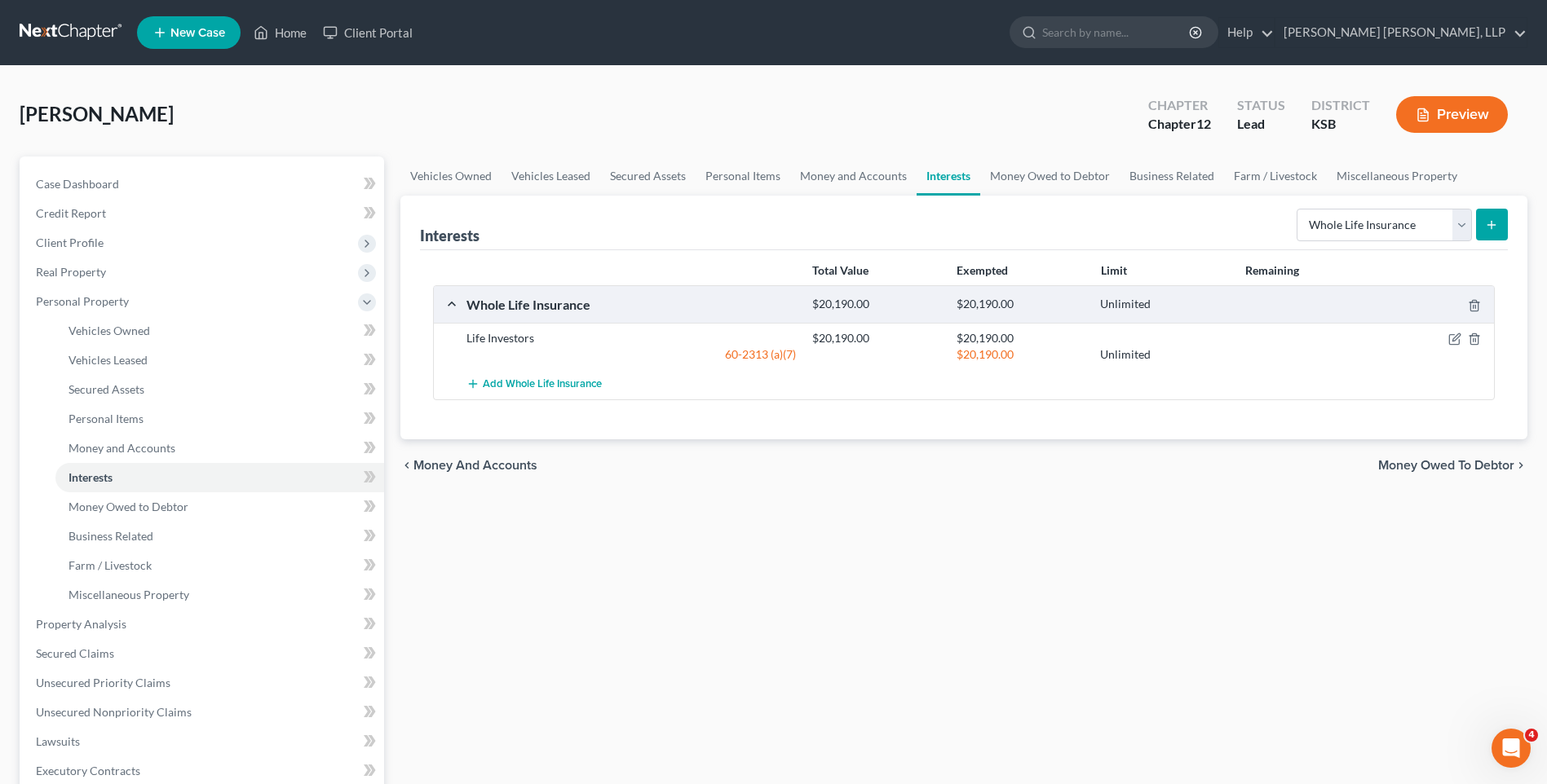
click at [1495, 221] on icon "submit" at bounding box center [1491, 225] width 13 height 13
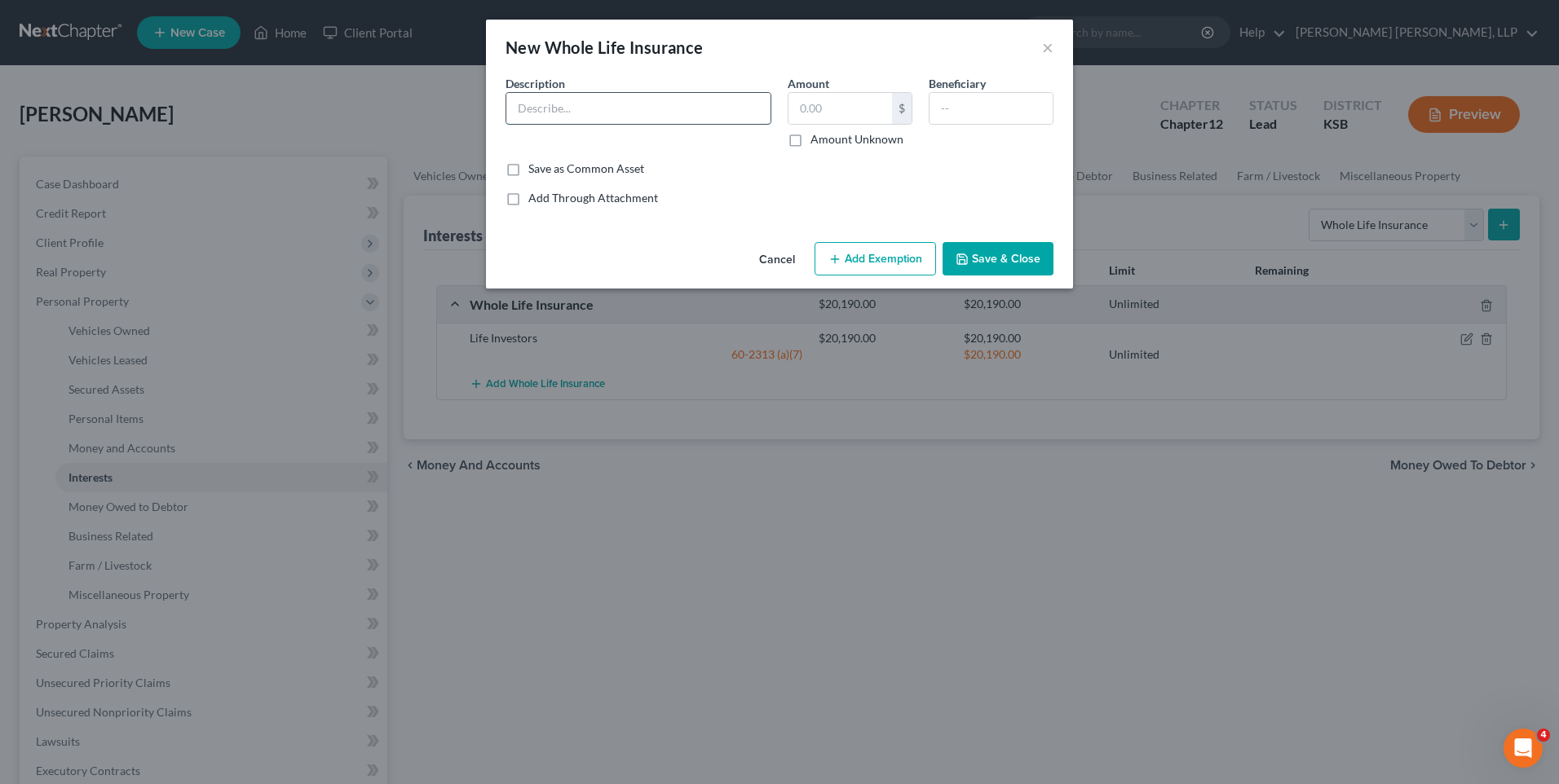
click at [581, 109] on input "text" at bounding box center [638, 108] width 264 height 31
type input "AAL"
type input "2,056"
type input "daugher"
click at [920, 260] on button "Add Exemption" at bounding box center [875, 259] width 122 height 34
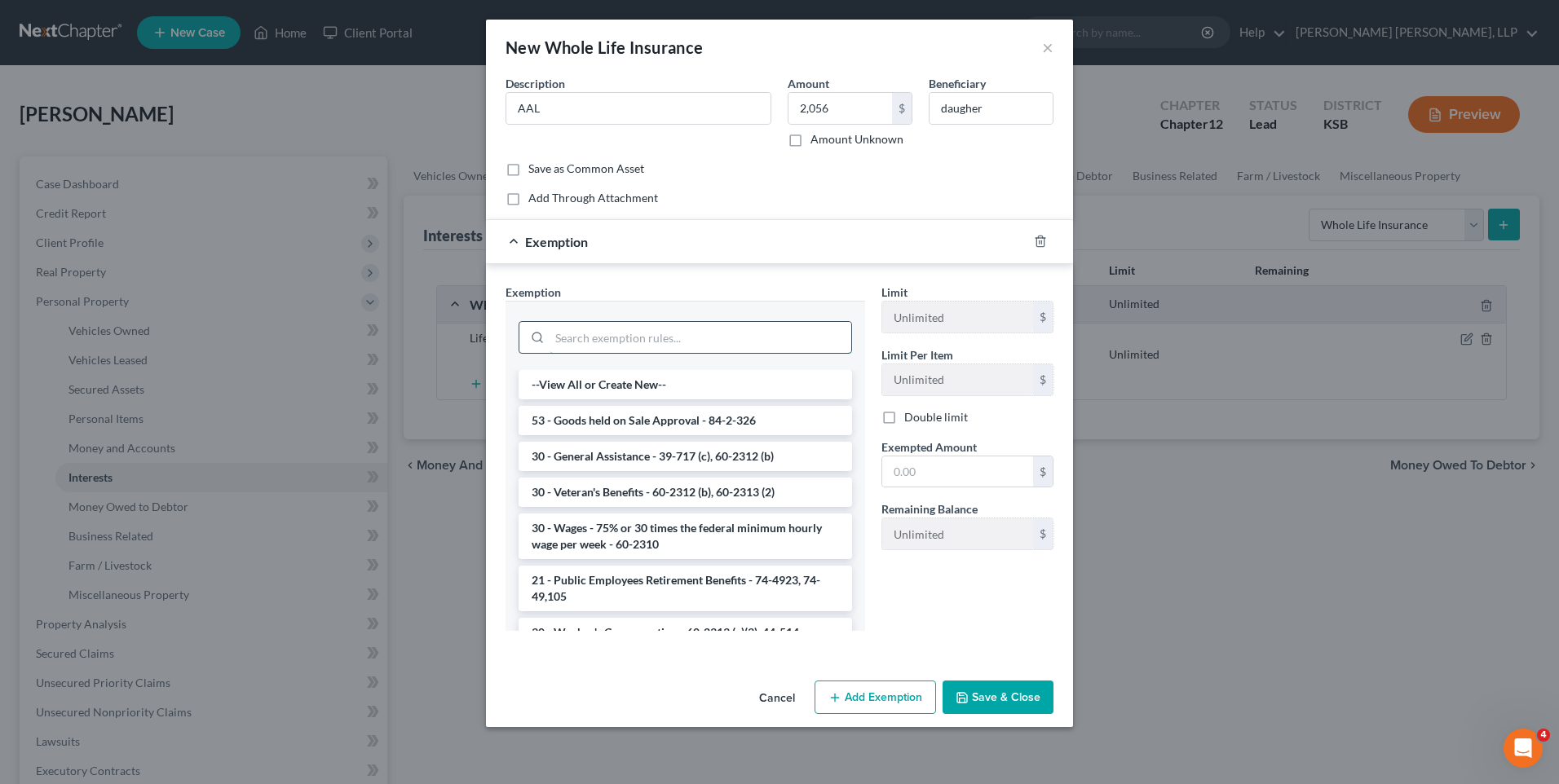
click at [648, 333] on input "search" at bounding box center [700, 337] width 301 height 31
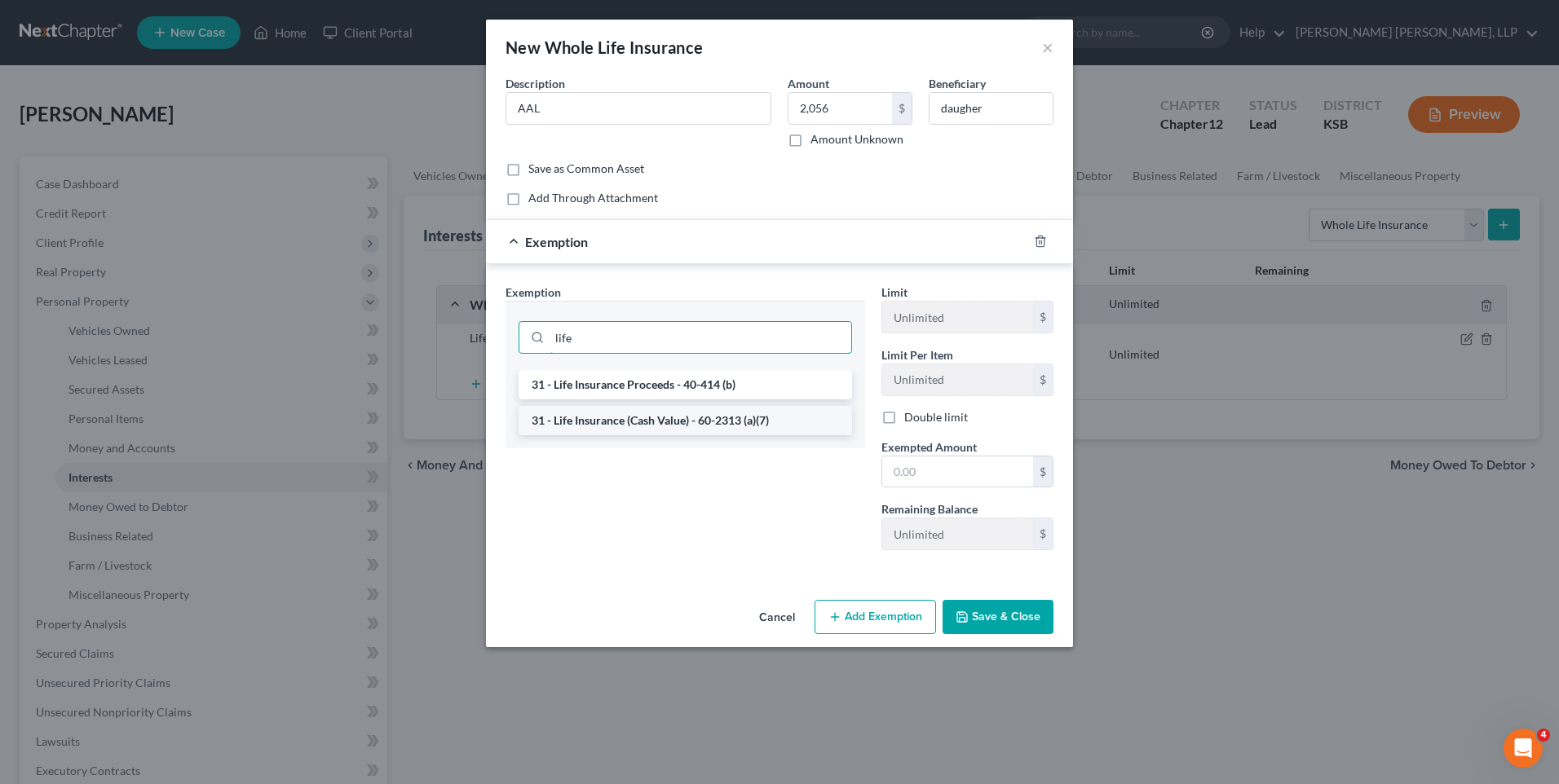
type input "life"
click at [728, 421] on li "31 - Life Insurance (Cash Value) - 60-2313 (a)(7)" at bounding box center [685, 420] width 333 height 30
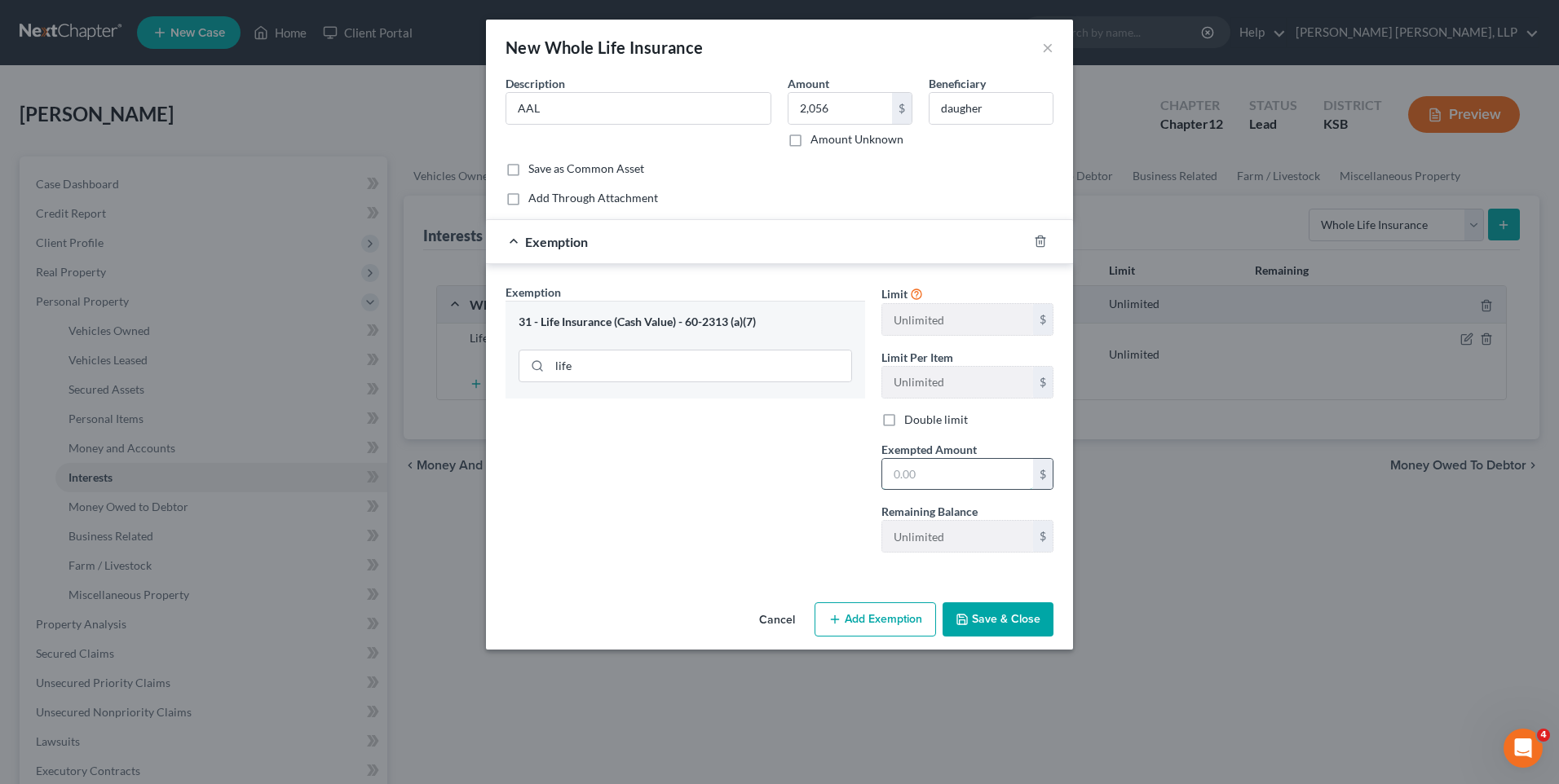
click at [939, 478] on input "text" at bounding box center [957, 473] width 151 height 31
type input "2,056"
click at [985, 613] on button "Save & Close" at bounding box center [997, 619] width 111 height 34
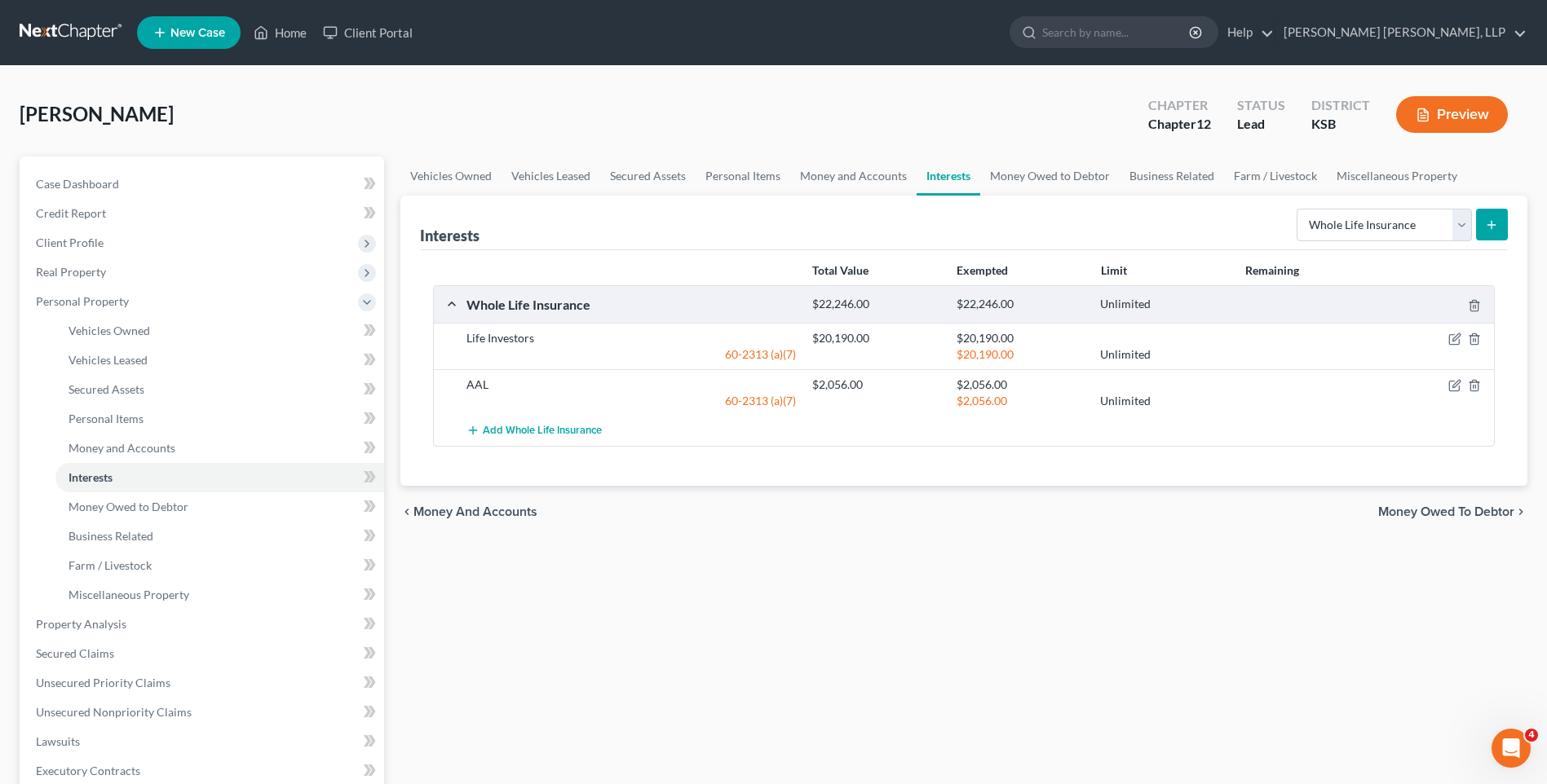
click at [1491, 224] on line "submit" at bounding box center [1491, 225] width 0 height 7
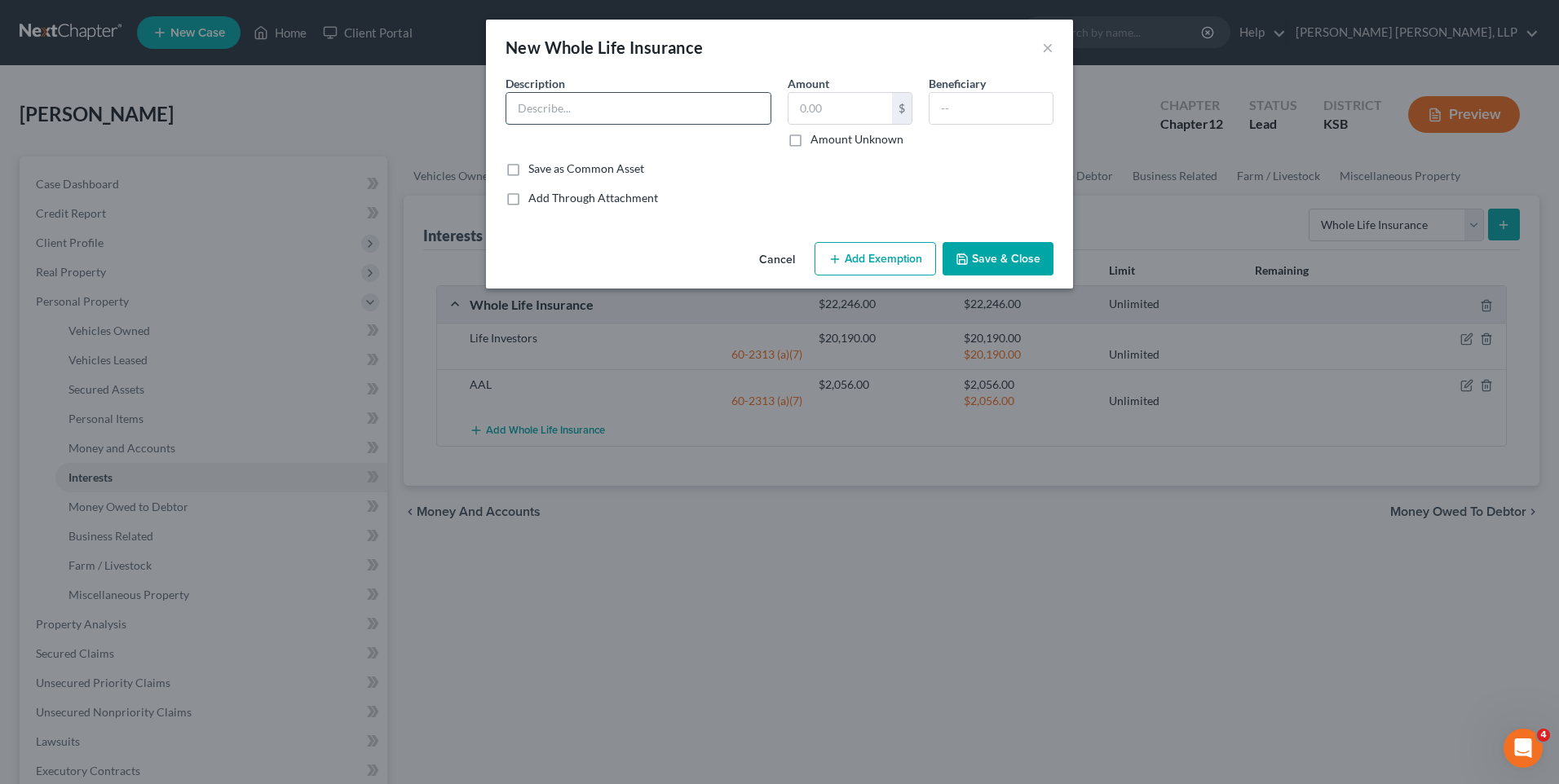
click at [596, 115] on input "text" at bounding box center [638, 108] width 264 height 31
type input "Century Company"
type input "2,400"
click at [966, 115] on input "text" at bounding box center [991, 108] width 123 height 31
type input "daughter"
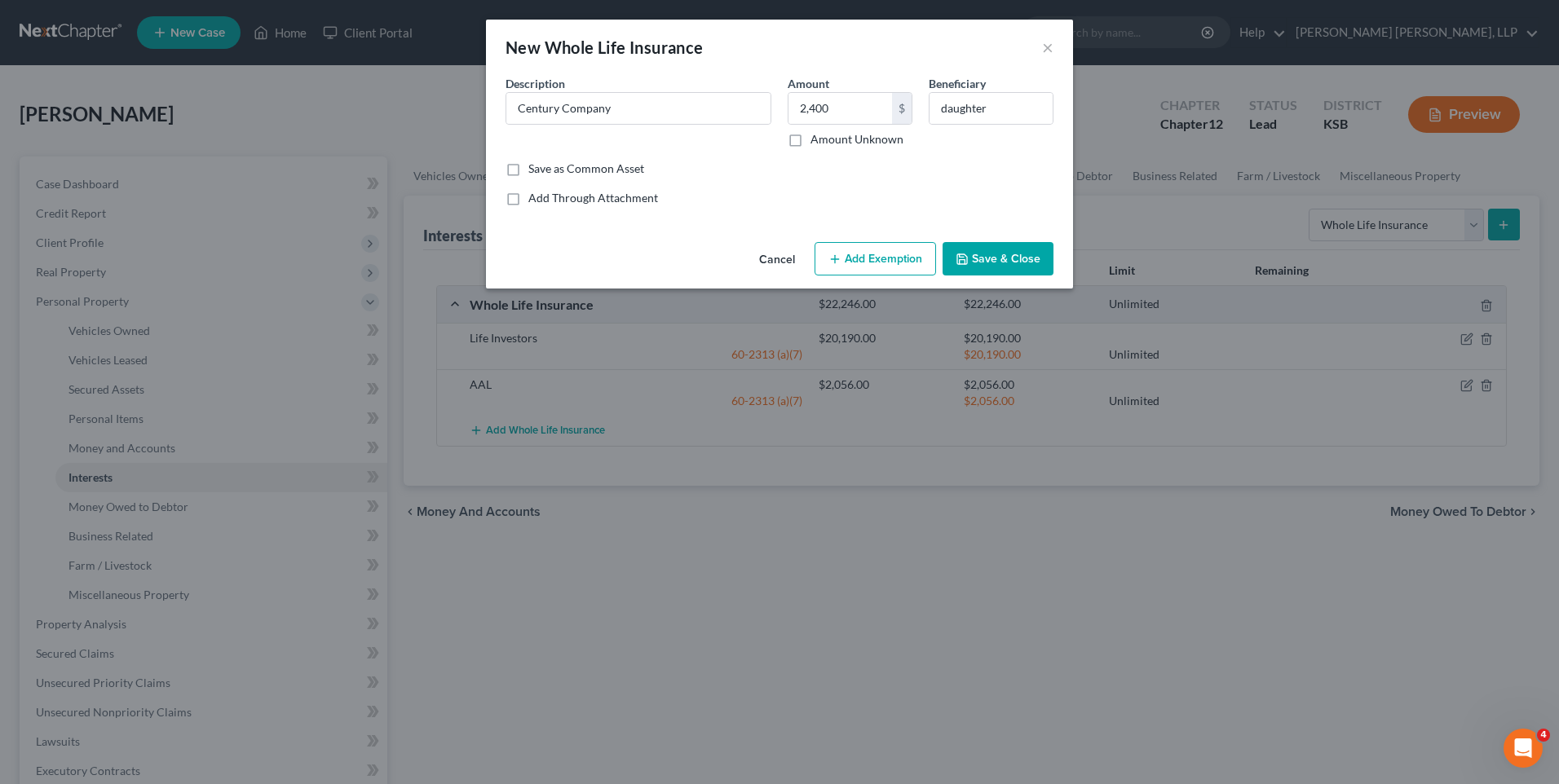
click at [918, 256] on button "Add Exemption" at bounding box center [875, 259] width 122 height 34
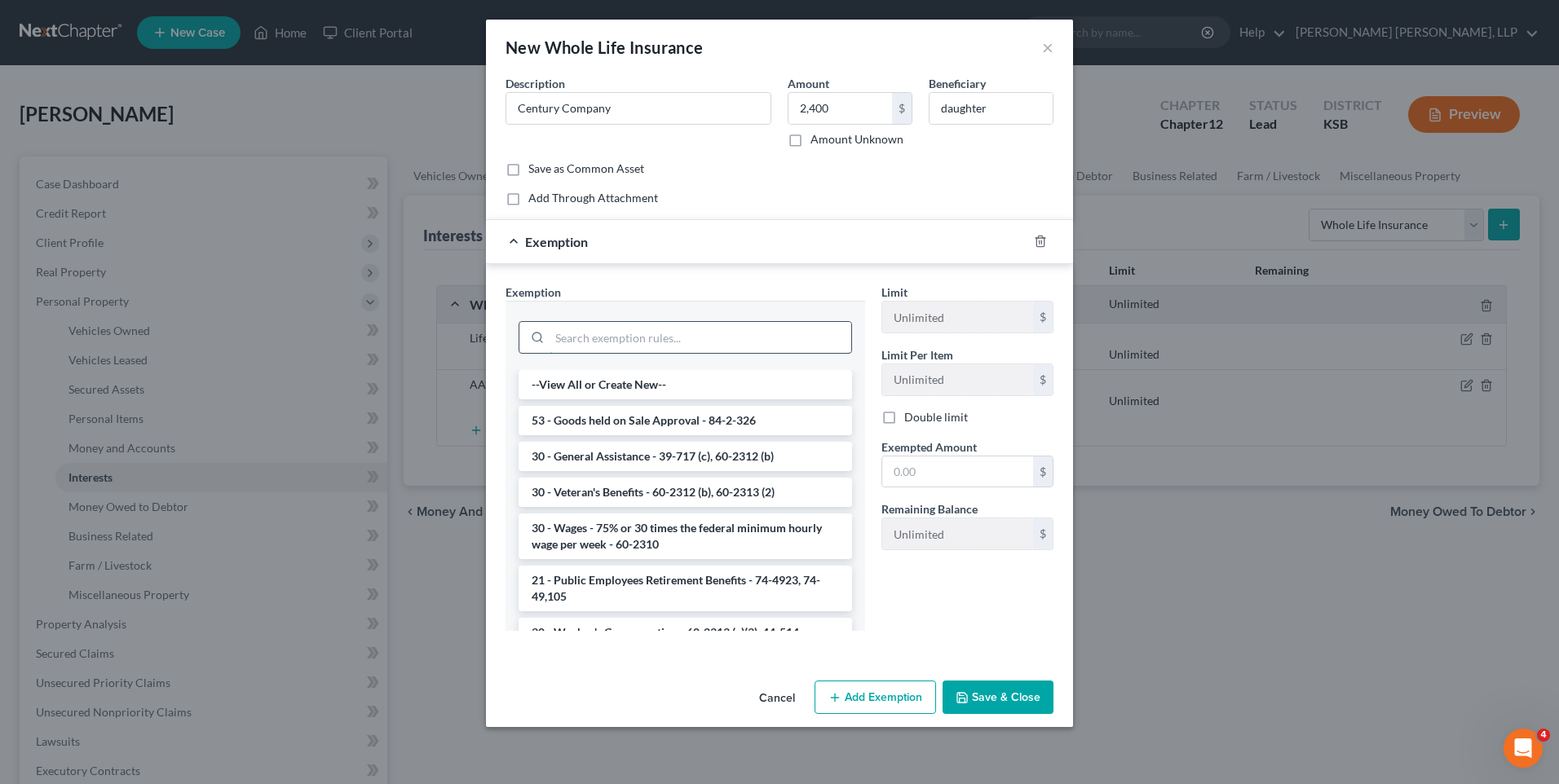
click at [658, 338] on input "search" at bounding box center [700, 337] width 301 height 31
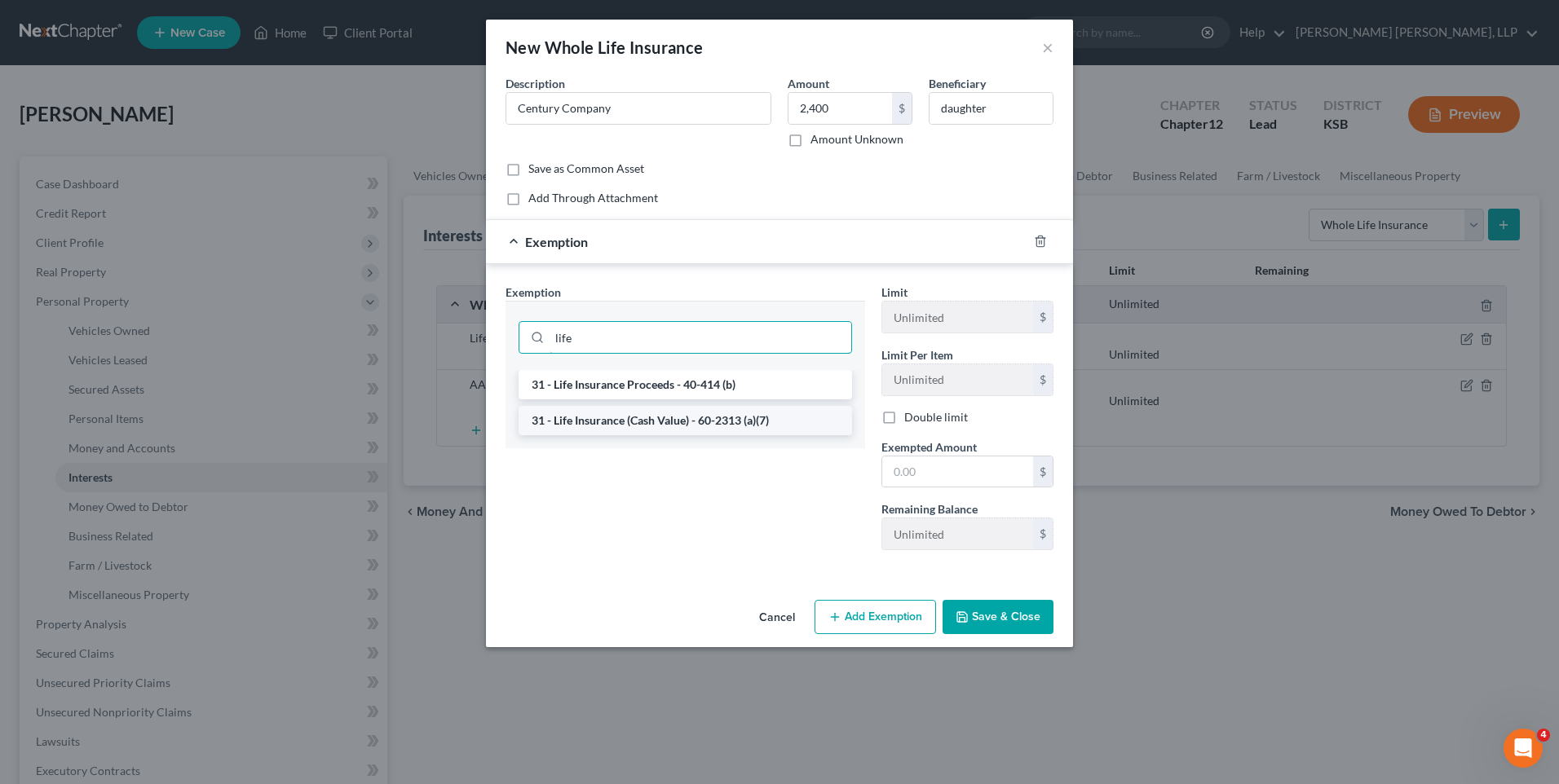
type input "life"
click at [688, 422] on li "31 - Life Insurance (Cash Value) - 60-2313 (a)(7)" at bounding box center [685, 420] width 333 height 30
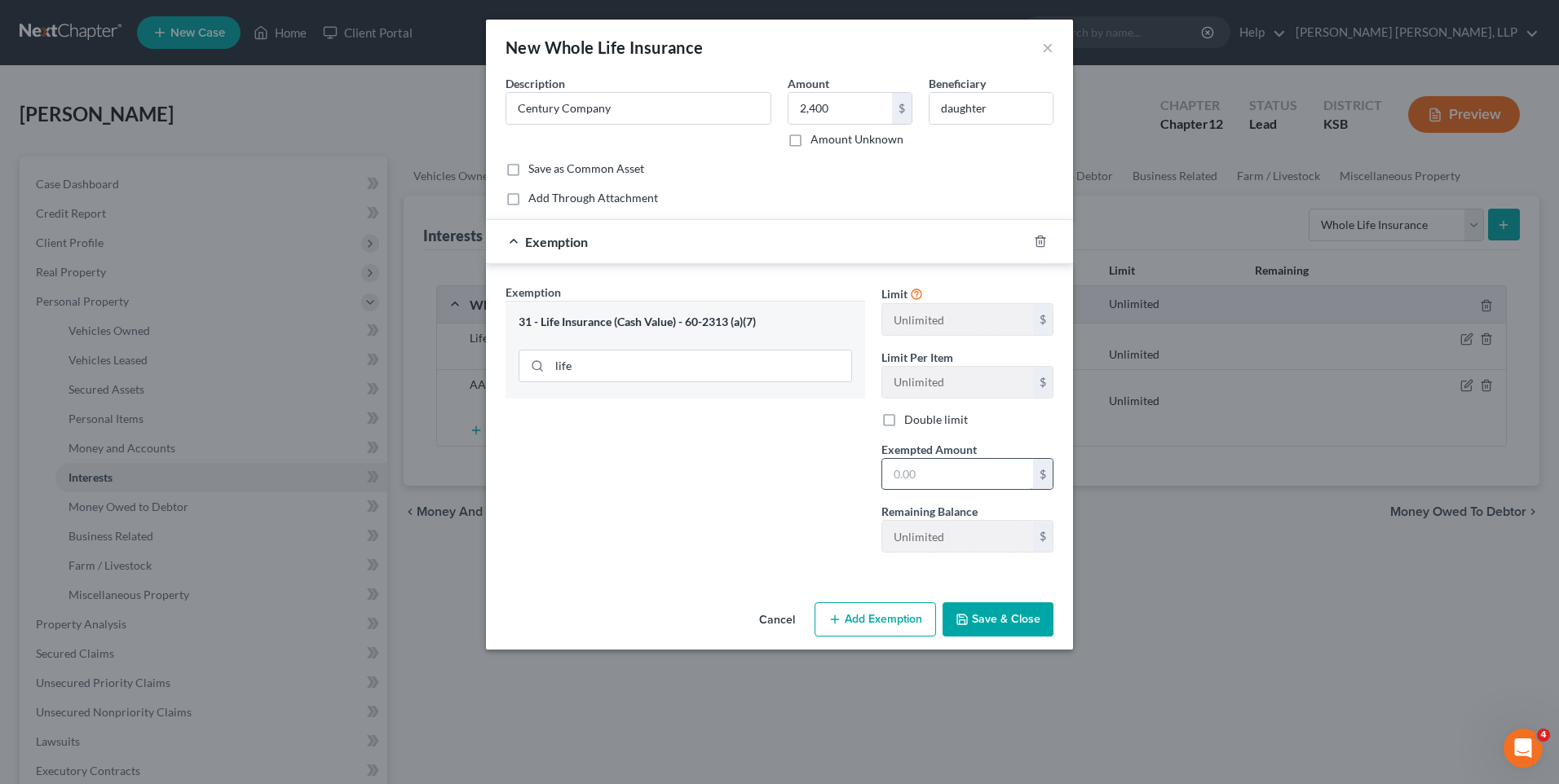
click at [960, 479] on input "text" at bounding box center [957, 473] width 151 height 31
type input "2,400"
click at [1000, 621] on button "Save & Close" at bounding box center [997, 619] width 111 height 34
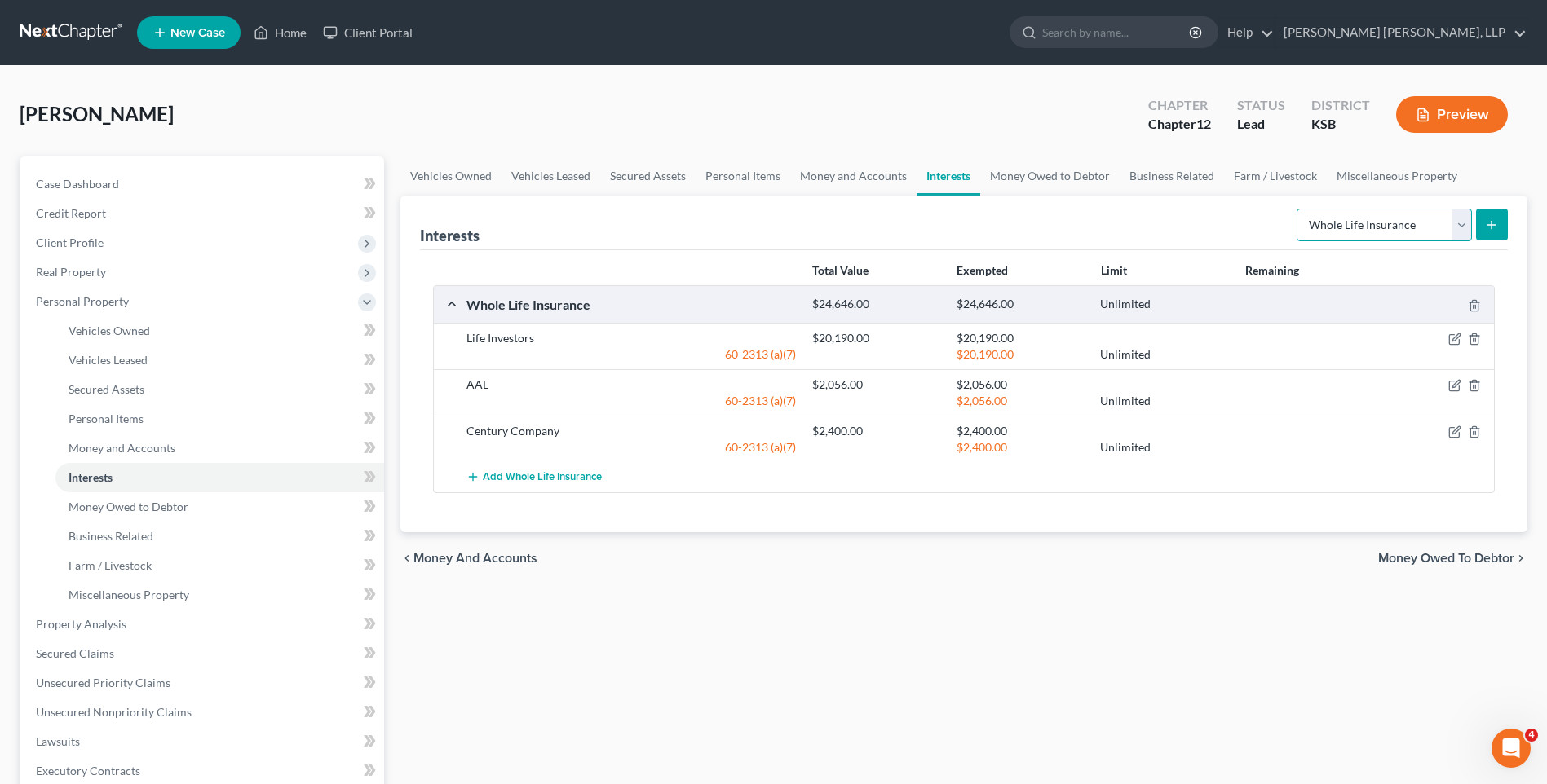
click at [1462, 223] on select "Select Interest Type 401K Annuity Bond Education IRA Government Bond Government…" at bounding box center [1384, 224] width 175 height 33
click at [1490, 162] on ul "Vehicles Owned Vehicles Leased Secured Assets Personal Items Money and Accounts…" at bounding box center [963, 176] width 1127 height 39
click at [1054, 175] on link "Money Owed to Debtor" at bounding box center [1050, 176] width 140 height 39
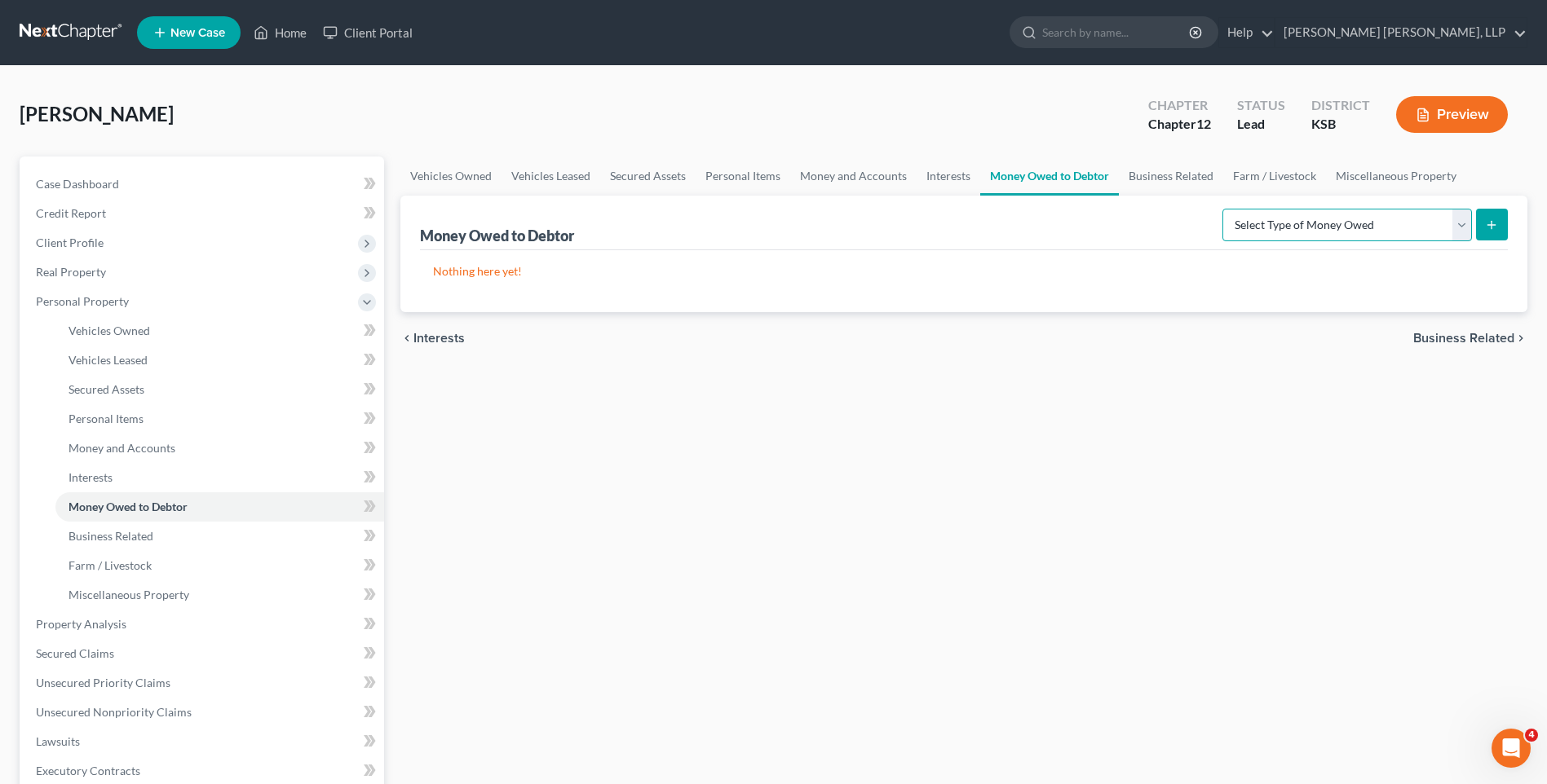
click at [1461, 220] on select "Select Type of Money Owed Accounts Receivable Alimony Child Support Claims Agai…" at bounding box center [1347, 224] width 249 height 33
click at [1373, 228] on select "Select Type of Money Owed Accounts Receivable Alimony Child Support Claims Agai…" at bounding box center [1347, 224] width 249 height 33
click at [1194, 176] on link "Business Related" at bounding box center [1171, 176] width 104 height 39
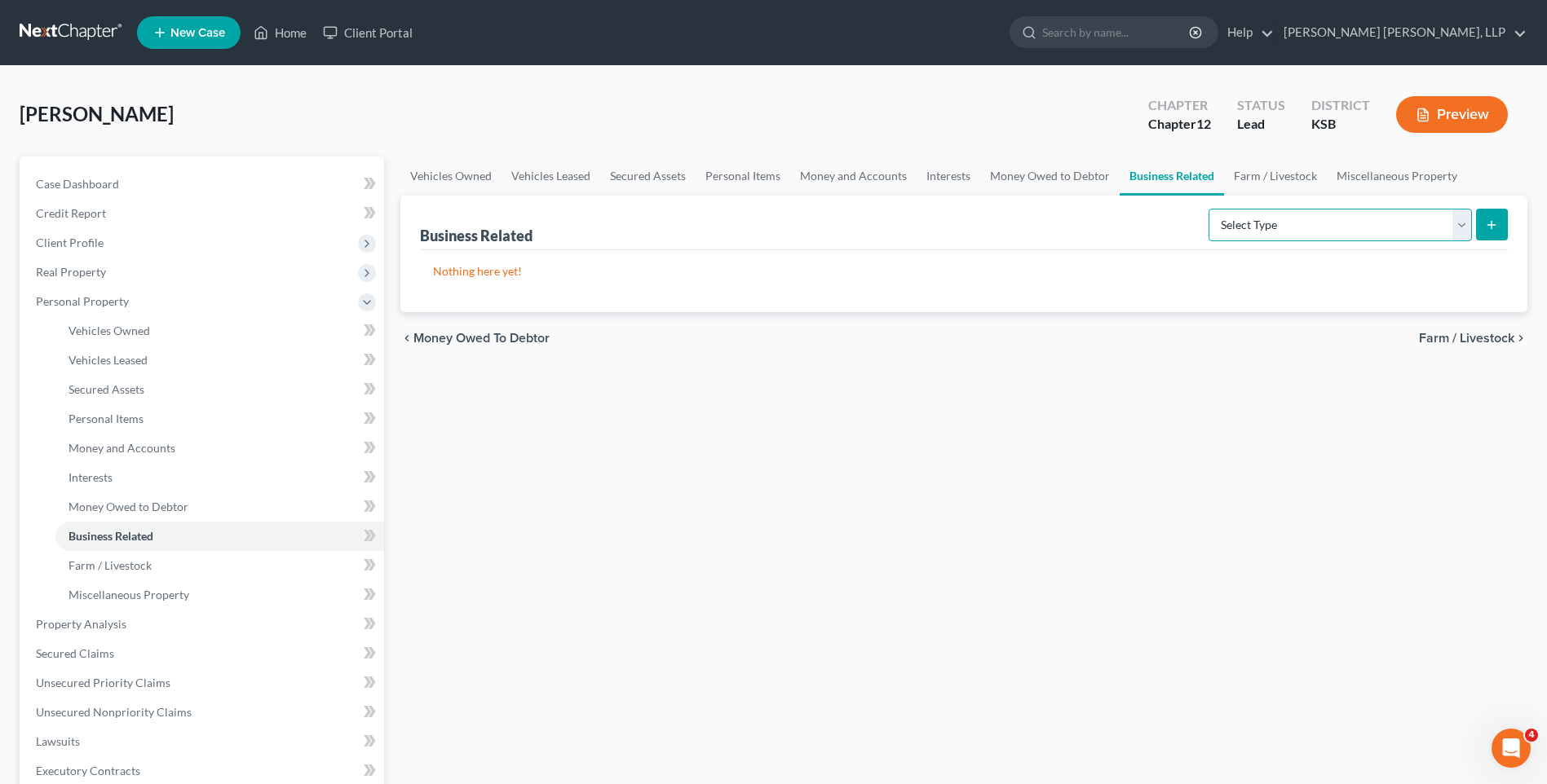
click at [1461, 227] on select "Select Type Customer Lists Franchises Inventory Licenses Machinery Office Equip…" at bounding box center [1340, 224] width 263 height 33
click at [1271, 177] on link "Farm / Livestock" at bounding box center [1275, 176] width 102 height 39
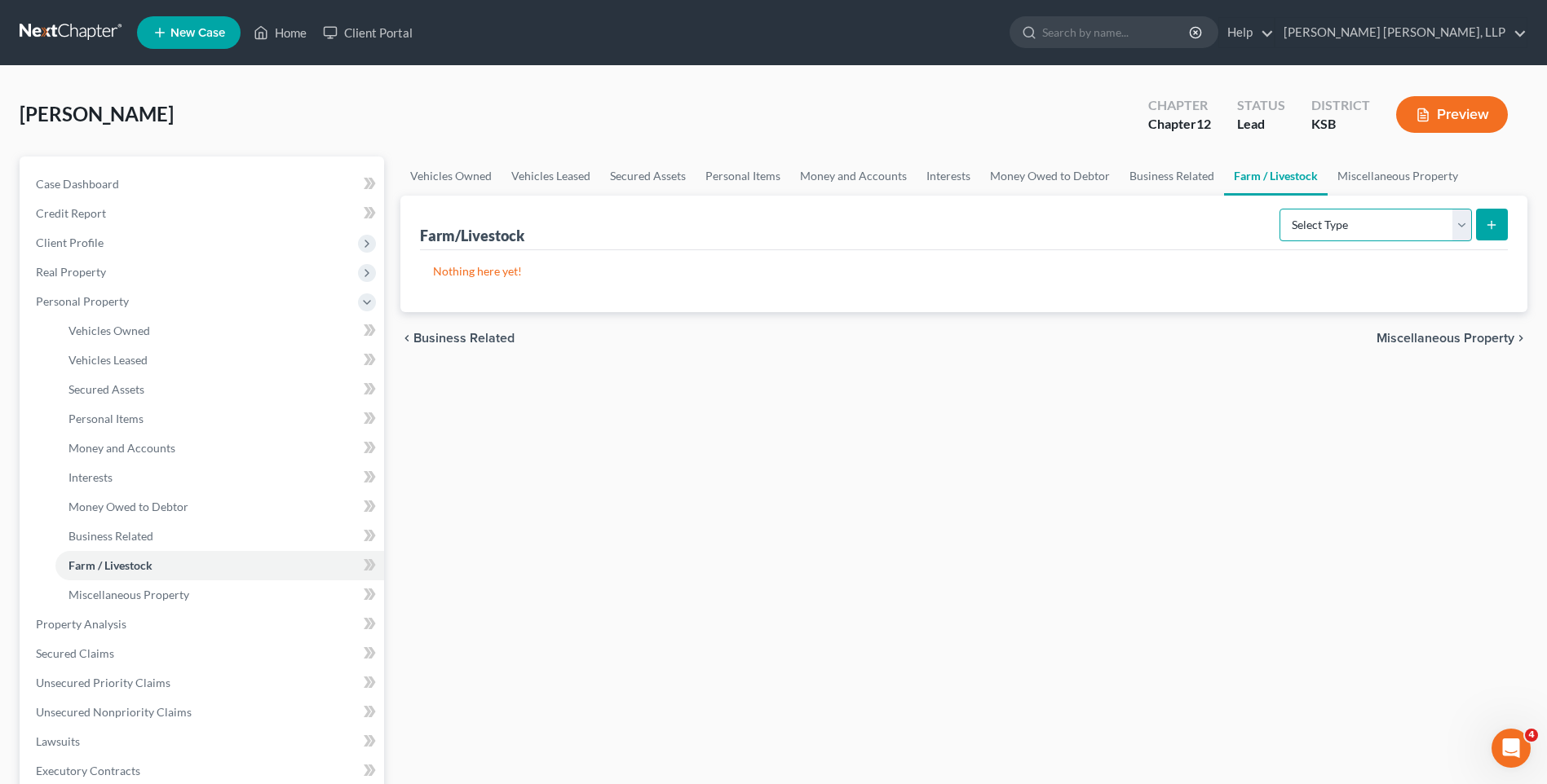
click at [1325, 217] on select "Select Type Animals & Livestock Crops: Growing or Harvested Farming Equipment F…" at bounding box center [1375, 224] width 193 height 33
select select "animals"
click at [1282, 208] on select "Select Type Animals & Livestock Crops: Growing or Harvested Farming Equipment F…" at bounding box center [1375, 224] width 193 height 33
click at [1491, 223] on line "submit" at bounding box center [1491, 225] width 0 height 7
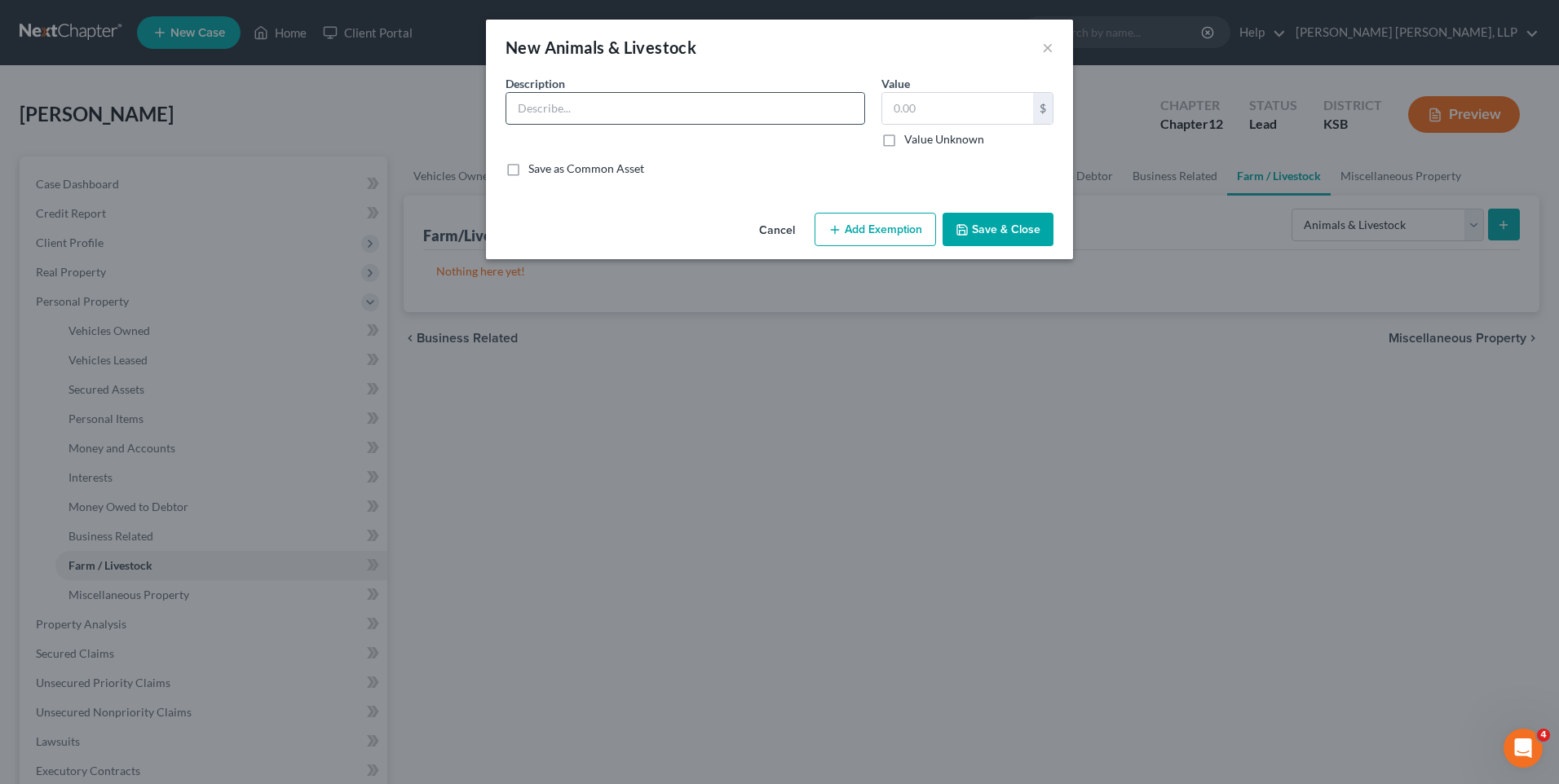
click at [566, 110] on input "text" at bounding box center [685, 108] width 358 height 31
type input "4 geldings"
type input "14,000"
click at [1006, 223] on button "Save & Close" at bounding box center [997, 230] width 111 height 34
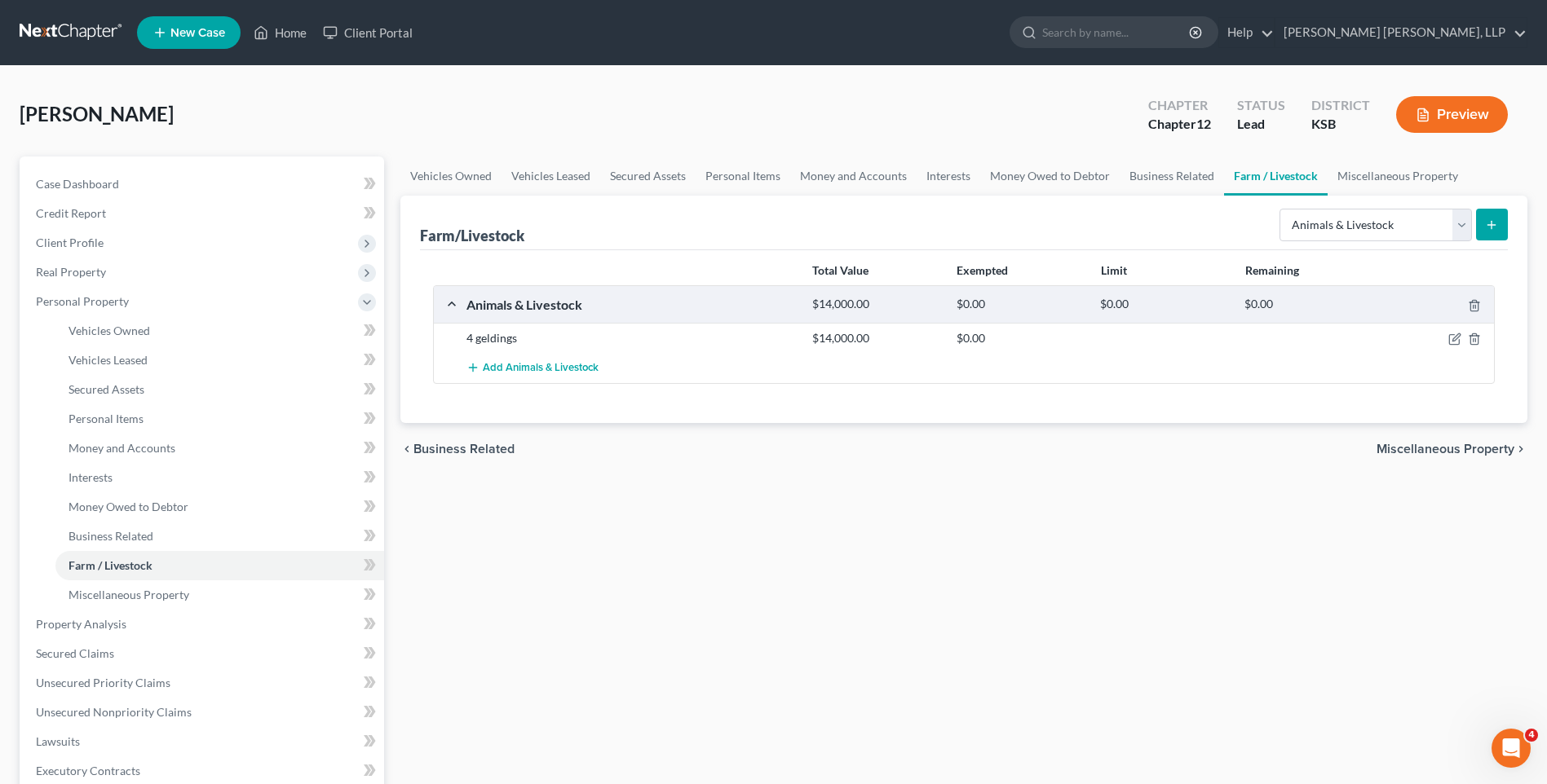
click at [1491, 229] on icon "submit" at bounding box center [1491, 225] width 13 height 13
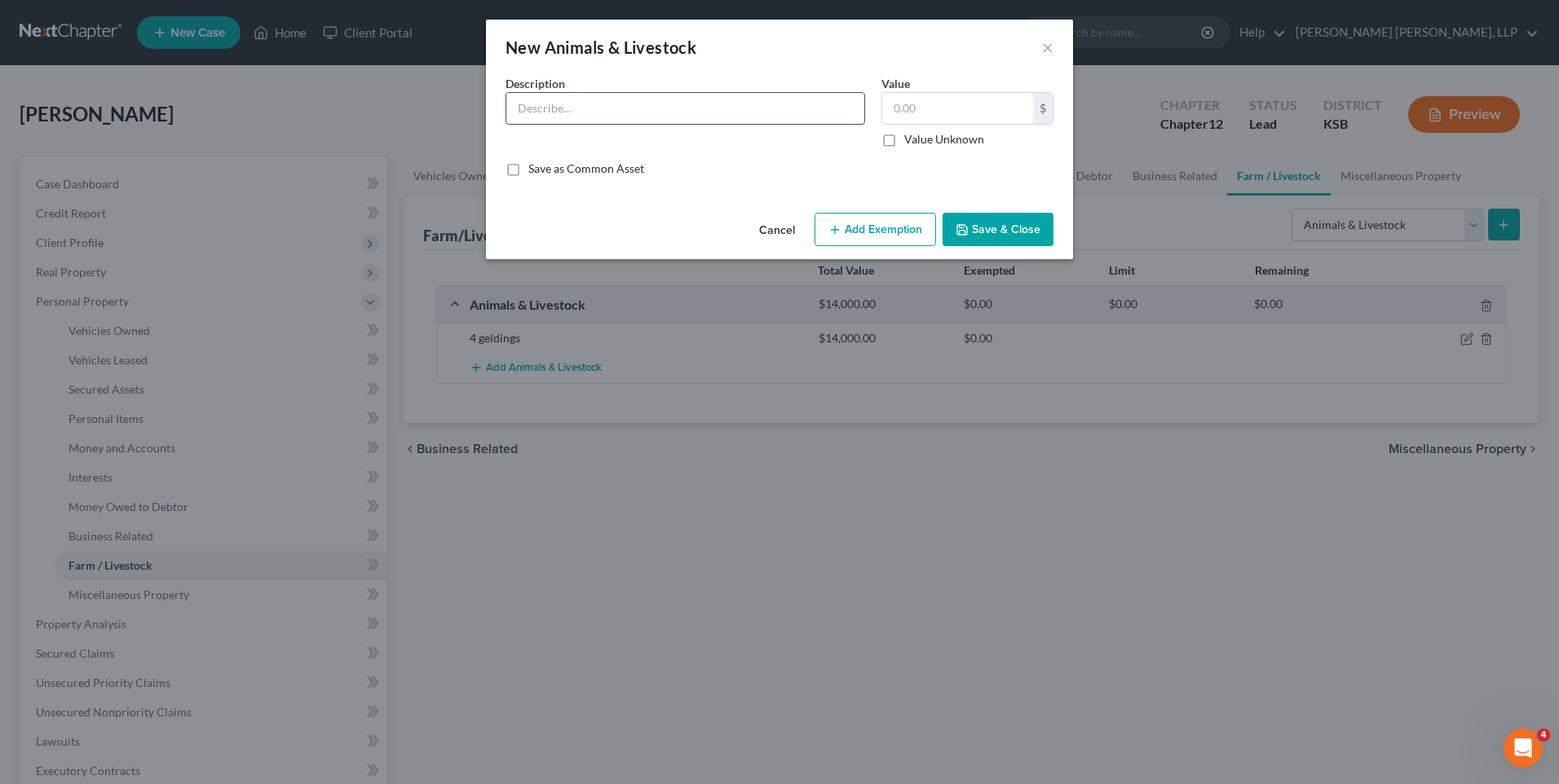
click at [657, 109] on input "text" at bounding box center [685, 108] width 358 height 31
type input "Bull"
click at [1000, 228] on button "Save & Close" at bounding box center [997, 230] width 111 height 34
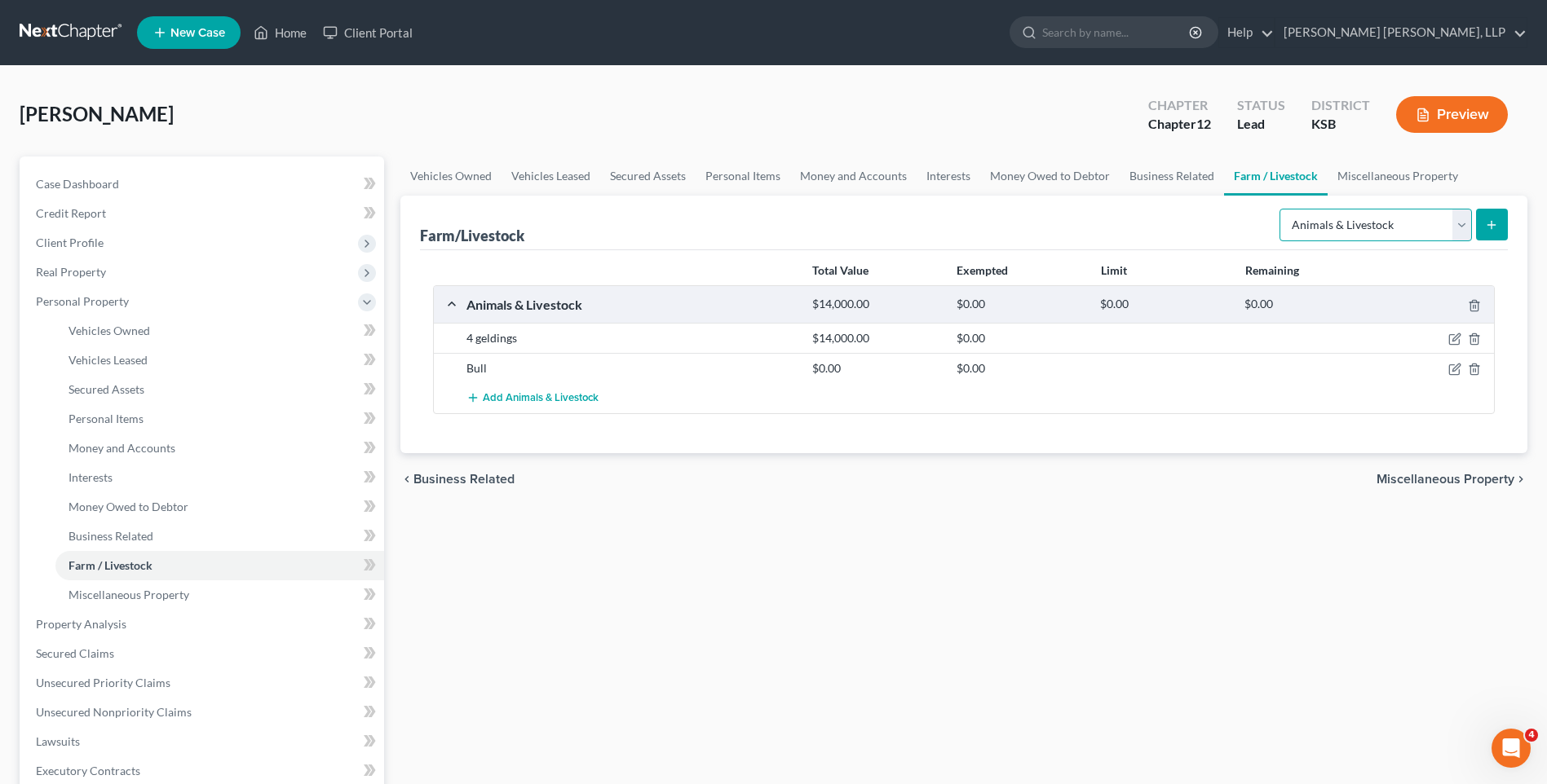
click at [1380, 224] on select "Select Type Animals & Livestock Crops: Growing or Harvested Farming Equipment F…" at bounding box center [1375, 224] width 193 height 33
select select "farming_equipment"
click at [1282, 208] on select "Select Type Animals & Livestock Crops: Growing or Harvested Farming Equipment F…" at bounding box center [1375, 224] width 193 height 33
click at [1488, 224] on icon "submit" at bounding box center [1491, 225] width 13 height 13
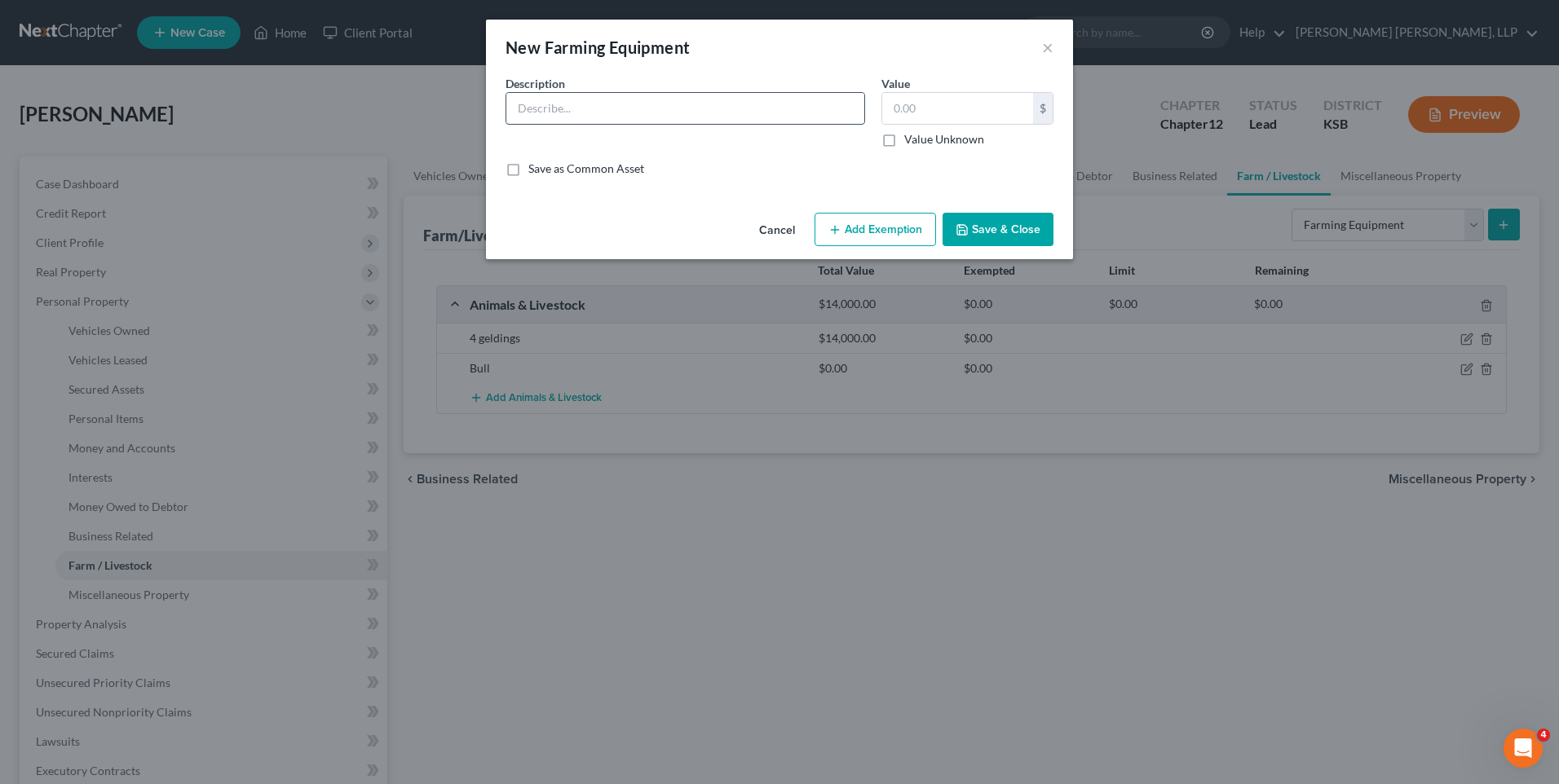
click at [582, 110] on input "text" at bounding box center [685, 108] width 358 height 31
type input "2006 36' Sunflower Disc"
type input "18,000"
click at [973, 223] on button "Save & Close" at bounding box center [997, 230] width 111 height 34
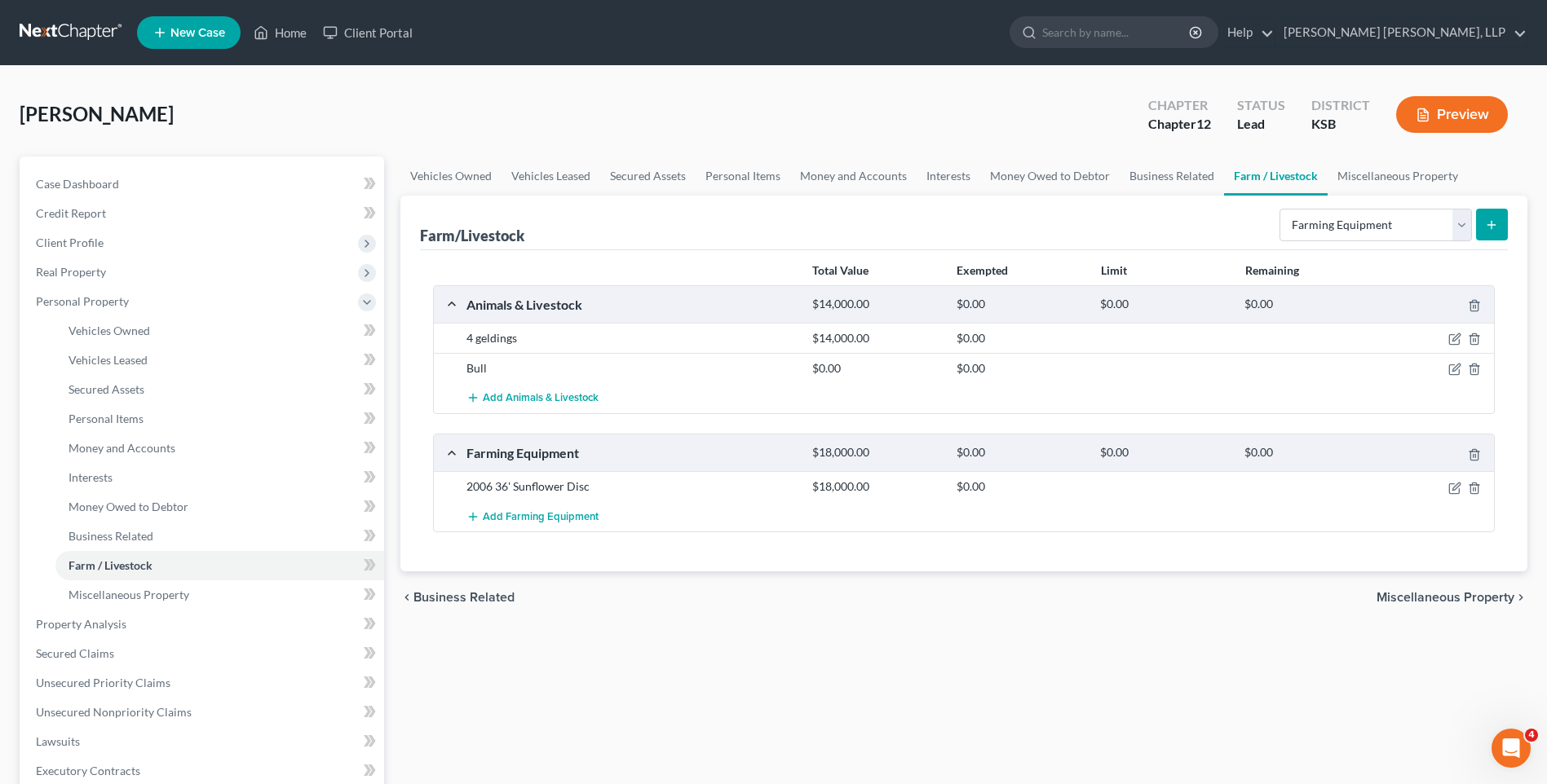
click at [1487, 226] on icon "submit" at bounding box center [1491, 225] width 13 height 13
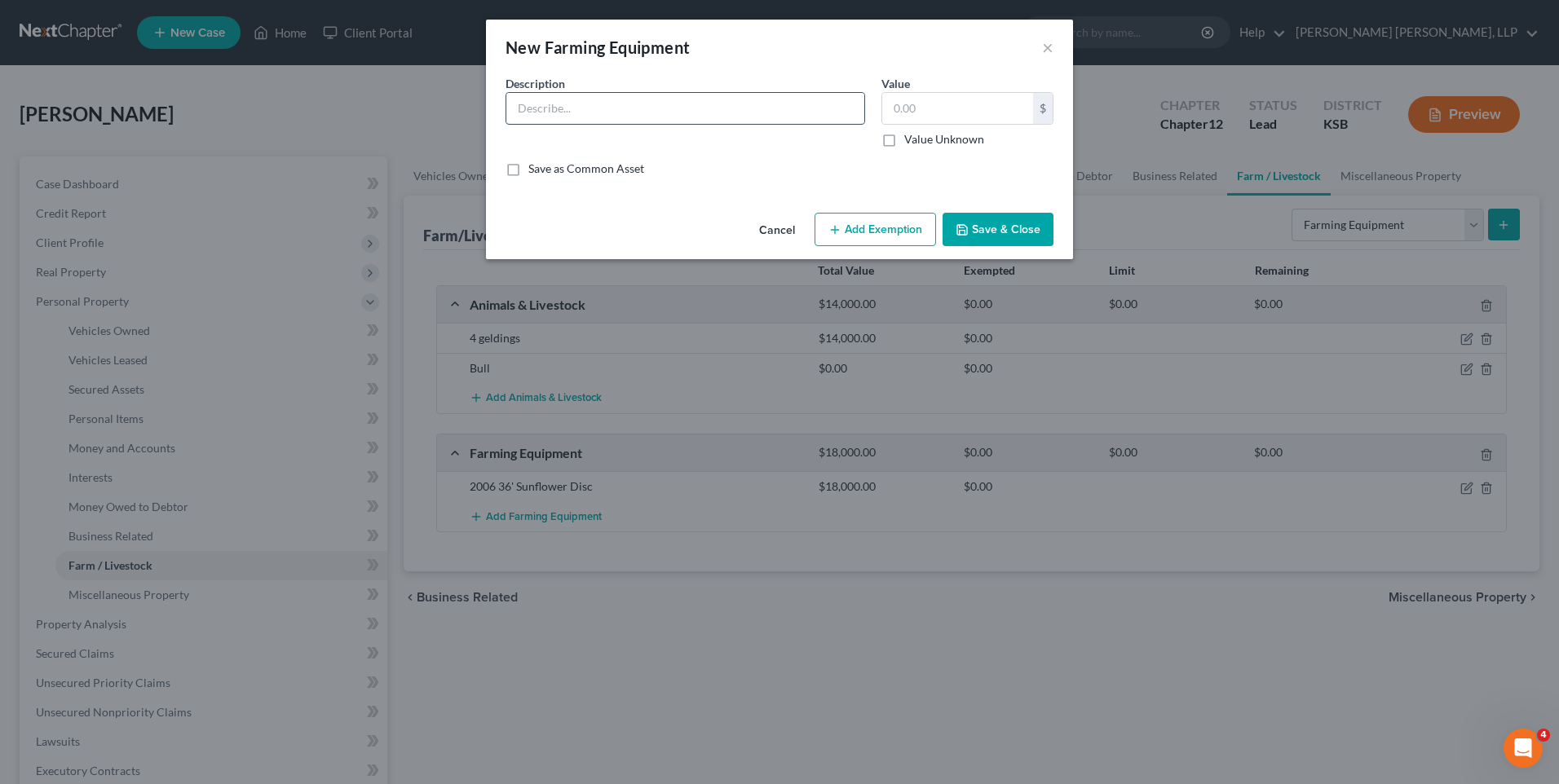
click at [644, 114] on input "text" at bounding box center [685, 108] width 358 height 31
type input "5x6 Noble Sweeps"
type input "250"
click at [980, 230] on button "Save & Close" at bounding box center [997, 230] width 111 height 34
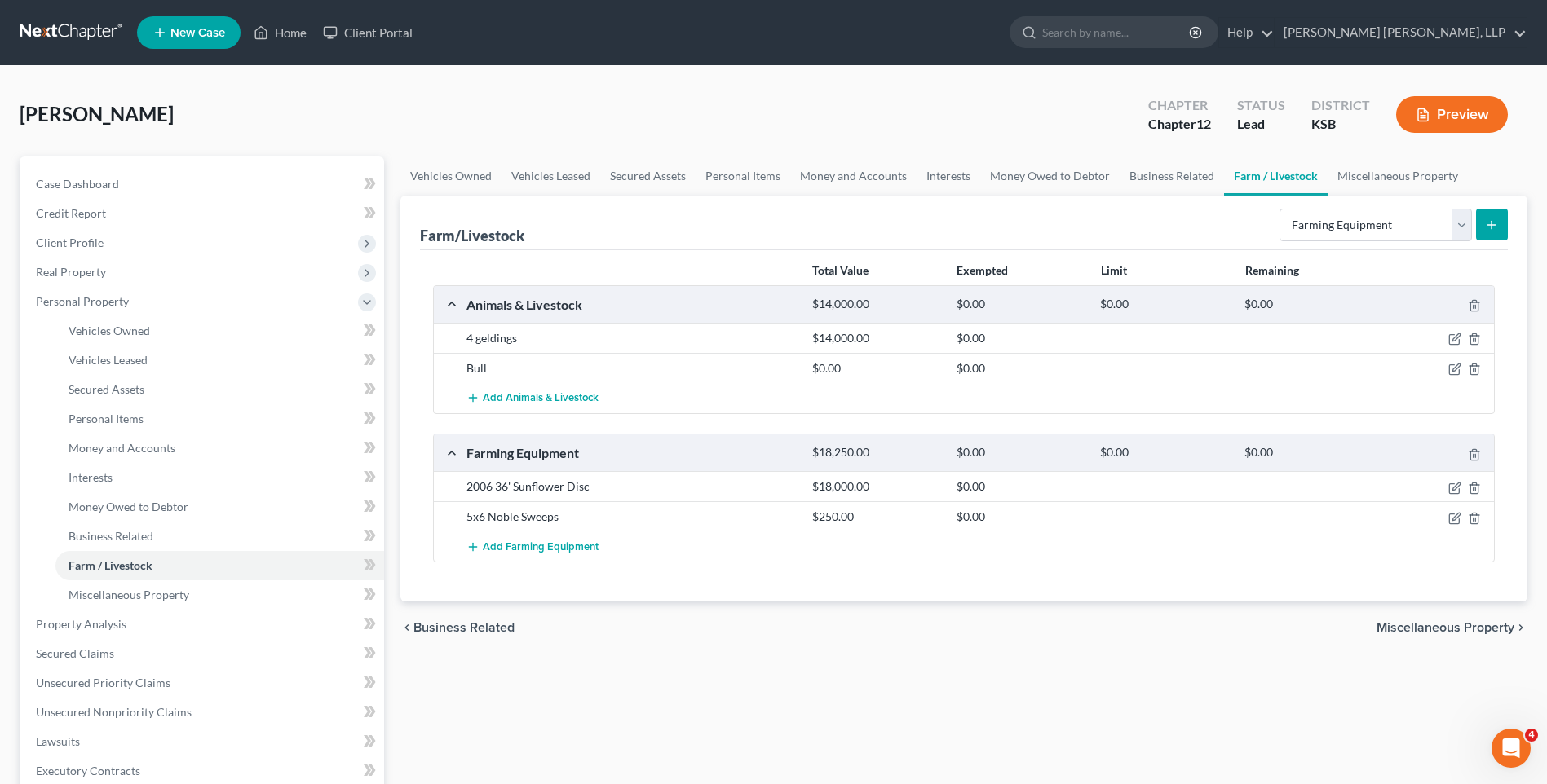
click at [1493, 221] on icon "submit" at bounding box center [1491, 225] width 13 height 13
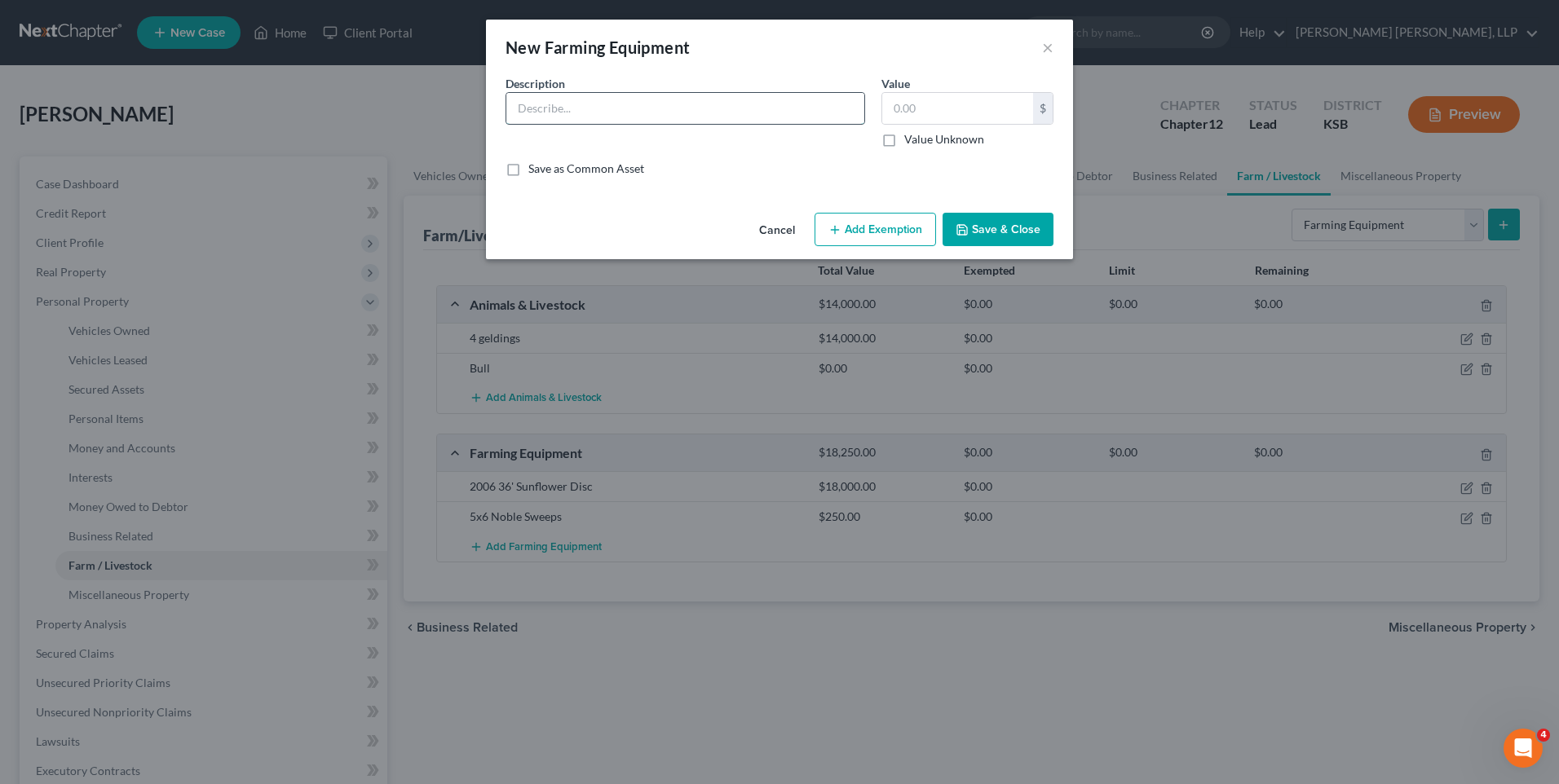
click at [705, 110] on input "text" at bounding box center [685, 108] width 358 height 31
type input "Degelman 35' Harrow"
type input "800"
click at [1000, 236] on button "Save & Close" at bounding box center [997, 230] width 111 height 34
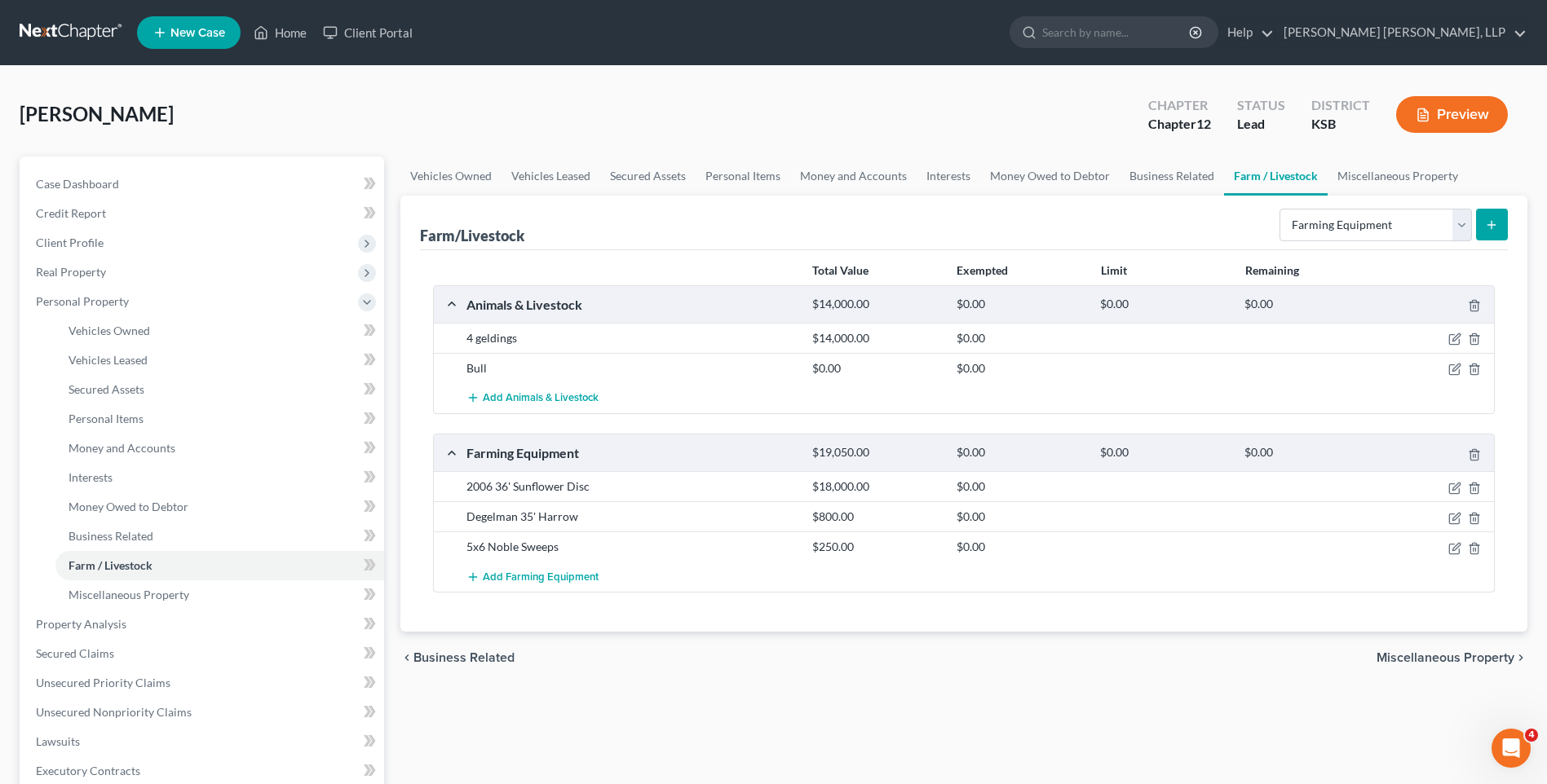
click at [1489, 234] on button "submit" at bounding box center [1491, 224] width 32 height 32
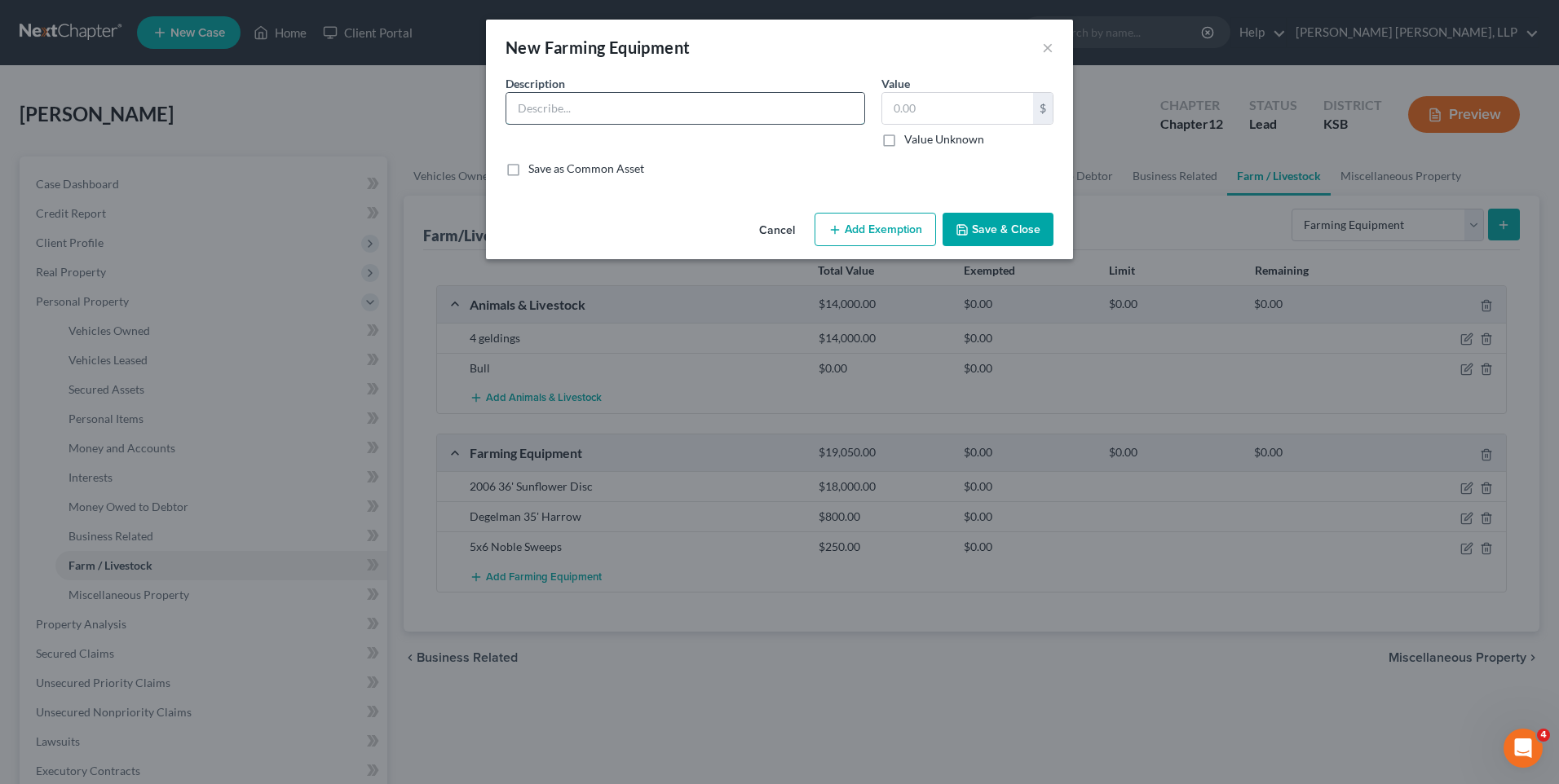
click at [636, 104] on input "text" at bounding box center [685, 108] width 358 height 31
type input "JD 888 8 Row Cultivator"
type input "1,750"
click at [977, 230] on button "Save & Close" at bounding box center [997, 230] width 111 height 34
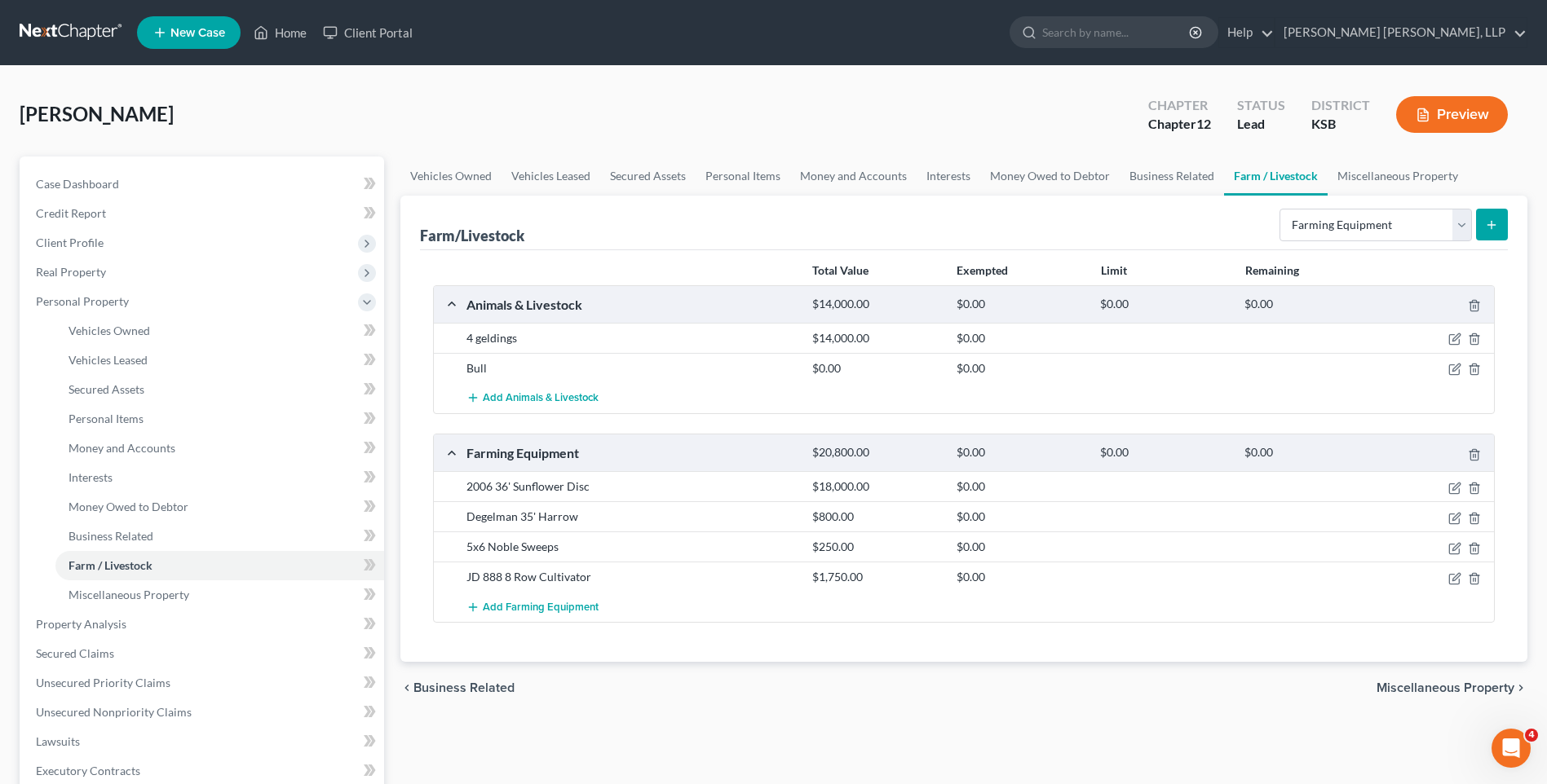
click at [1489, 223] on icon "submit" at bounding box center [1491, 225] width 13 height 13
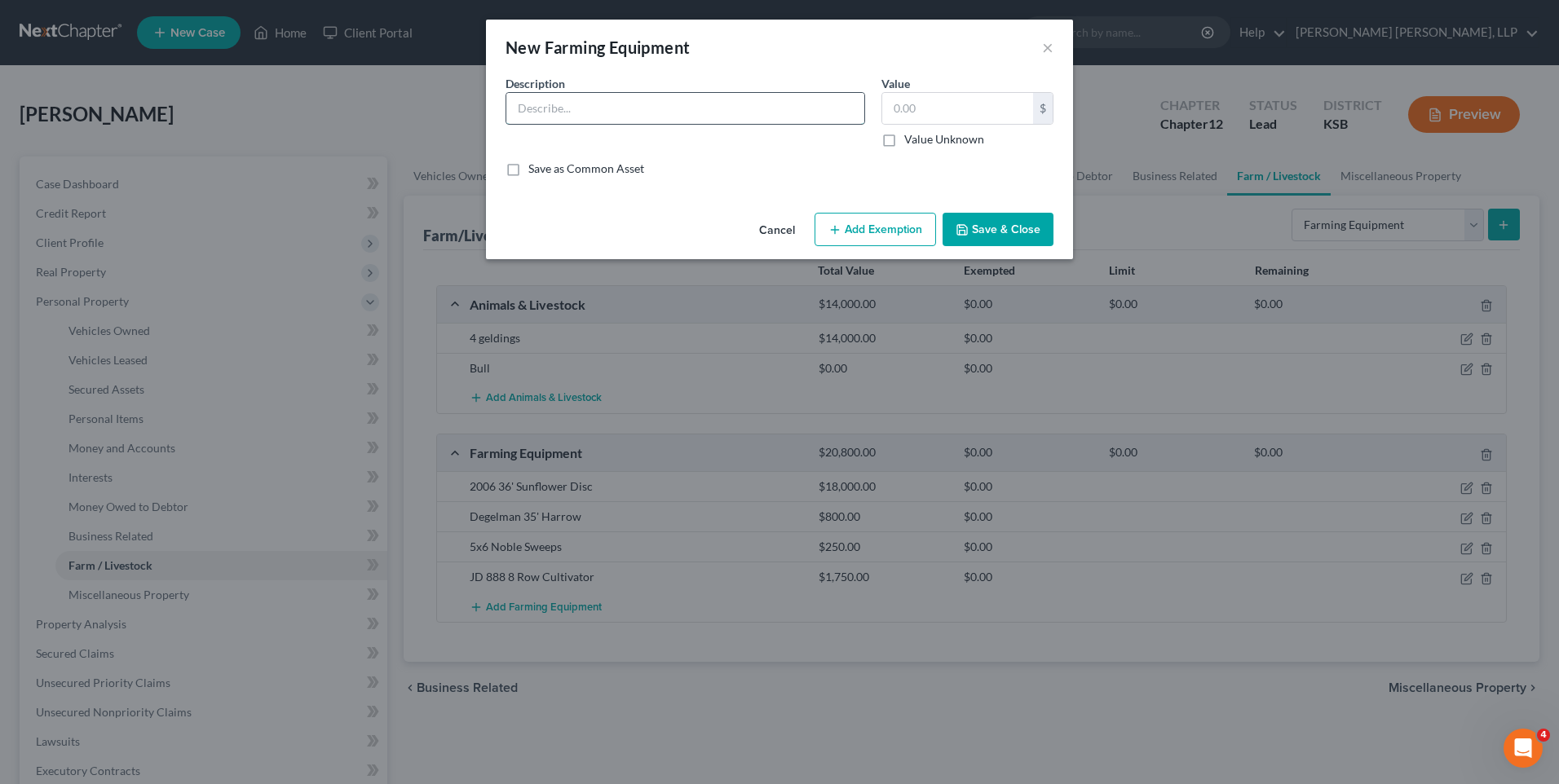
click at [689, 100] on input "text" at bounding box center [685, 108] width 358 height 31
type input "WW Working System with Panels"
click at [949, 102] on input "text" at bounding box center [957, 108] width 151 height 31
type input "3,560"
click at [988, 234] on button "Save & Close" at bounding box center [997, 230] width 111 height 34
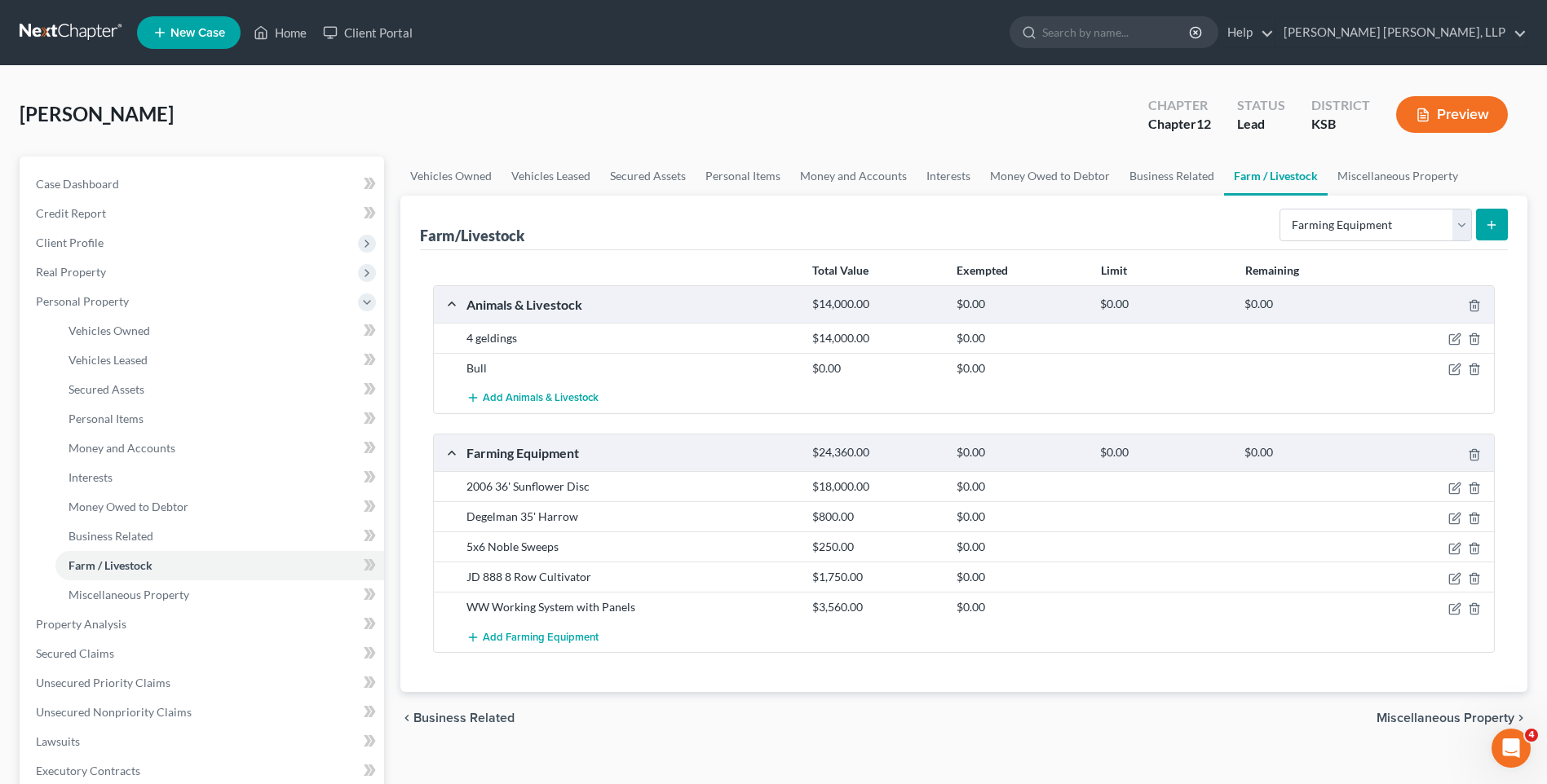
click at [1498, 221] on icon "submit" at bounding box center [1491, 225] width 13 height 13
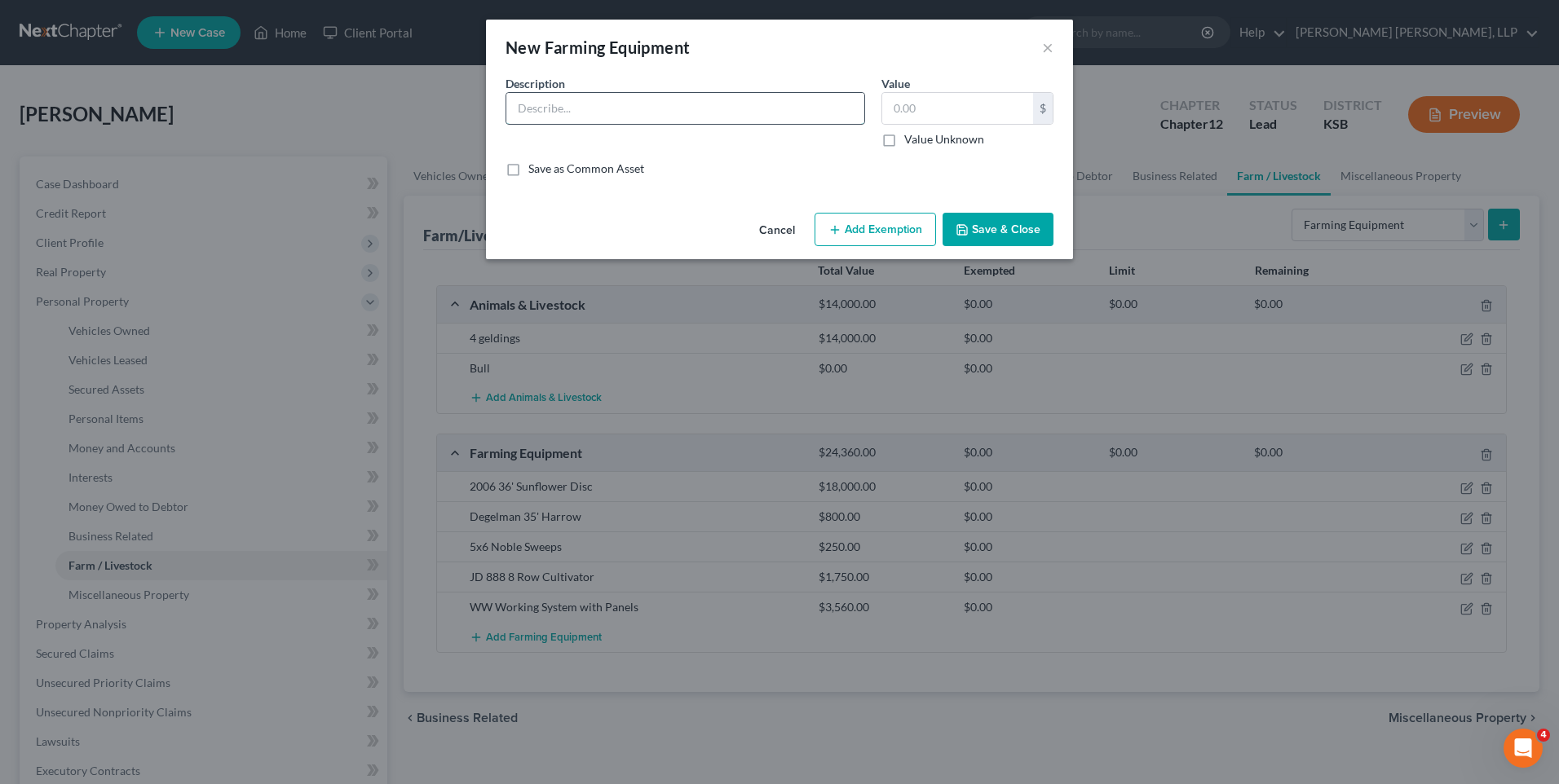
click at [611, 109] on input "text" at bounding box center [685, 108] width 358 height 31
type input "G B 1998 Loader"
type input "2,500"
click at [999, 225] on button "Save & Close" at bounding box center [997, 230] width 111 height 34
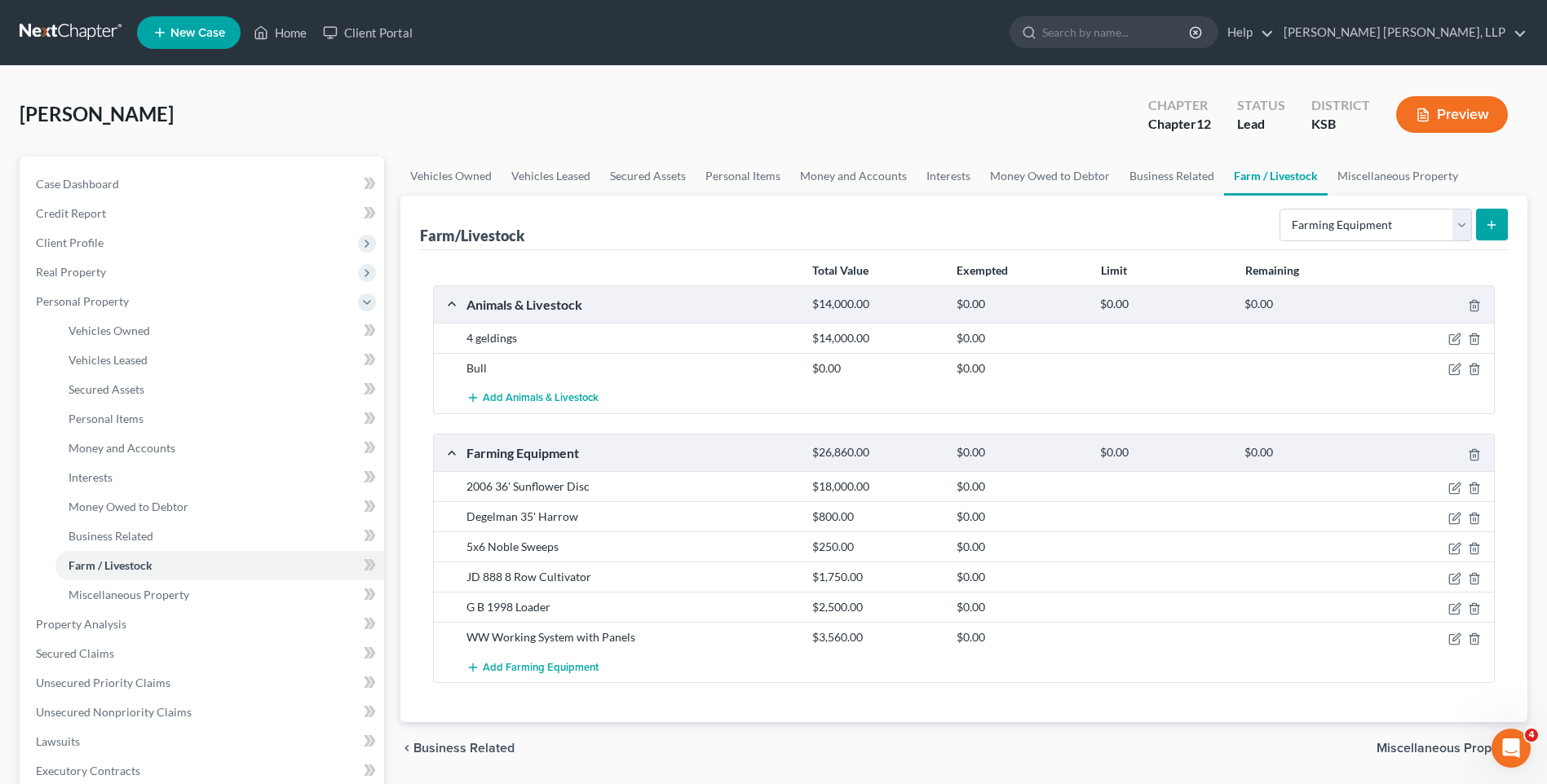
click at [1494, 222] on icon "submit" at bounding box center [1491, 225] width 13 height 13
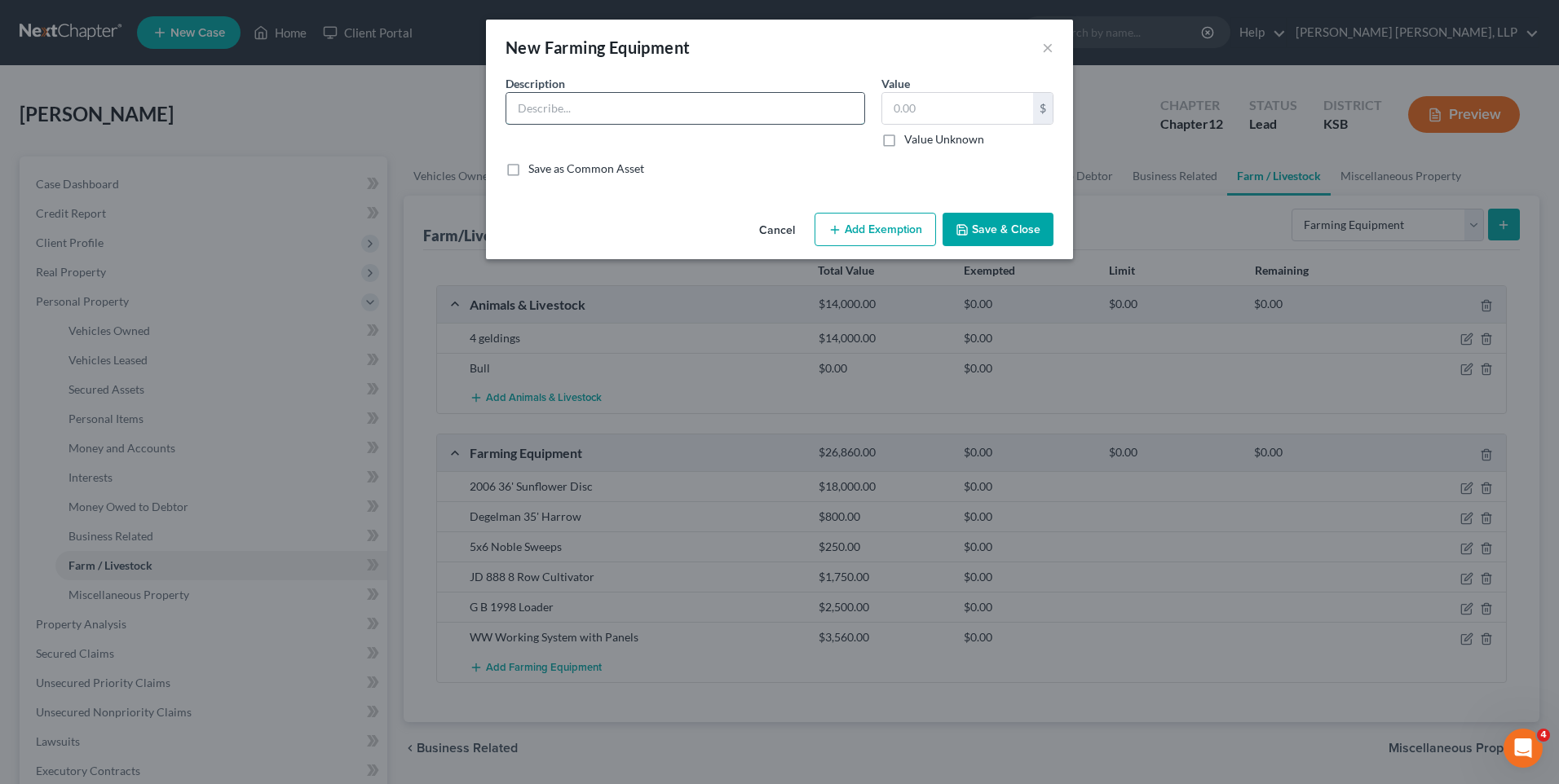
click at [710, 109] on input "text" at bounding box center [685, 108] width 358 height 31
type input "Speed Mover Blade"
type input "250"
click at [979, 233] on button "Save & Close" at bounding box center [997, 230] width 111 height 34
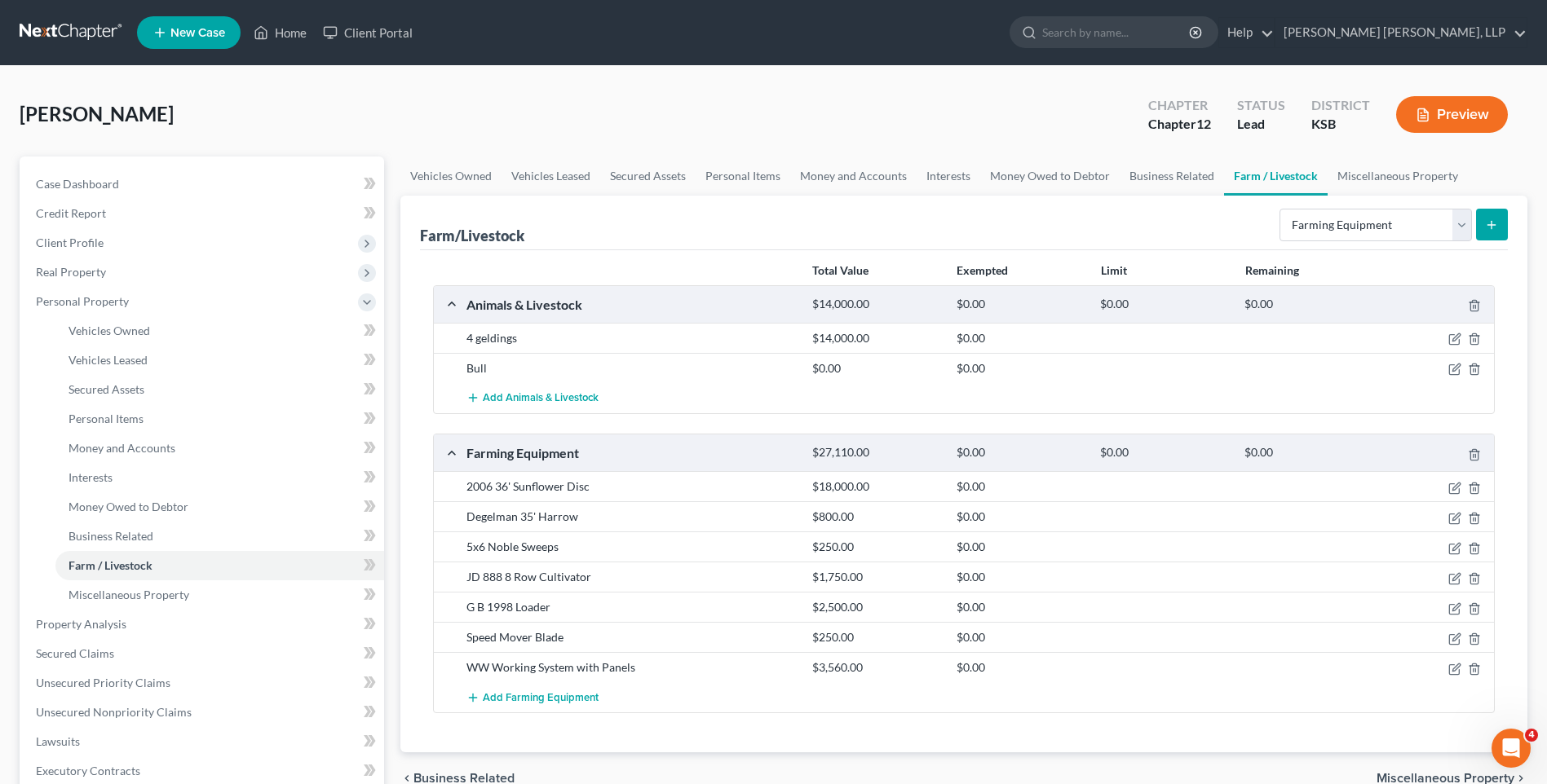
click at [1502, 228] on button "submit" at bounding box center [1491, 224] width 32 height 32
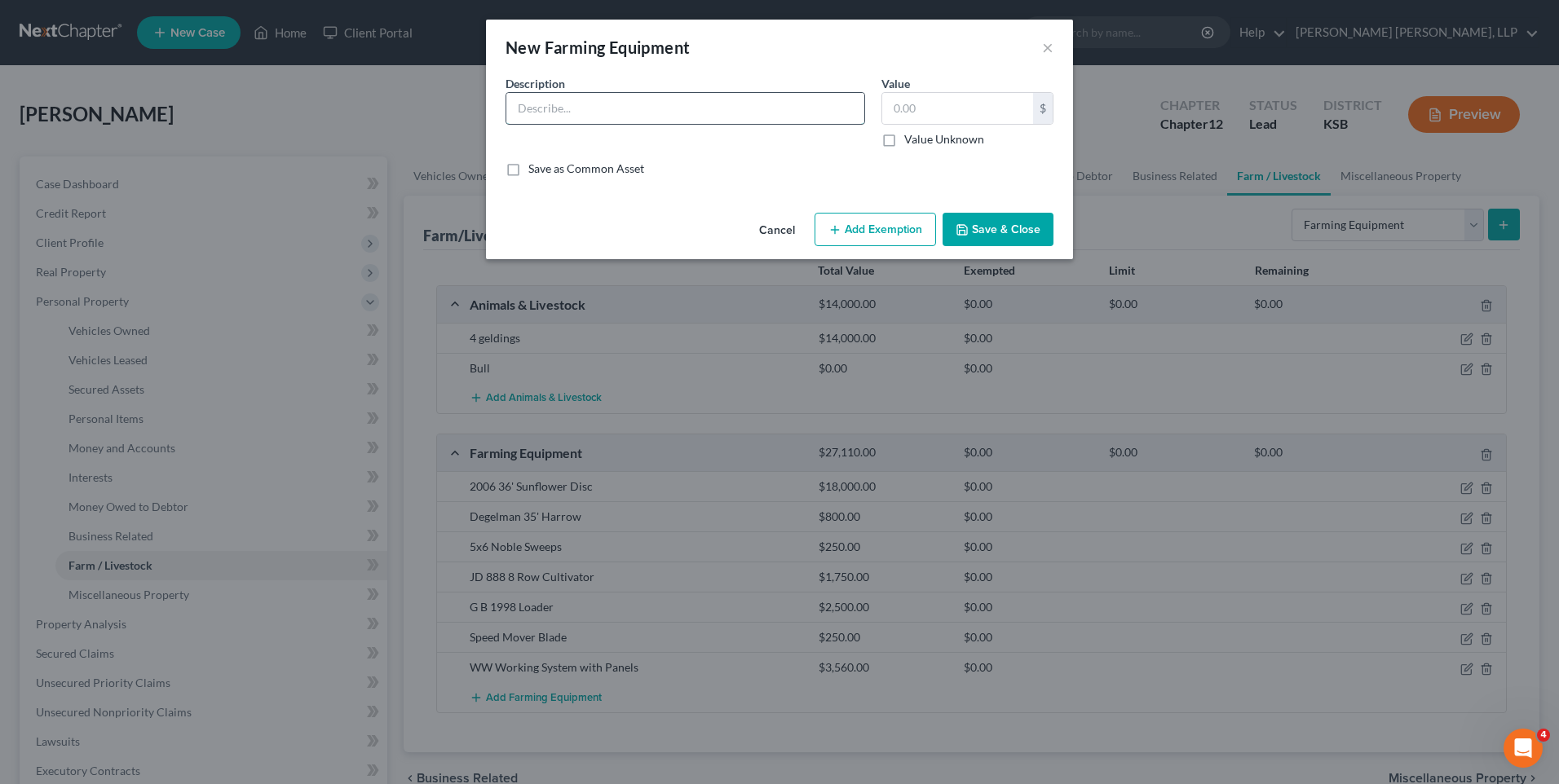
click at [591, 109] on input "text" at bounding box center [685, 108] width 358 height 31
type input "Degelman Hay Fork"
type input "250"
click at [973, 233] on button "Save & Close" at bounding box center [997, 230] width 111 height 34
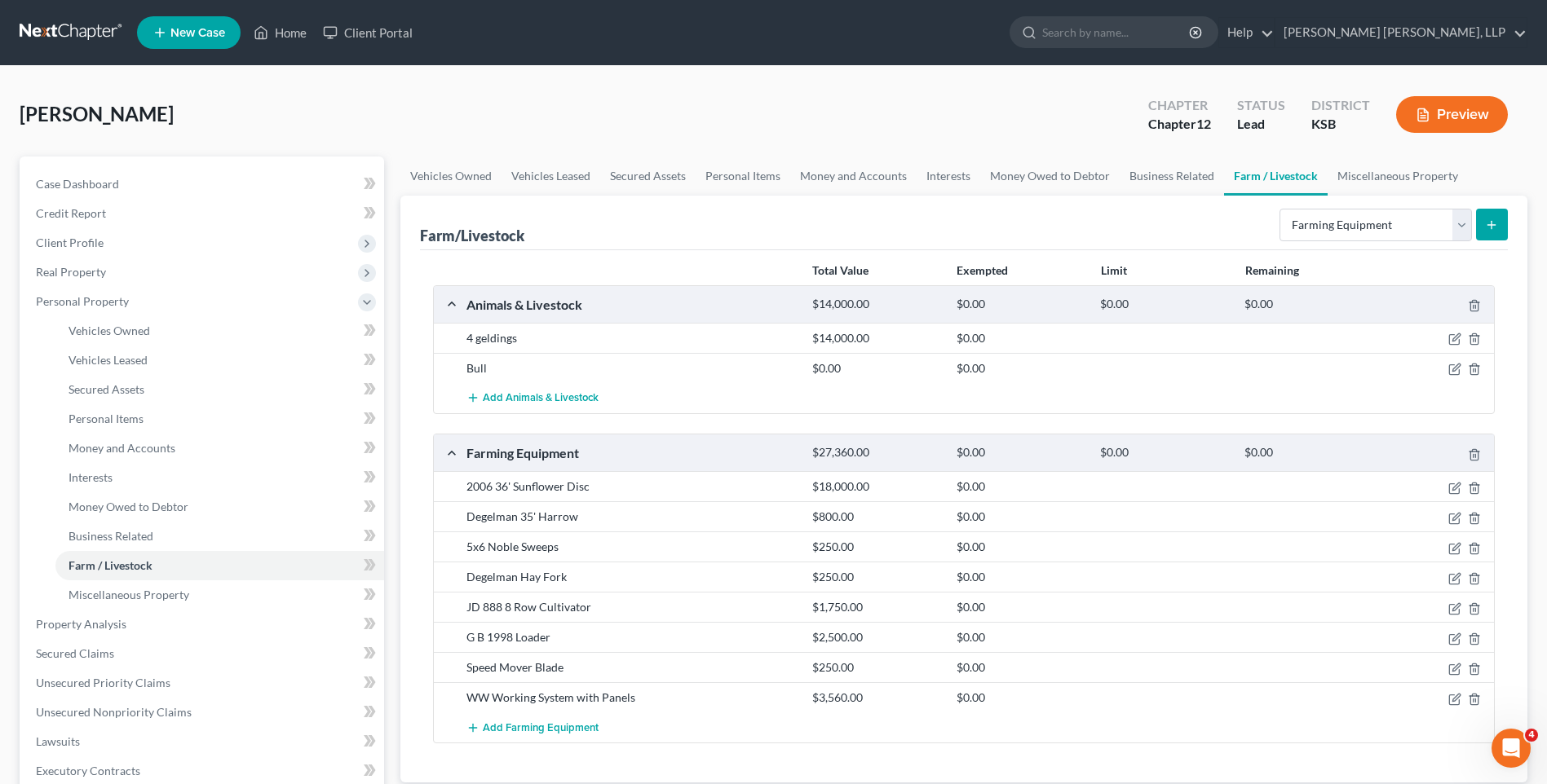
click at [1487, 221] on icon "submit" at bounding box center [1491, 225] width 13 height 13
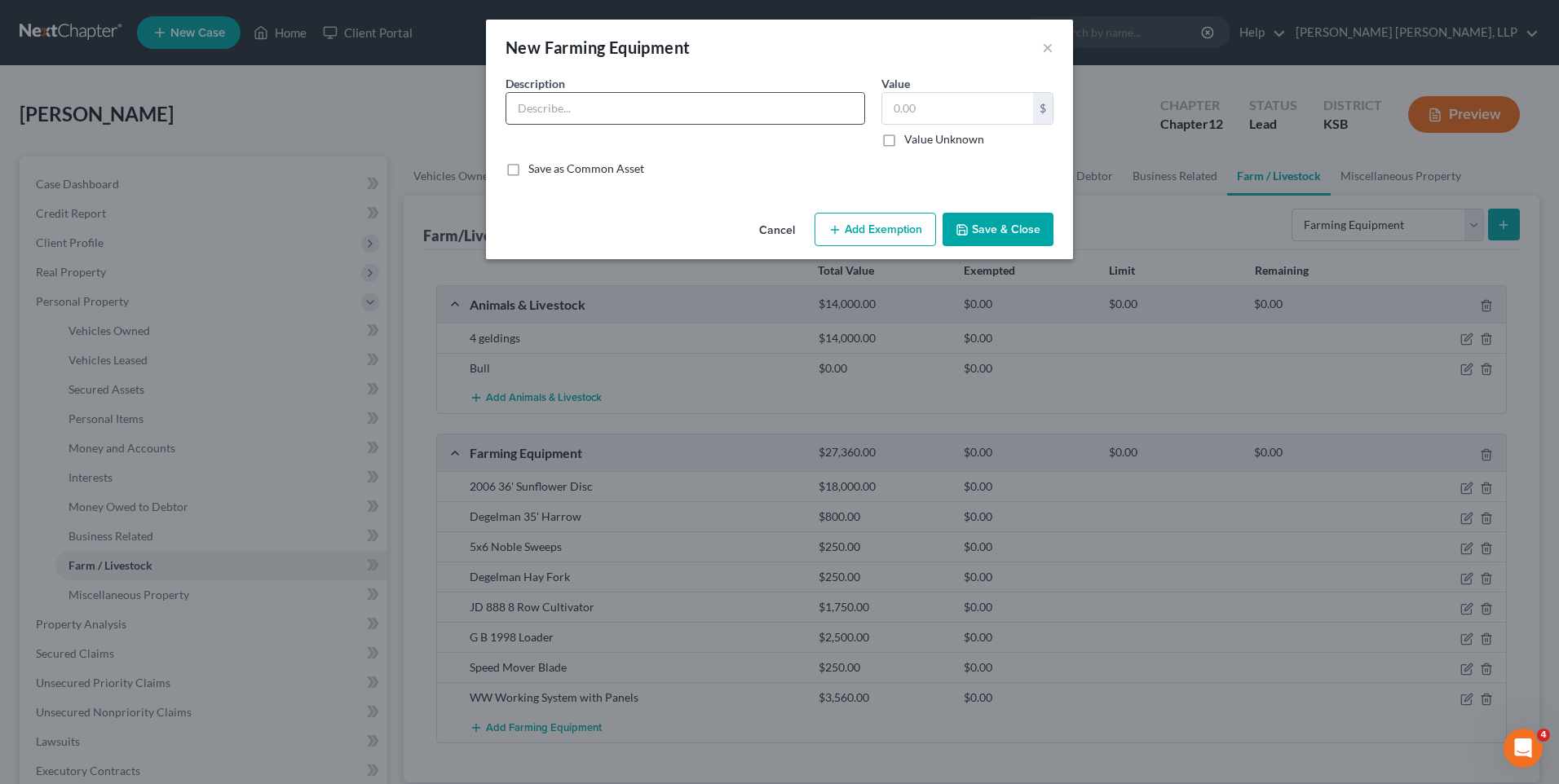
click at [630, 104] on input "text" at bounding box center [685, 108] width 358 height 31
type input "7 x 6 Flex King Sweep w/ Pickers"
type input "1,750"
click at [993, 232] on button "Save & Close" at bounding box center [997, 230] width 111 height 34
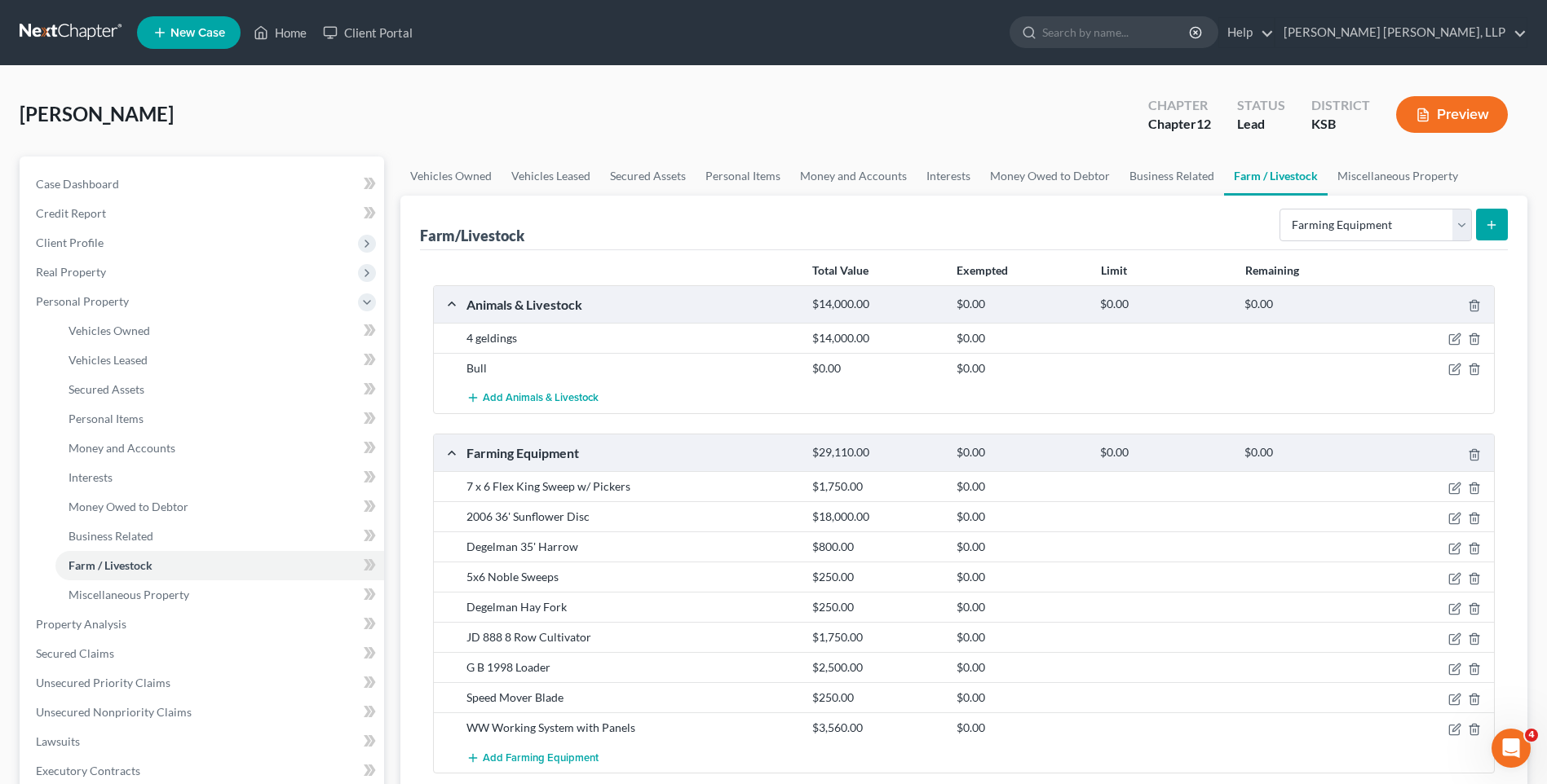
click at [1495, 228] on icon "submit" at bounding box center [1491, 225] width 13 height 13
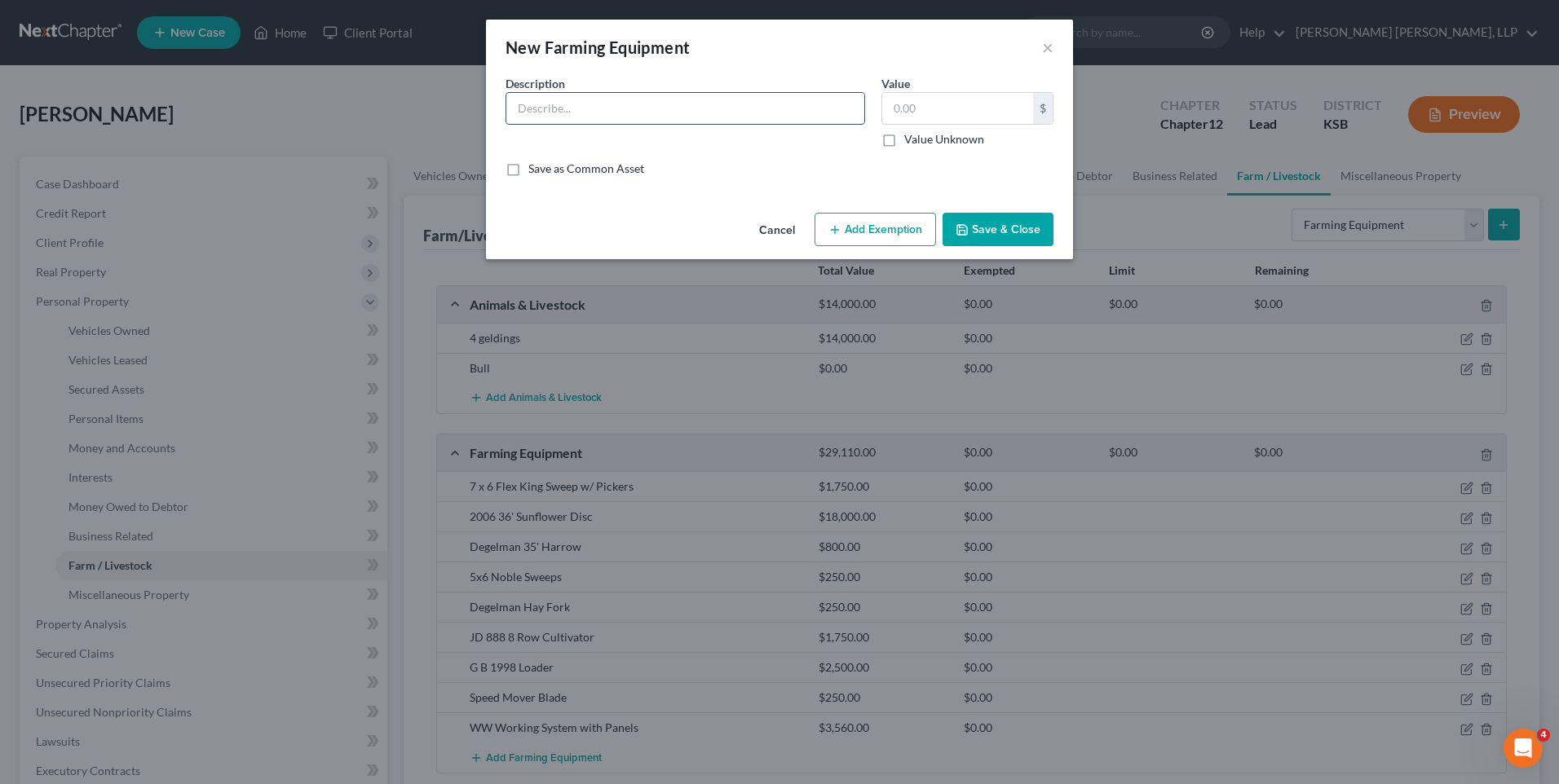
click at [624, 106] on input "text" at bounding box center [685, 108] width 358 height 31
type input "2002 [PERSON_NAME] Catch System"
type input "1,750"
click at [1019, 224] on button "Save & Close" at bounding box center [997, 230] width 111 height 34
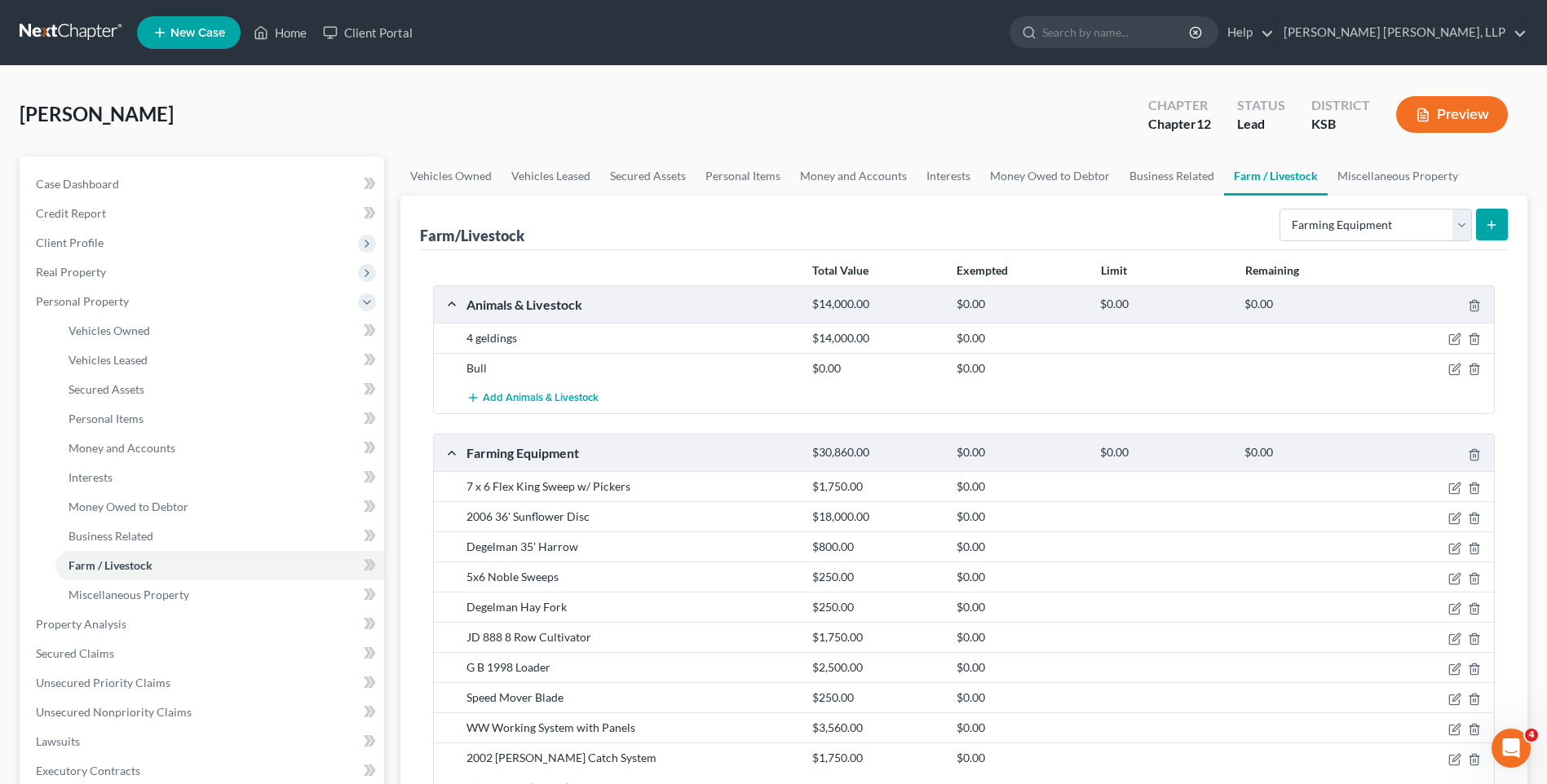
click at [1499, 230] on button "submit" at bounding box center [1491, 224] width 32 height 32
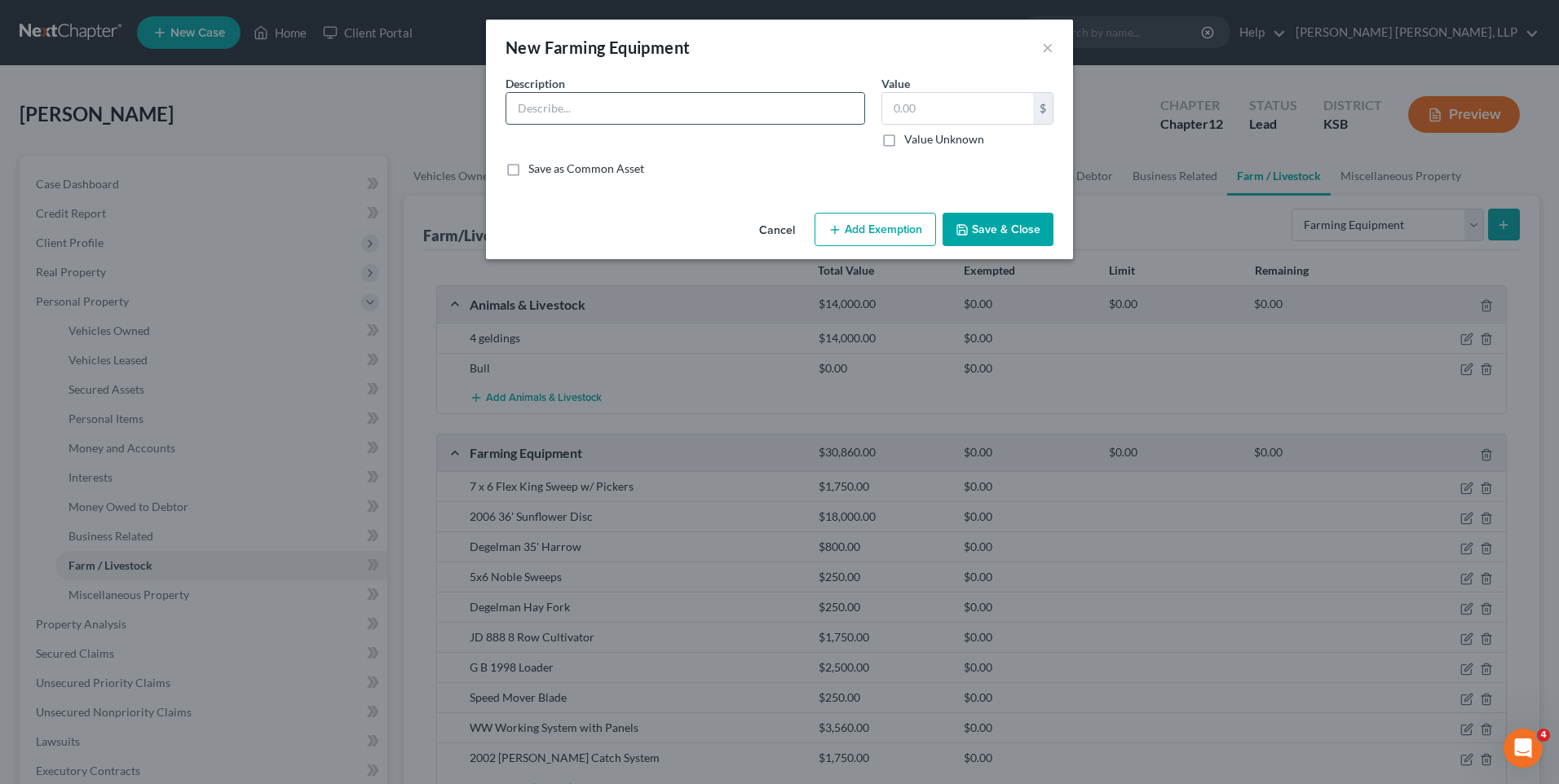
click at [660, 113] on input "text" at bounding box center [685, 108] width 358 height 31
type input "[PERSON_NAME] Calving Stall"
type input "500"
click at [1014, 233] on button "Save & Close" at bounding box center [997, 230] width 111 height 34
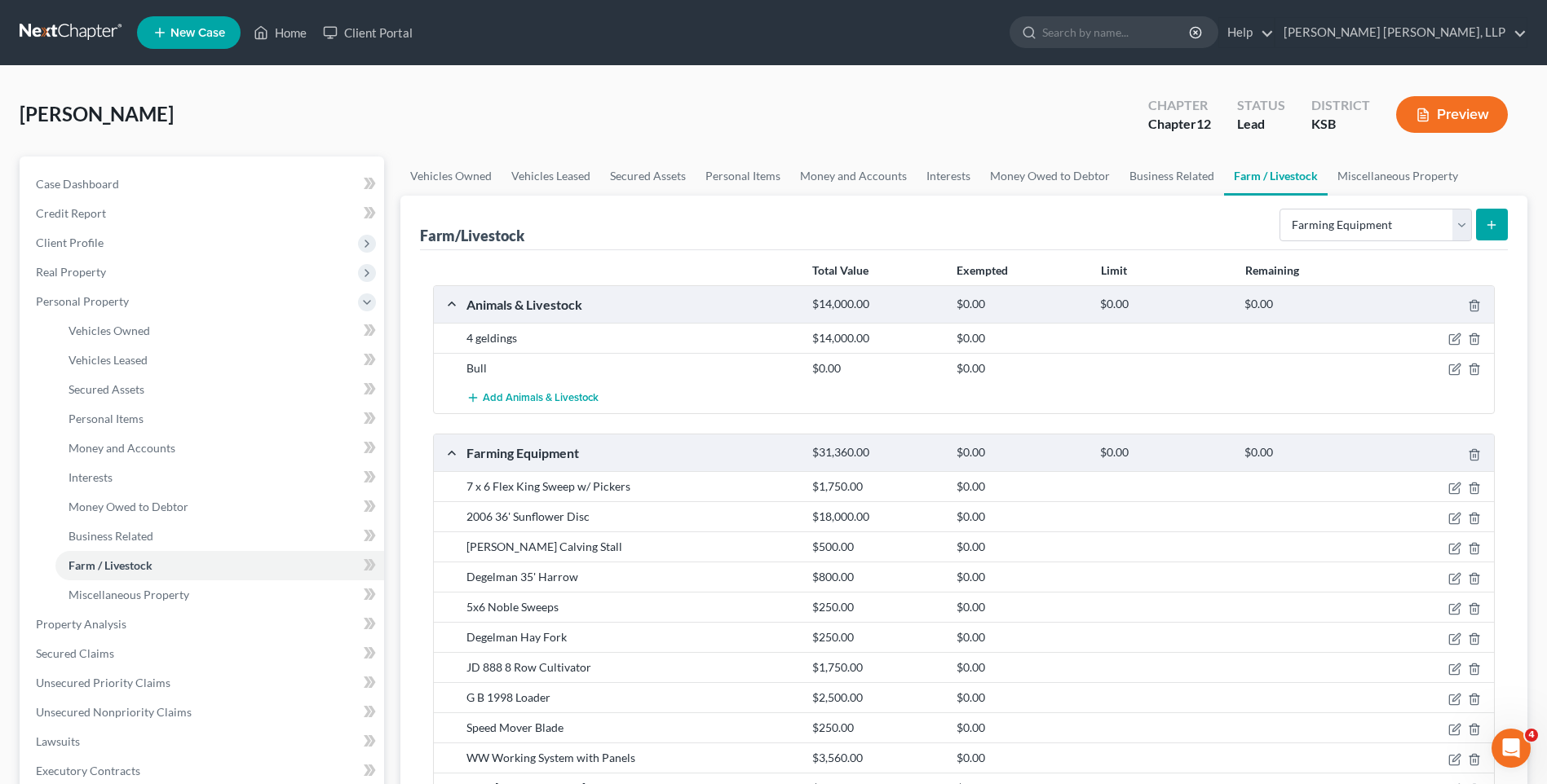
click at [1491, 227] on line "submit" at bounding box center [1491, 225] width 0 height 7
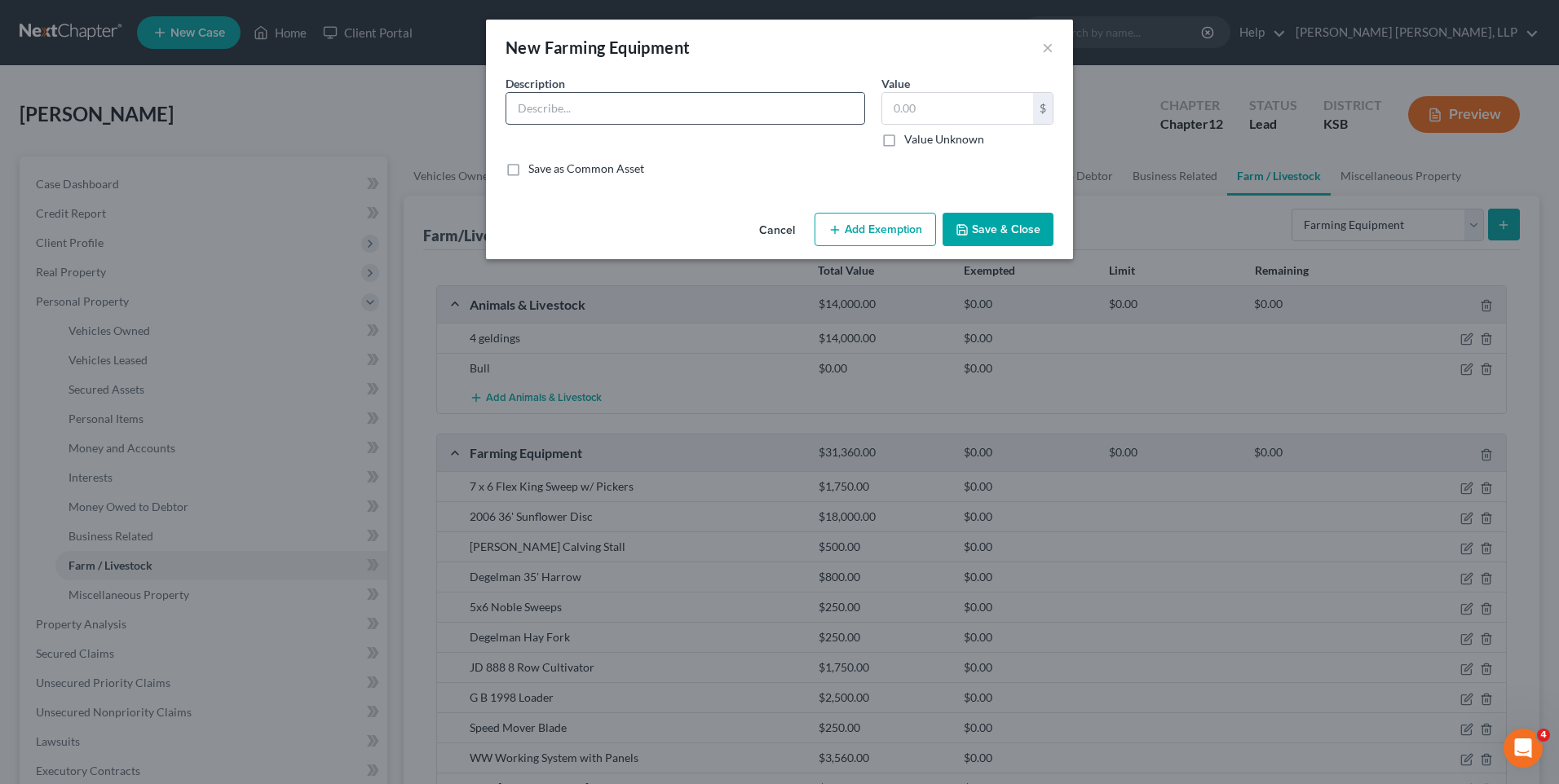
click at [773, 113] on input "text" at bounding box center [685, 108] width 358 height 31
click at [1002, 239] on button "Save & Close" at bounding box center [997, 230] width 111 height 34
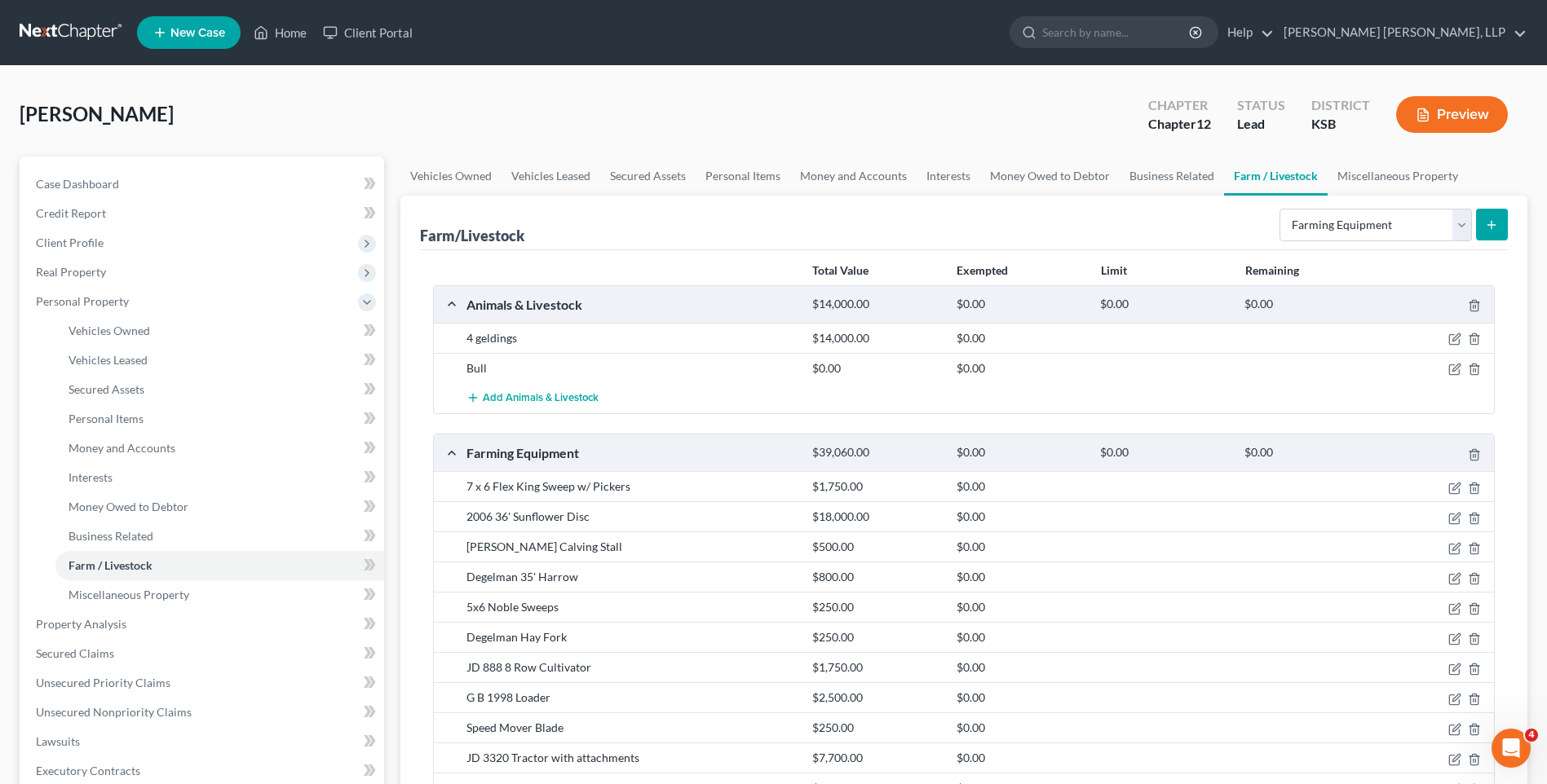
click at [1508, 230] on div "Farm/Livestock Select Type Animals & Livestock Crops: Growing or Harvested Farm…" at bounding box center [963, 549] width 1127 height 708
click at [1493, 226] on icon "submit" at bounding box center [1491, 225] width 13 height 13
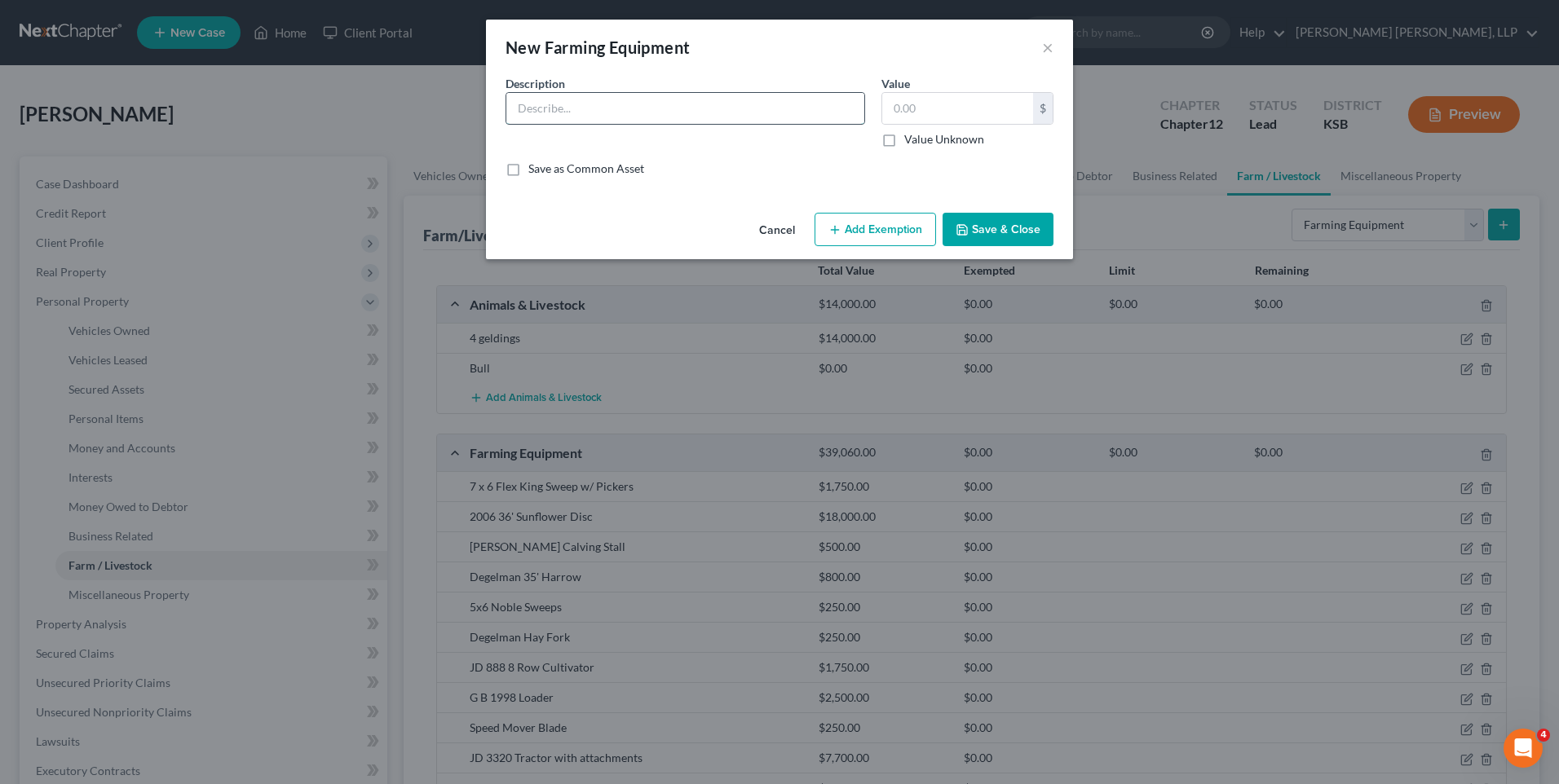
click at [669, 103] on input "text" at bounding box center [685, 108] width 358 height 31
click at [1001, 228] on button "Save & Close" at bounding box center [997, 230] width 111 height 34
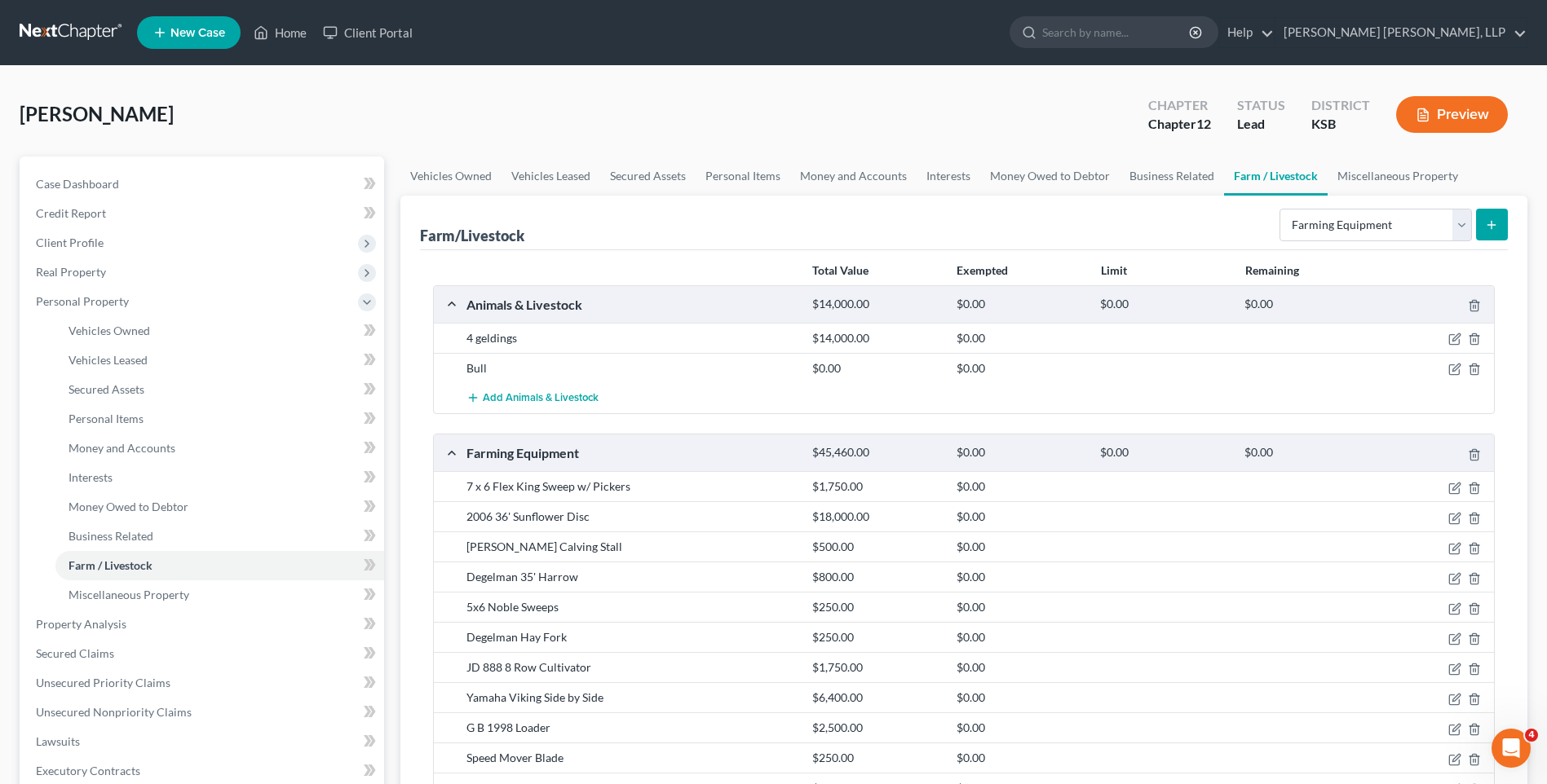
click at [1495, 220] on icon "submit" at bounding box center [1491, 225] width 13 height 13
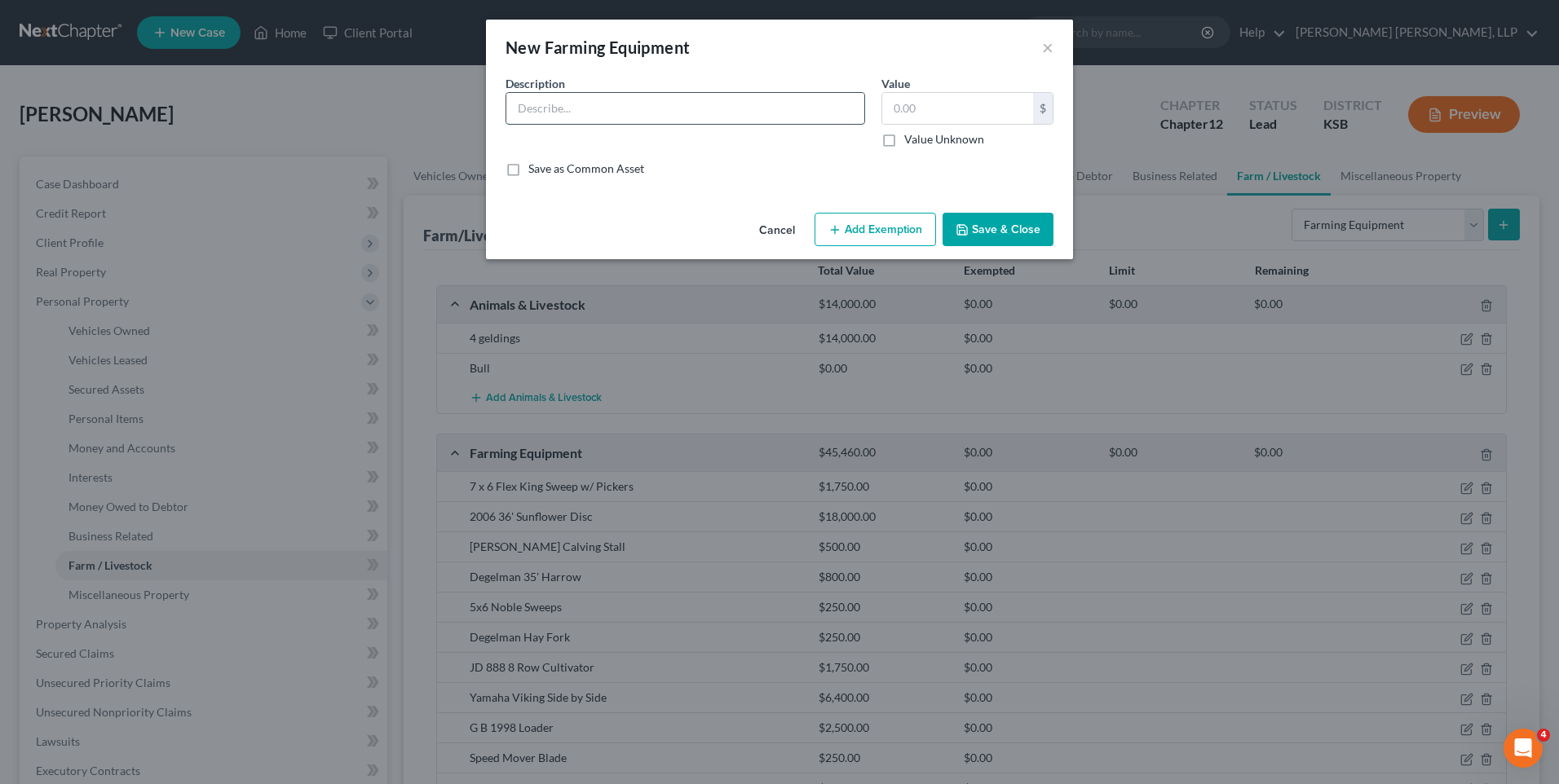
click at [617, 106] on input "text" at bounding box center [685, 108] width 358 height 31
click at [518, 107] on input "1994 Peterbuilt Semi" at bounding box center [685, 108] width 358 height 31
click at [1013, 227] on button "Save & Close" at bounding box center [997, 230] width 111 height 34
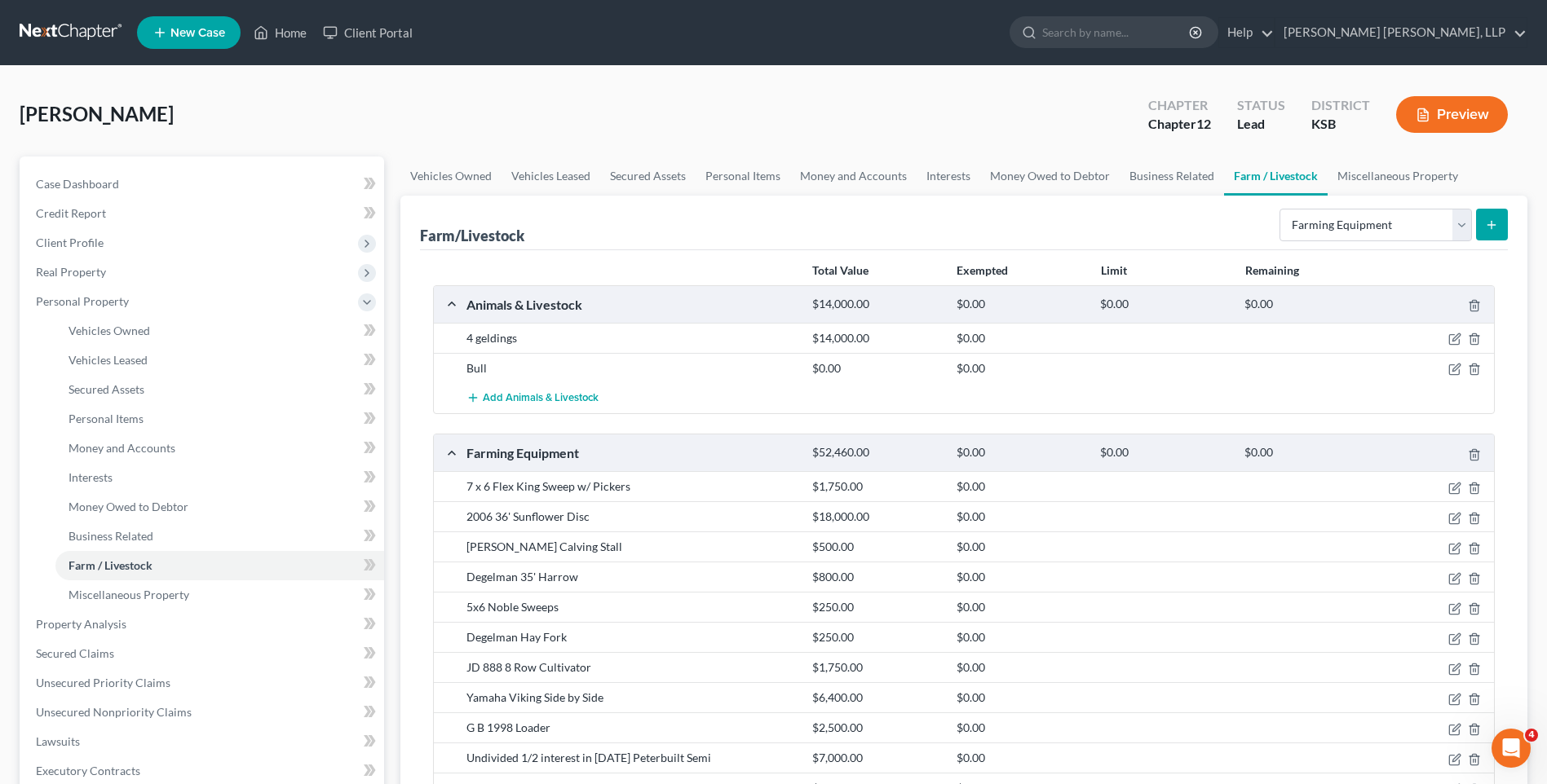
click at [1495, 221] on icon "submit" at bounding box center [1491, 225] width 13 height 13
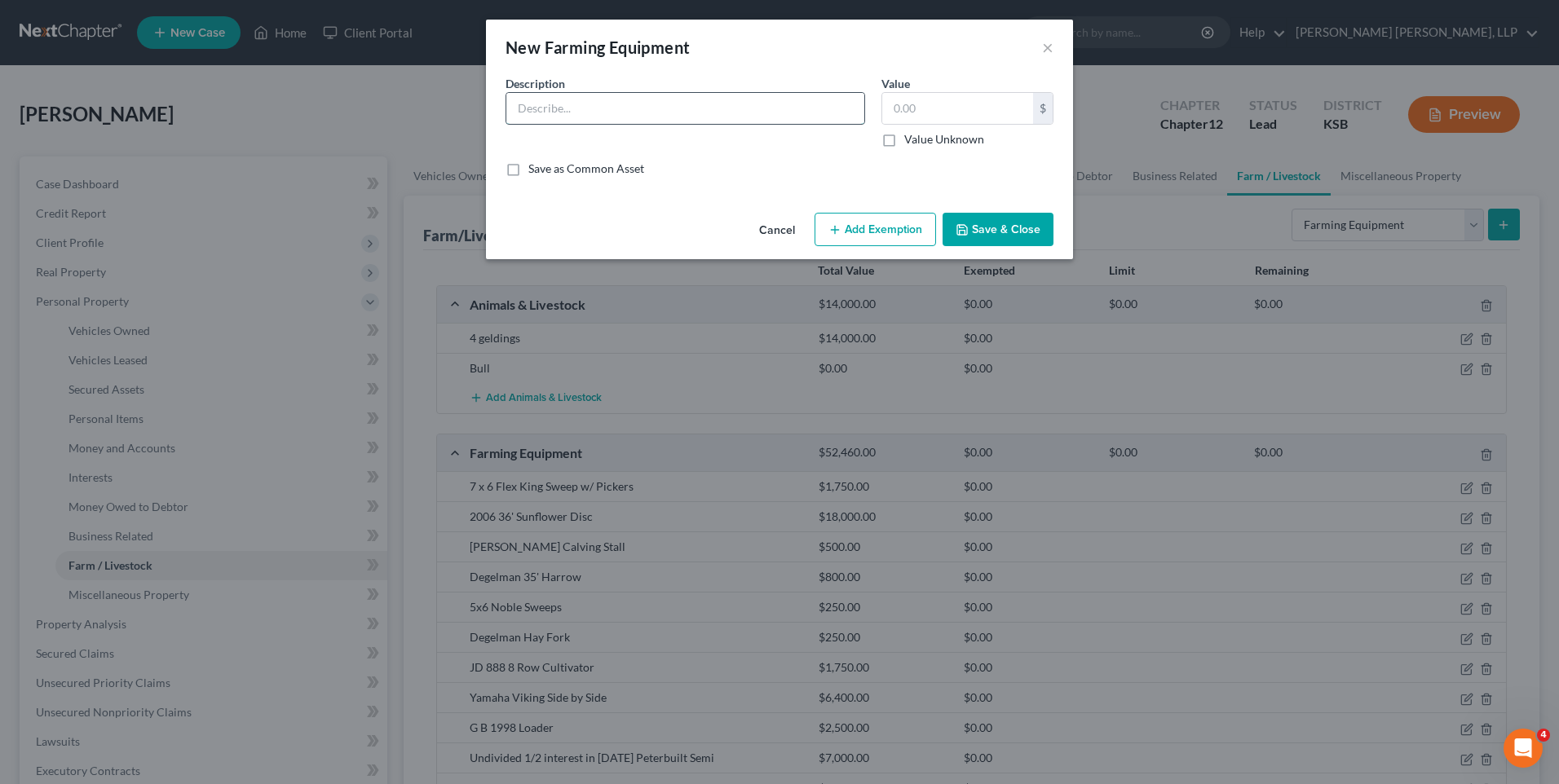
click at [669, 106] on input "text" at bounding box center [685, 108] width 358 height 31
click at [975, 218] on button "Save & Close" at bounding box center [997, 230] width 111 height 34
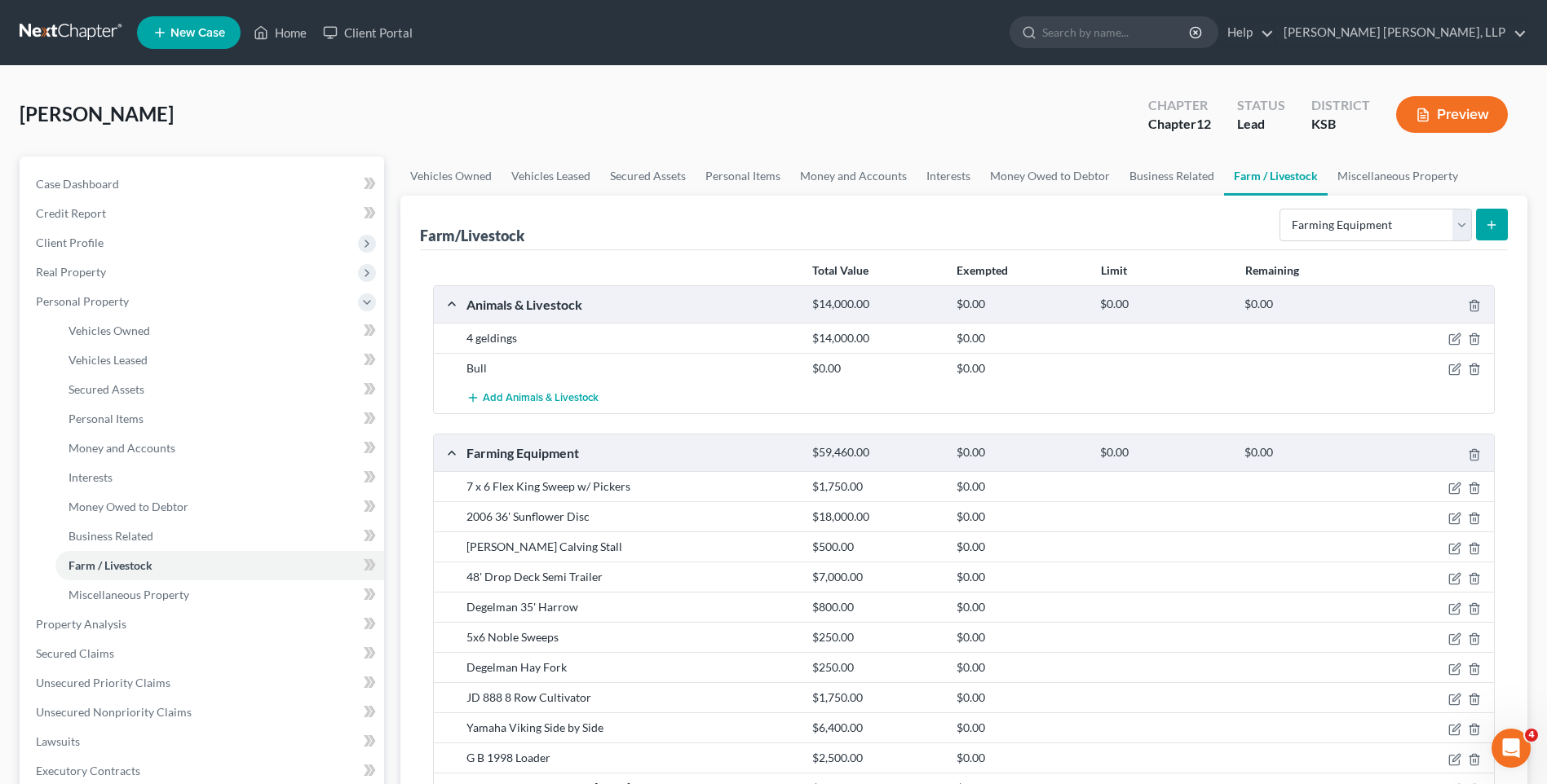
click at [1496, 225] on icon "submit" at bounding box center [1491, 225] width 13 height 13
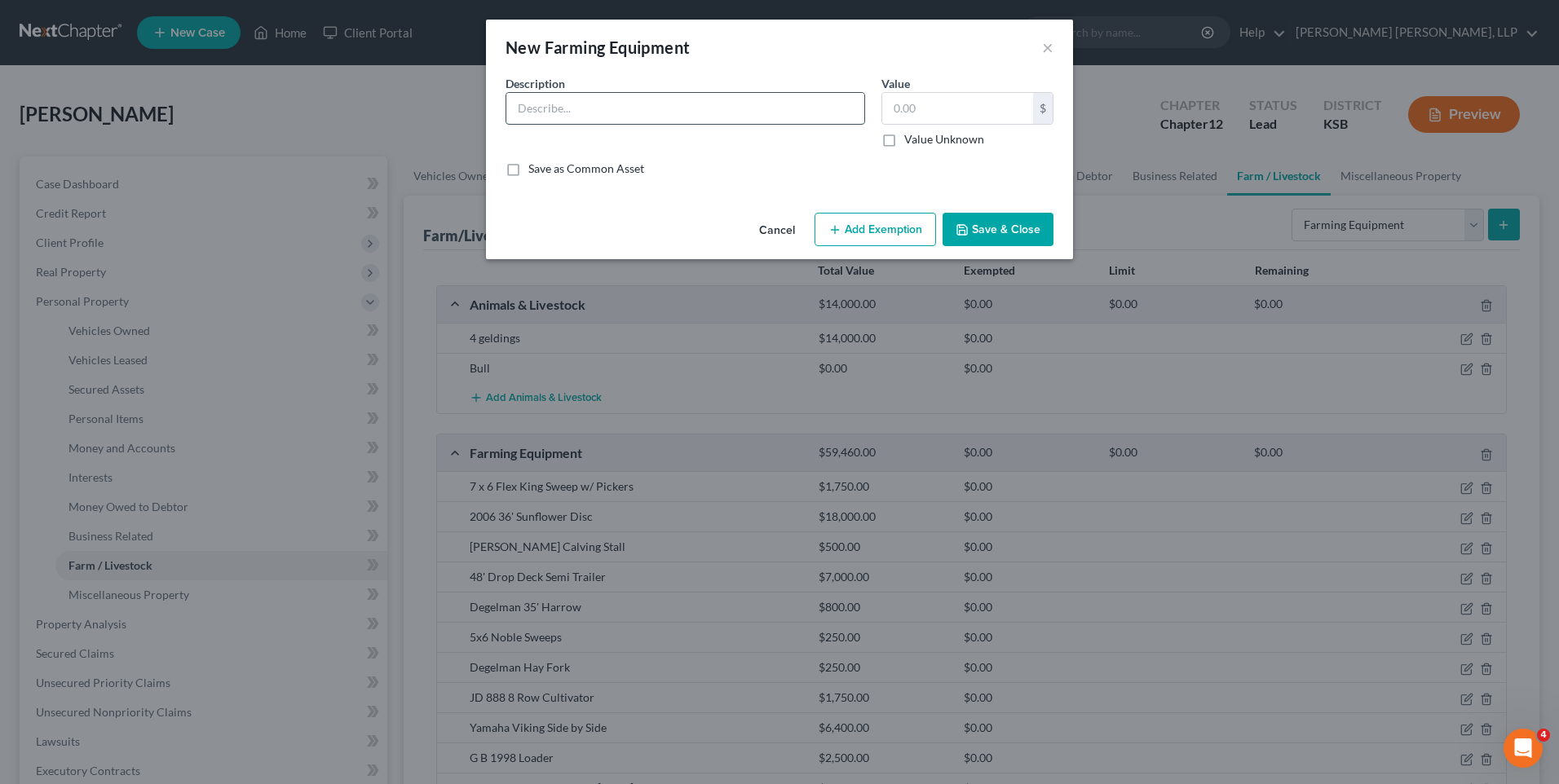
click at [644, 109] on input "text" at bounding box center [685, 108] width 358 height 31
click at [966, 225] on icon "button" at bounding box center [962, 230] width 10 height 10
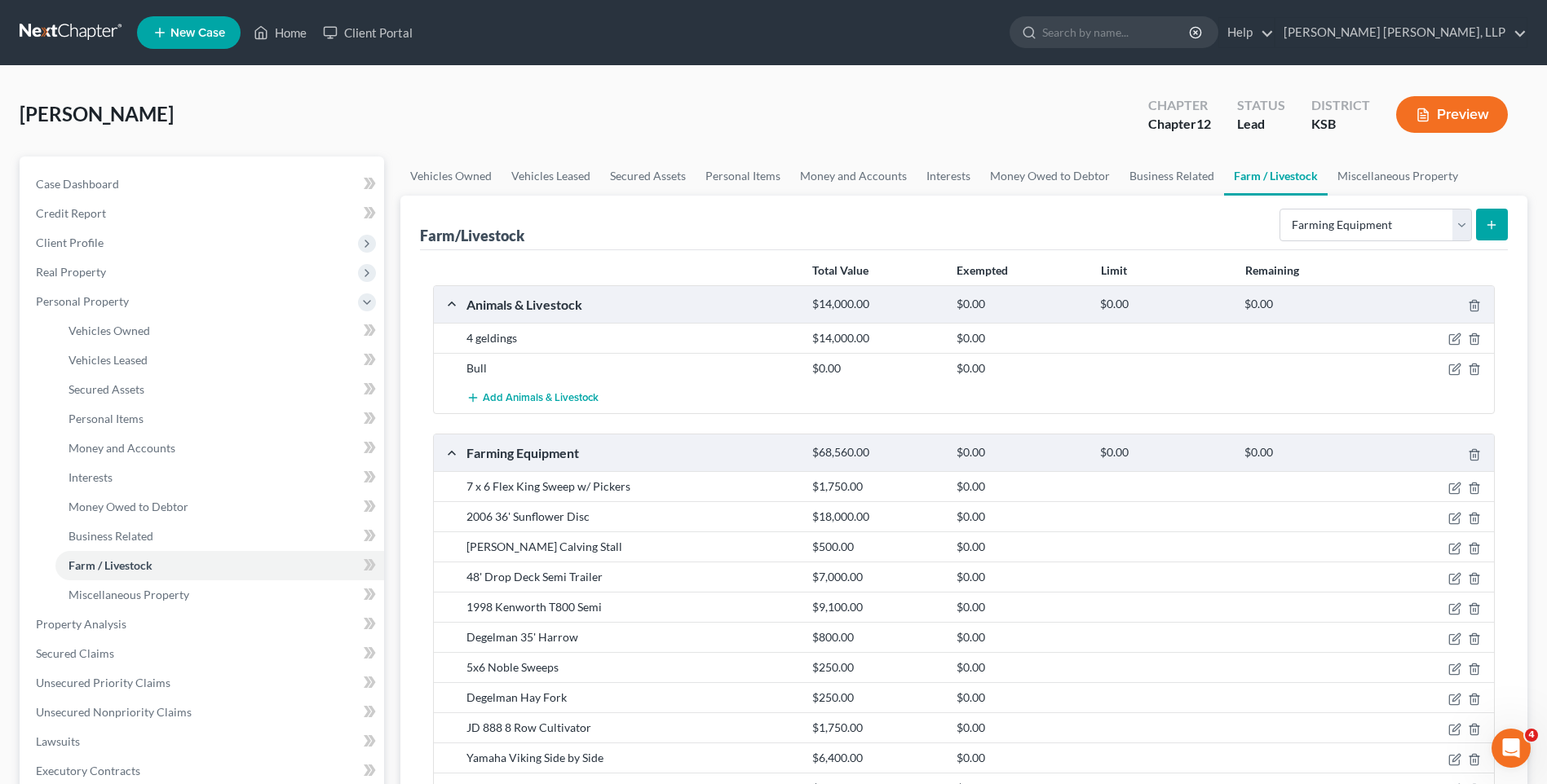
click at [1495, 219] on icon "submit" at bounding box center [1491, 225] width 13 height 13
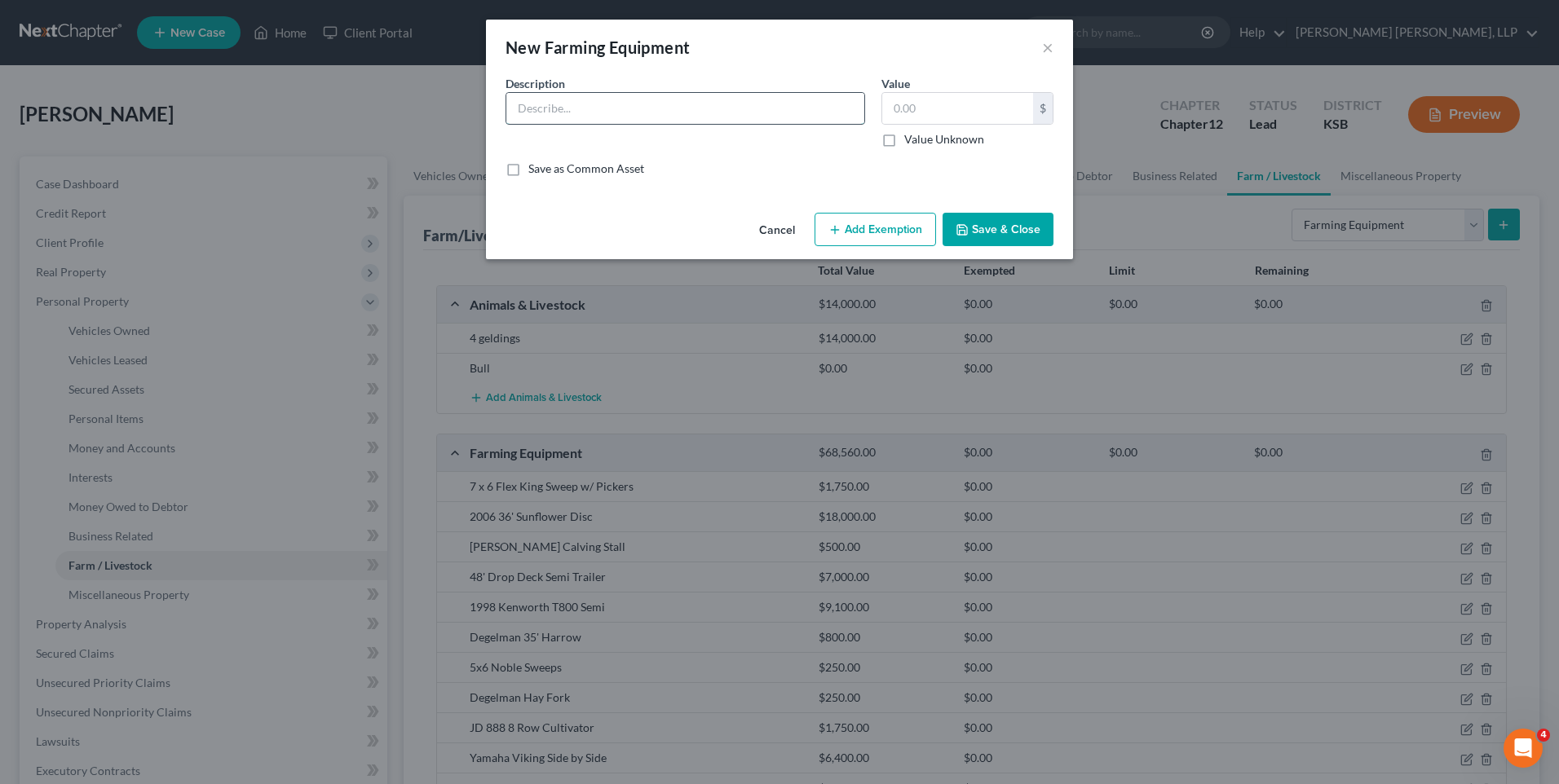
click at [623, 104] on input "text" at bounding box center [685, 108] width 358 height 31
click at [1021, 223] on button "Save & Close" at bounding box center [997, 230] width 111 height 34
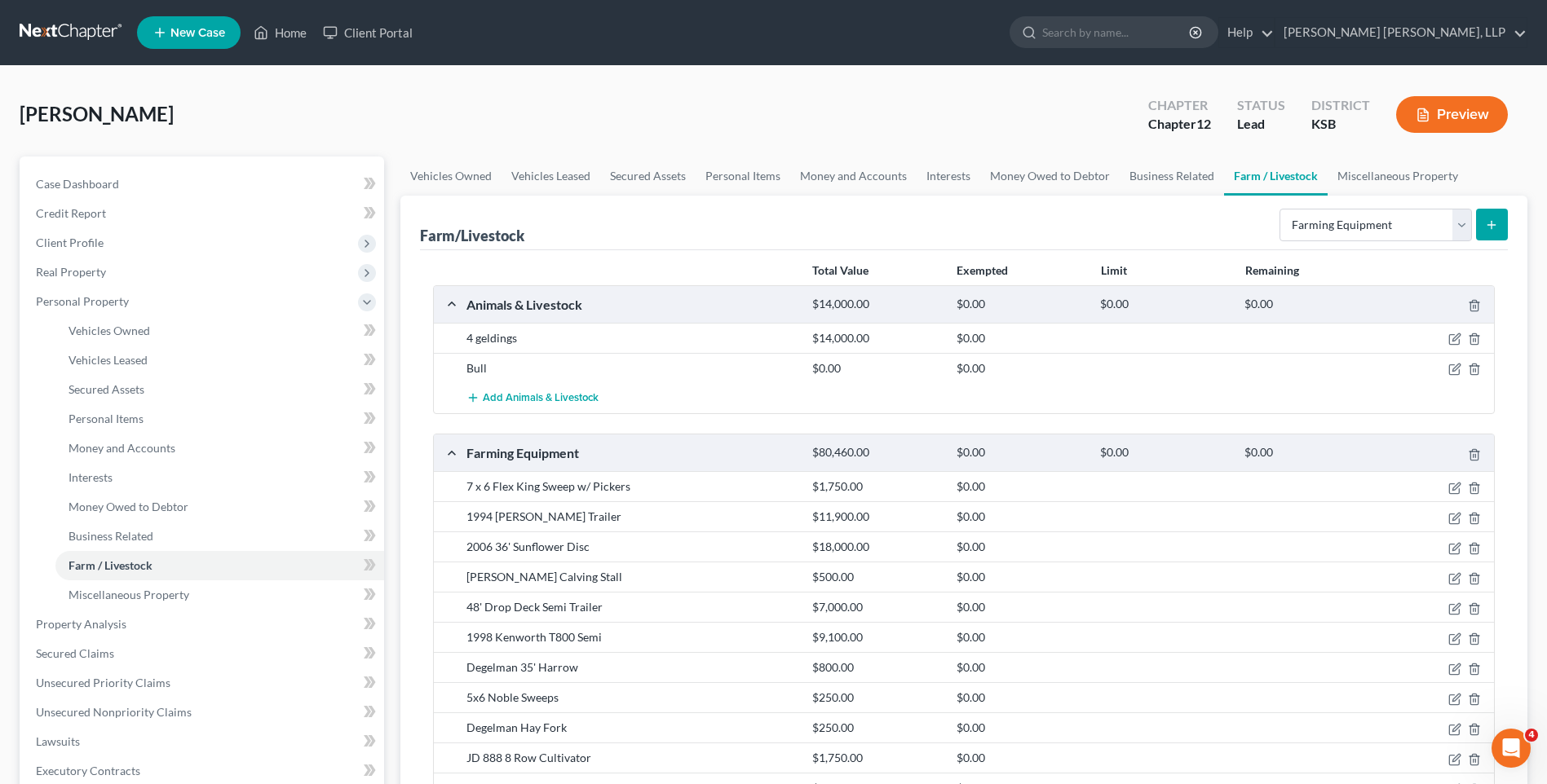
click at [1489, 223] on icon "submit" at bounding box center [1491, 225] width 13 height 13
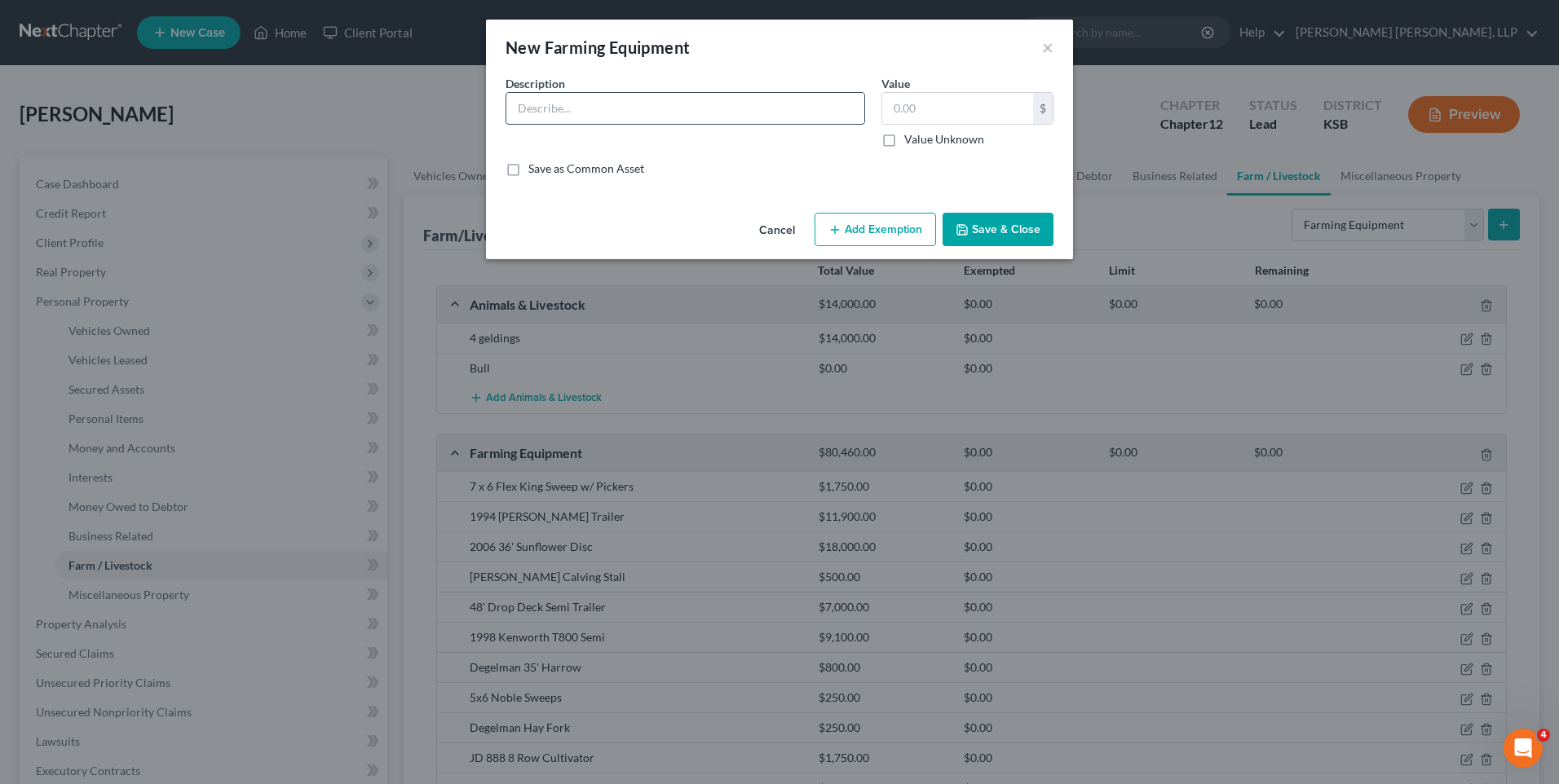
click at [551, 113] on input "text" at bounding box center [685, 108] width 358 height 31
click at [966, 227] on icon "button" at bounding box center [962, 230] width 10 height 10
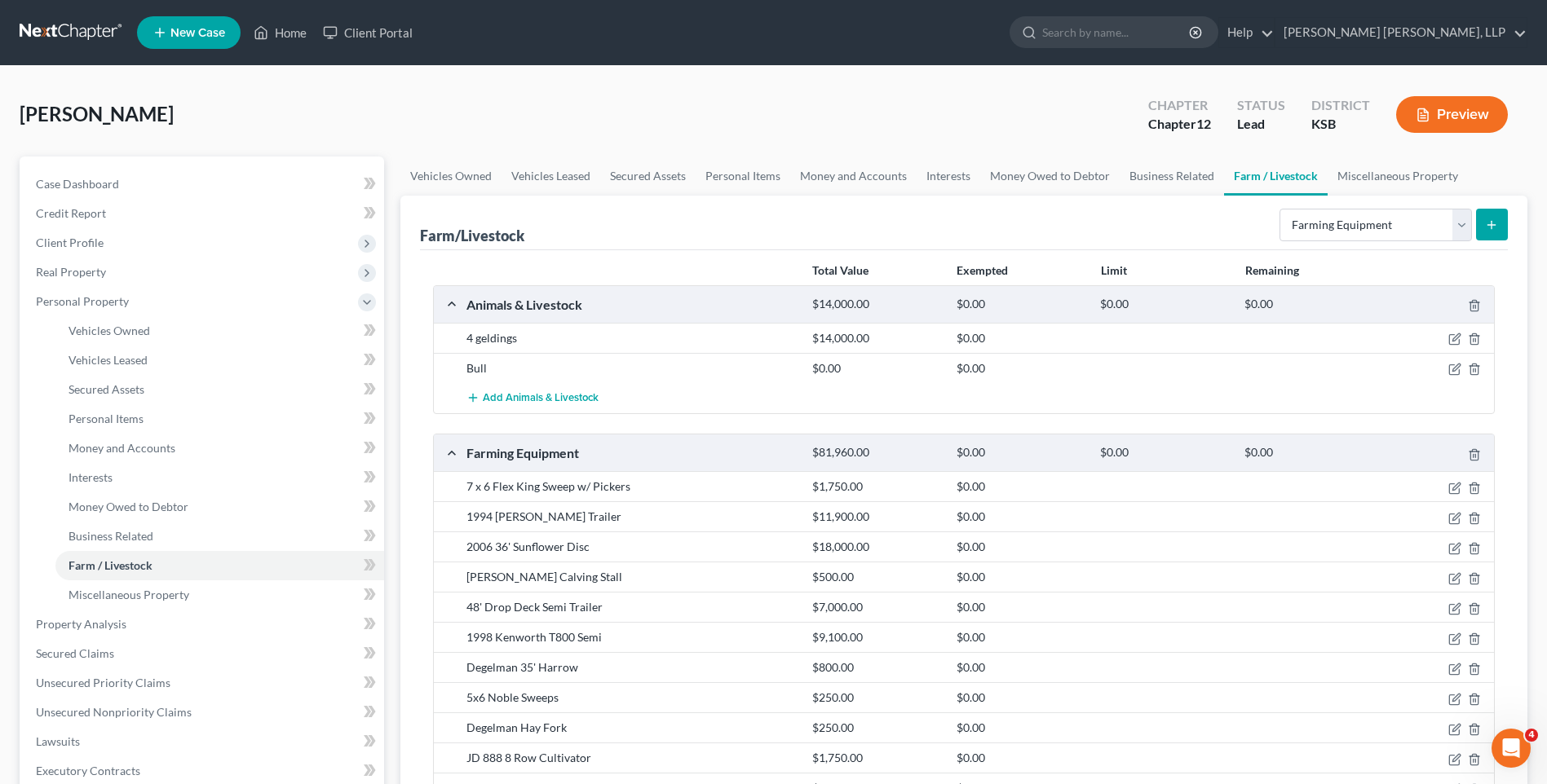
click at [1501, 224] on button "submit" at bounding box center [1491, 224] width 32 height 32
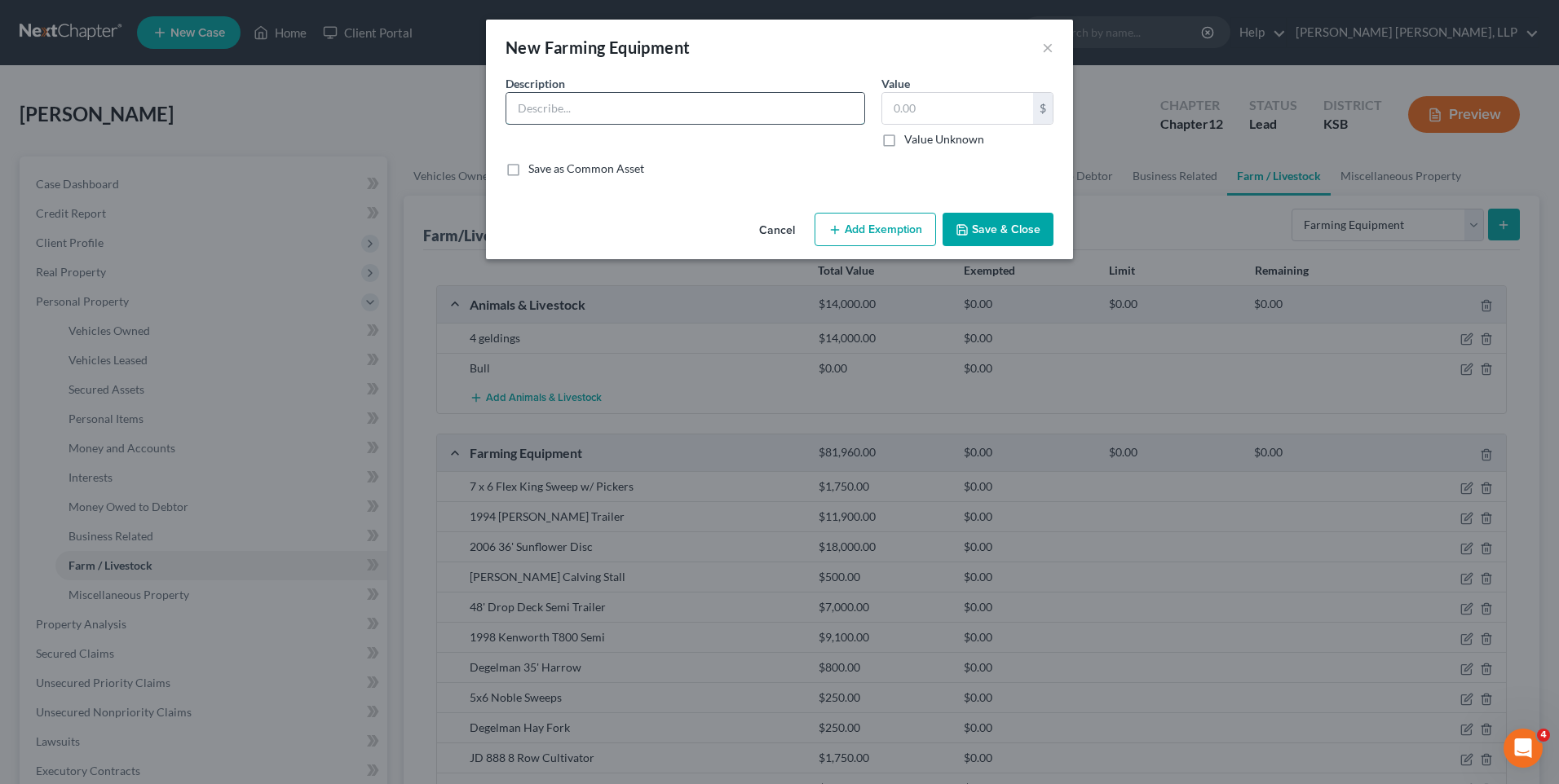
click at [647, 116] on input "text" at bounding box center [685, 108] width 358 height 31
click at [1016, 221] on button "Save & Close" at bounding box center [997, 230] width 111 height 34
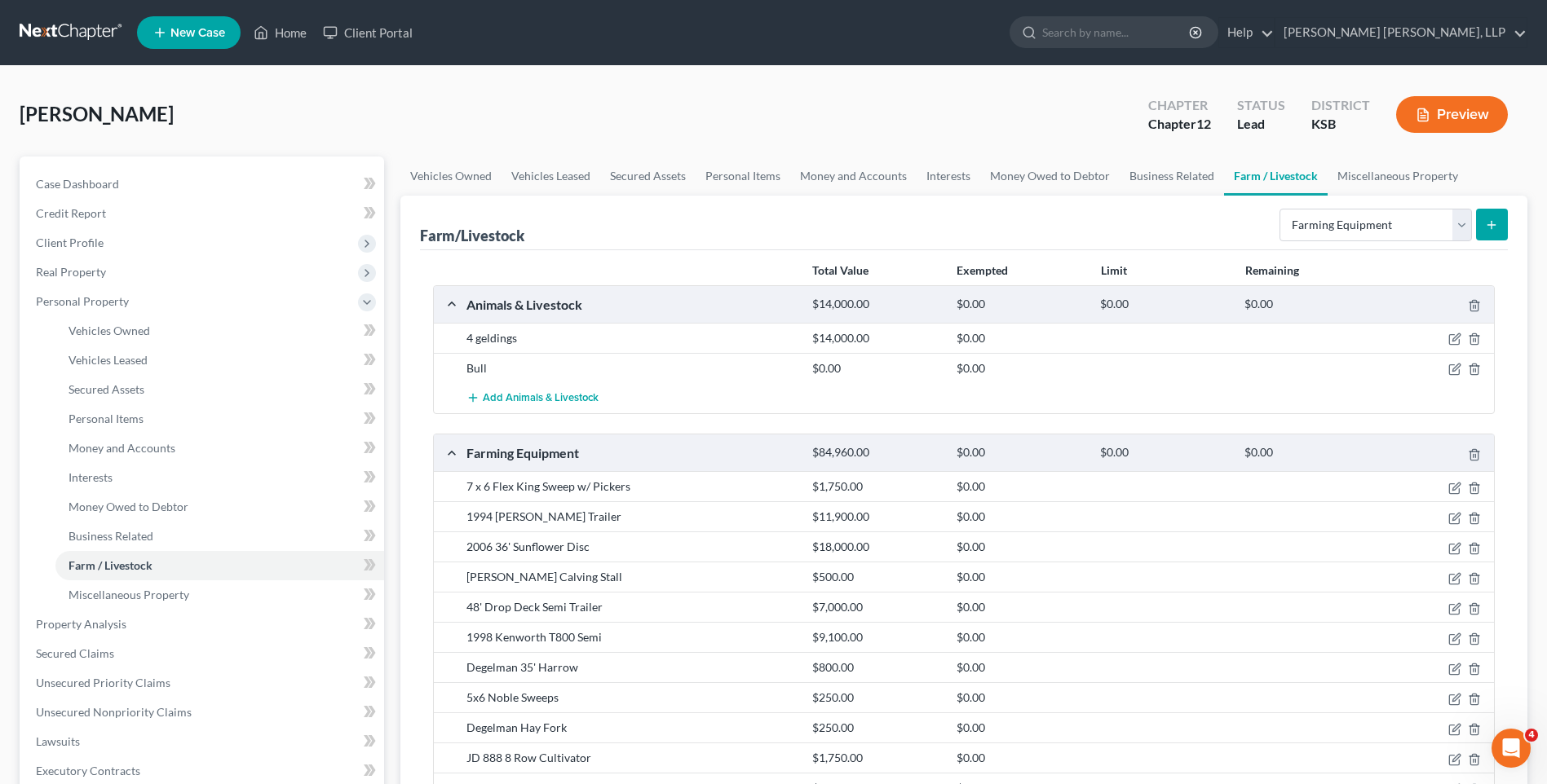
click at [1495, 228] on icon "submit" at bounding box center [1491, 225] width 13 height 13
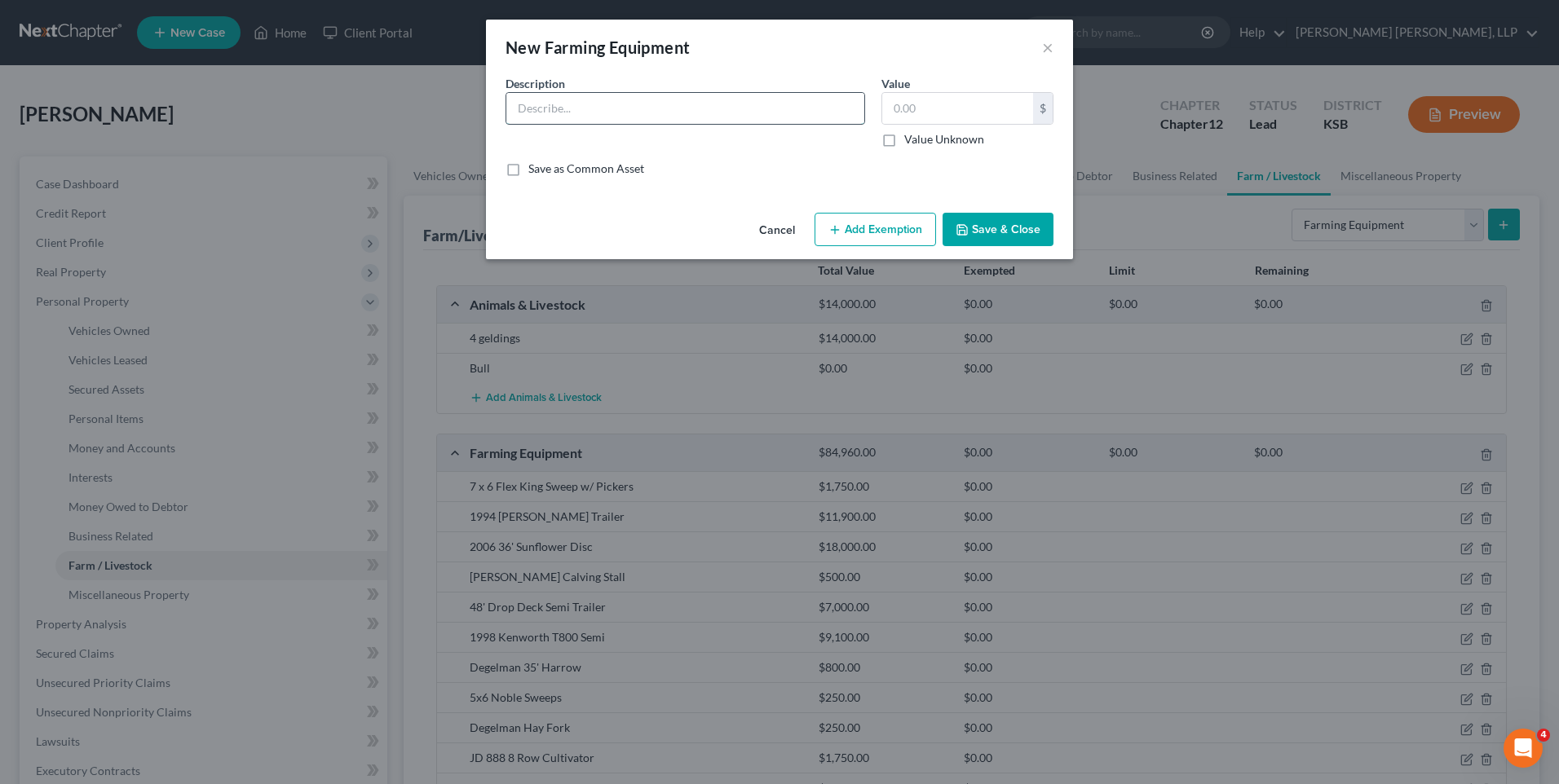
click at [620, 102] on input "text" at bounding box center [685, 108] width 358 height 31
click at [998, 228] on button "Save & Close" at bounding box center [997, 230] width 111 height 34
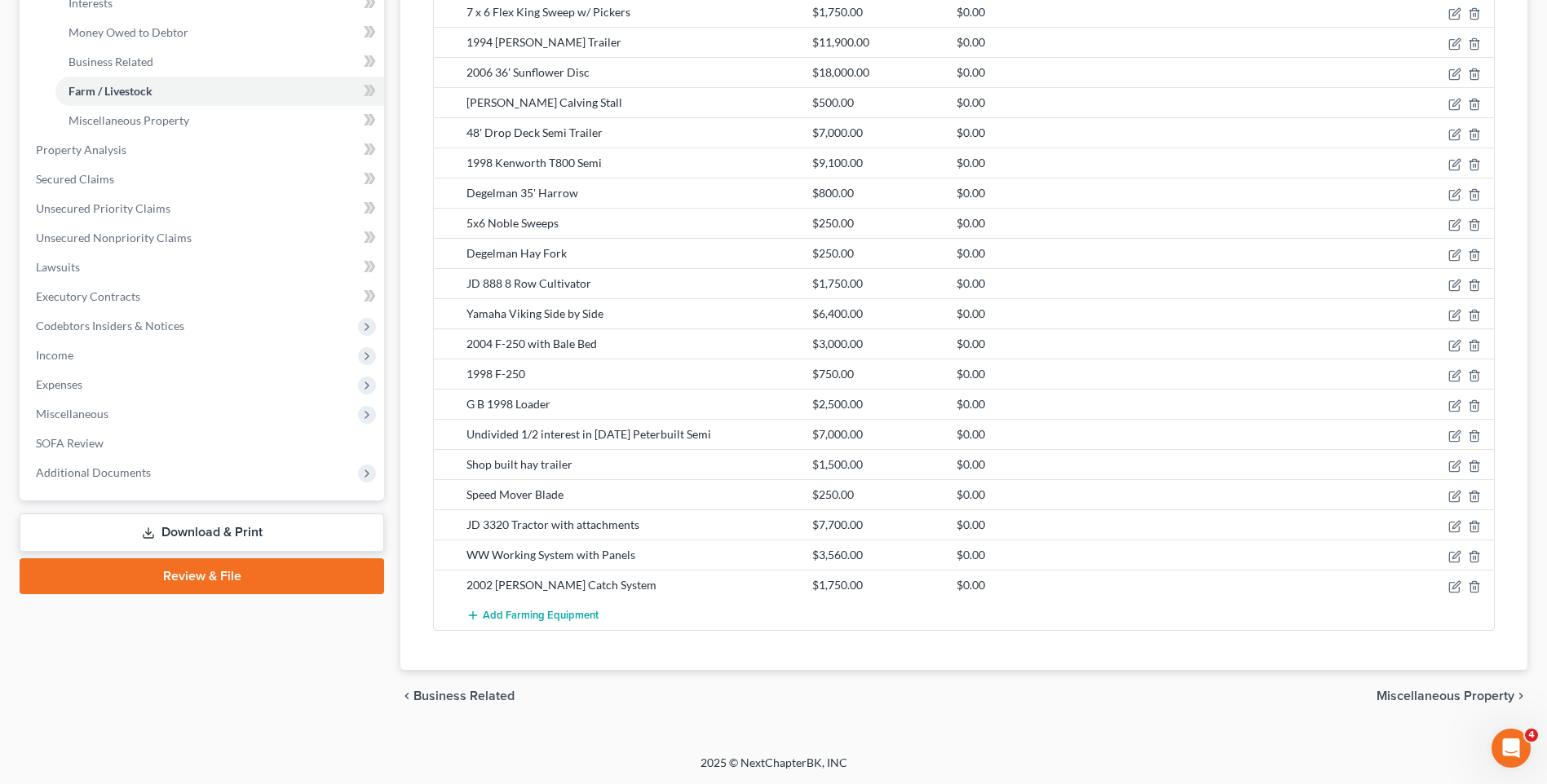
scroll to position [67, 0]
